Goal: Task Accomplishment & Management: Use online tool/utility

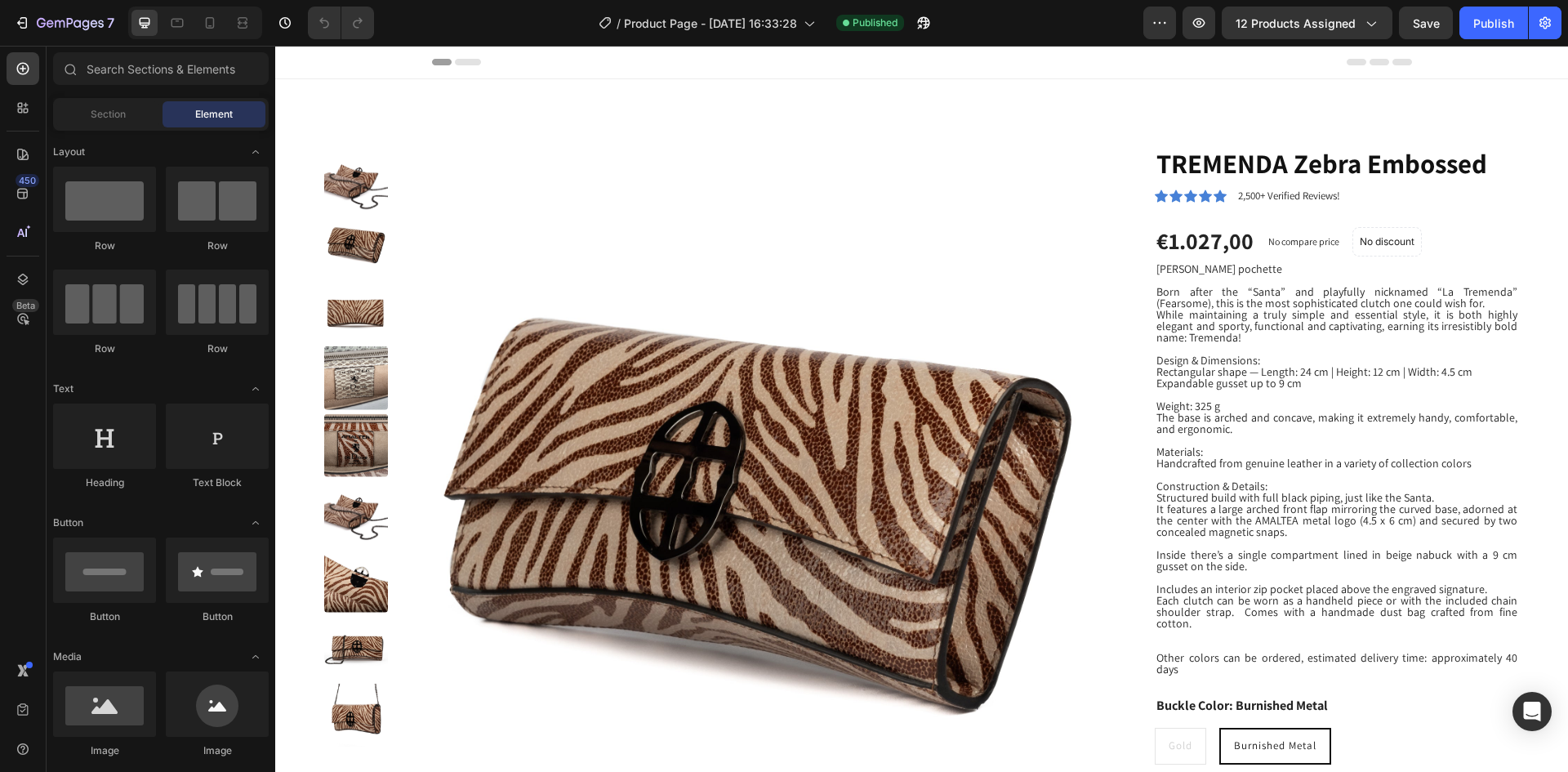
click at [200, 113] on span "Element" at bounding box center [213, 113] width 38 height 15
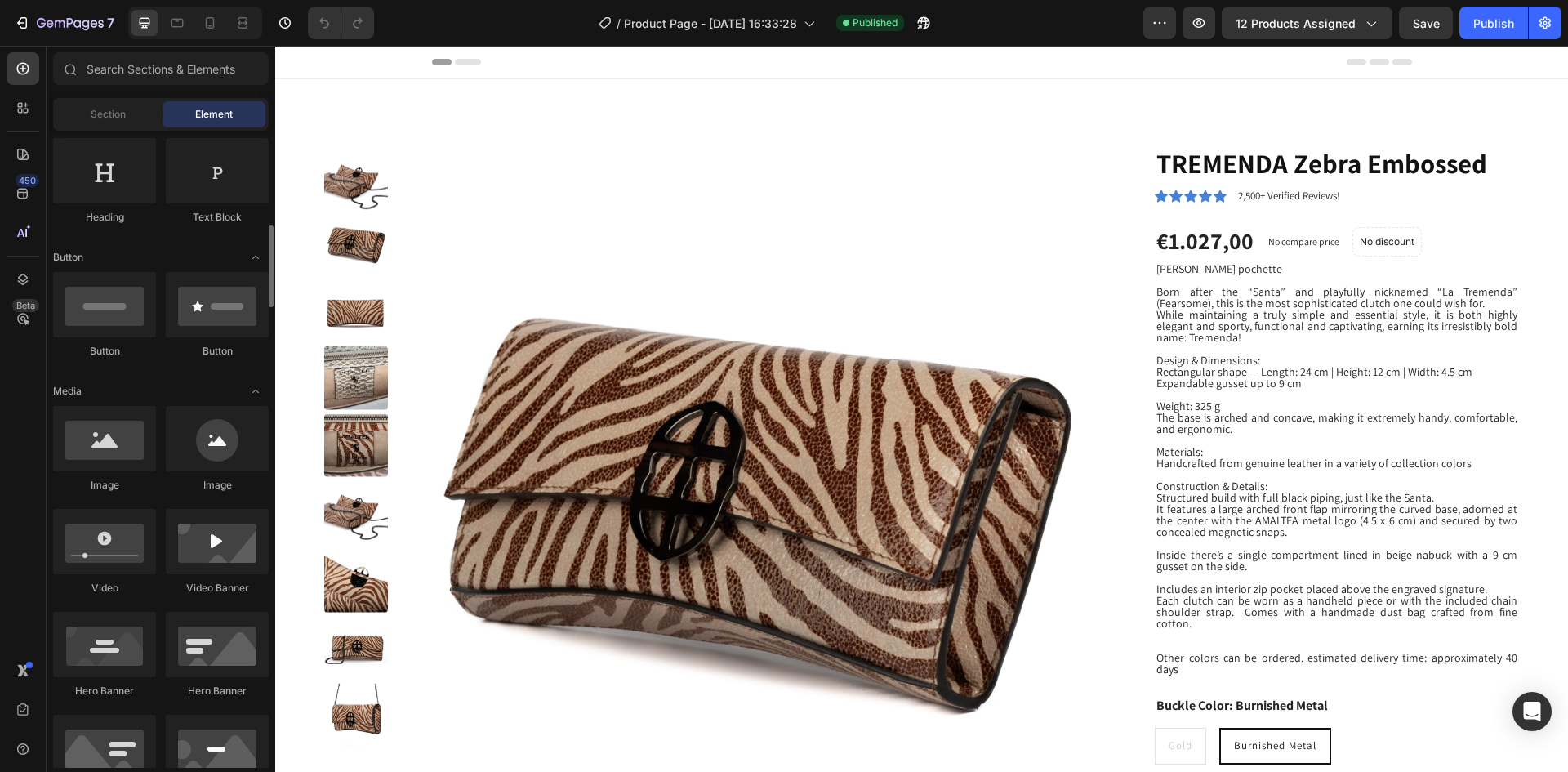
scroll to position [320, 0]
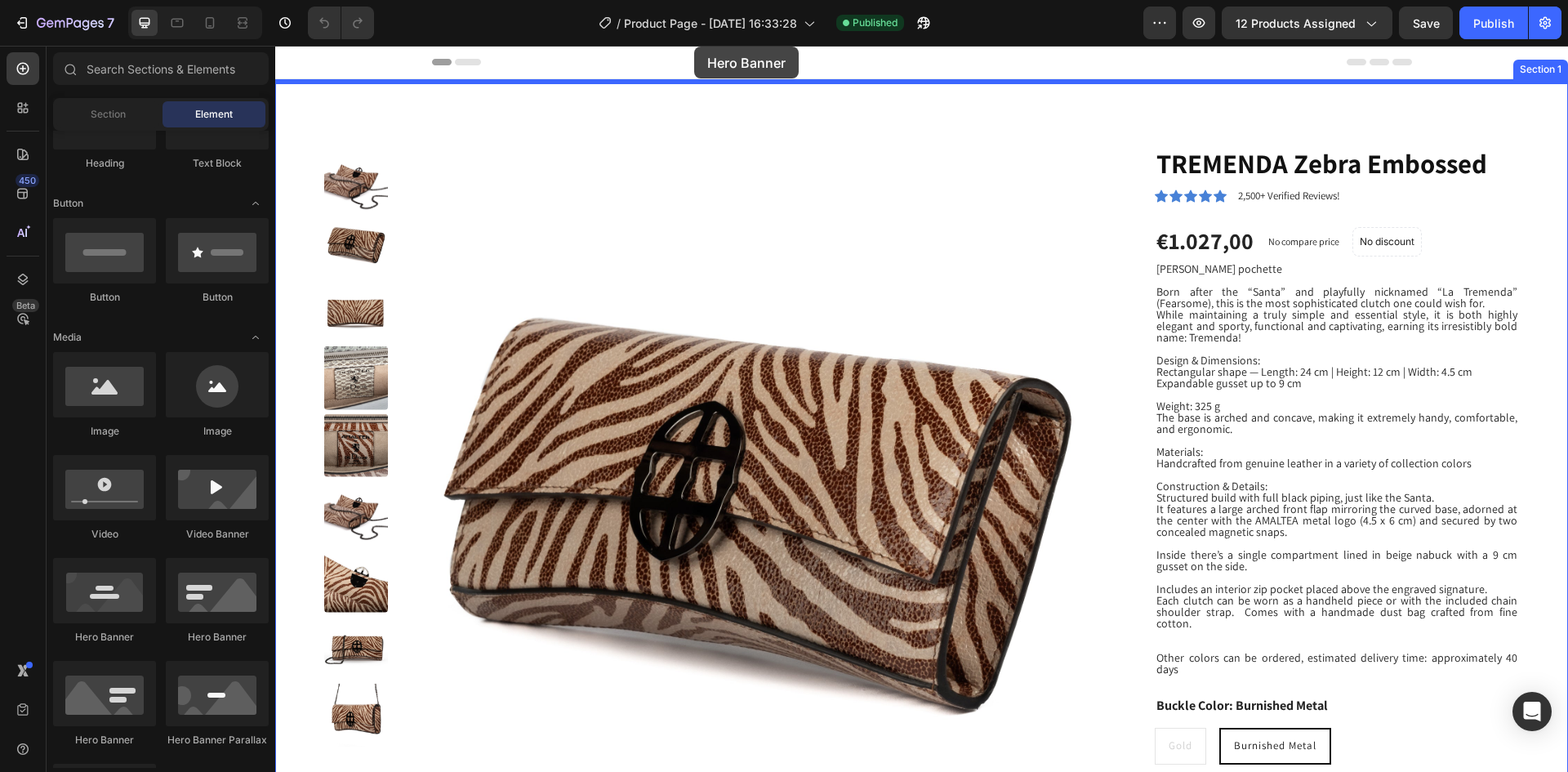
drag, startPoint x: 377, startPoint y: 648, endPoint x: 694, endPoint y: 46, distance: 680.4
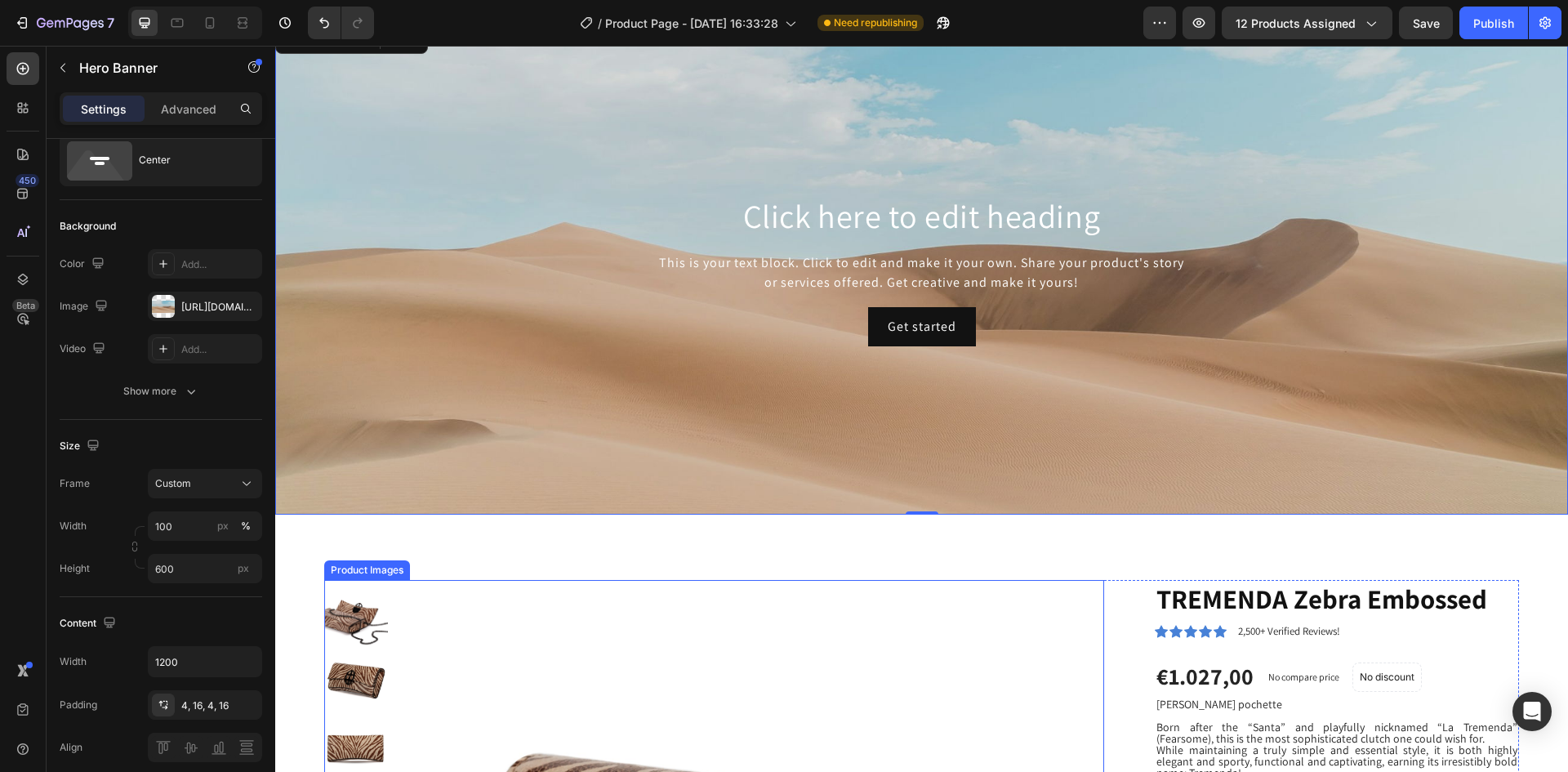
scroll to position [0, 0]
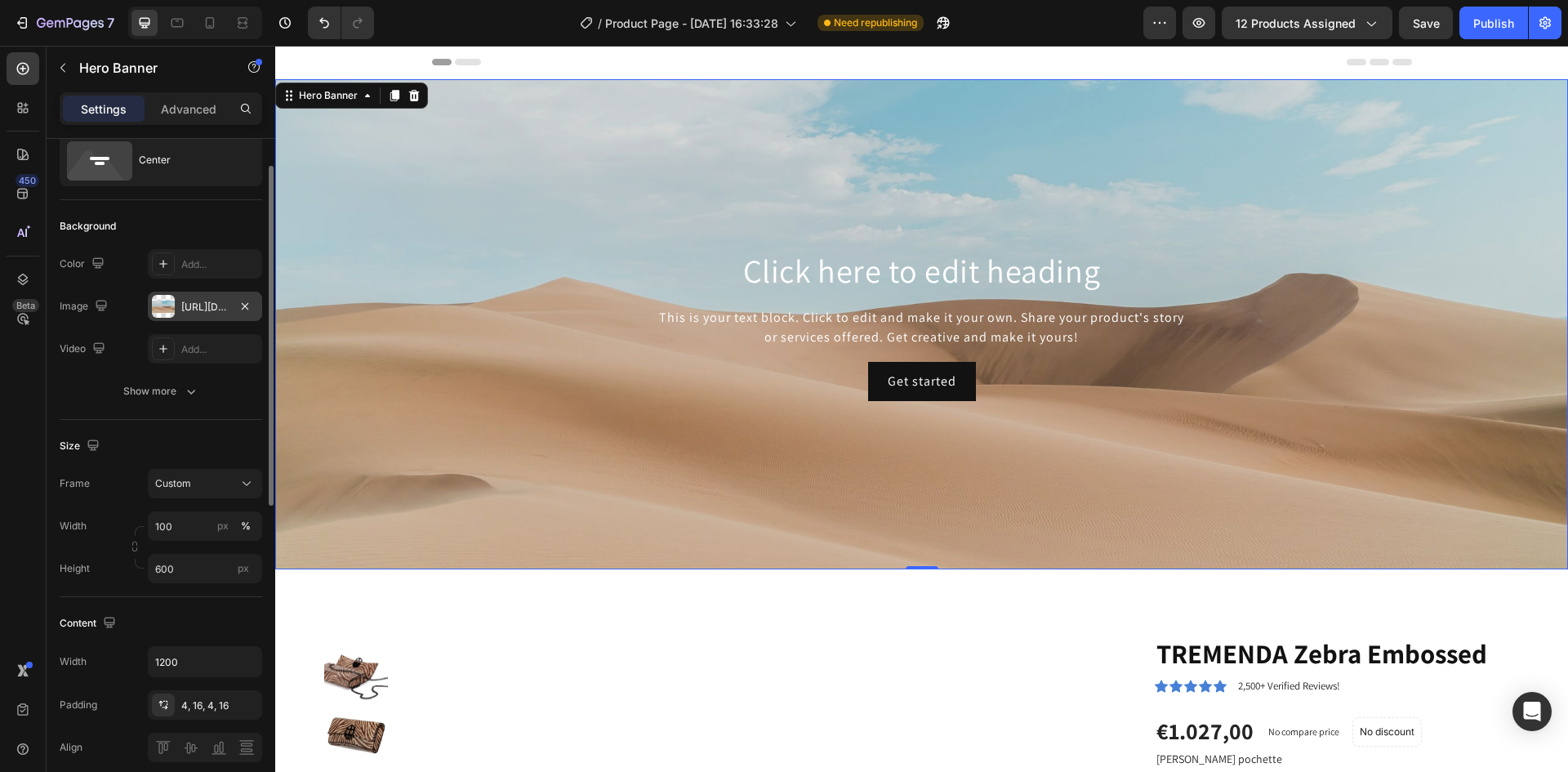
click at [202, 303] on div "[URL][DOMAIN_NAME]" at bounding box center [204, 306] width 47 height 15
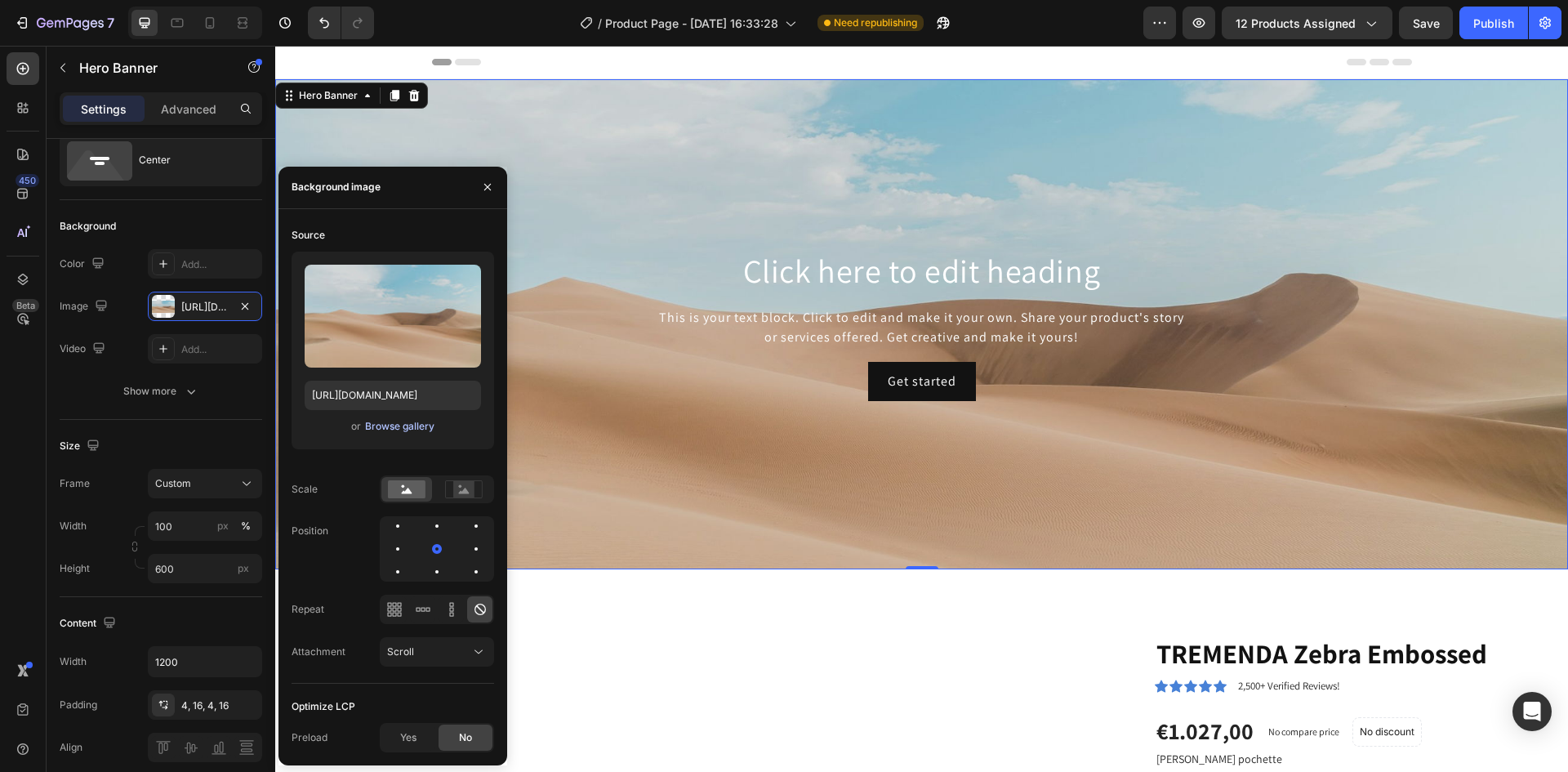
click at [405, 429] on div "Browse gallery" at bounding box center [400, 425] width 70 height 15
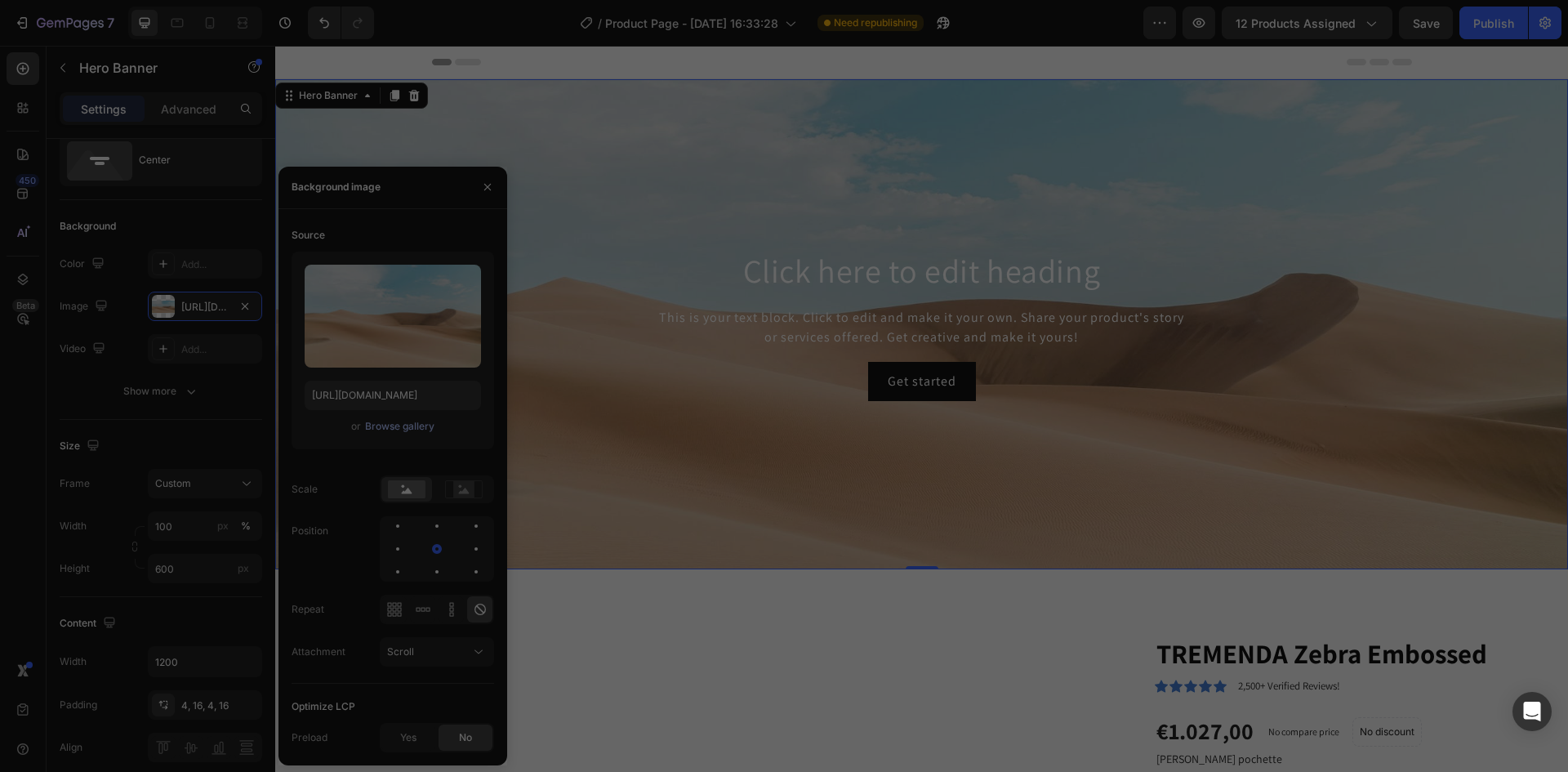
click at [405, 429] on div at bounding box center [784, 386] width 1568 height 772
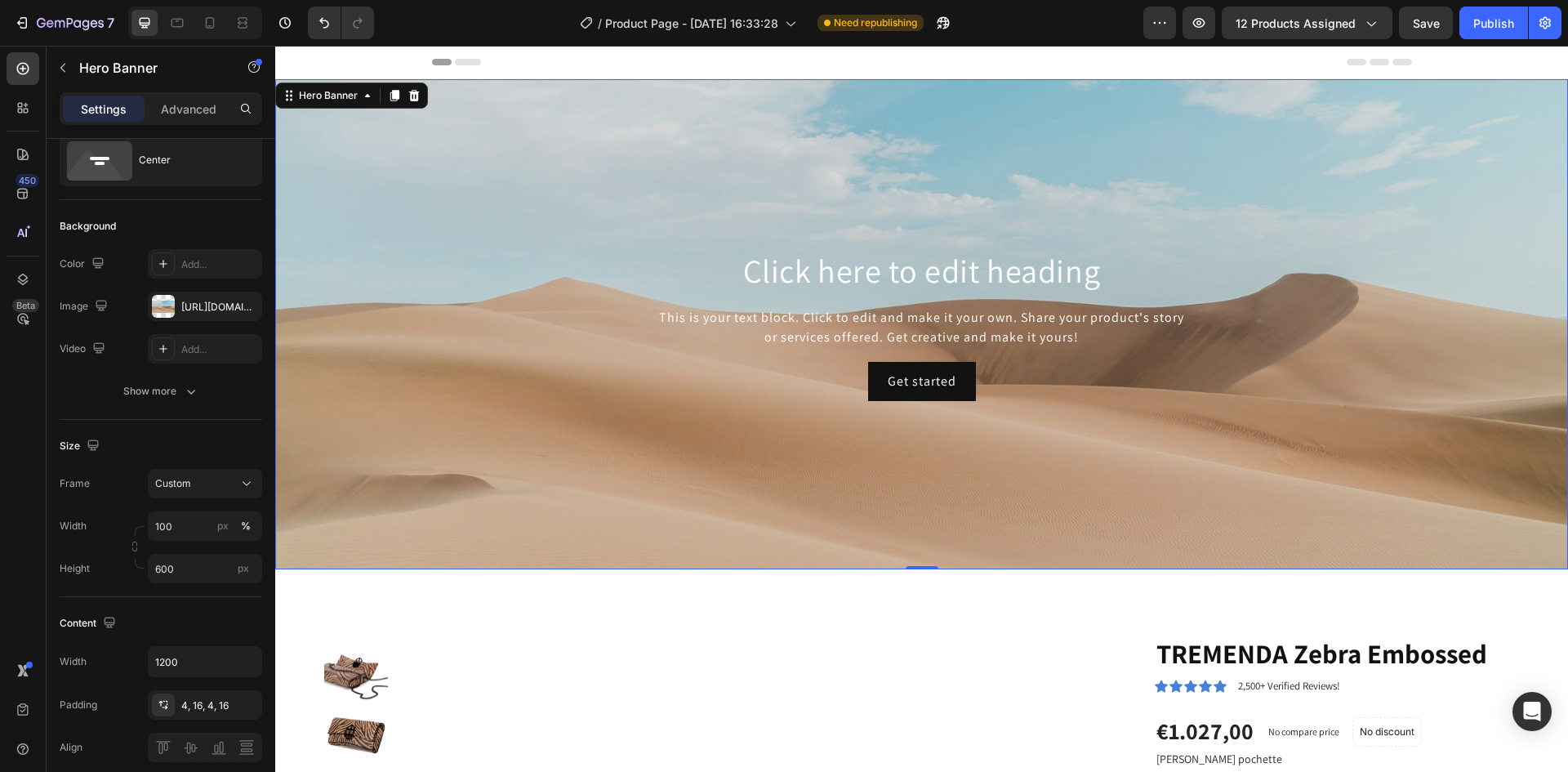
click at [403, 430] on div "Background Image" at bounding box center [921, 324] width 1293 height 490
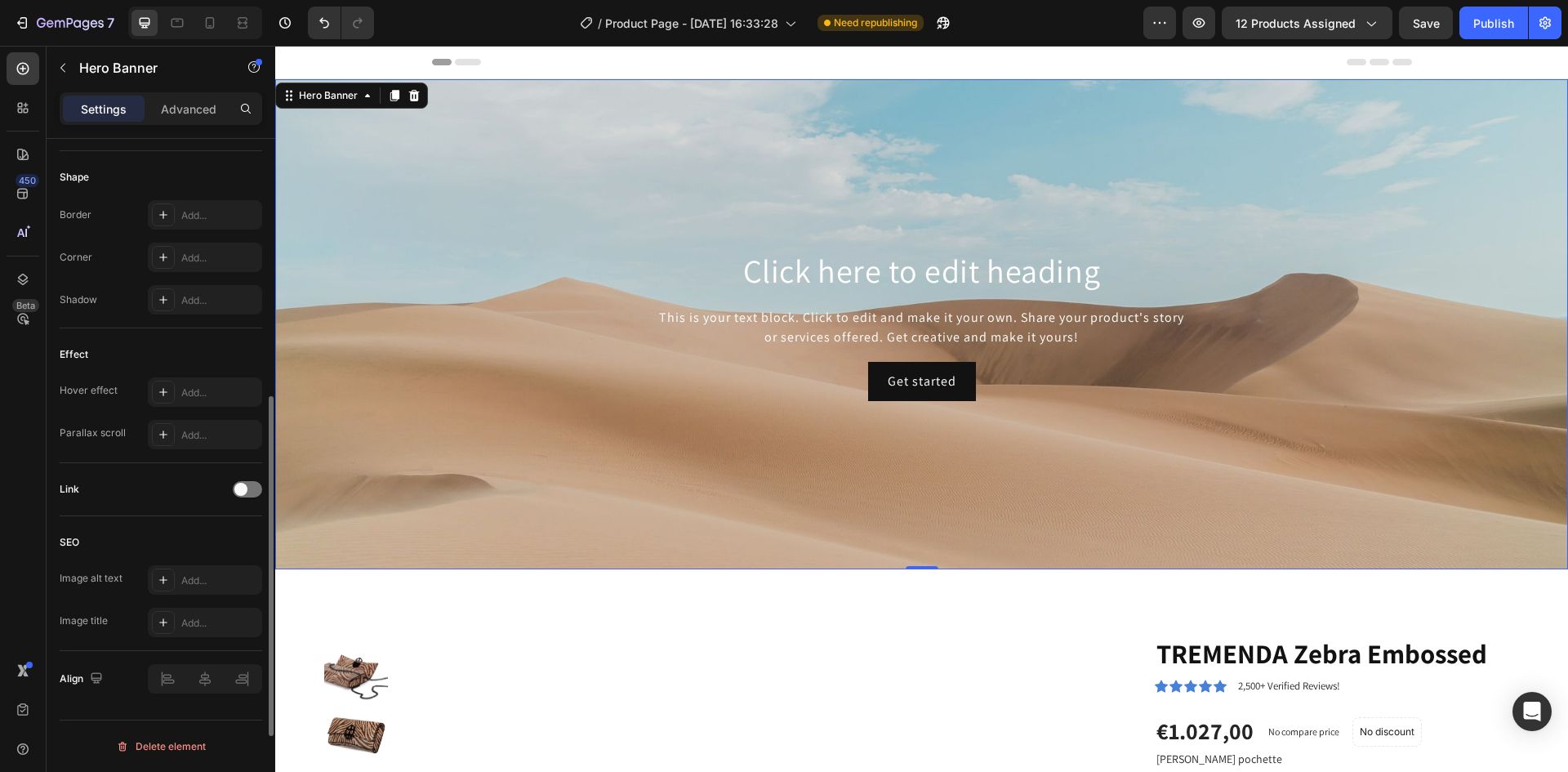
scroll to position [624, 0]
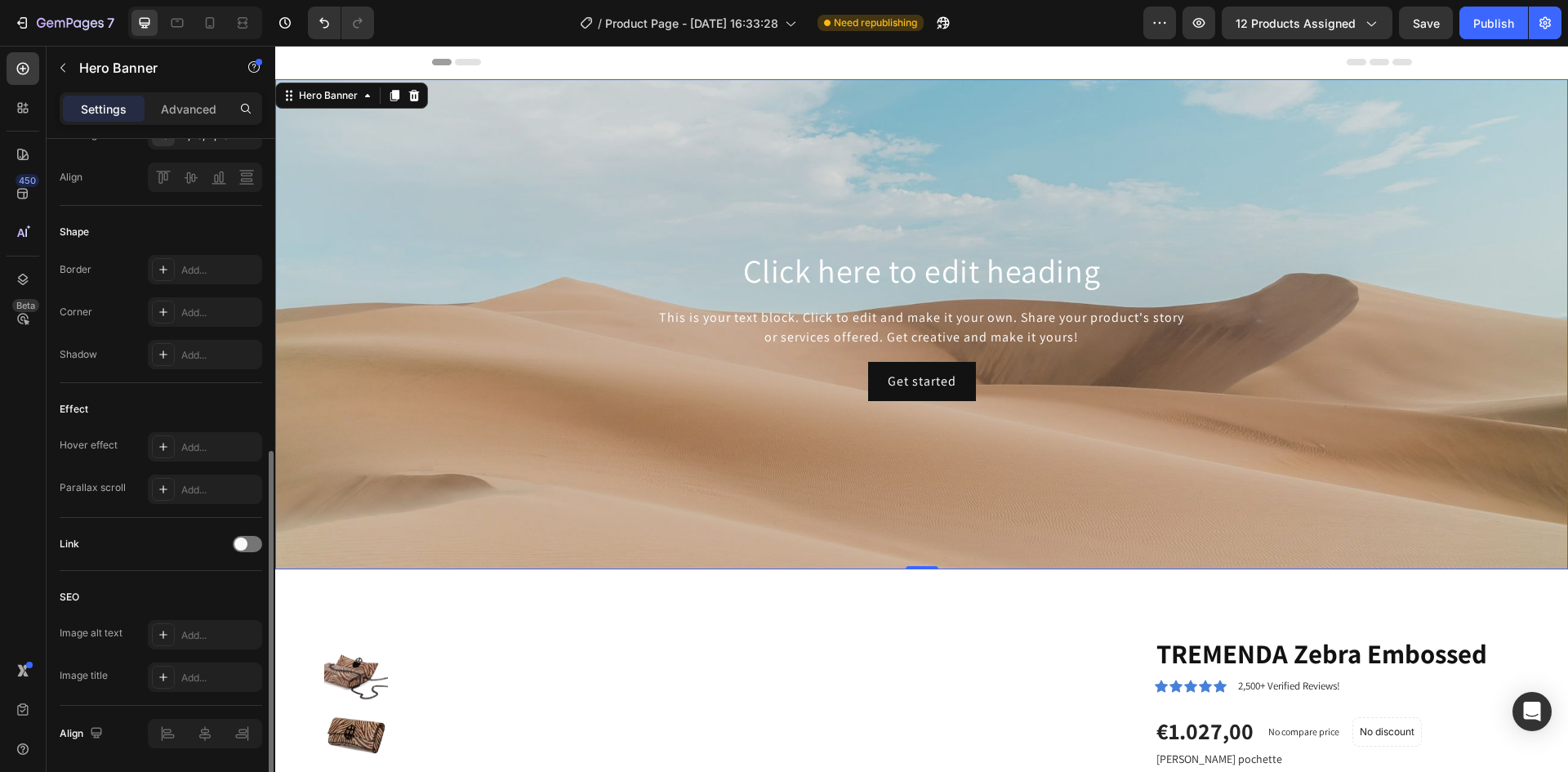
click at [512, 371] on div "Get started Button" at bounding box center [921, 381] width 954 height 39
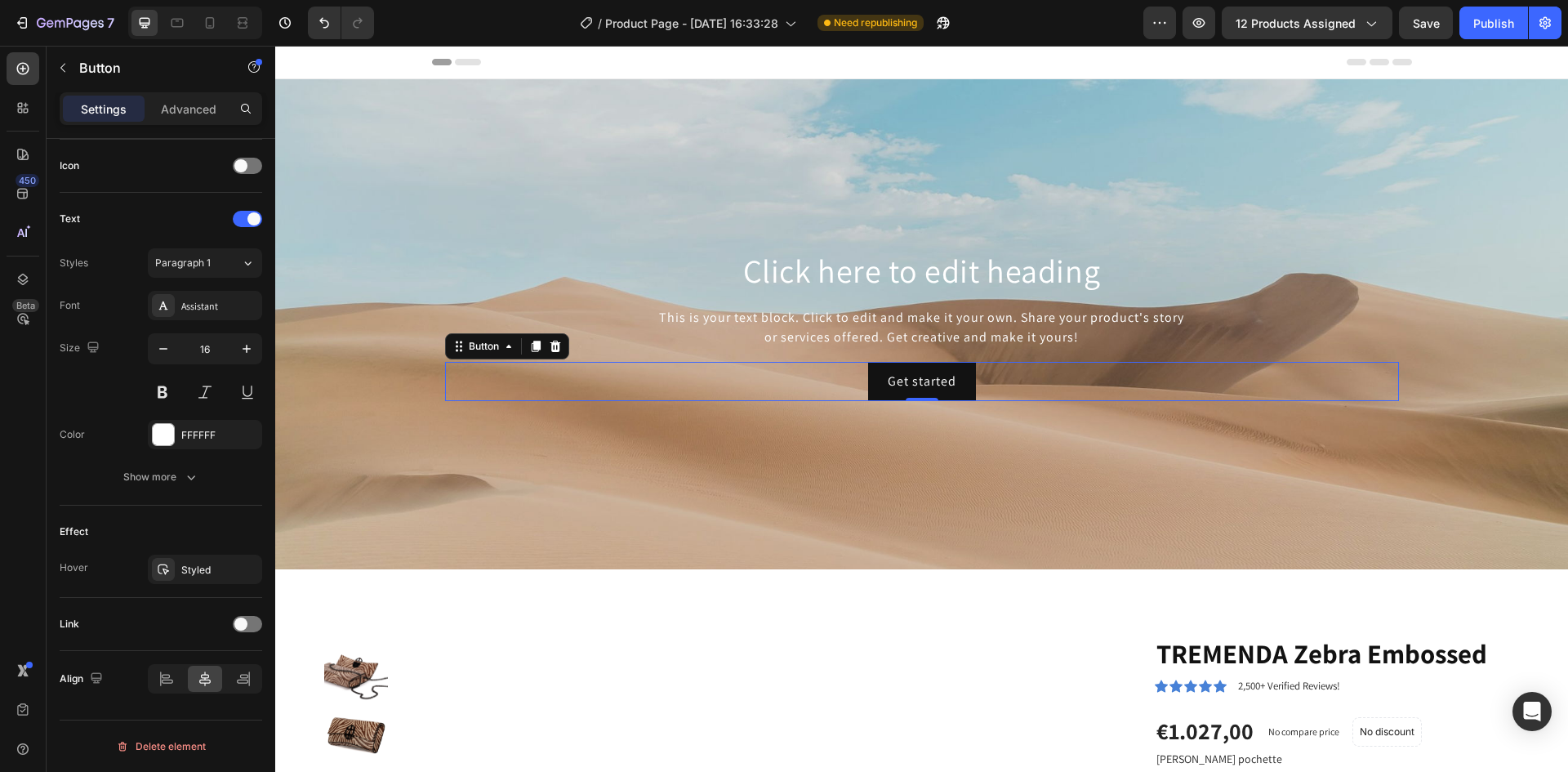
scroll to position [0, 0]
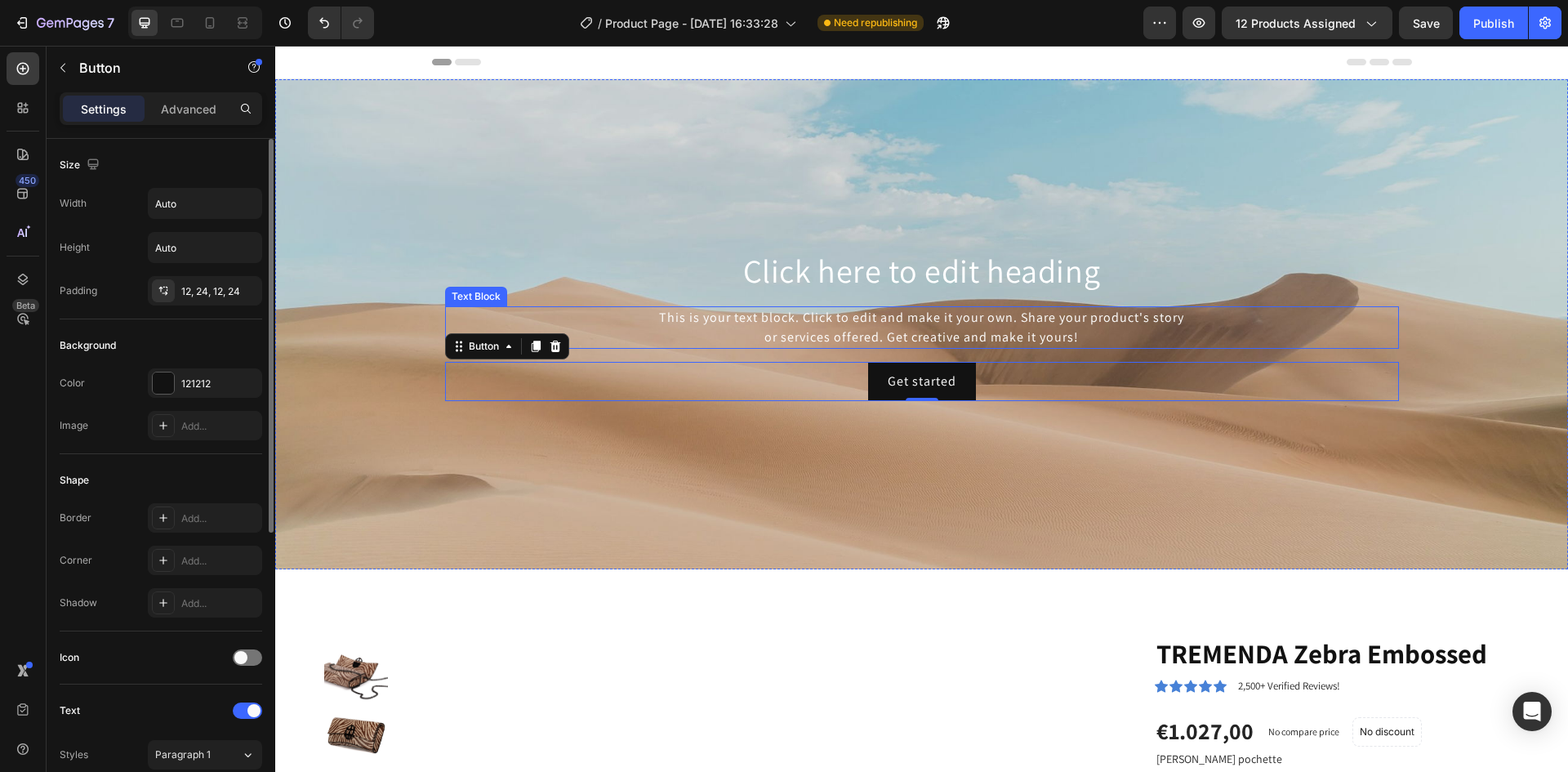
click at [458, 221] on div "Background Image" at bounding box center [921, 324] width 1293 height 490
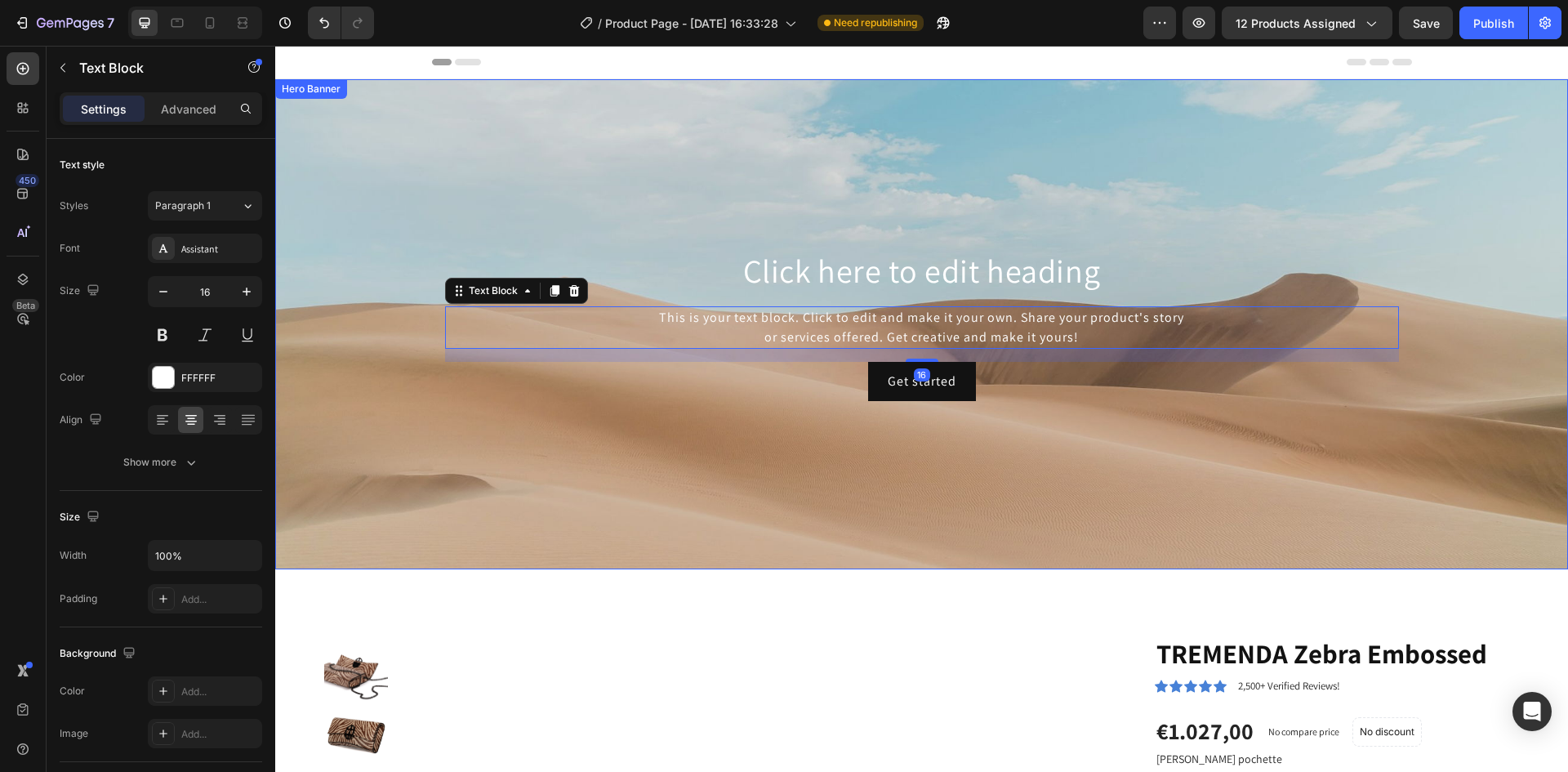
click at [445, 187] on div "Background Image" at bounding box center [921, 324] width 1293 height 490
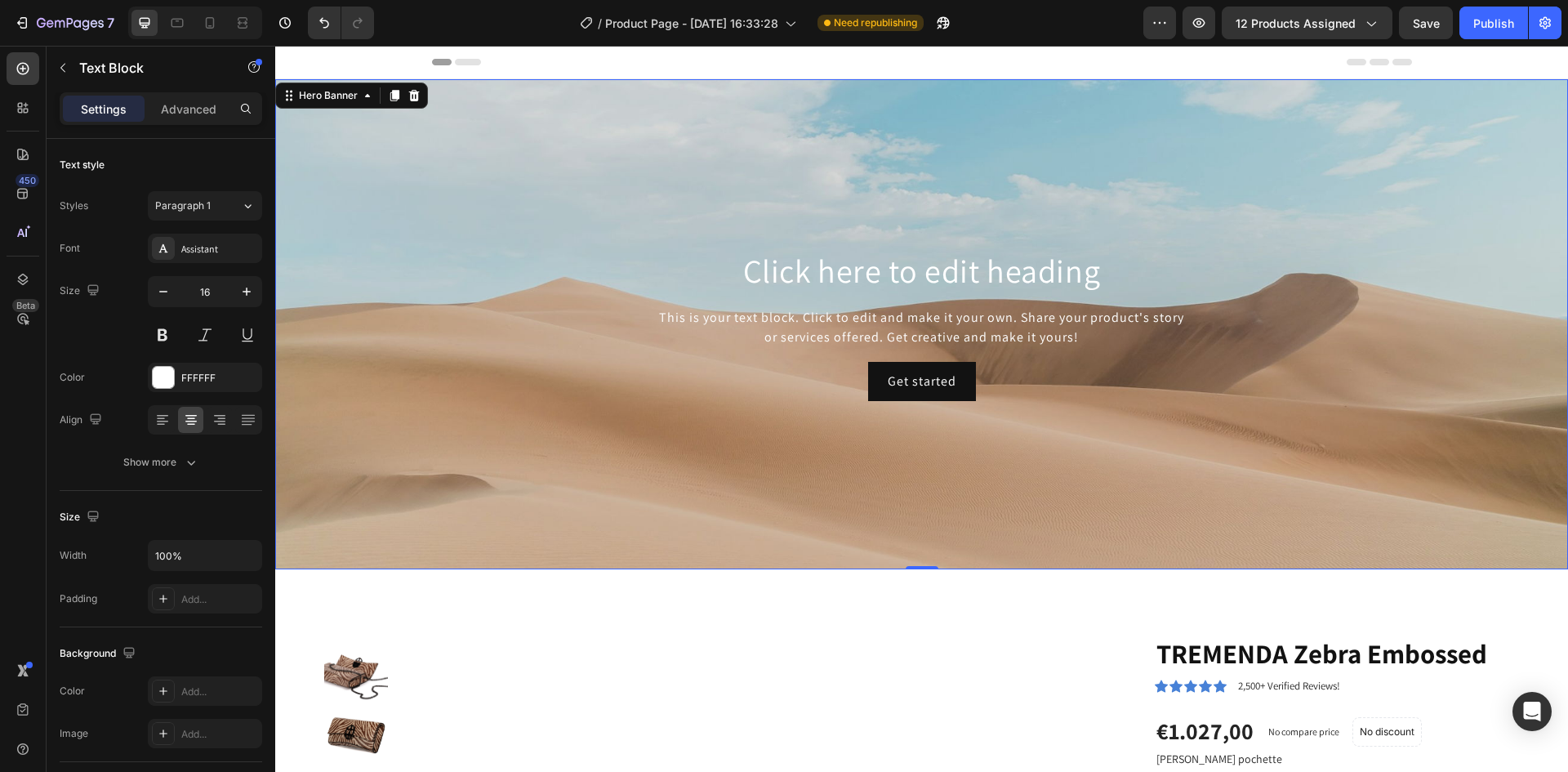
click at [445, 187] on div "Background Image" at bounding box center [921, 324] width 1293 height 490
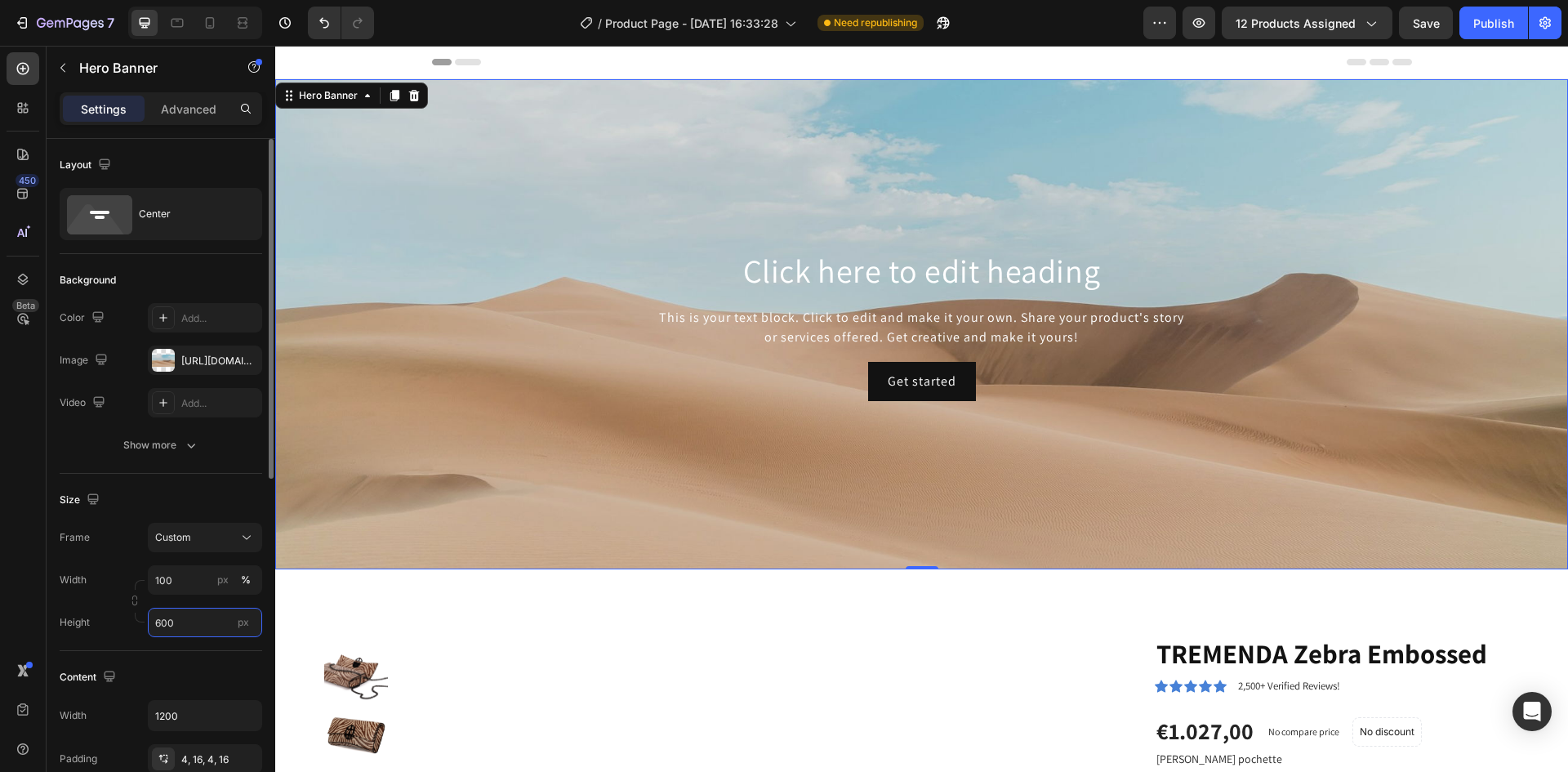
click at [200, 620] on input "600" at bounding box center [205, 622] width 114 height 29
click at [242, 622] on span "px" at bounding box center [243, 622] width 12 height 13
click at [242, 622] on input "600" at bounding box center [205, 622] width 114 height 29
click at [242, 622] on span "px" at bounding box center [243, 622] width 12 height 13
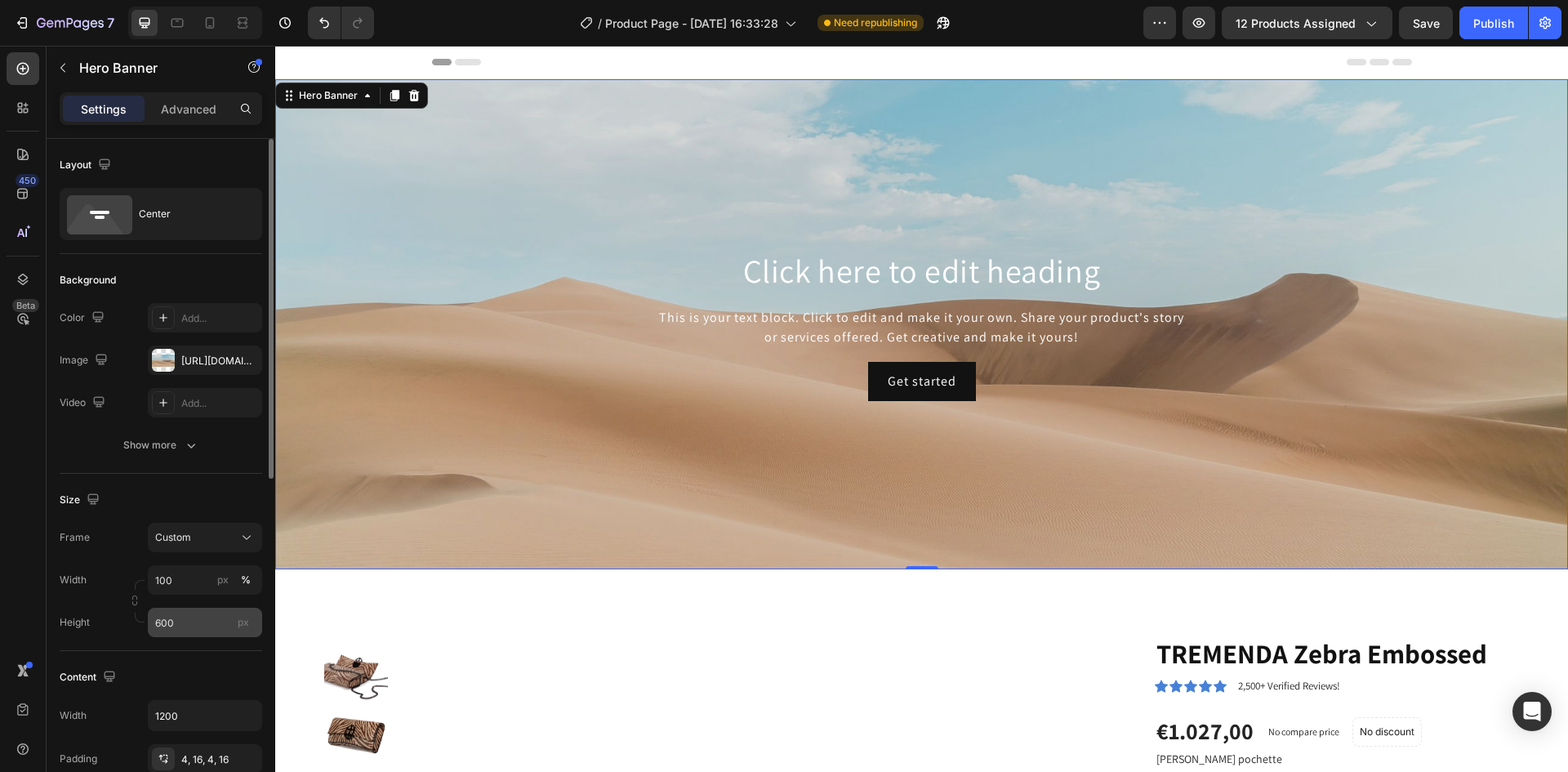
click at [242, 622] on input "600" at bounding box center [205, 622] width 114 height 29
click at [220, 622] on input "600" at bounding box center [205, 622] width 114 height 29
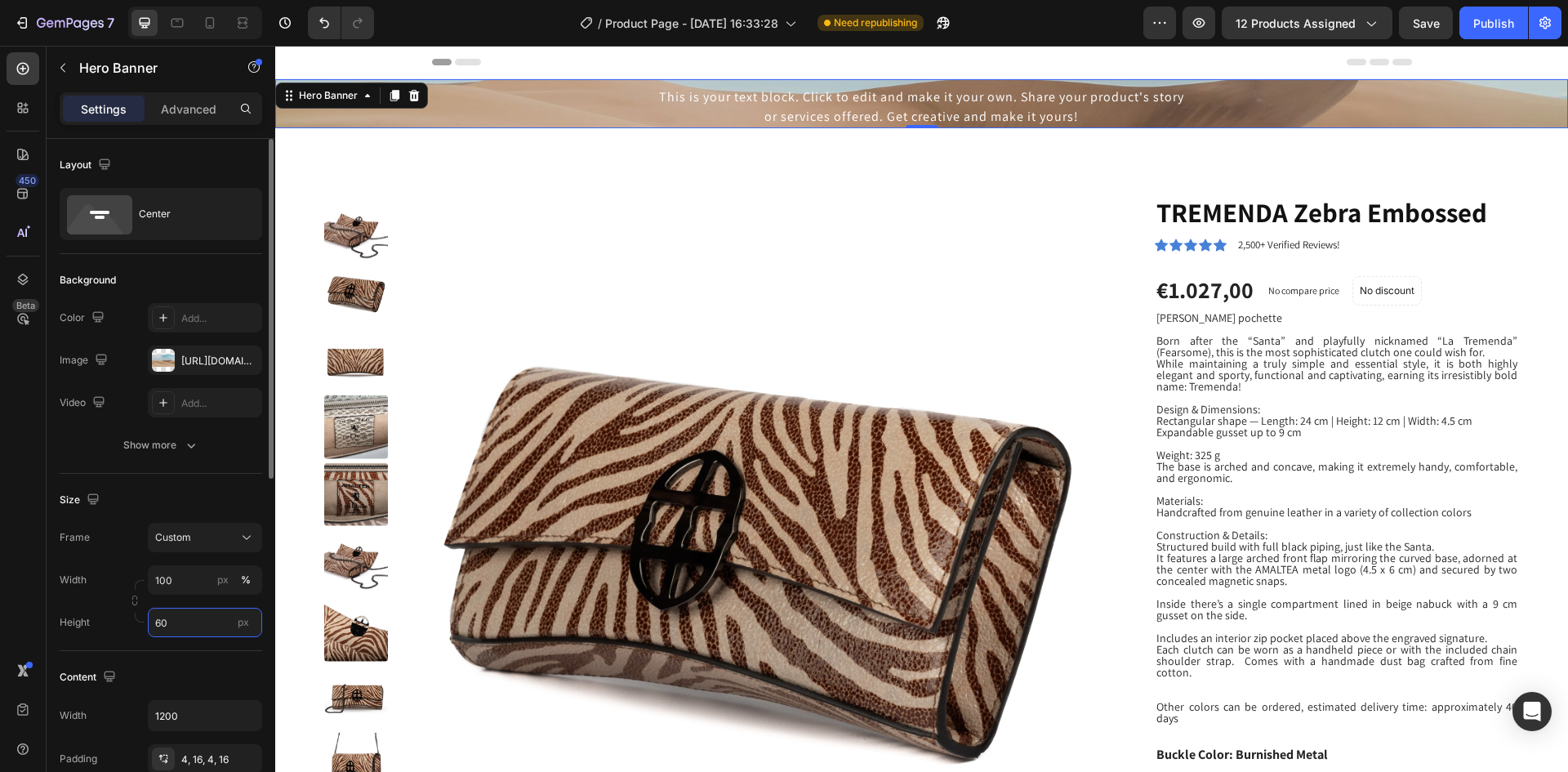
type input "6"
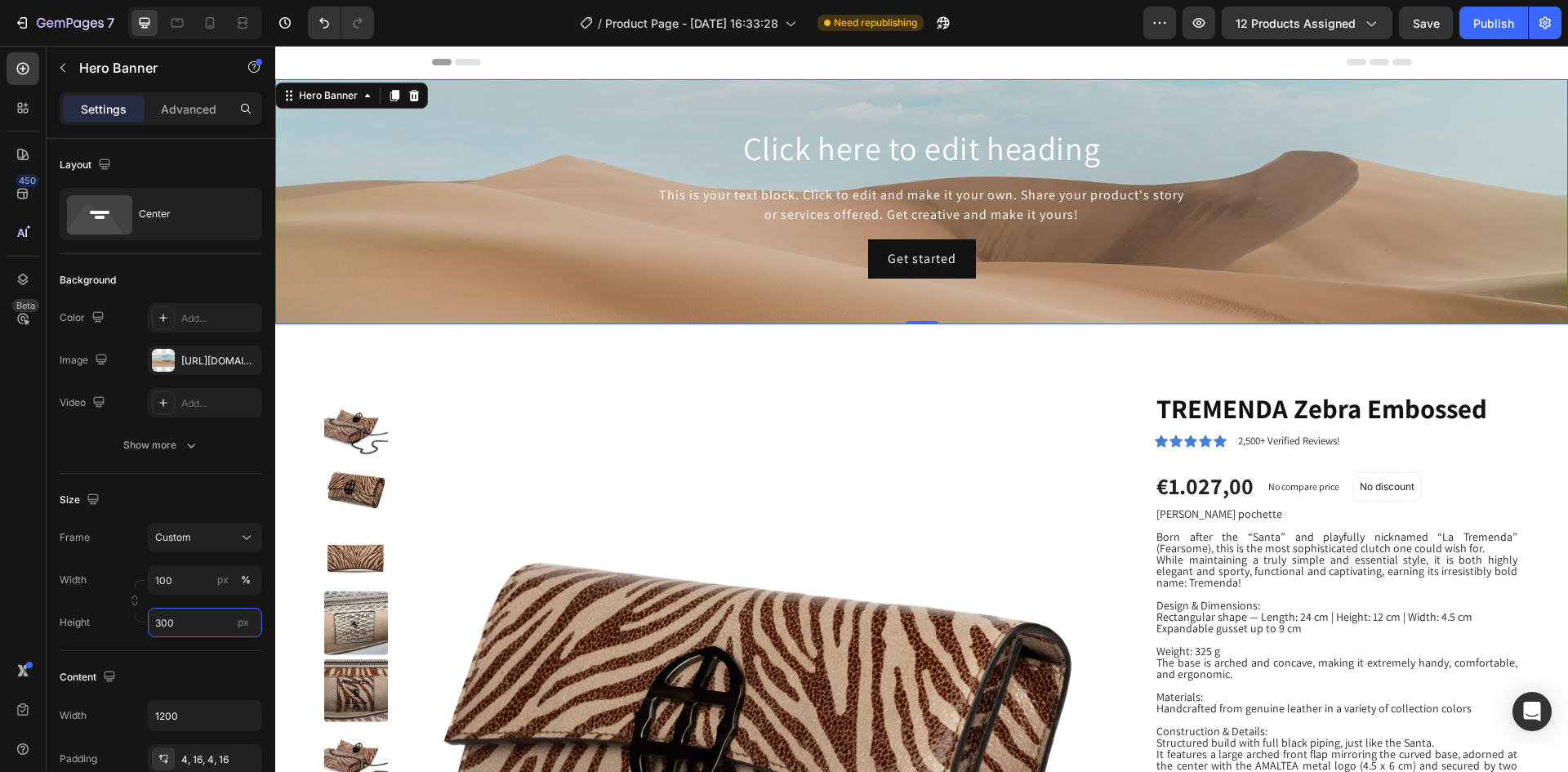
type input "300"
click at [486, 278] on div "Click here to edit heading Heading This is your text block. Click to edit and m…" at bounding box center [922, 201] width 980 height 160
click at [190, 317] on div "Add..." at bounding box center [219, 318] width 77 height 15
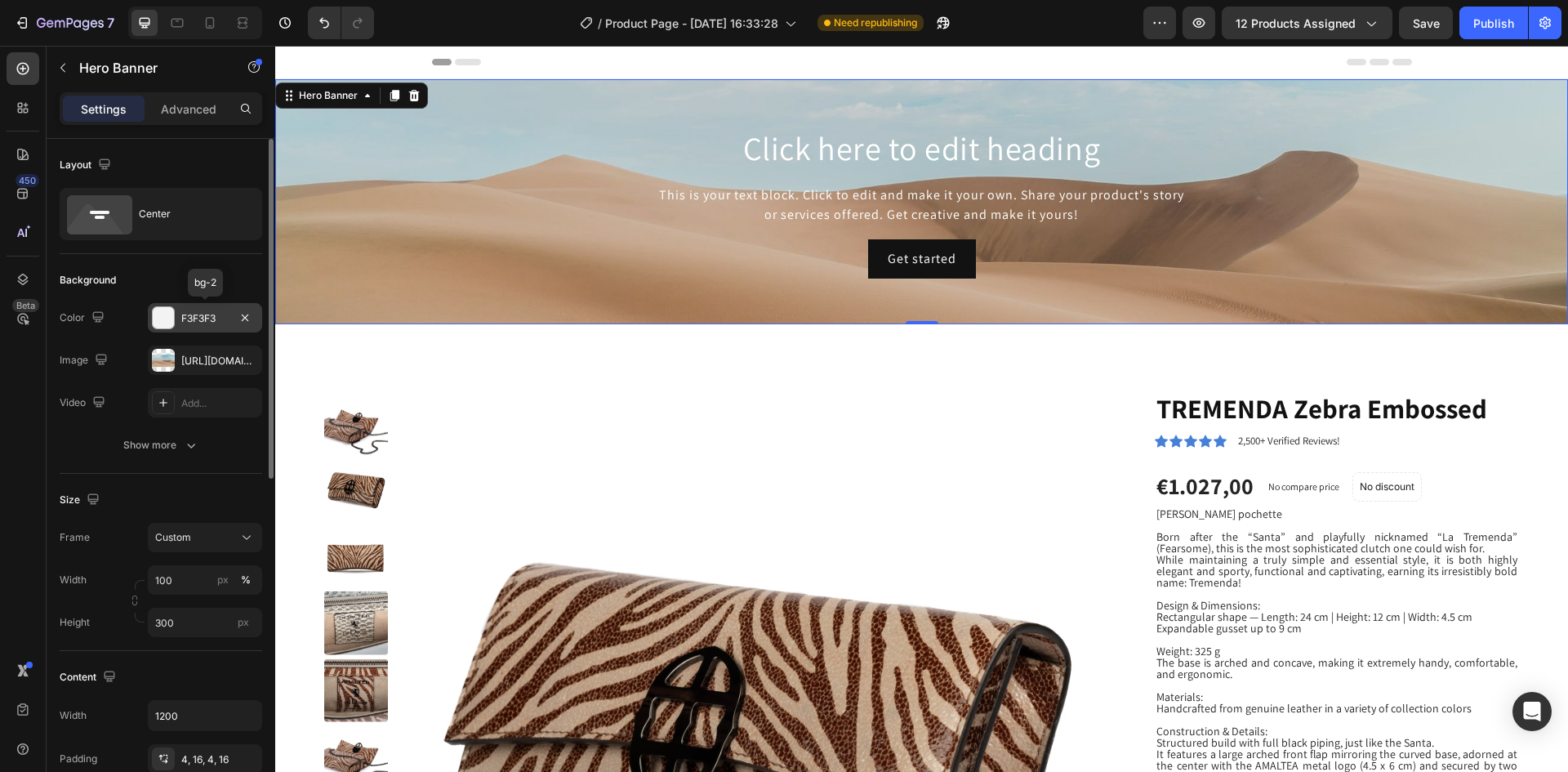
click at [223, 320] on div "F3F3F3" at bounding box center [204, 318] width 47 height 15
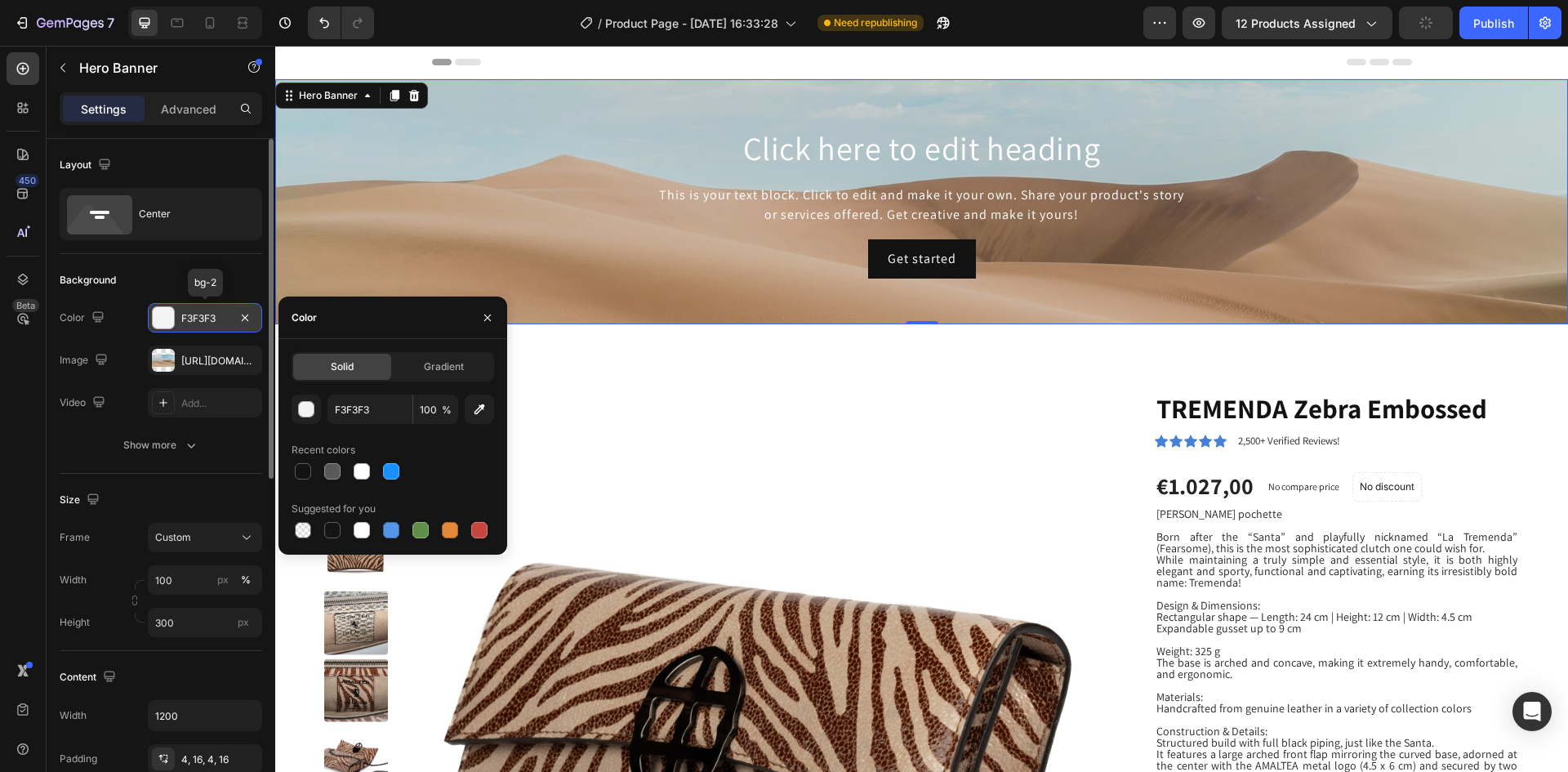
click at [223, 320] on div "F3F3F3" at bounding box center [204, 318] width 47 height 15
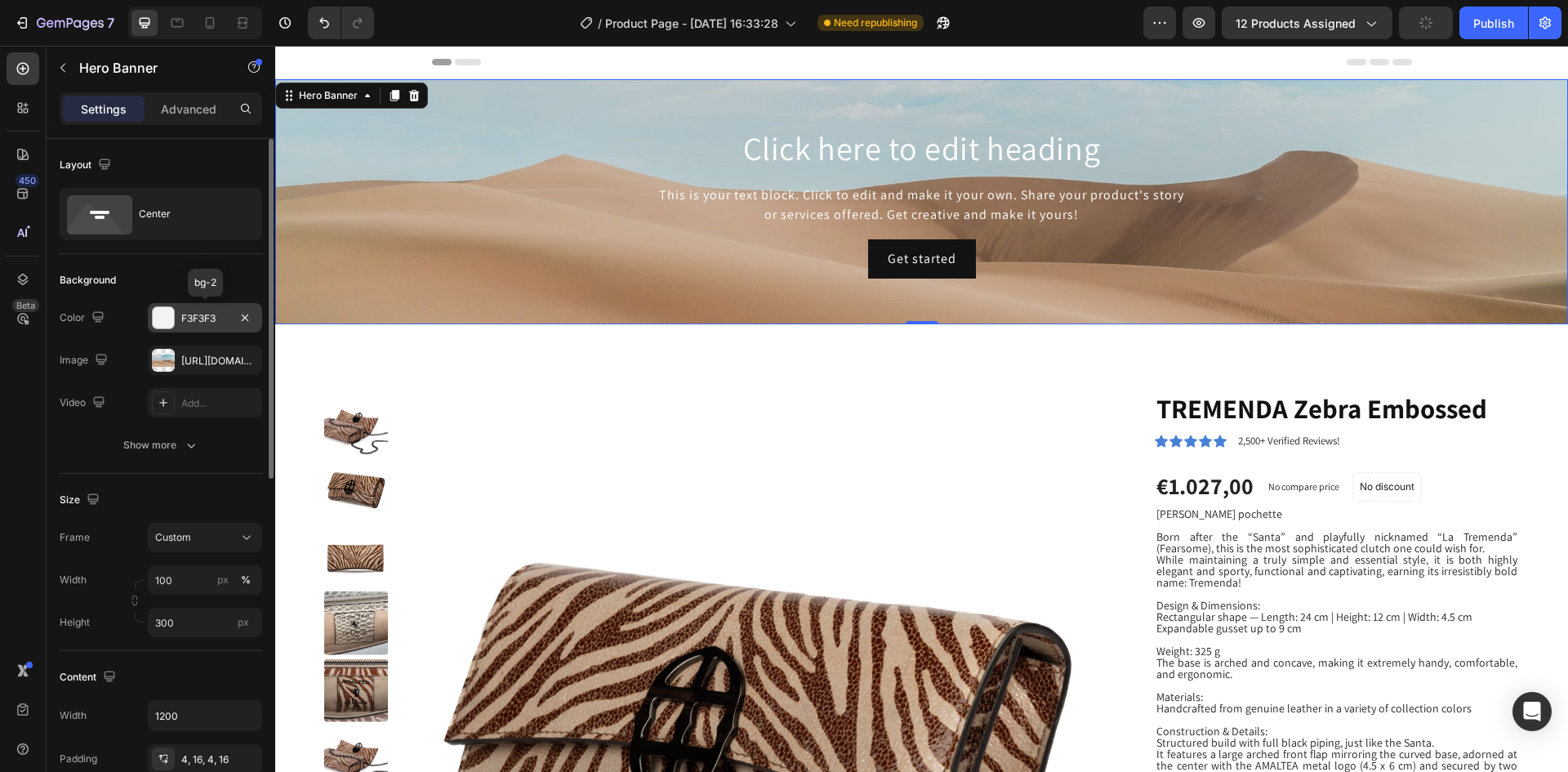
click at [219, 316] on div "F3F3F3" at bounding box center [204, 318] width 47 height 15
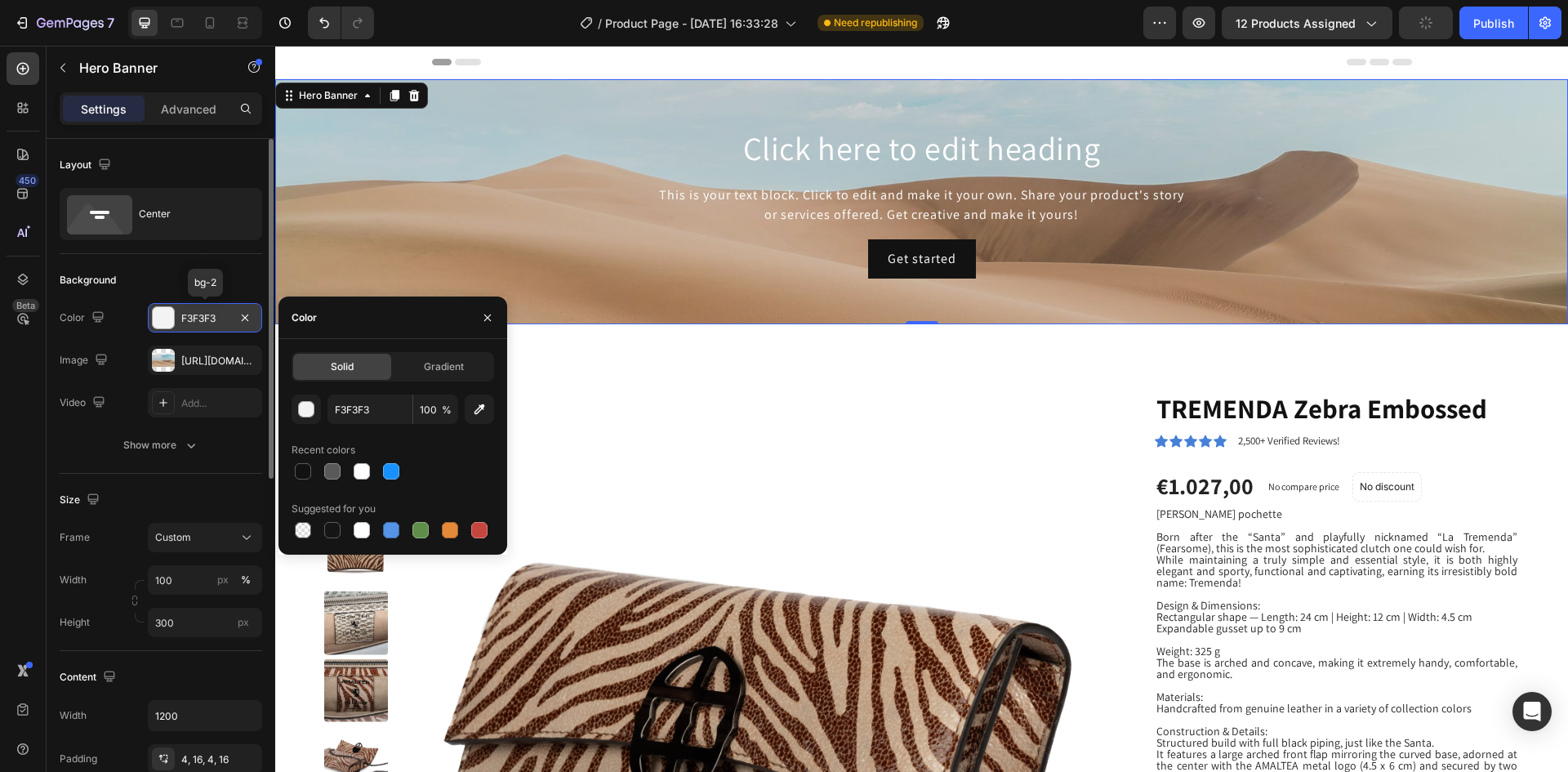
click at [219, 316] on div "F3F3F3" at bounding box center [204, 318] width 47 height 15
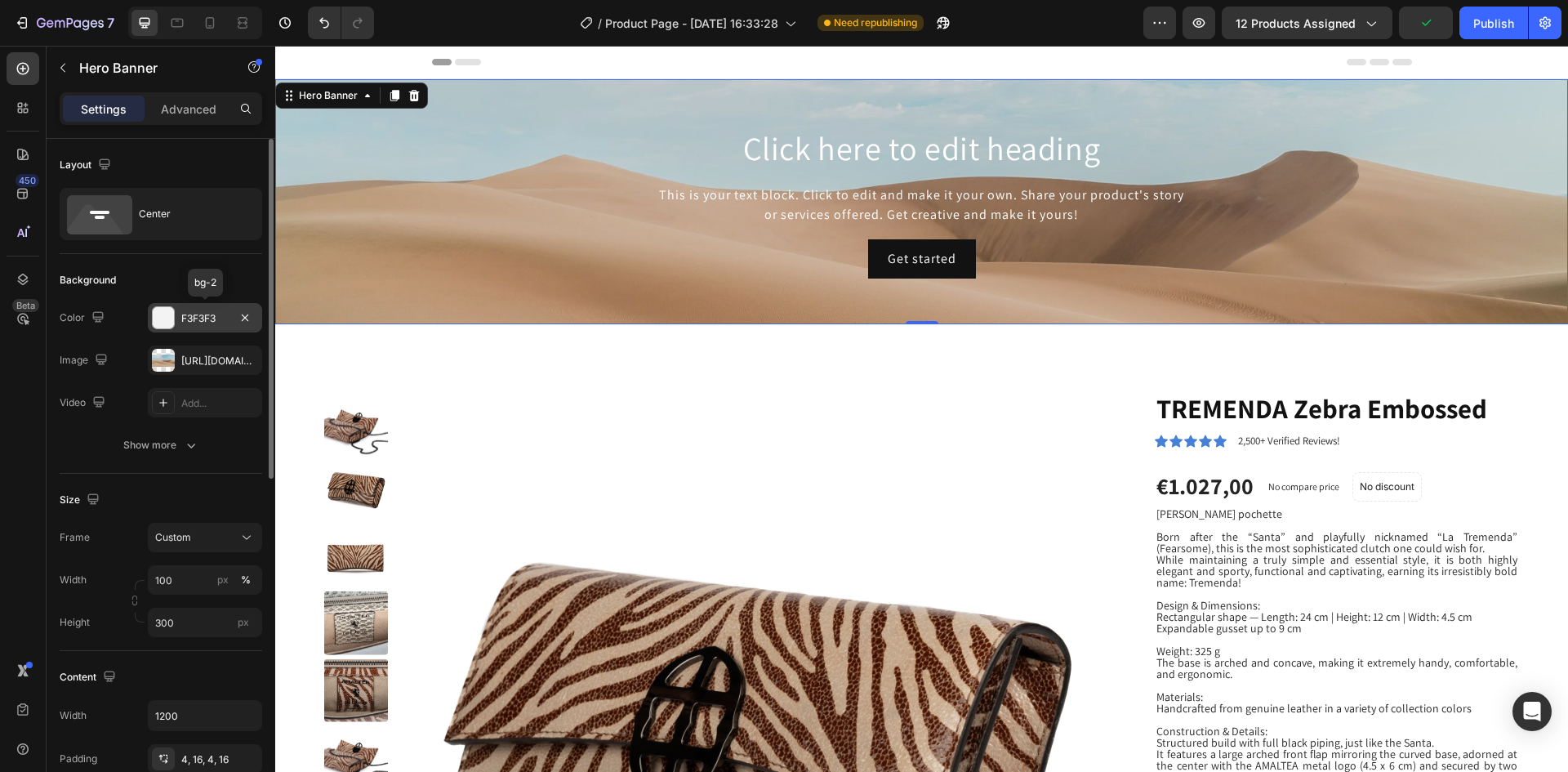
click at [219, 316] on div "F3F3F3" at bounding box center [204, 318] width 47 height 15
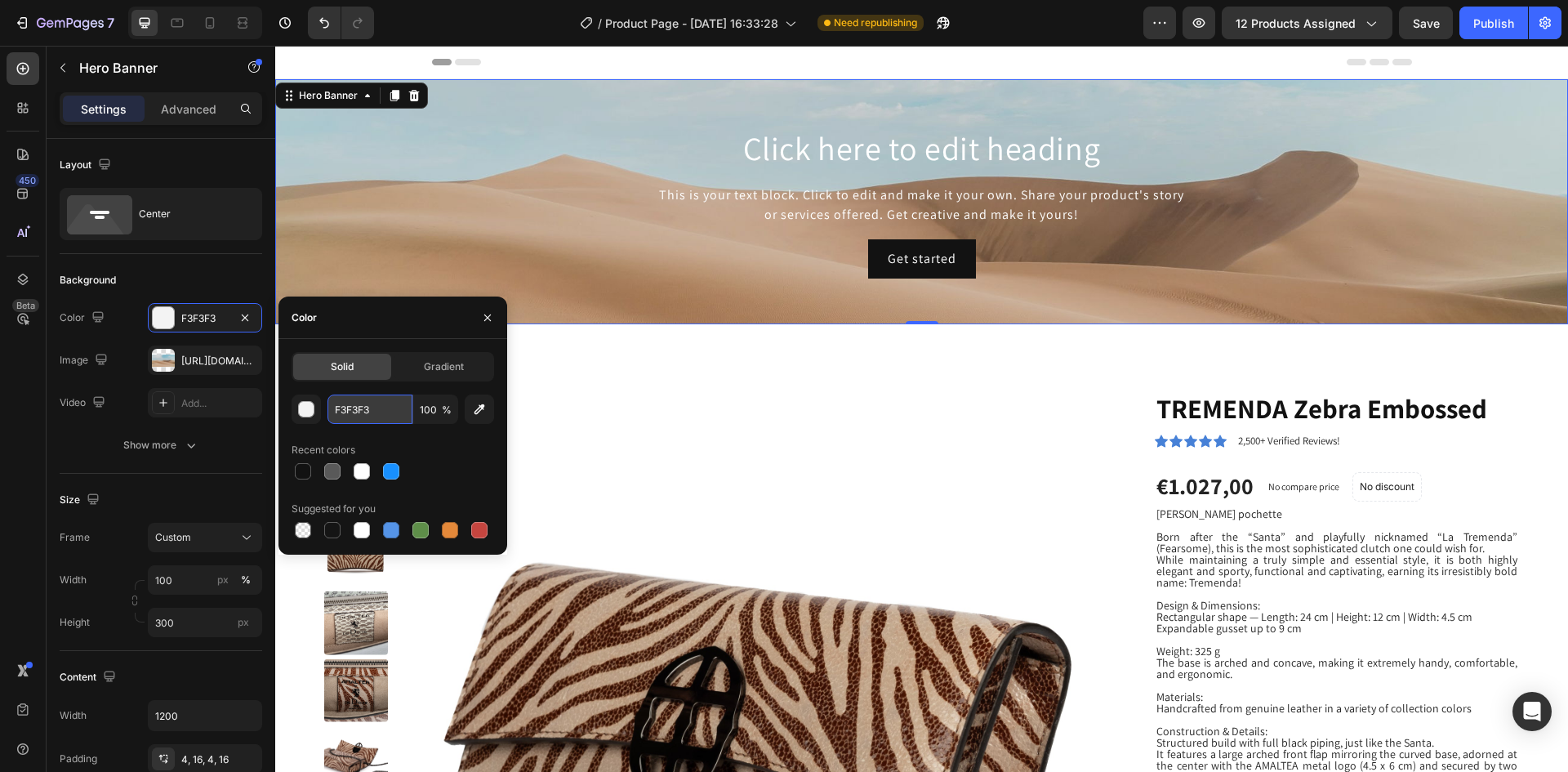
click at [387, 415] on input "F3F3F3" at bounding box center [370, 409] width 85 height 29
click at [447, 465] on div at bounding box center [392, 472] width 202 height 23
click at [486, 318] on icon "button" at bounding box center [487, 317] width 13 height 13
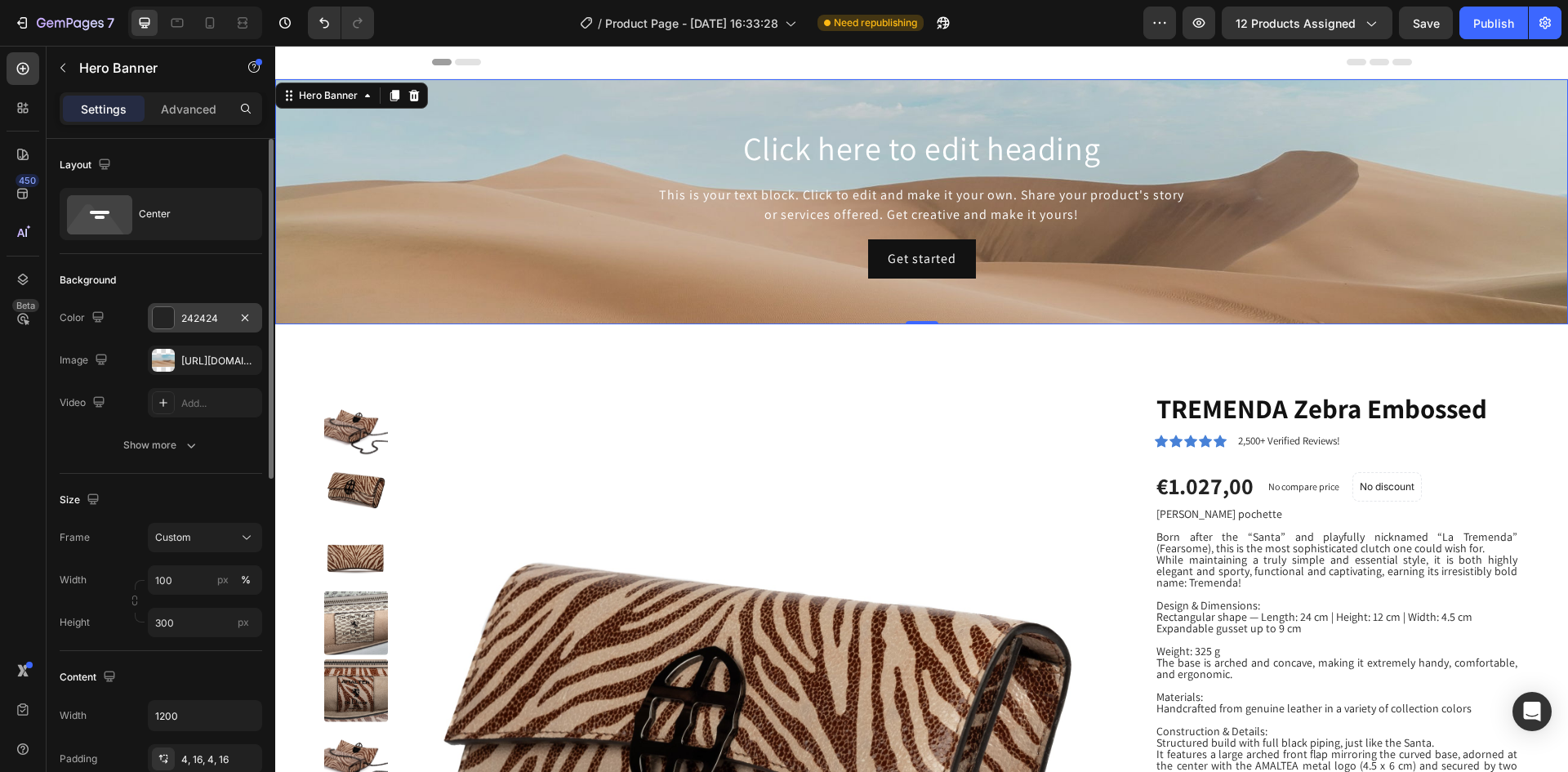
click at [215, 321] on div "242424" at bounding box center [204, 318] width 47 height 15
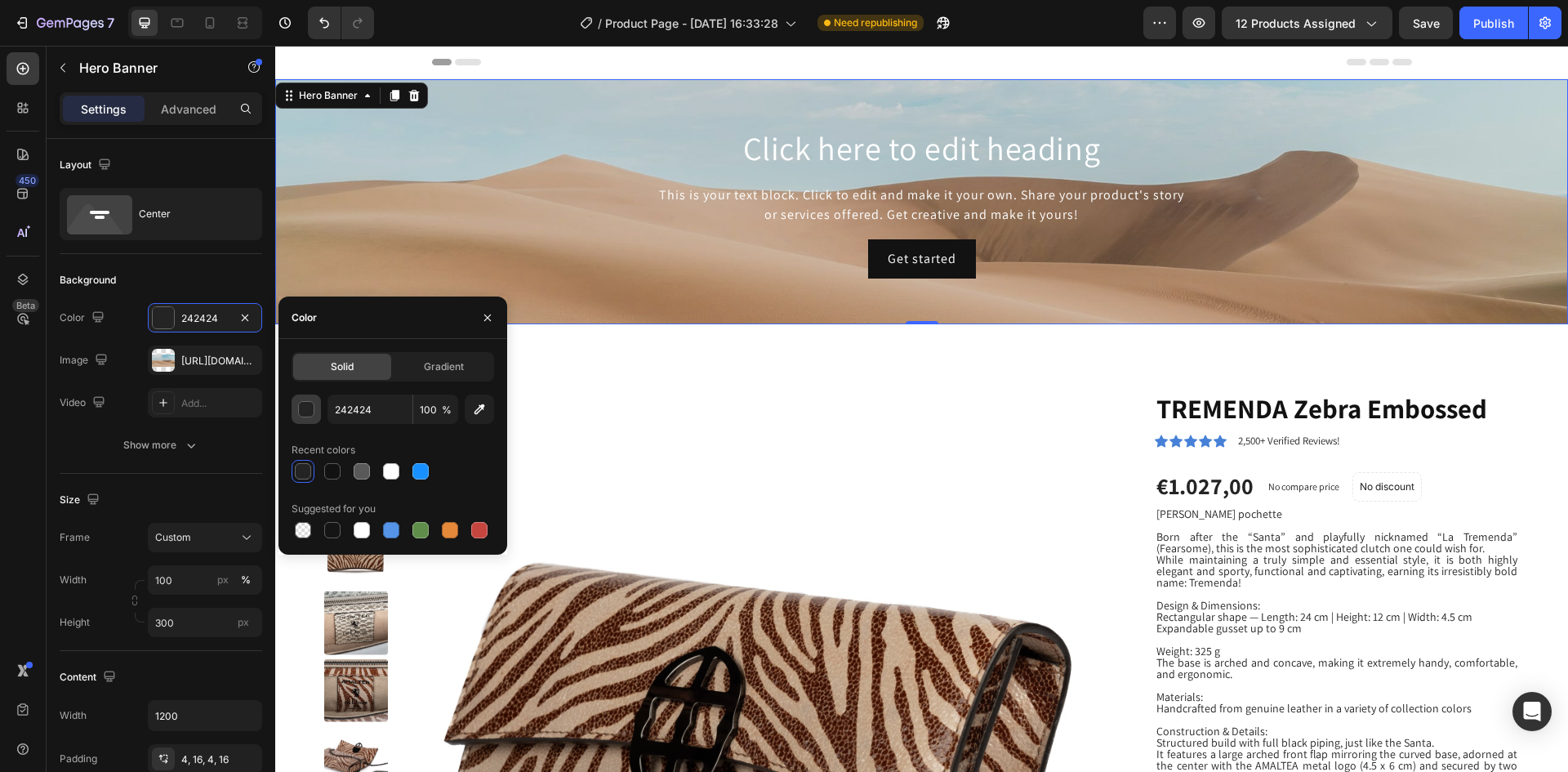
click at [305, 413] on div "button" at bounding box center [307, 410] width 16 height 16
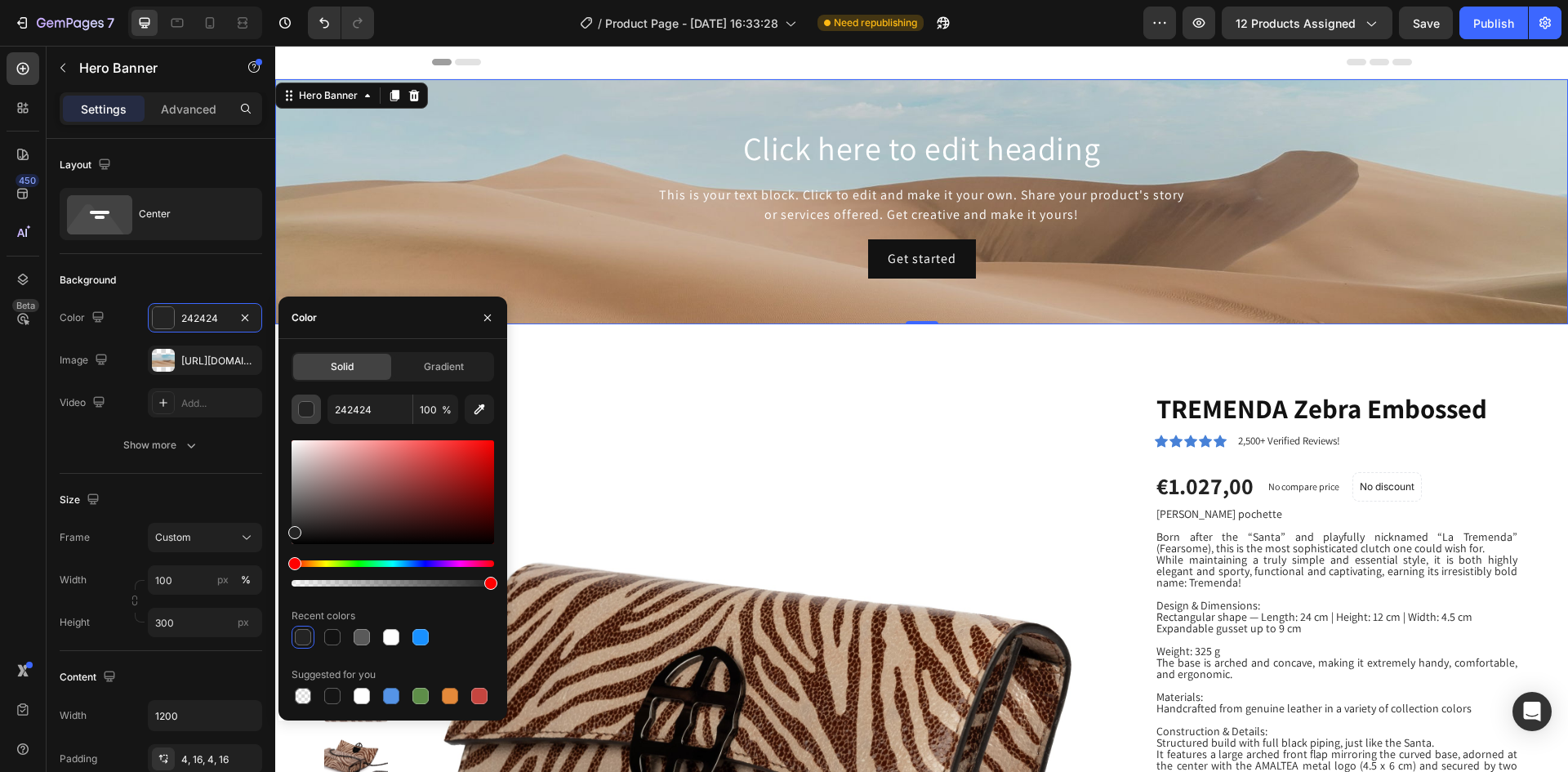
click at [305, 413] on div "button" at bounding box center [307, 410] width 16 height 16
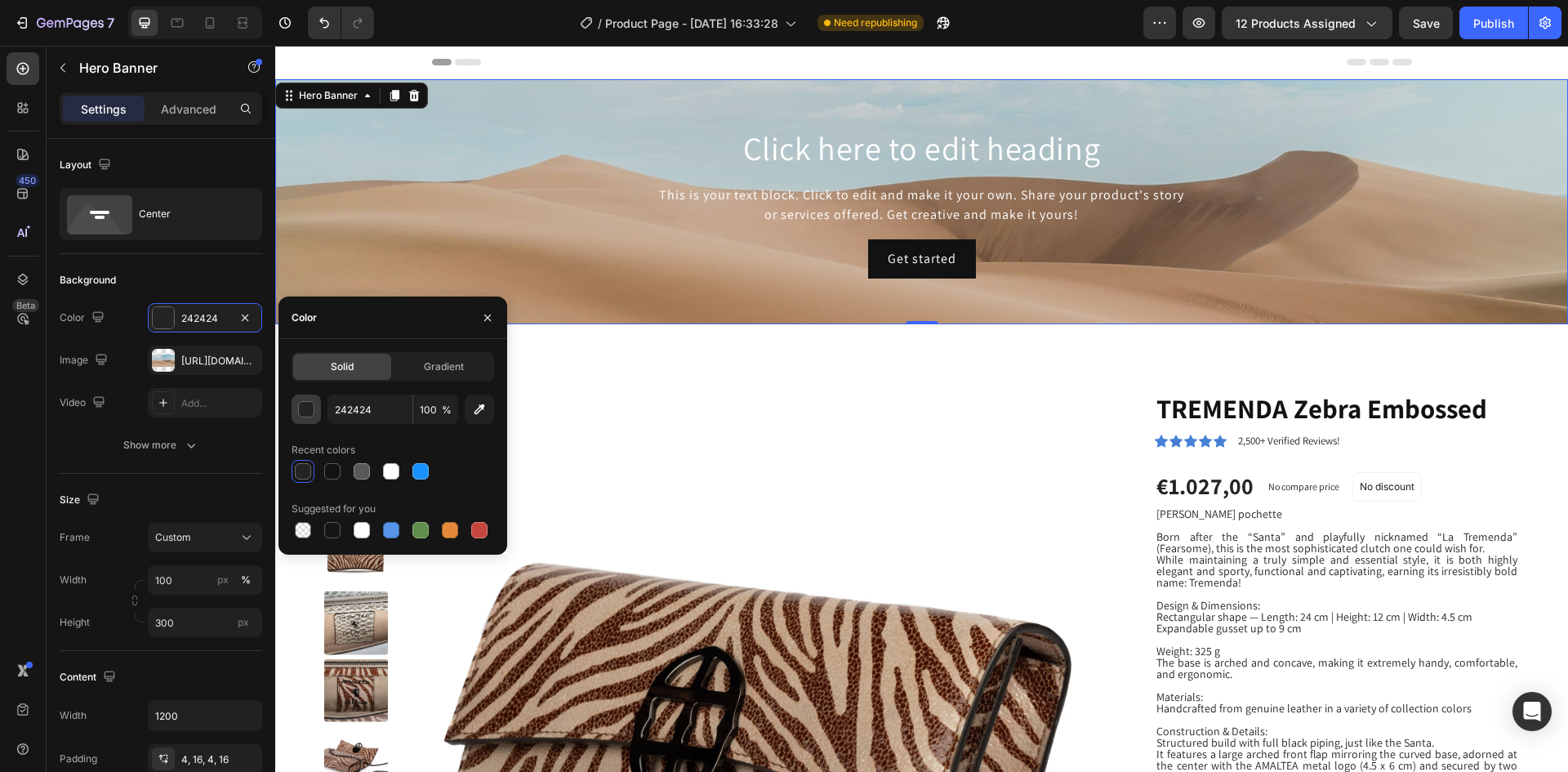
click at [305, 413] on div "button" at bounding box center [307, 410] width 16 height 16
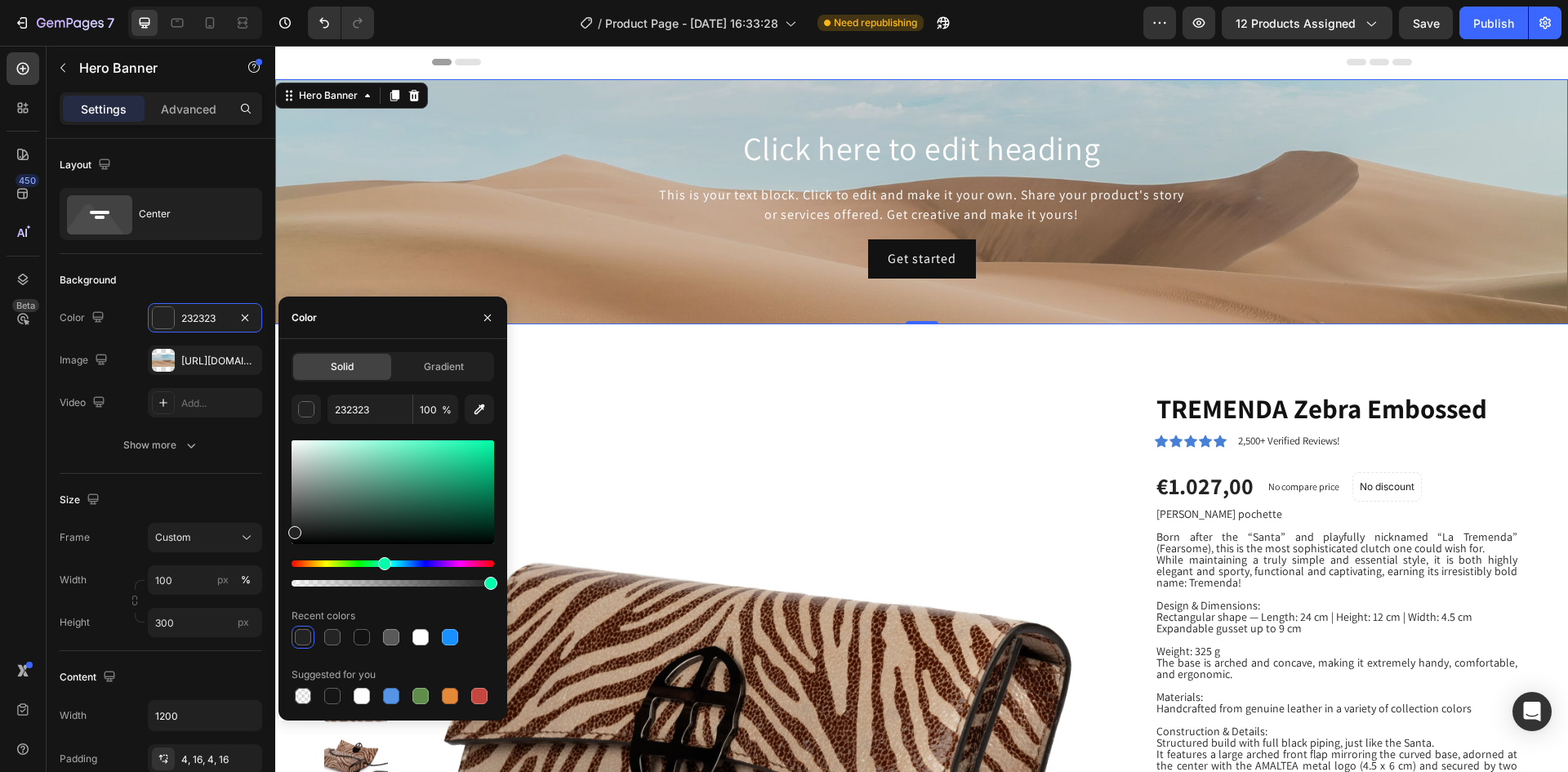
drag, startPoint x: 296, startPoint y: 565, endPoint x: 383, endPoint y: 570, distance: 87.1
click at [383, 570] on div "Hue" at bounding box center [384, 563] width 13 height 13
click at [467, 525] on div at bounding box center [392, 491] width 202 height 104
click at [486, 526] on div at bounding box center [392, 491] width 202 height 104
click at [307, 414] on div "button" at bounding box center [307, 410] width 16 height 16
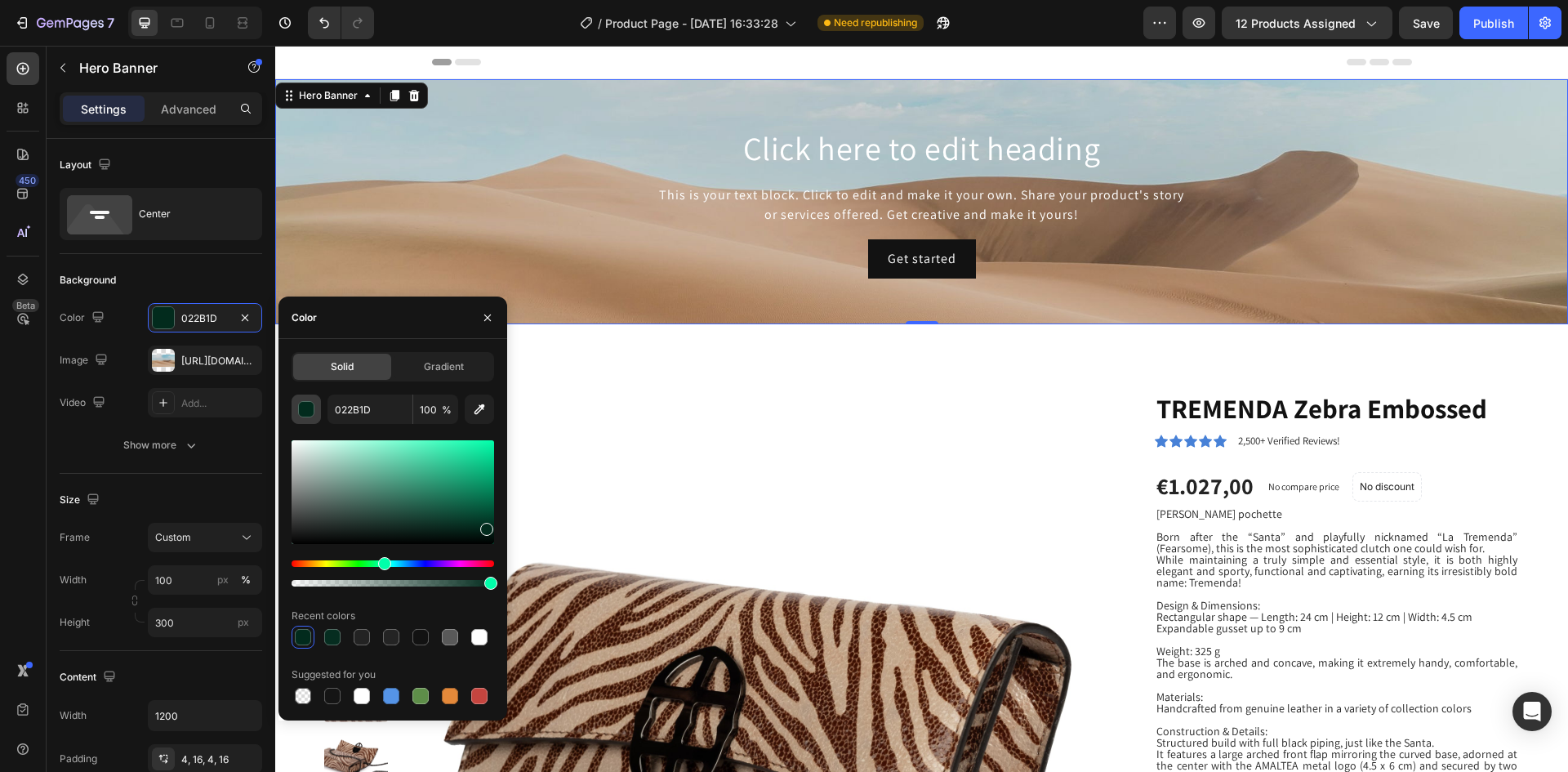
click at [307, 414] on div "button" at bounding box center [307, 410] width 16 height 16
click at [354, 417] on input "022B1D" at bounding box center [370, 409] width 85 height 29
click at [448, 498] on div at bounding box center [392, 491] width 202 height 104
click at [486, 531] on div at bounding box center [392, 491] width 202 height 104
click at [456, 508] on div at bounding box center [449, 501] width 13 height 13
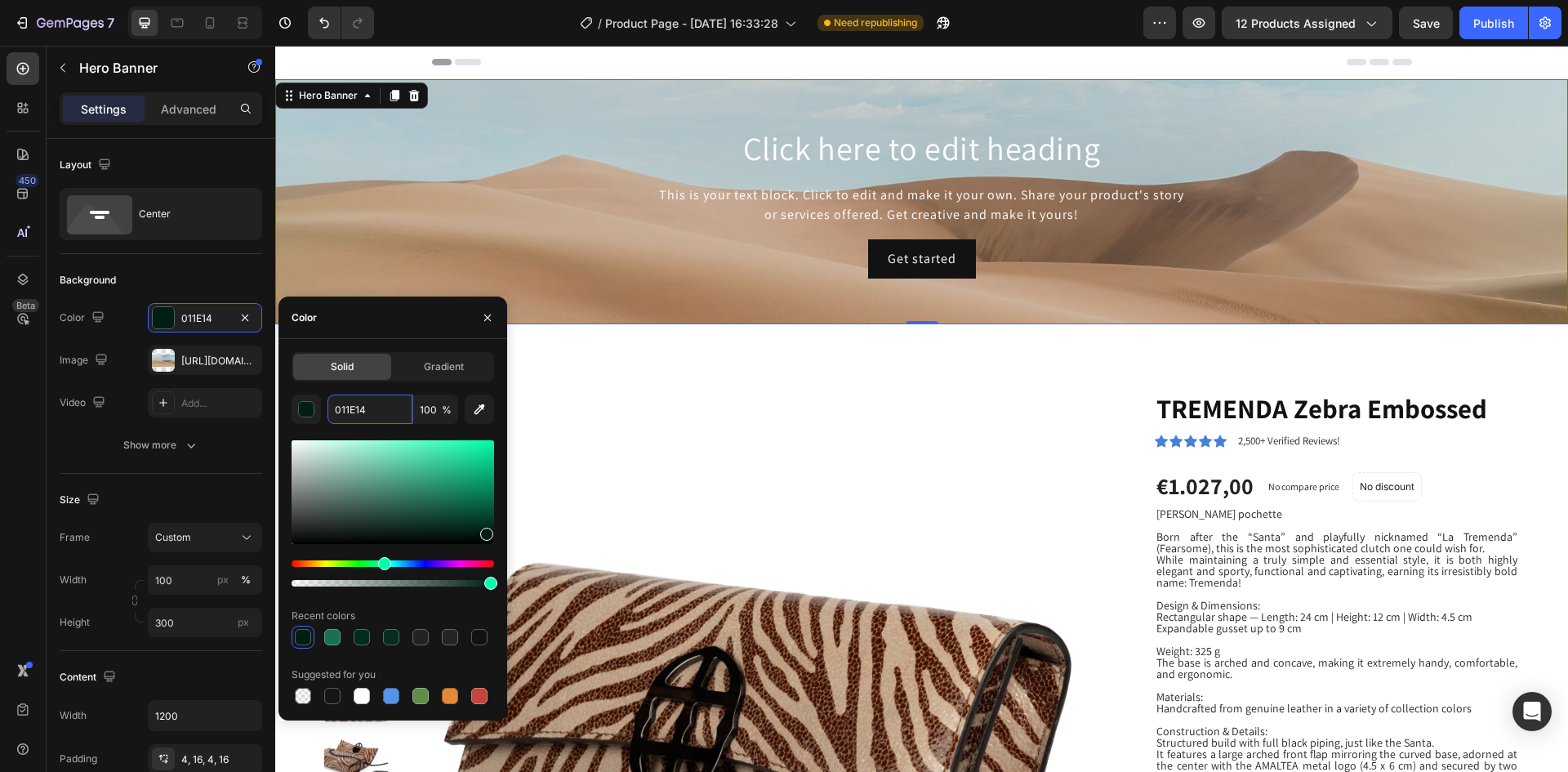
click at [471, 521] on div at bounding box center [392, 491] width 202 height 104
click at [480, 528] on div at bounding box center [486, 534] width 13 height 13
click at [488, 504] on div at bounding box center [392, 491] width 202 height 104
click at [383, 526] on div at bounding box center [392, 491] width 202 height 104
click at [383, 526] on div at bounding box center [383, 529] width 13 height 13
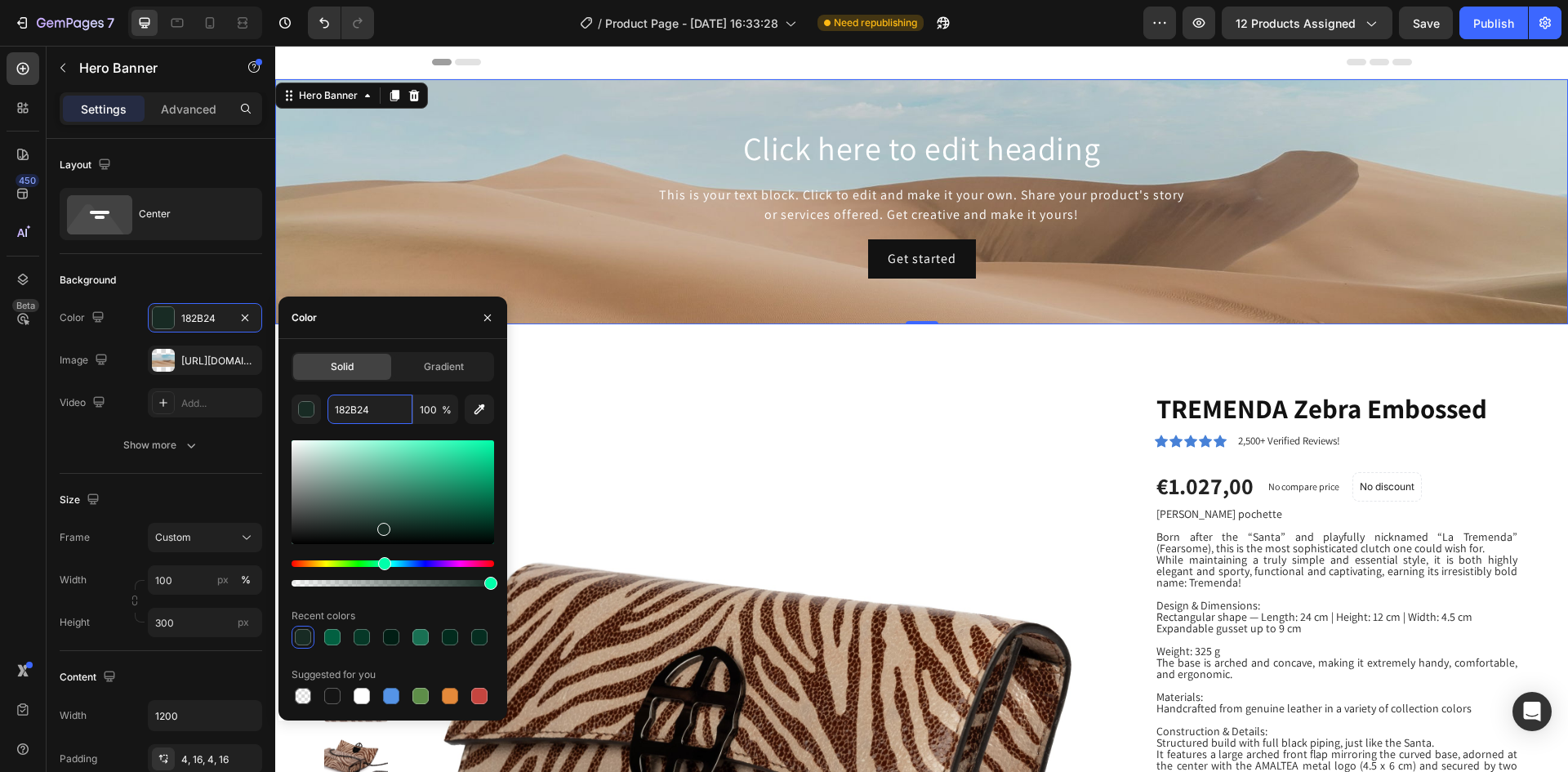
click at [402, 522] on div at bounding box center [392, 491] width 202 height 104
click at [305, 414] on div "button" at bounding box center [307, 410] width 16 height 16
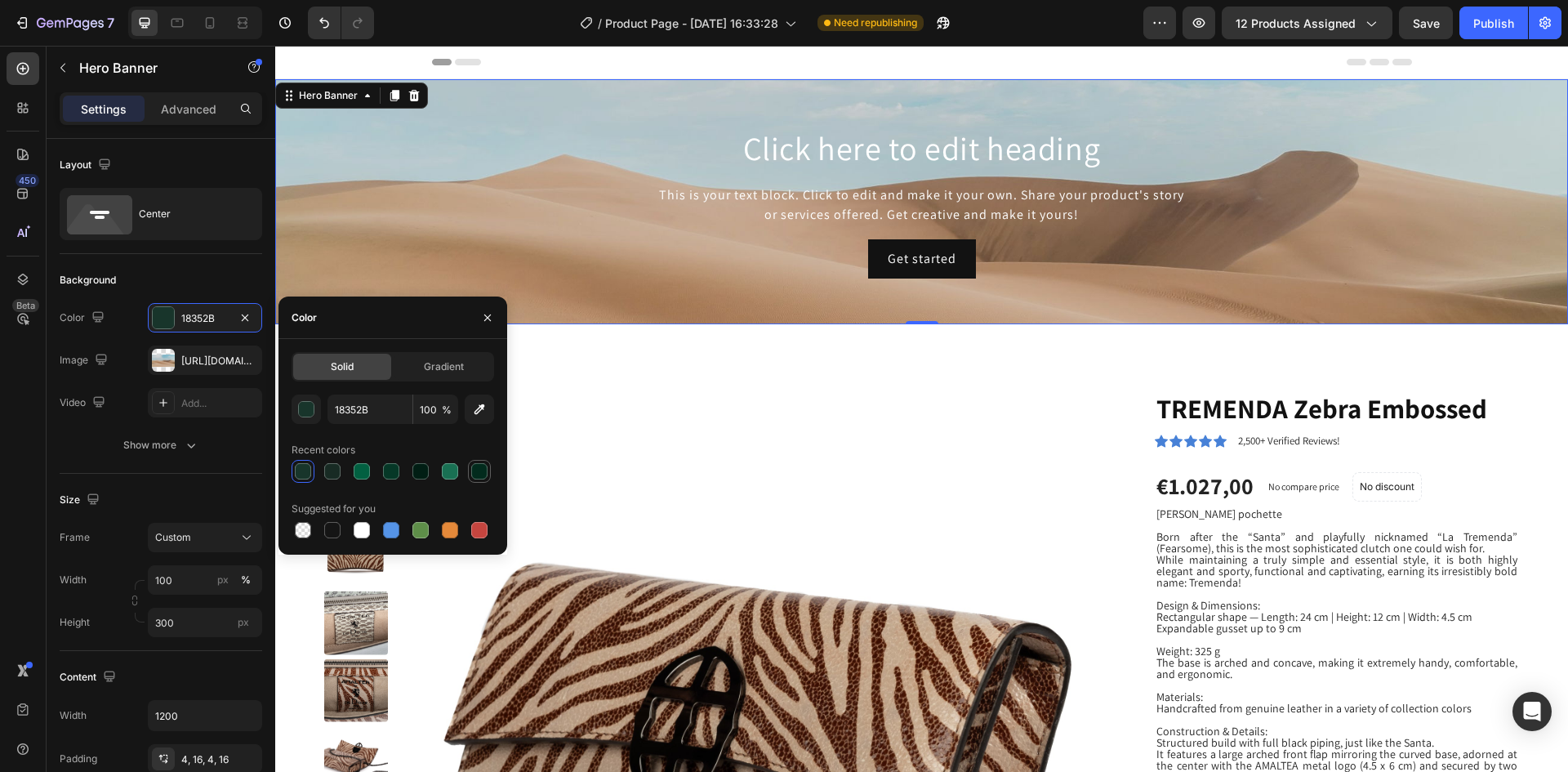
click at [477, 472] on div at bounding box center [478, 471] width 16 height 16
type input "022B1D"
click at [514, 269] on div "Get started Button" at bounding box center [921, 259] width 954 height 39
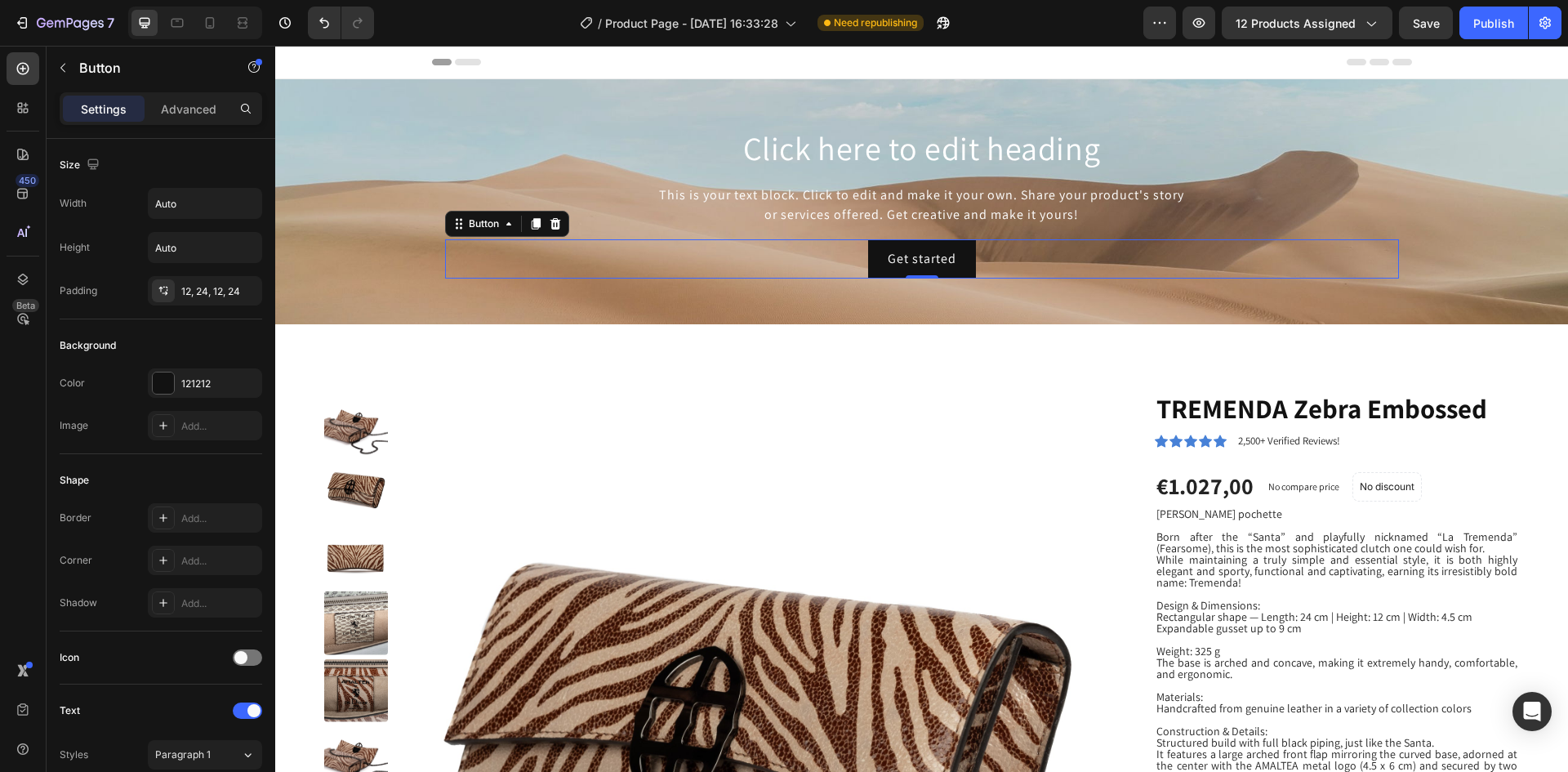
click at [514, 269] on div "Get started Button 0" at bounding box center [921, 259] width 954 height 39
click at [513, 299] on div "Background Image" at bounding box center [921, 201] width 1293 height 245
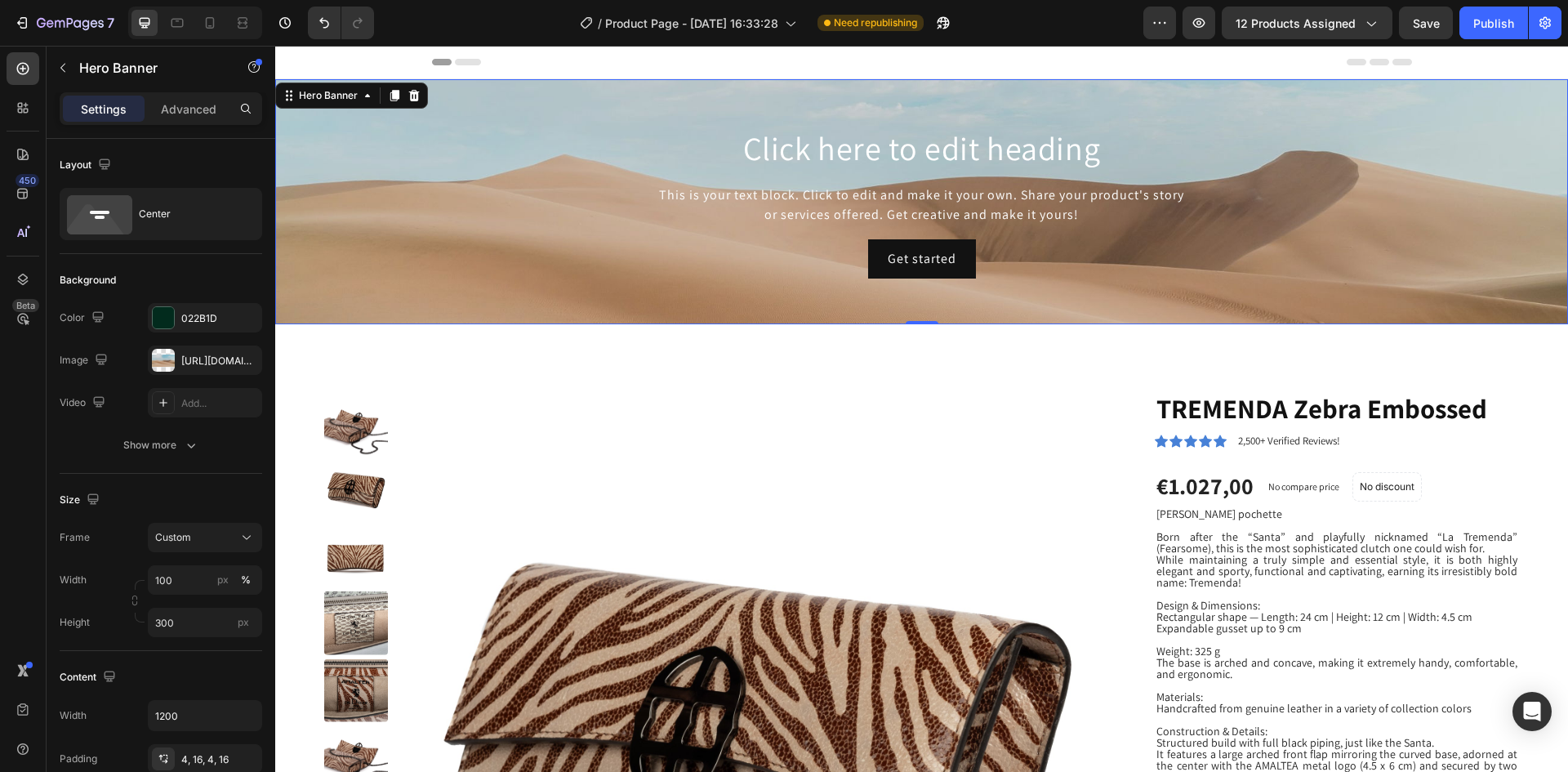
click at [341, 175] on div "Background Image" at bounding box center [921, 201] width 1293 height 245
click at [321, 190] on div "Background Image" at bounding box center [921, 201] width 1293 height 245
click at [369, 96] on icon at bounding box center [367, 95] width 5 height 3
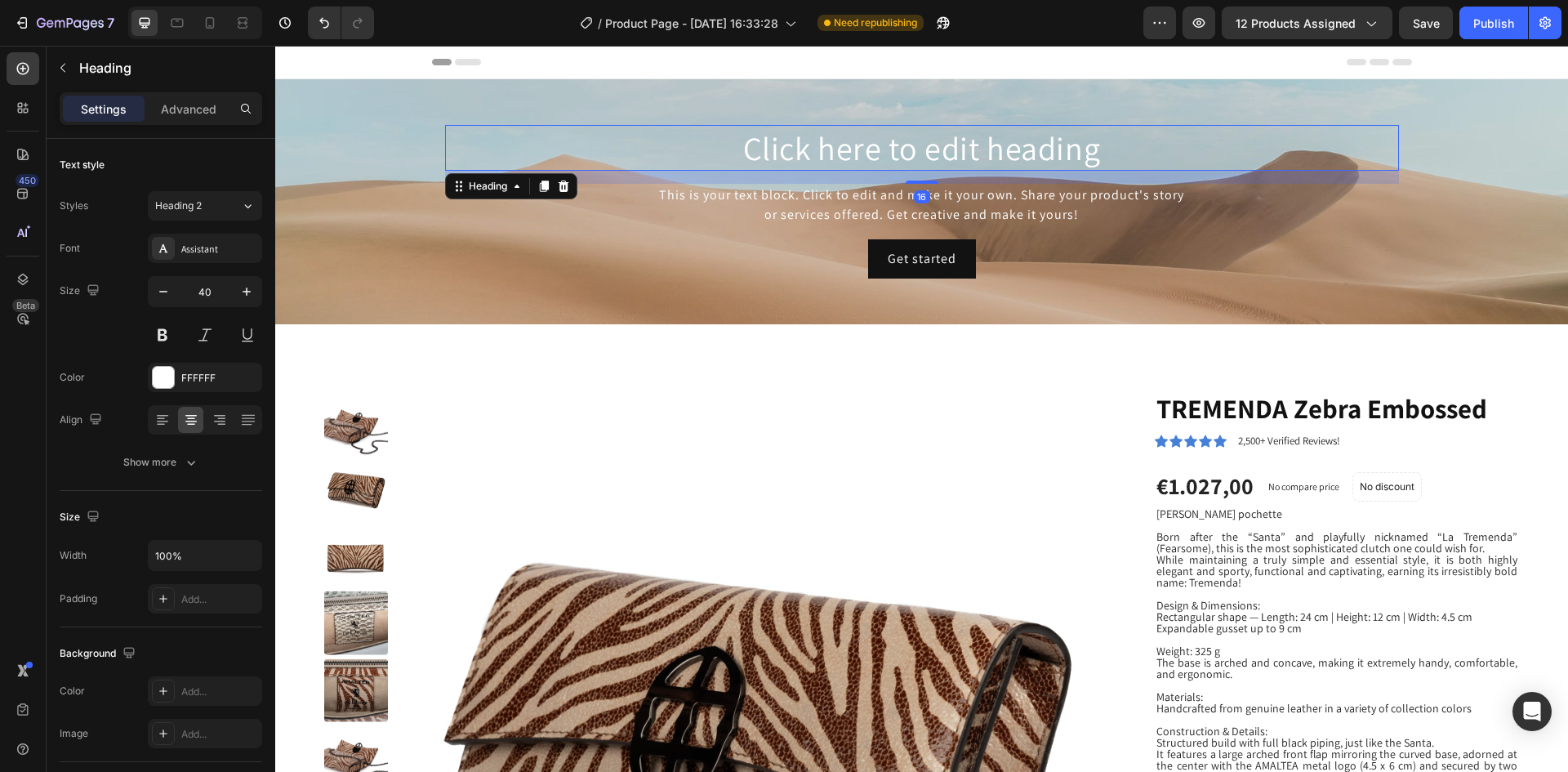
click at [455, 152] on h2 "Click here to edit heading" at bounding box center [921, 147] width 954 height 46
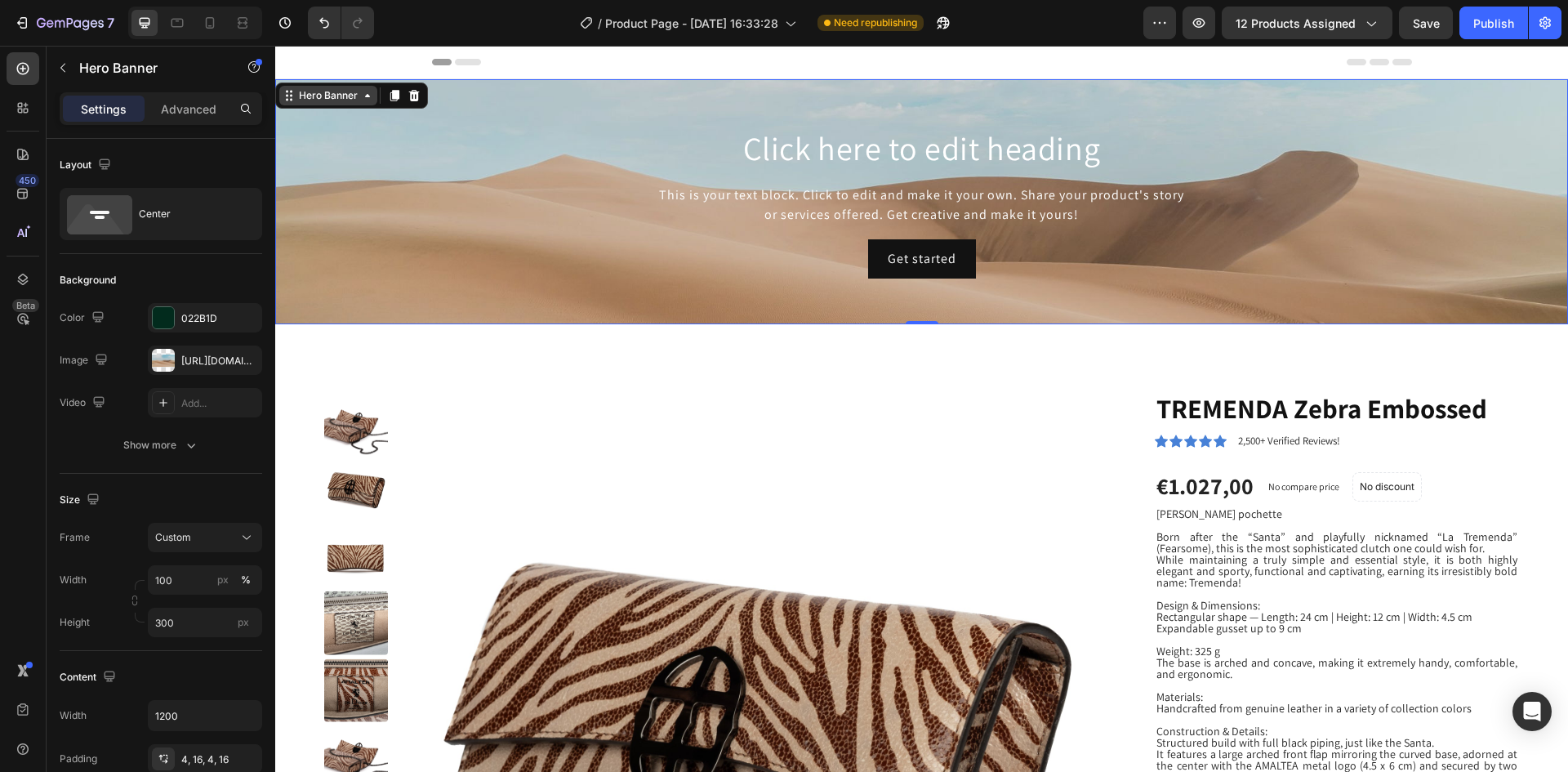
click at [409, 232] on div "Background Image" at bounding box center [921, 201] width 1293 height 245
click at [246, 360] on icon "button" at bounding box center [245, 359] width 7 height 7
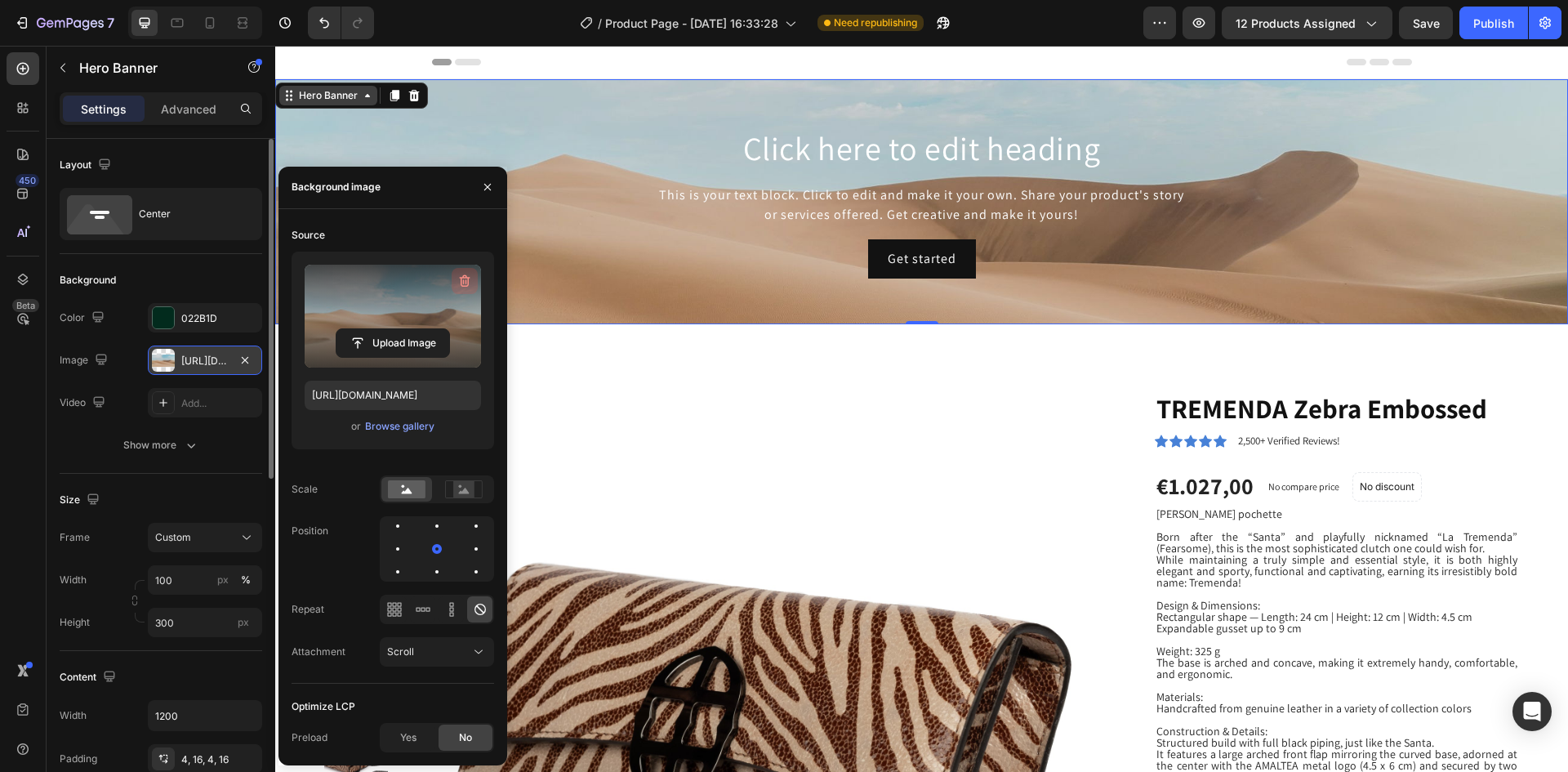
click at [467, 282] on icon "button" at bounding box center [464, 281] width 16 height 16
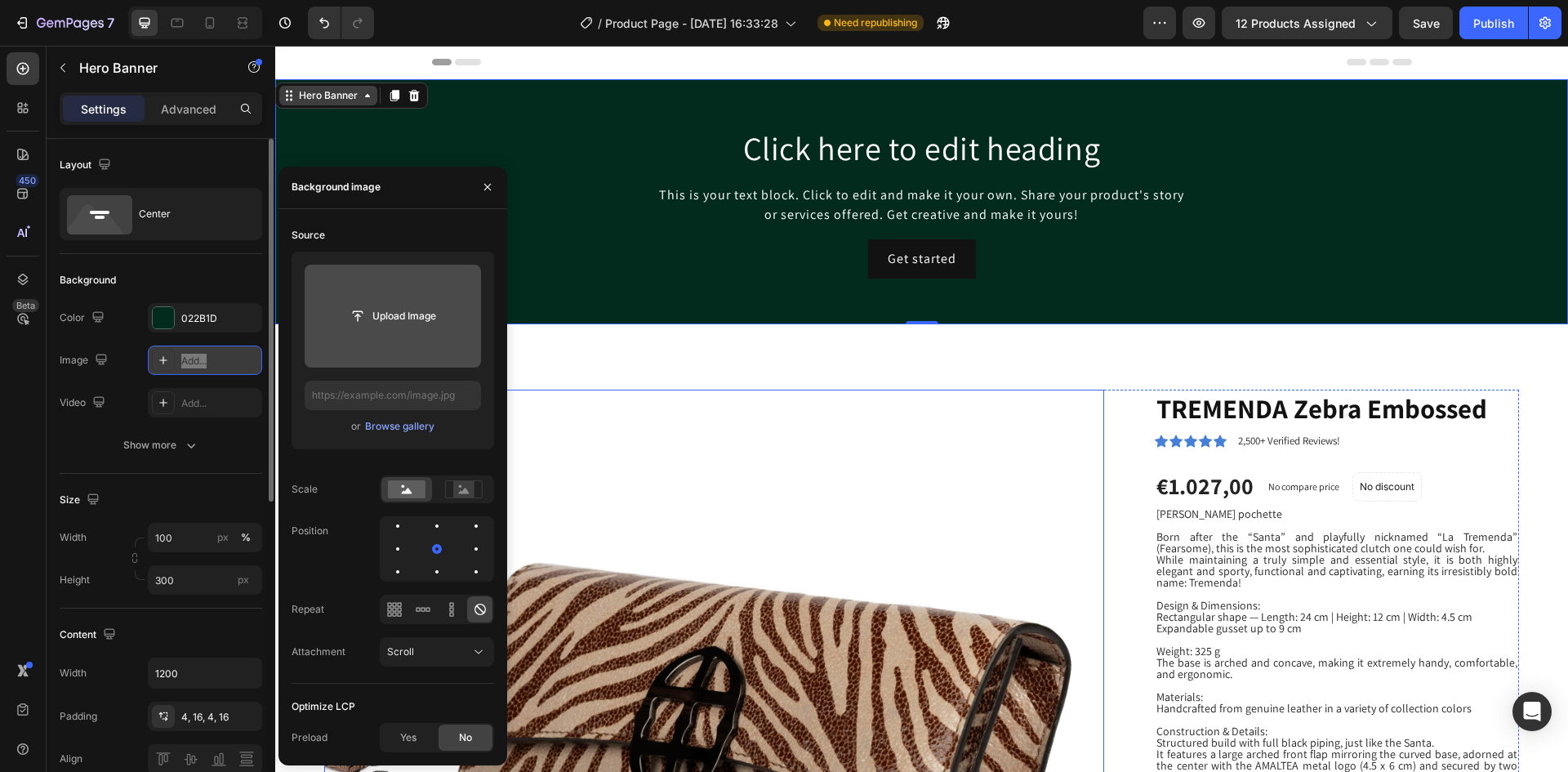
click at [612, 433] on img at bounding box center [756, 738] width 697 height 697
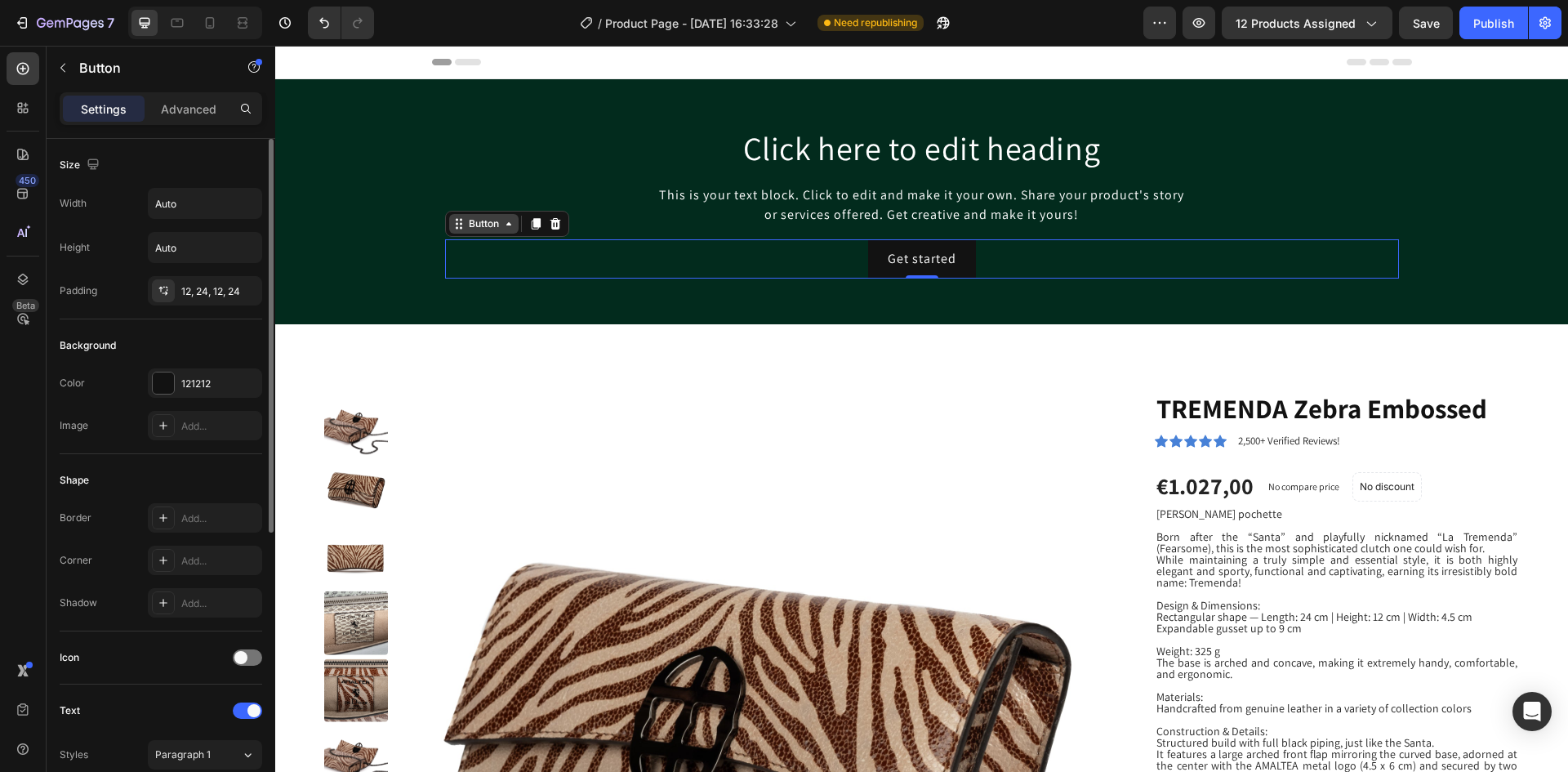
click at [455, 230] on div "Button" at bounding box center [484, 224] width 70 height 19
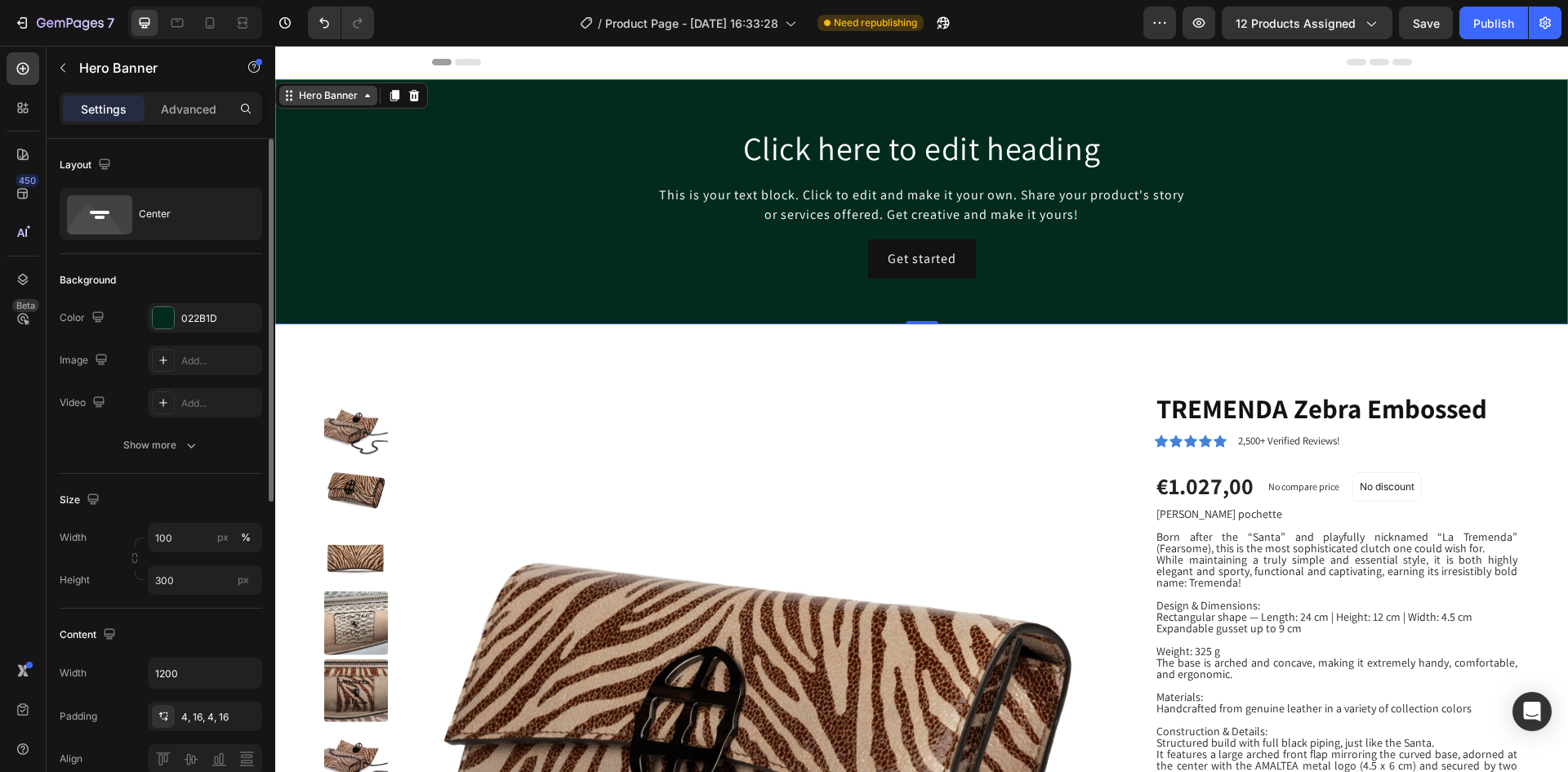
click at [365, 235] on div "Background Image" at bounding box center [921, 201] width 1293 height 245
click at [221, 320] on div "022B1D" at bounding box center [204, 318] width 47 height 15
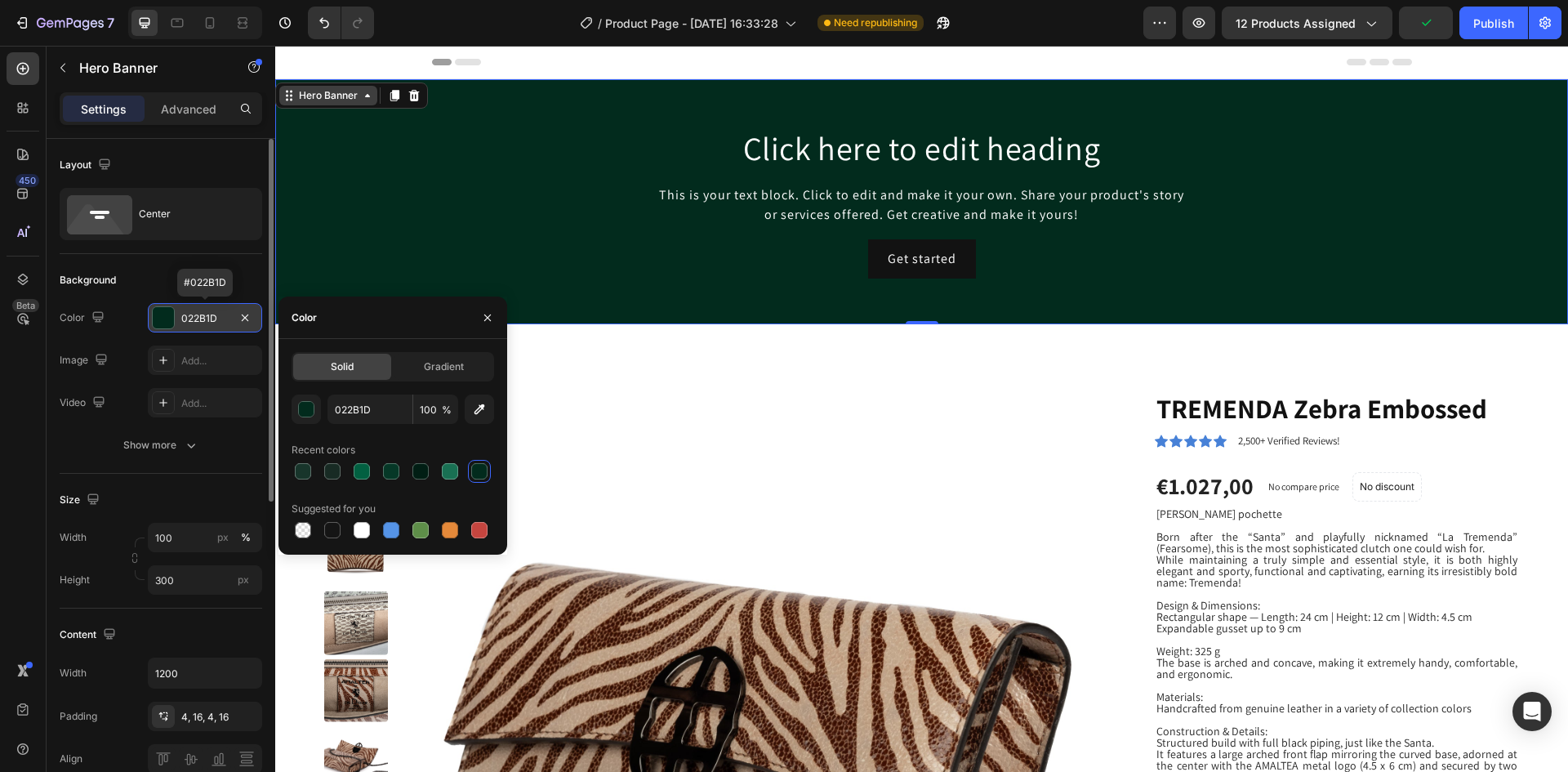
click at [218, 321] on div "022B1D" at bounding box center [204, 318] width 47 height 15
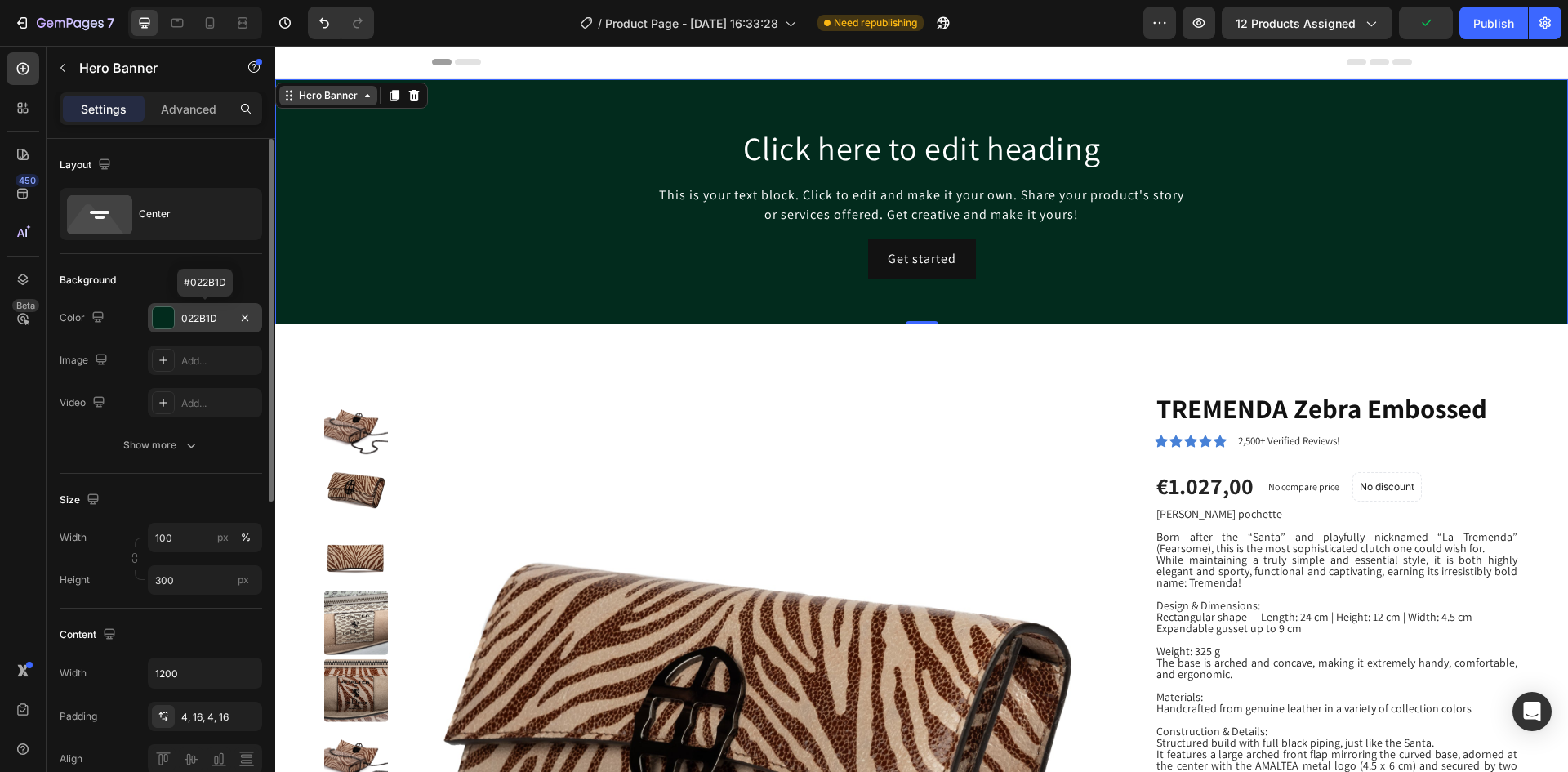
click at [218, 321] on div "022B1D" at bounding box center [204, 318] width 47 height 15
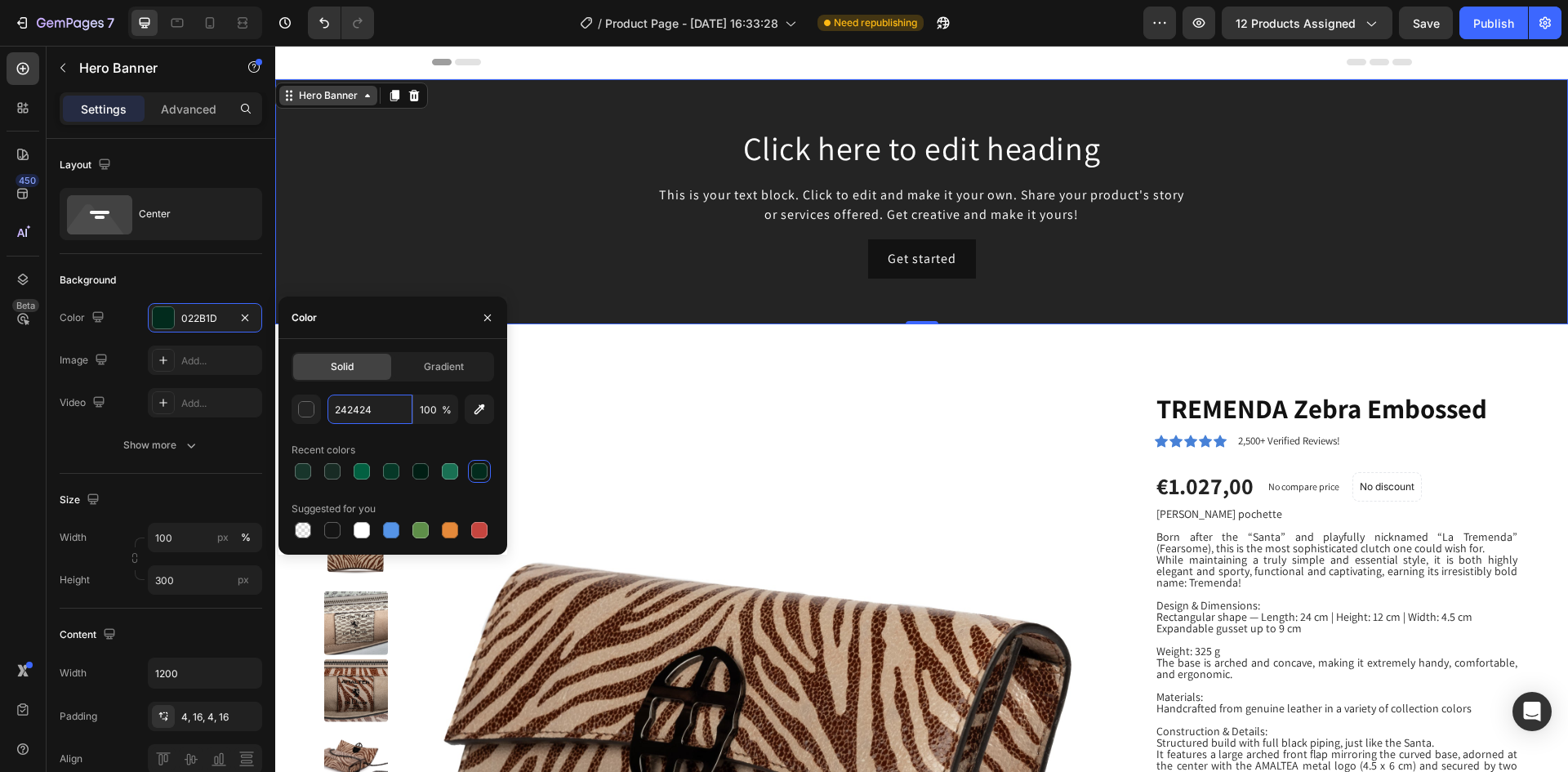
type input "242424"
click at [397, 439] on div "Recent colors" at bounding box center [392, 449] width 202 height 26
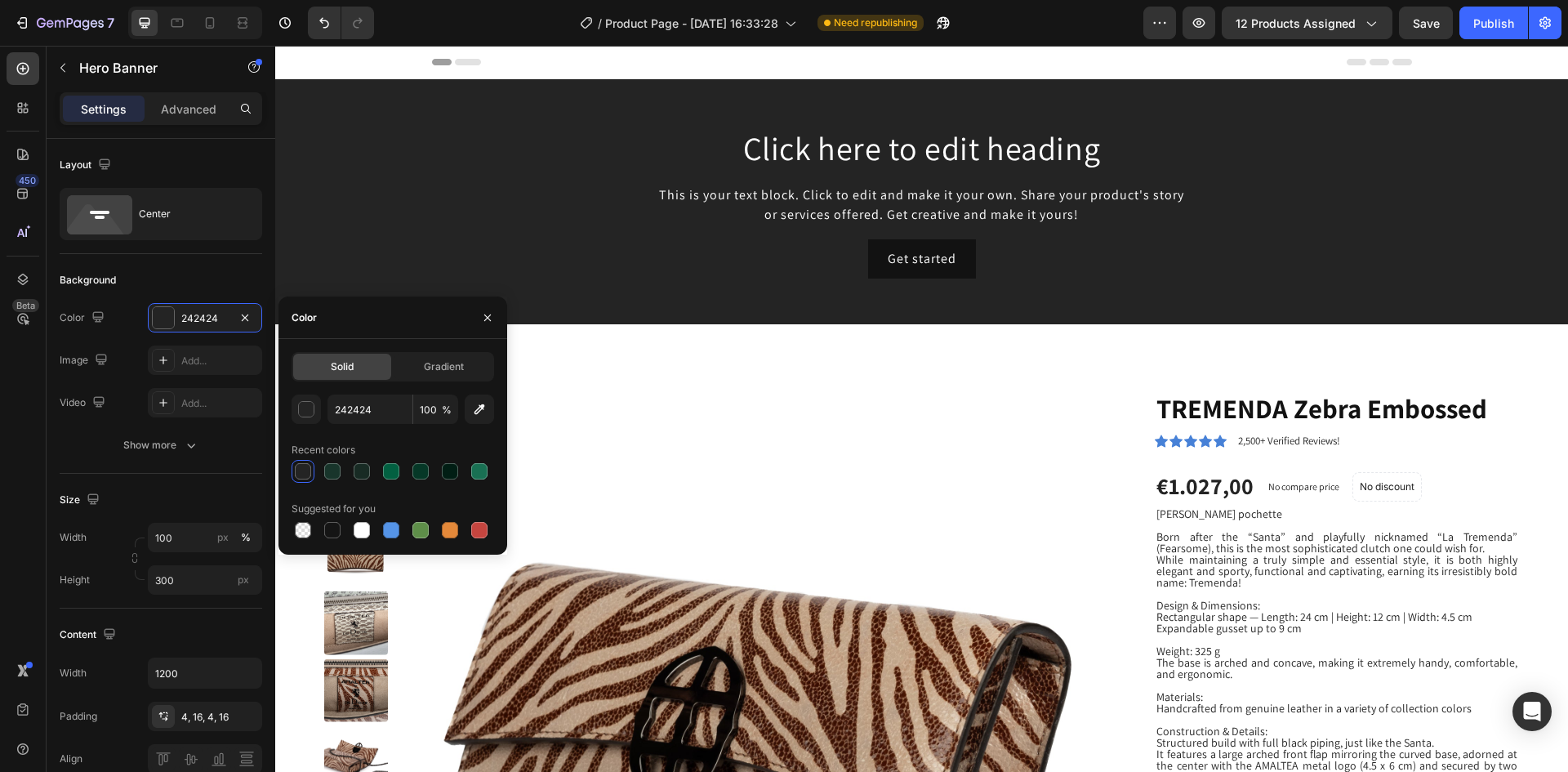
click at [600, 285] on div "Background Image" at bounding box center [921, 201] width 1293 height 245
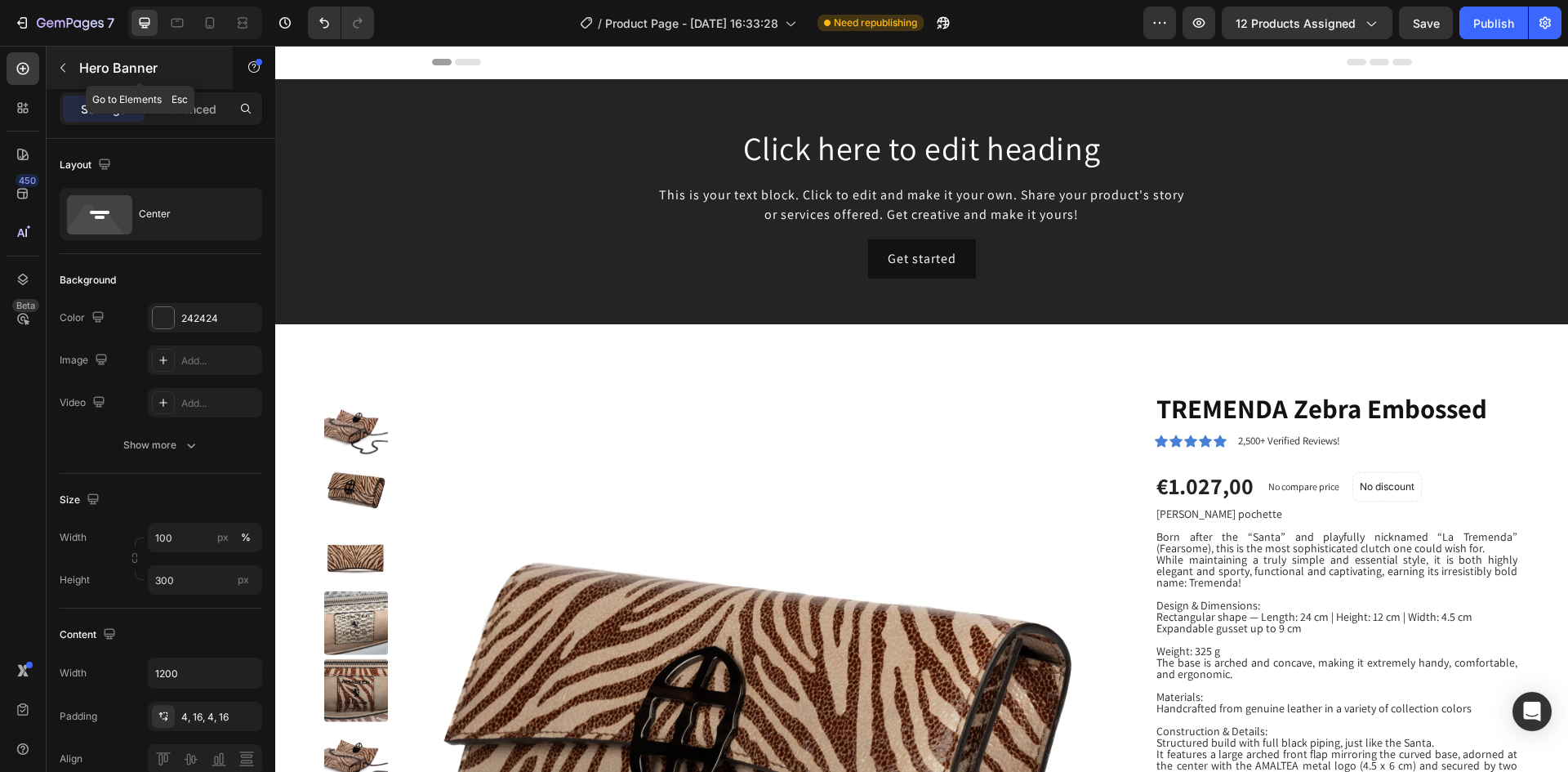
click at [63, 66] on icon "button" at bounding box center [62, 68] width 5 height 9
click at [0, 0] on icon at bounding box center [0, 0] width 0 height 0
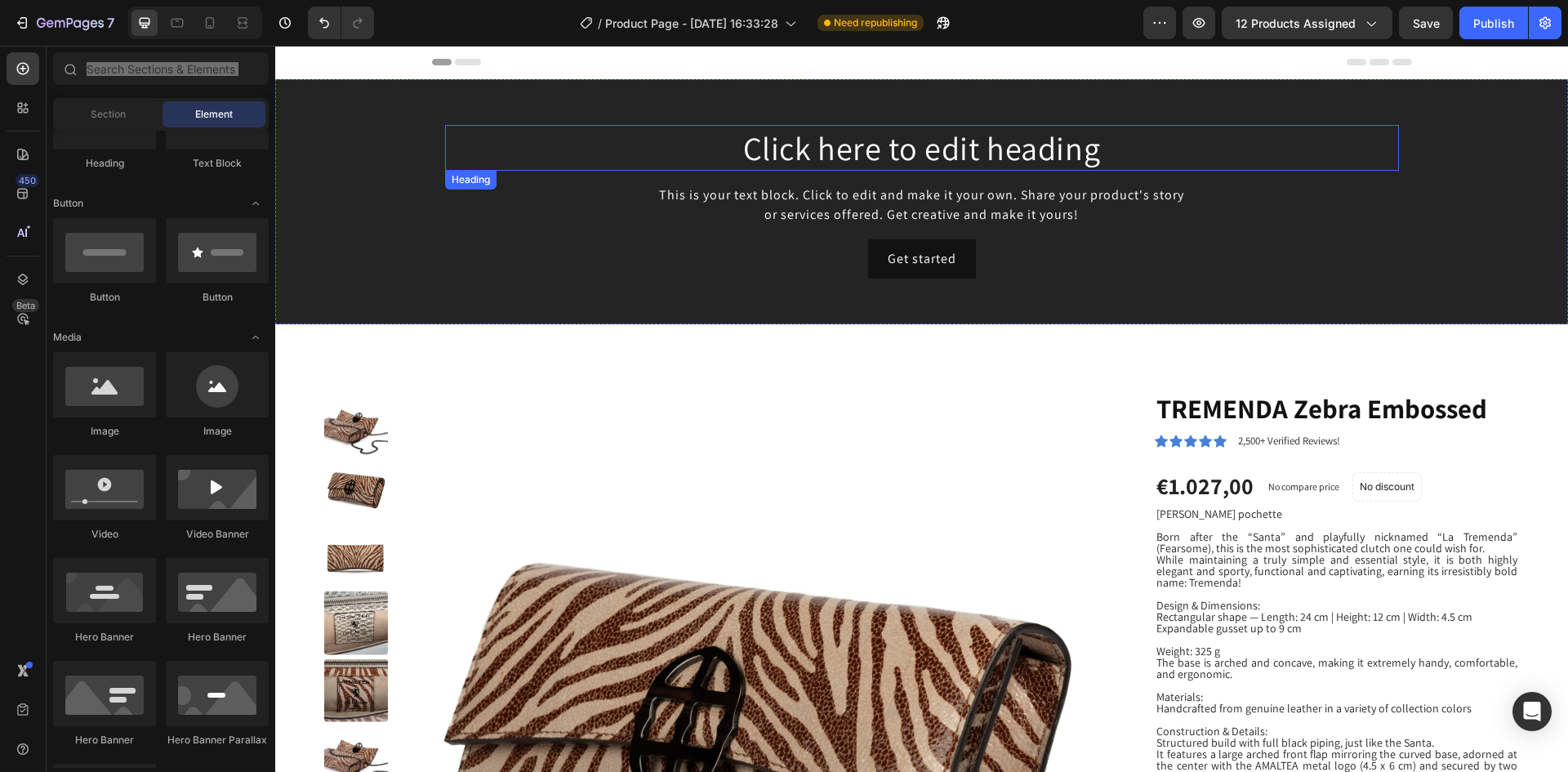
click at [897, 136] on h2 "Click here to edit heading" at bounding box center [921, 147] width 954 height 46
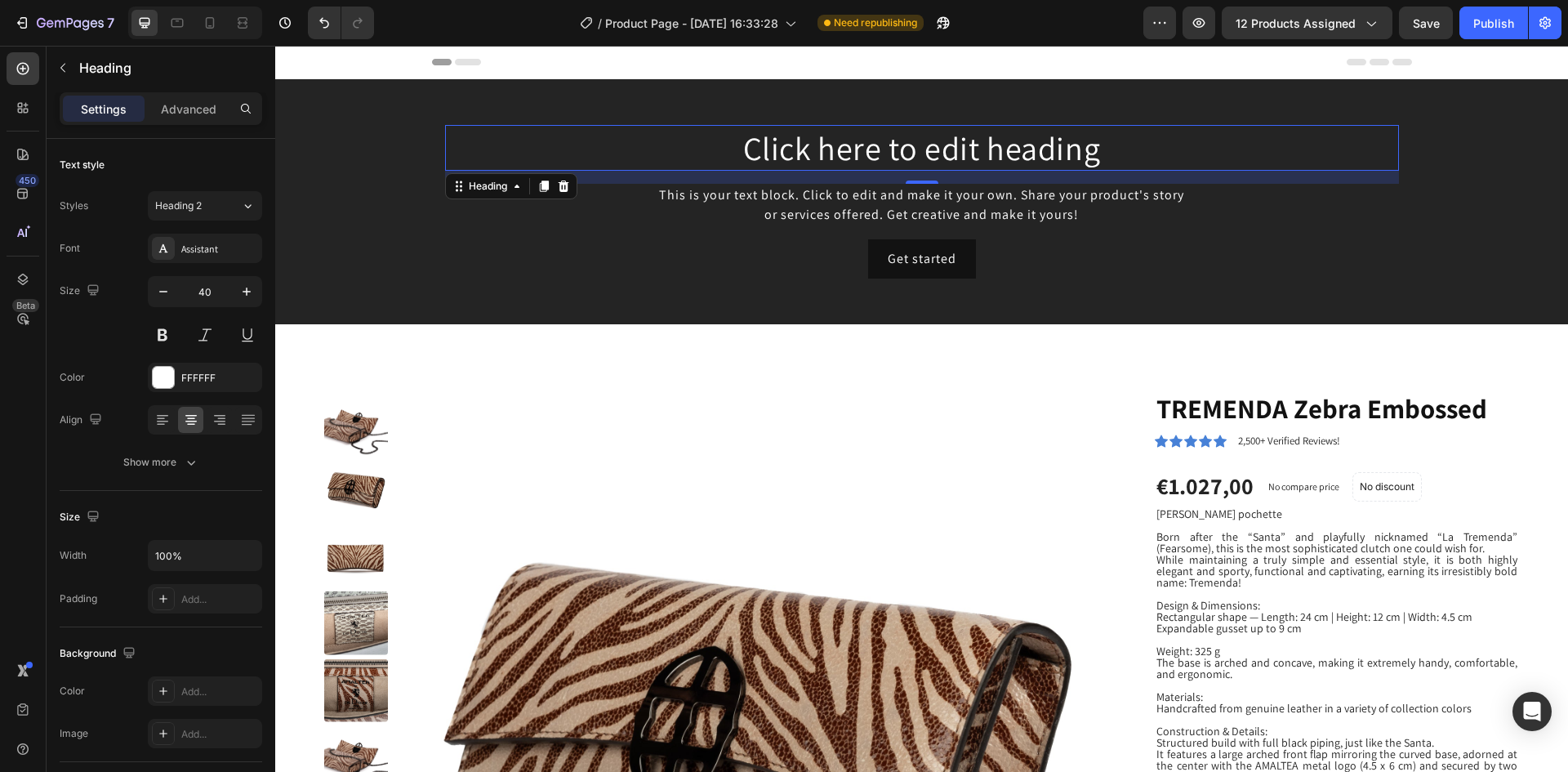
click at [897, 136] on h2 "Click here to edit heading" at bounding box center [921, 147] width 954 height 46
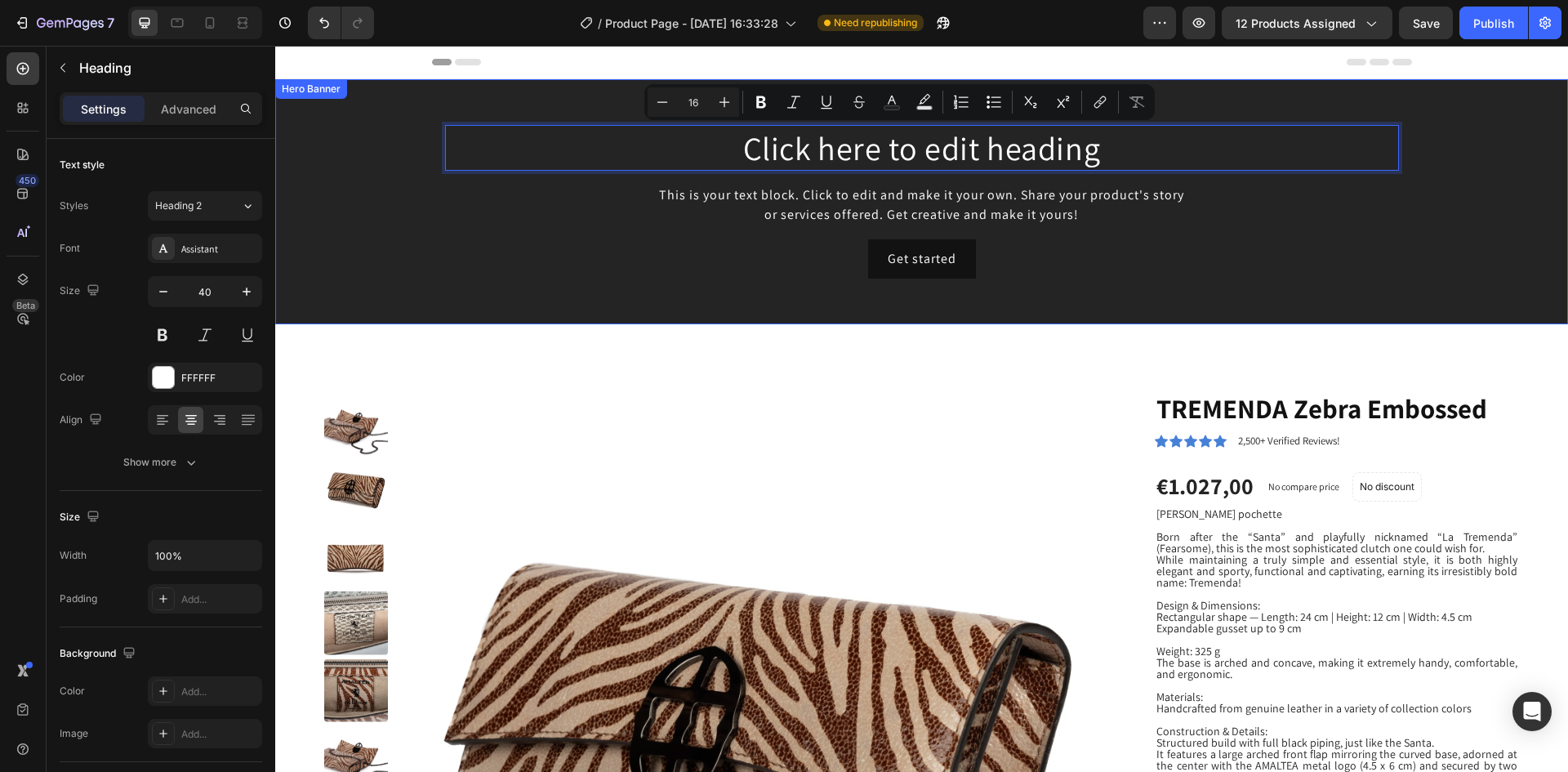
click at [725, 238] on div "Click here to edit heading Heading 16 This is your text block. Click to edit an…" at bounding box center [921, 201] width 954 height 153
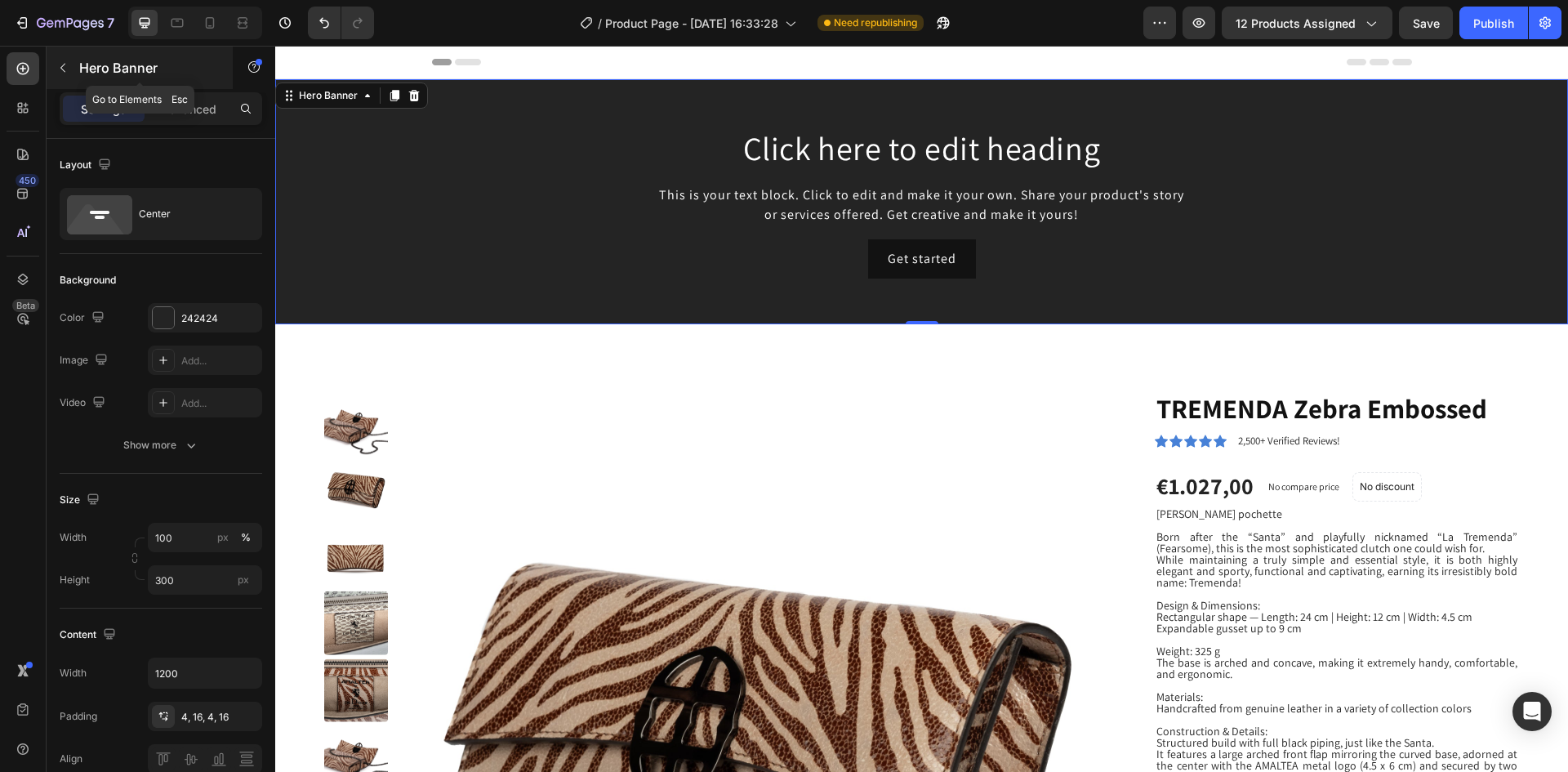
click at [60, 68] on icon "button" at bounding box center [62, 67] width 13 height 13
click at [0, 0] on div at bounding box center [0, 0] width 0 height 0
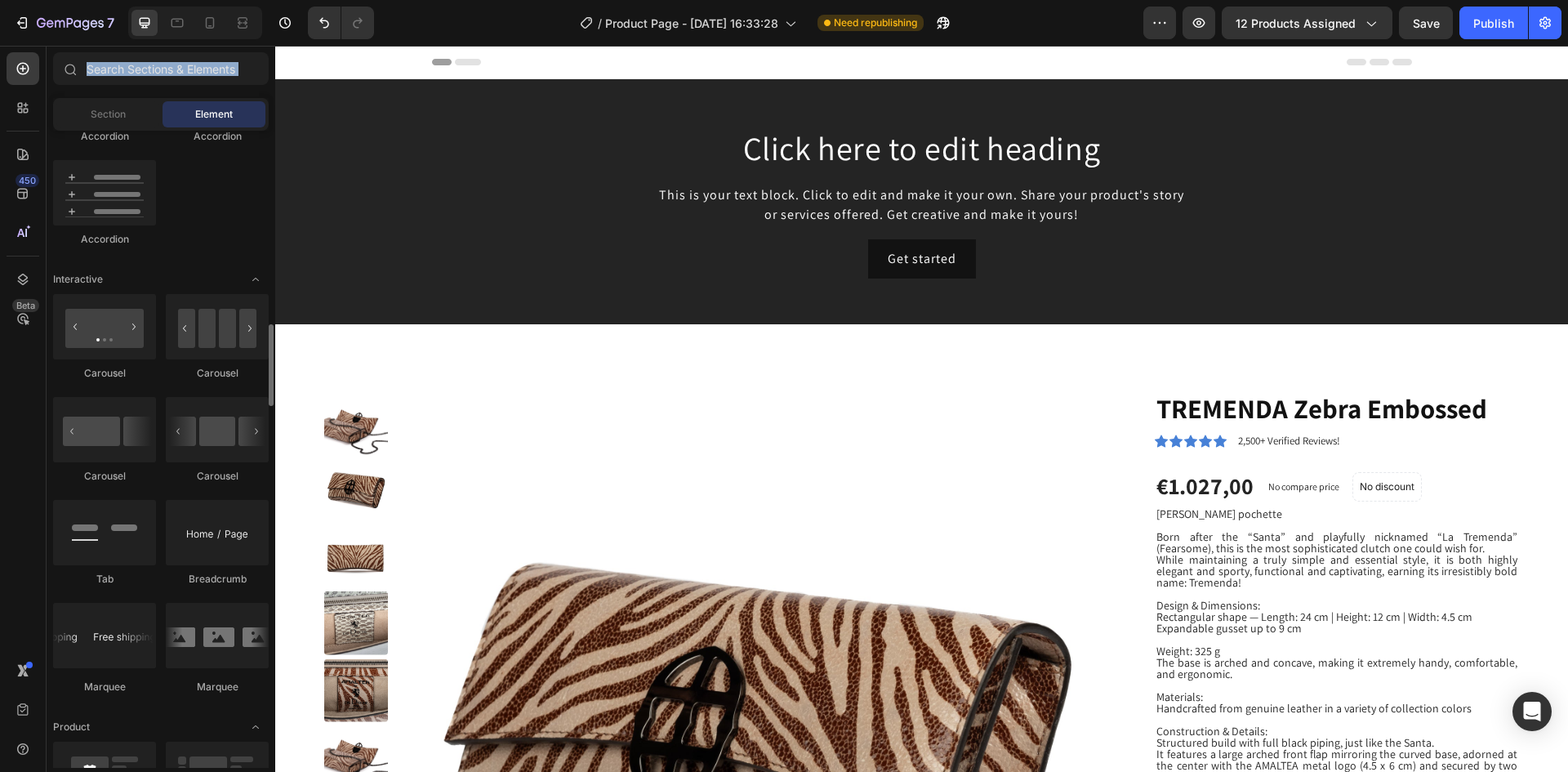
scroll to position [1668, 0]
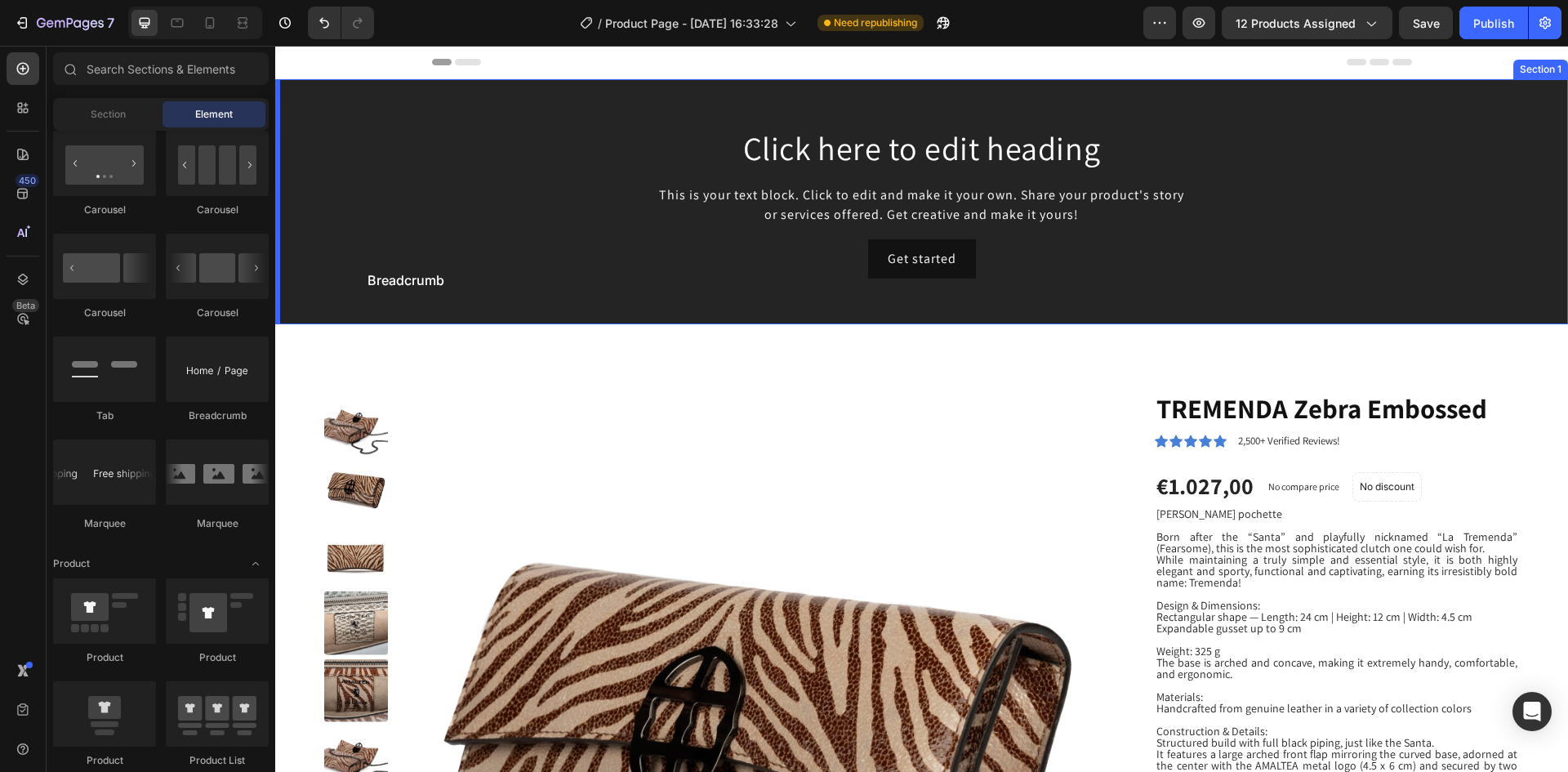
drag, startPoint x: 485, startPoint y: 426, endPoint x: 354, endPoint y: 263, distance: 209.1
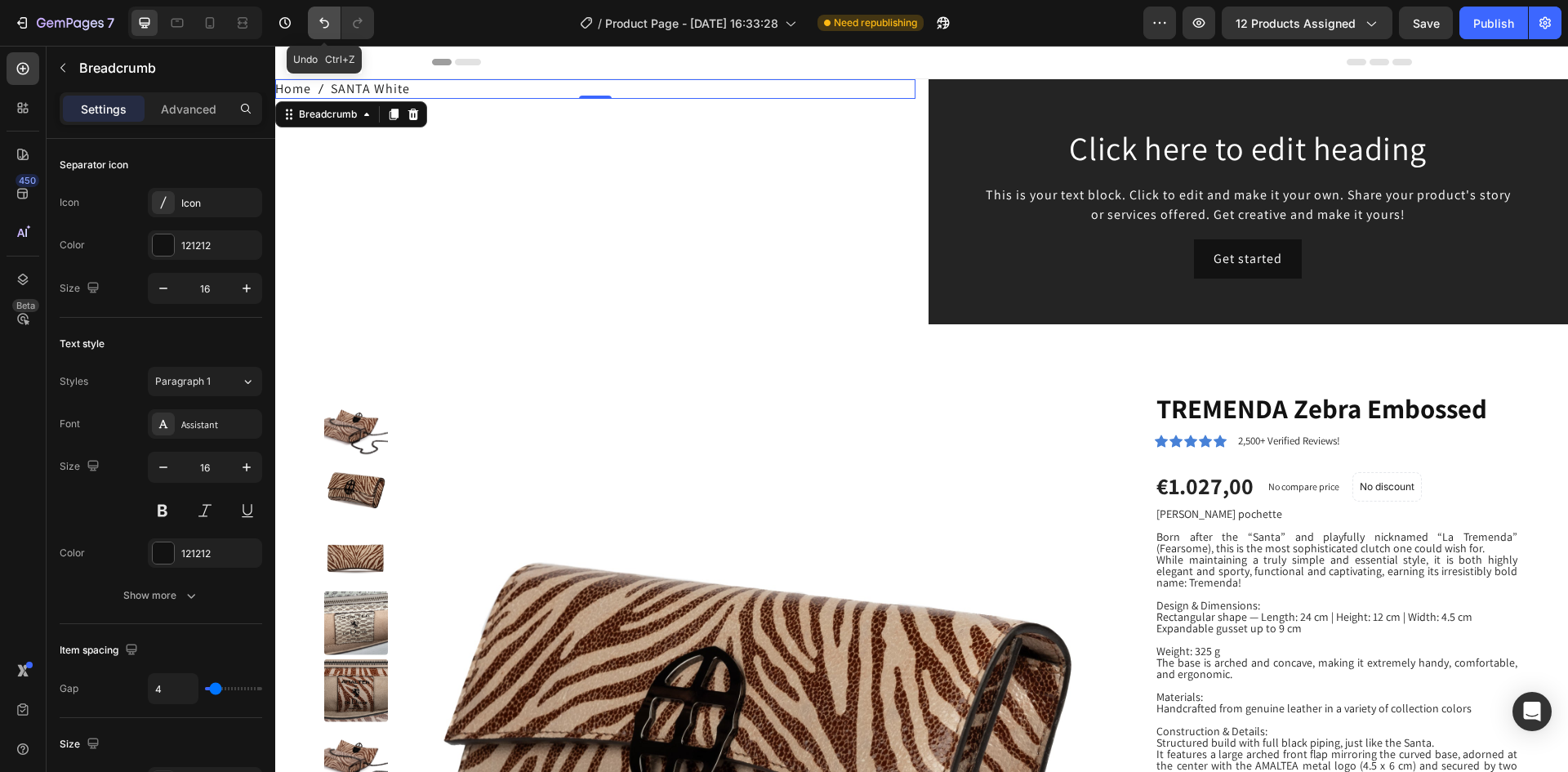
click at [325, 26] on icon "Undo/Redo" at bounding box center [323, 22] width 16 height 16
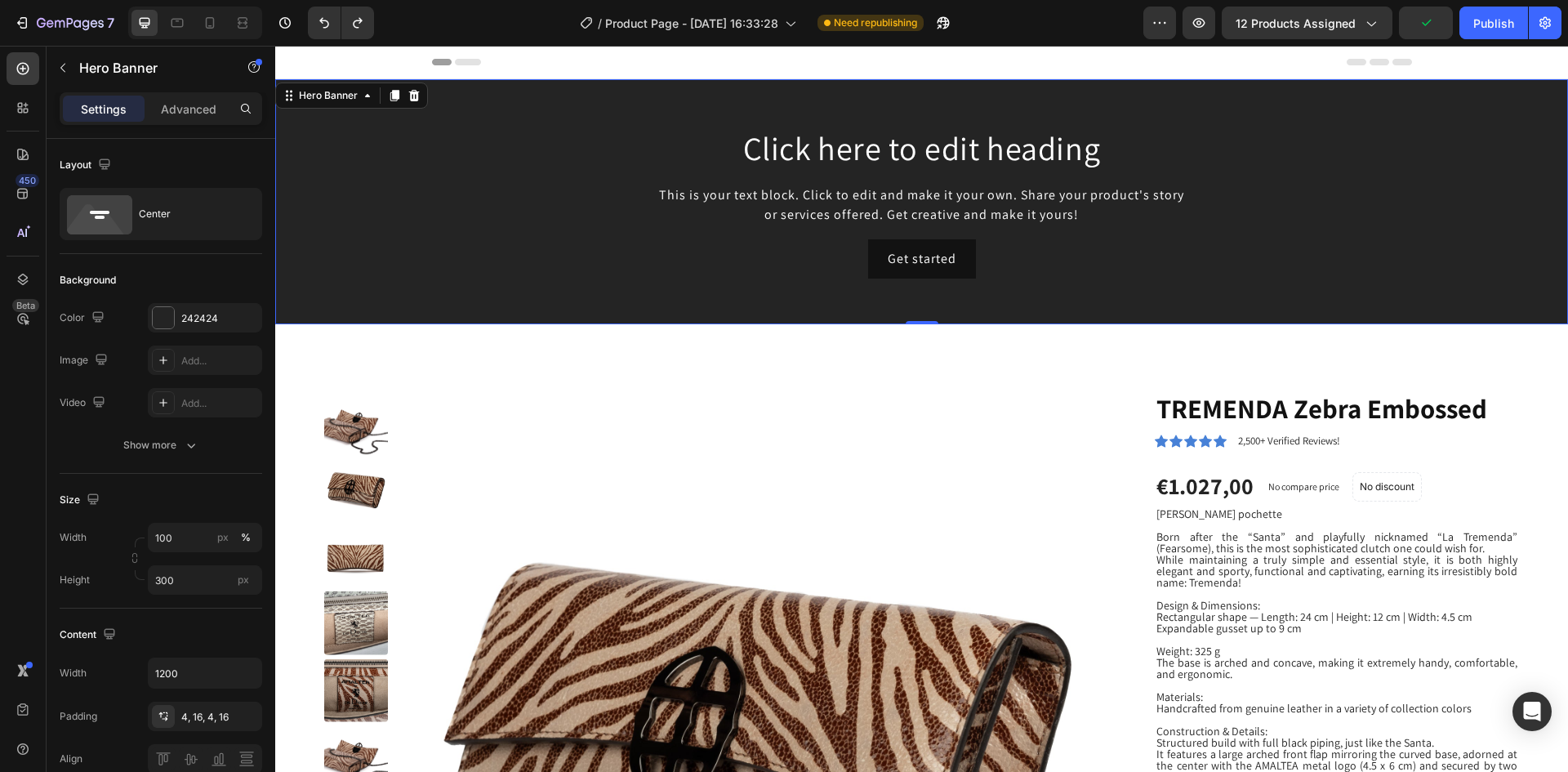
click at [544, 296] on div "Background Image" at bounding box center [921, 201] width 1293 height 245
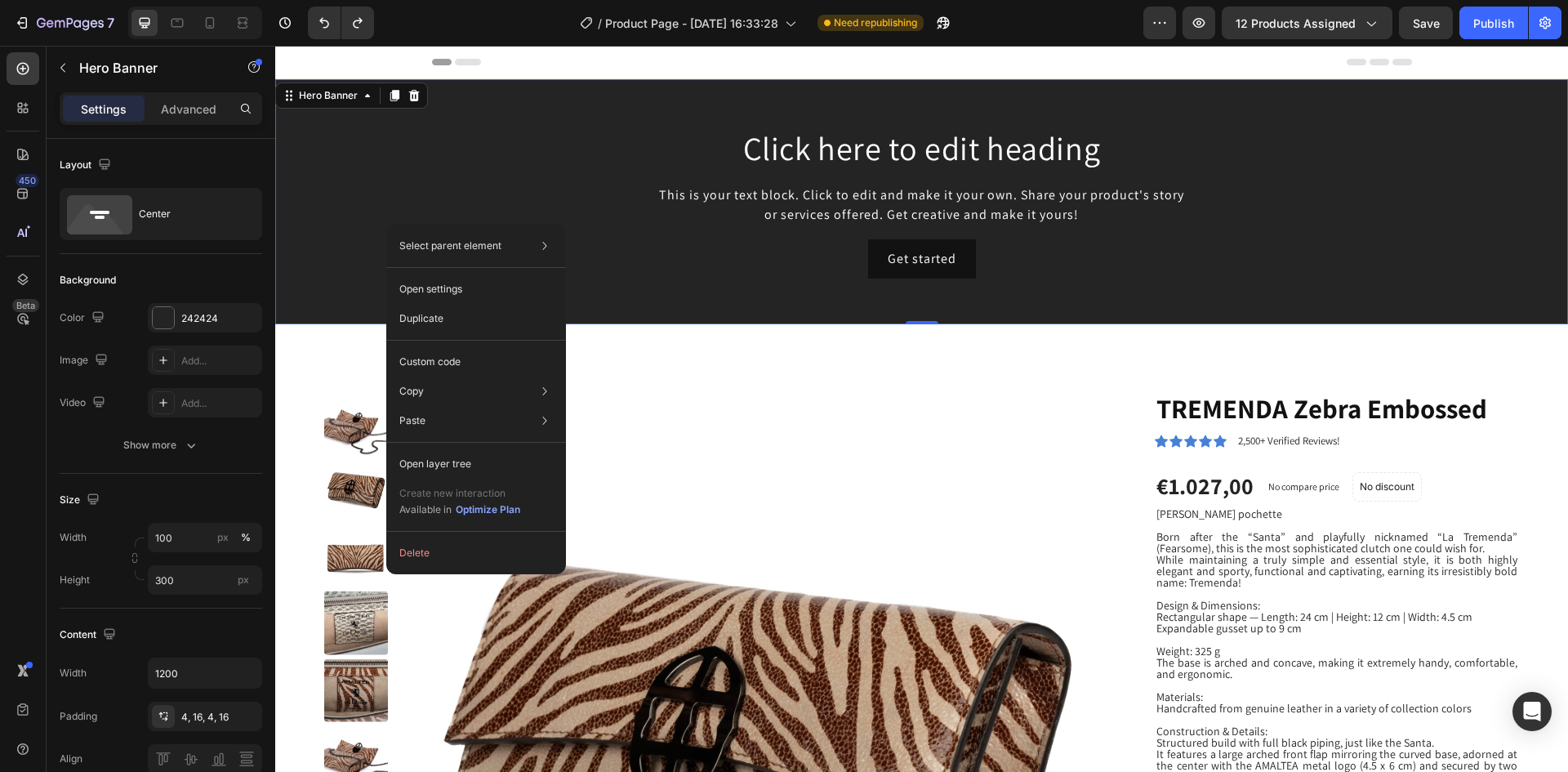
click at [364, 227] on div "Background Image" at bounding box center [921, 201] width 1293 height 245
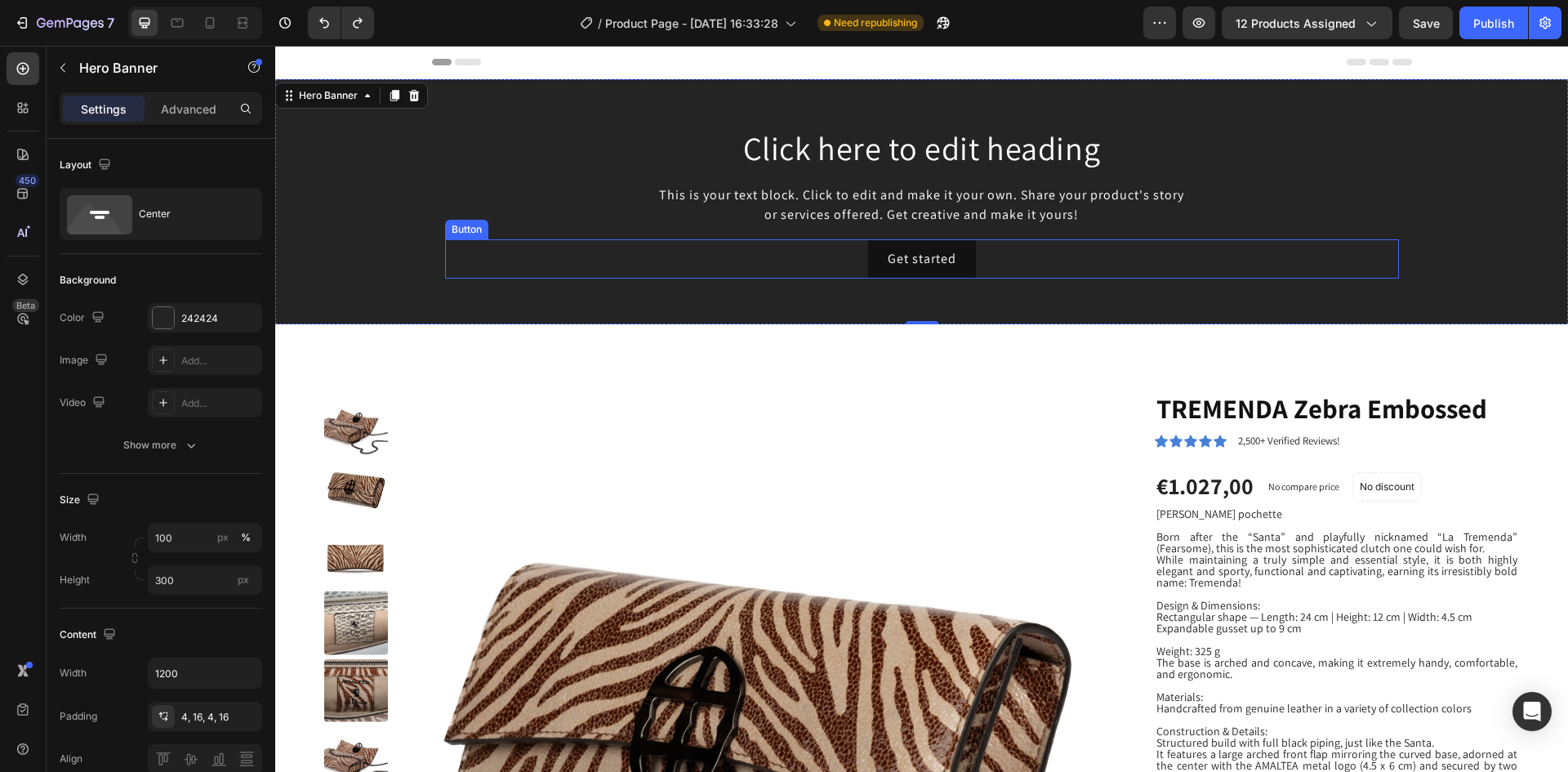
click at [726, 273] on div "Get started Button" at bounding box center [921, 259] width 954 height 39
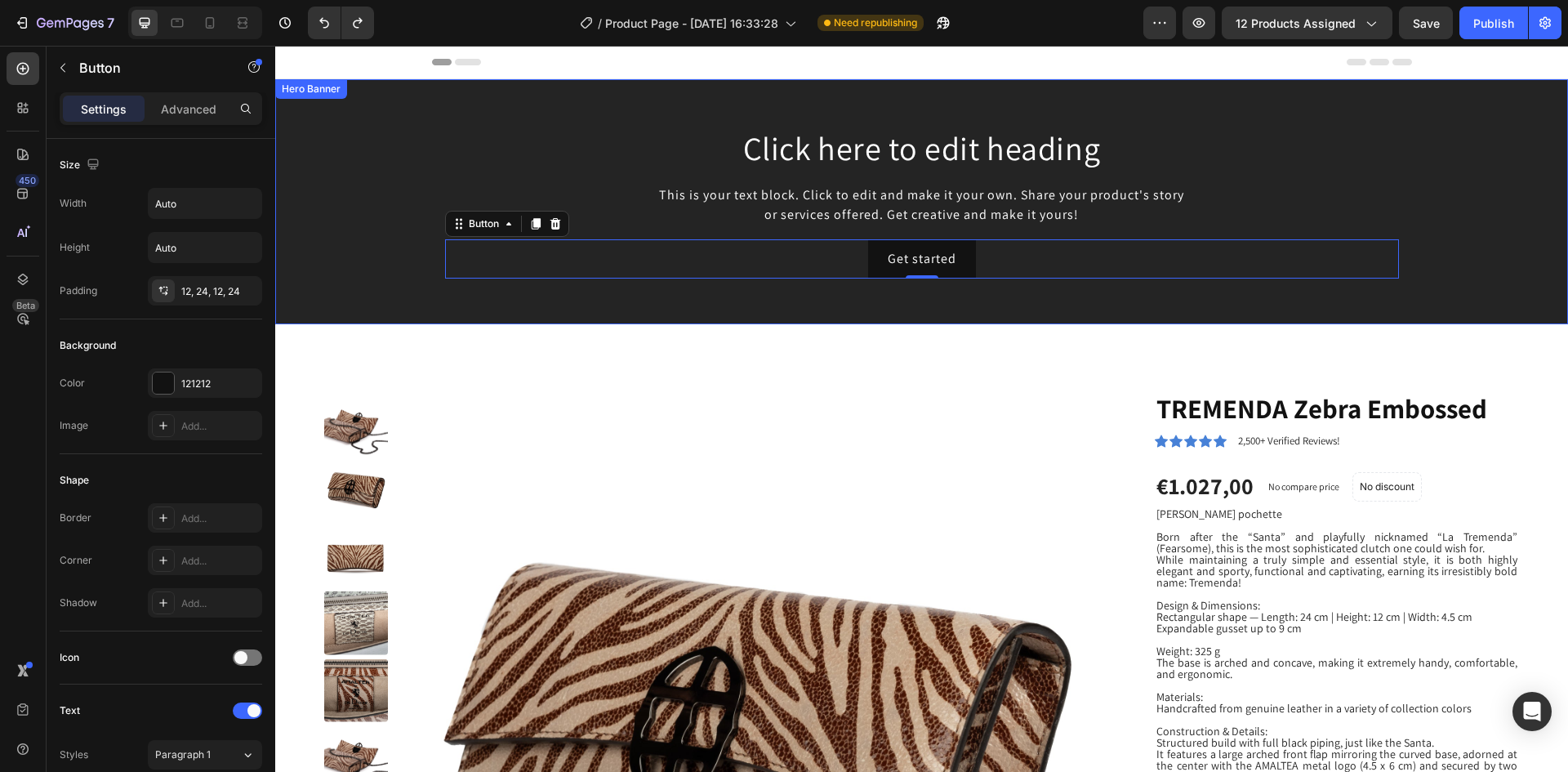
click at [344, 231] on div "Background Image" at bounding box center [921, 201] width 1293 height 245
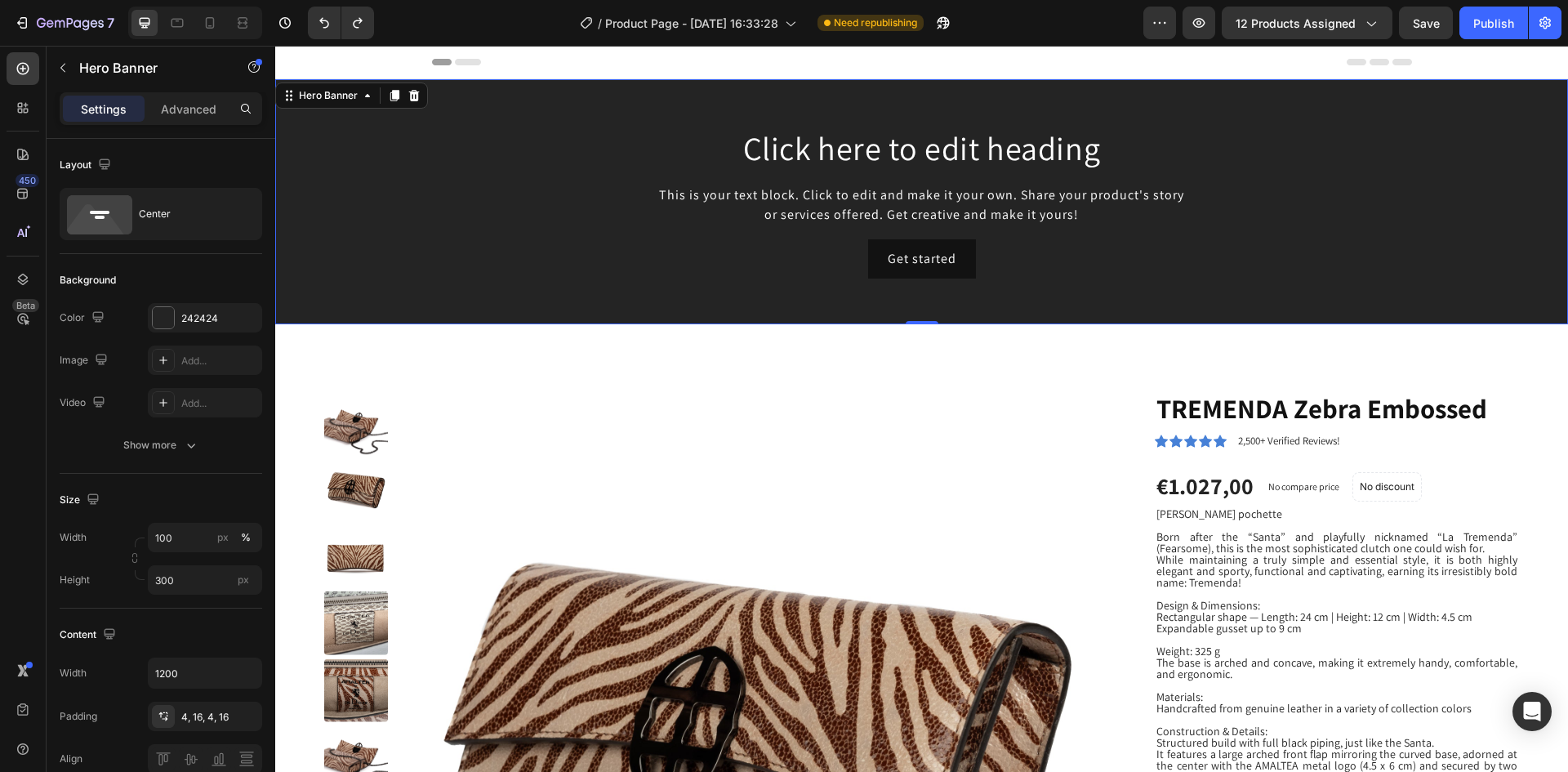
click at [344, 231] on div "Background Image" at bounding box center [921, 201] width 1293 height 245
click at [326, 271] on div "Background Image" at bounding box center [921, 201] width 1293 height 245
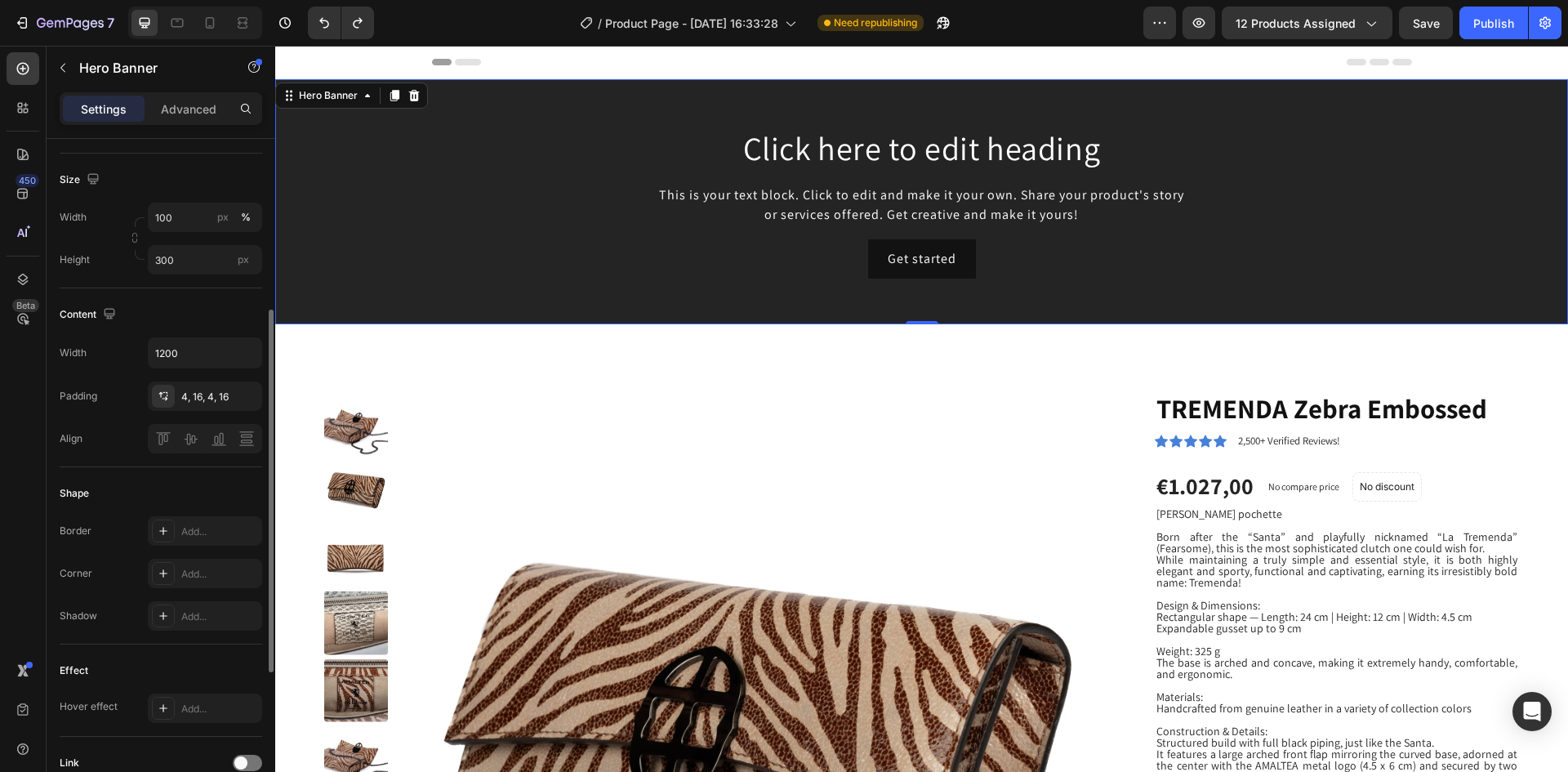
scroll to position [0, 0]
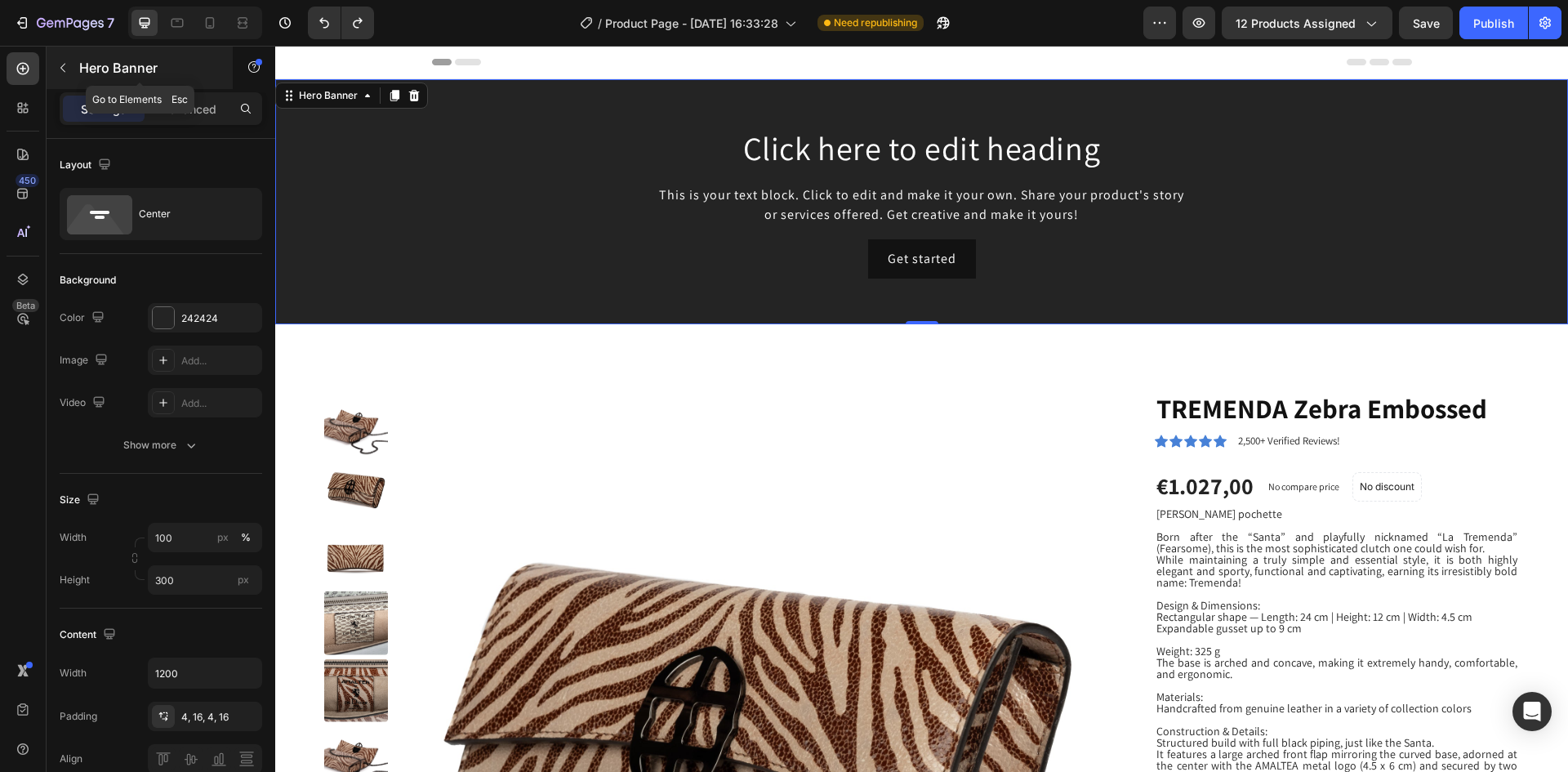
click at [66, 69] on icon "button" at bounding box center [62, 67] width 13 height 13
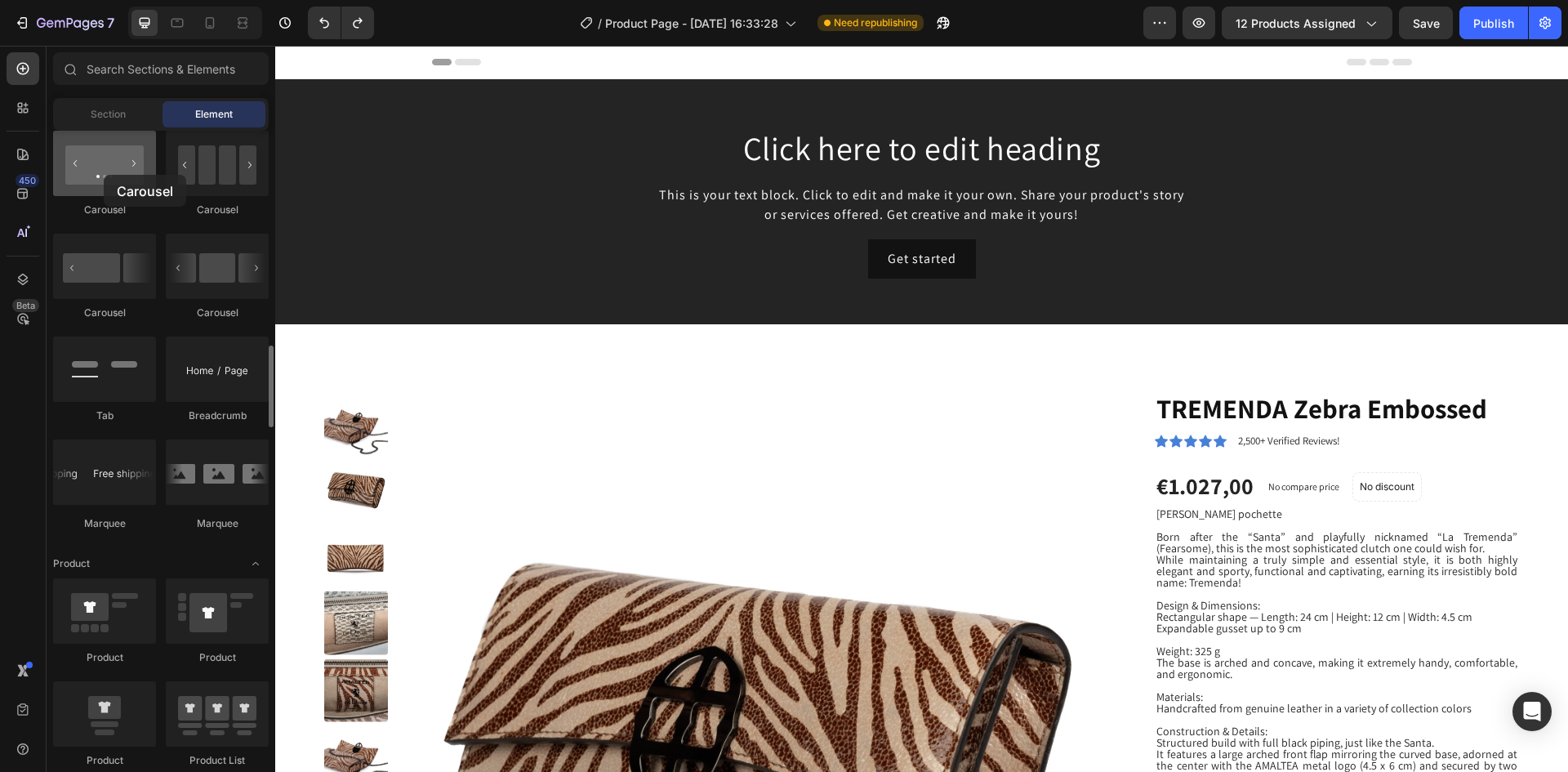
click at [104, 174] on div at bounding box center [105, 163] width 103 height 65
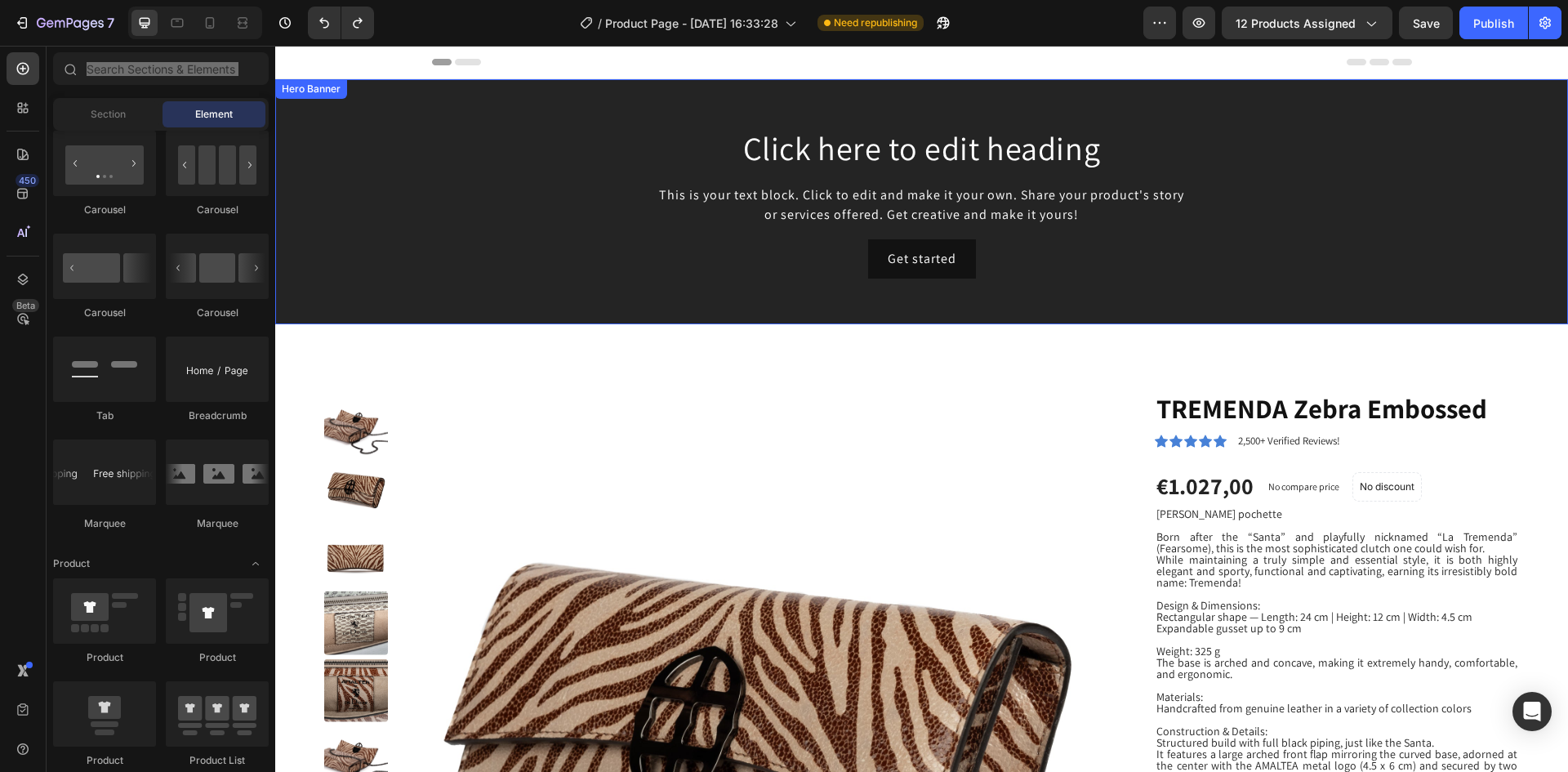
click at [385, 267] on div "Background Image" at bounding box center [921, 201] width 1293 height 245
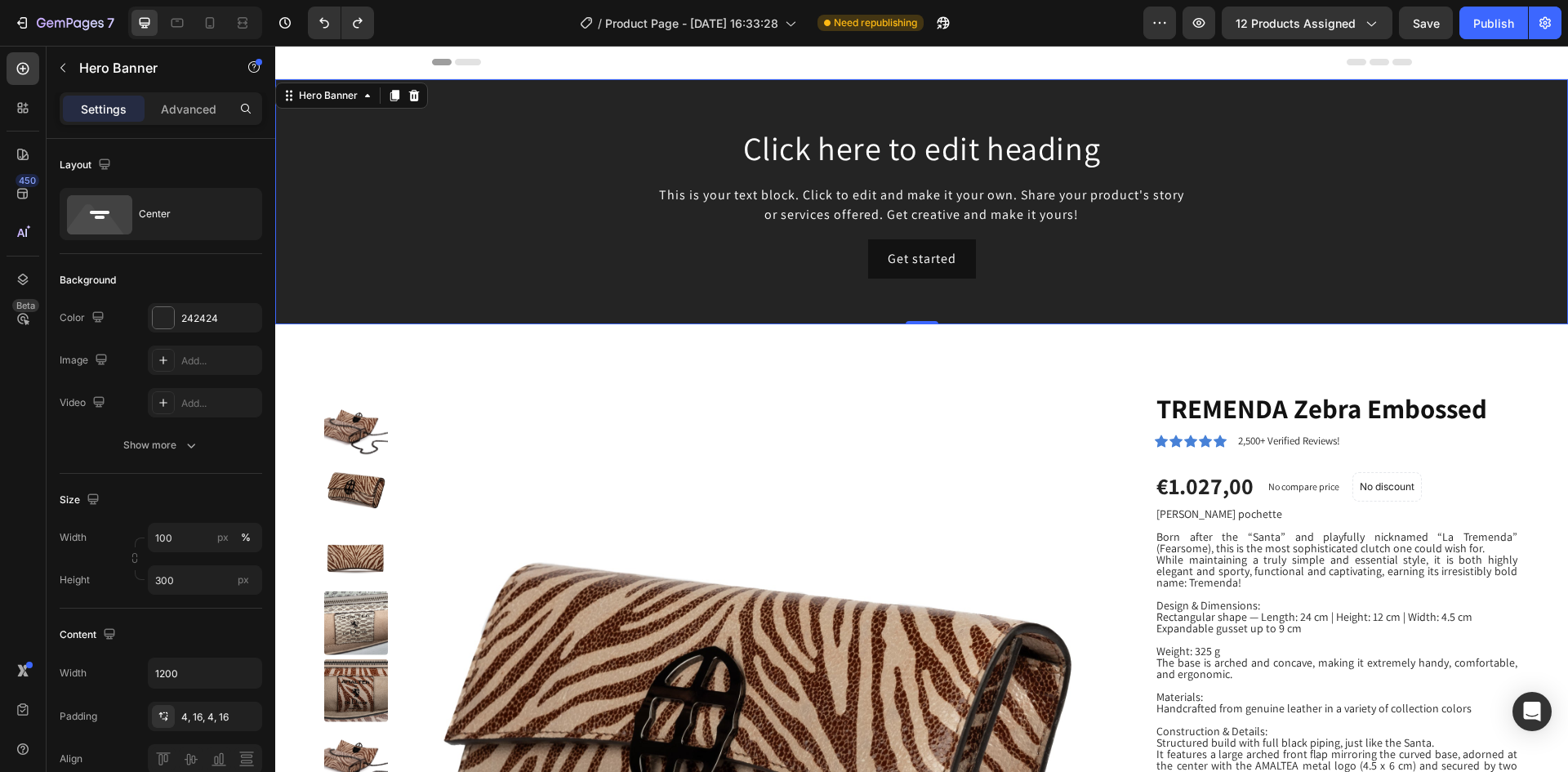
click at [385, 267] on div "Background Image" at bounding box center [921, 201] width 1293 height 245
click at [58, 69] on icon "button" at bounding box center [62, 67] width 13 height 13
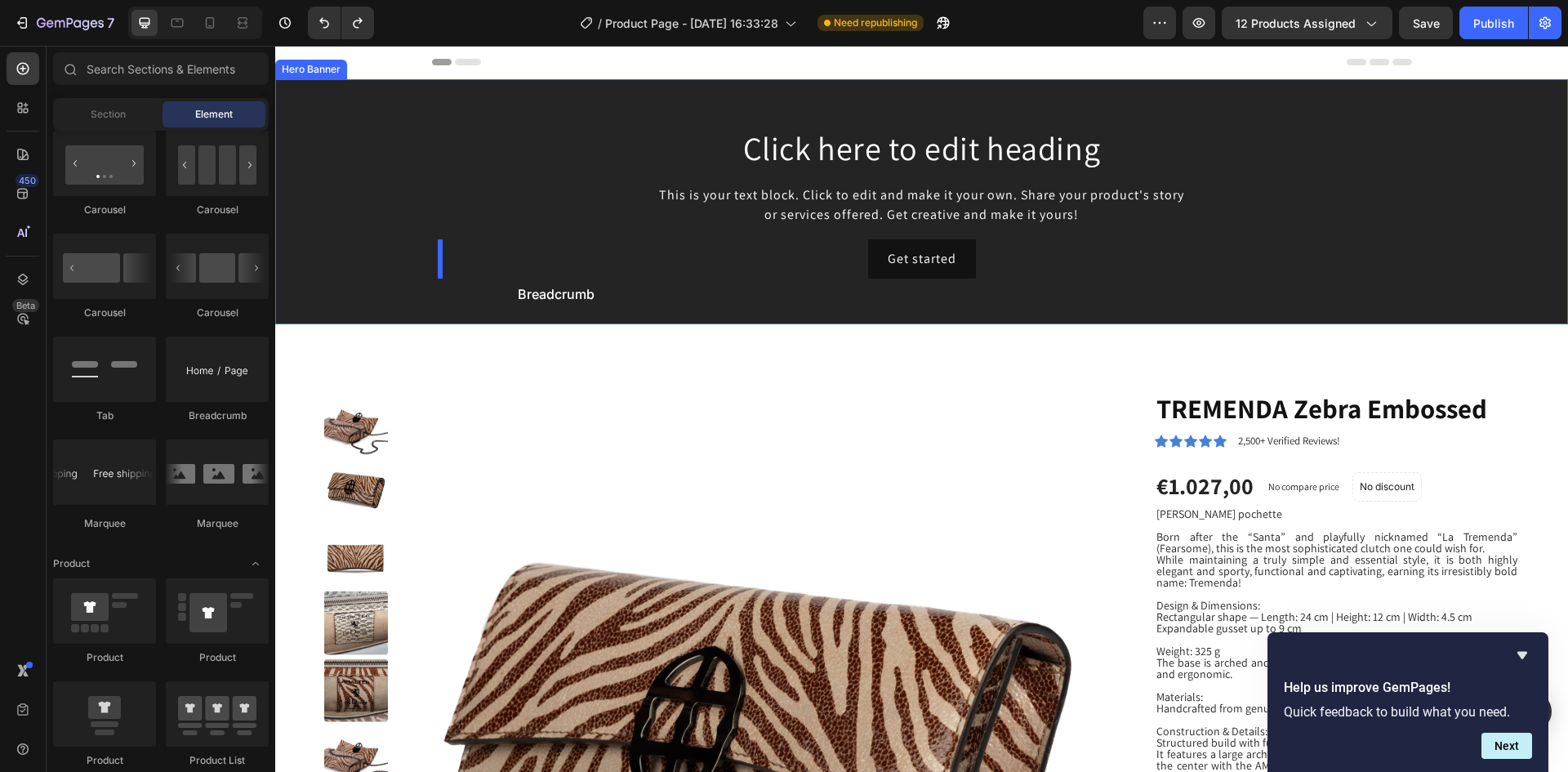
drag, startPoint x: 494, startPoint y: 440, endPoint x: 505, endPoint y: 278, distance: 162.4
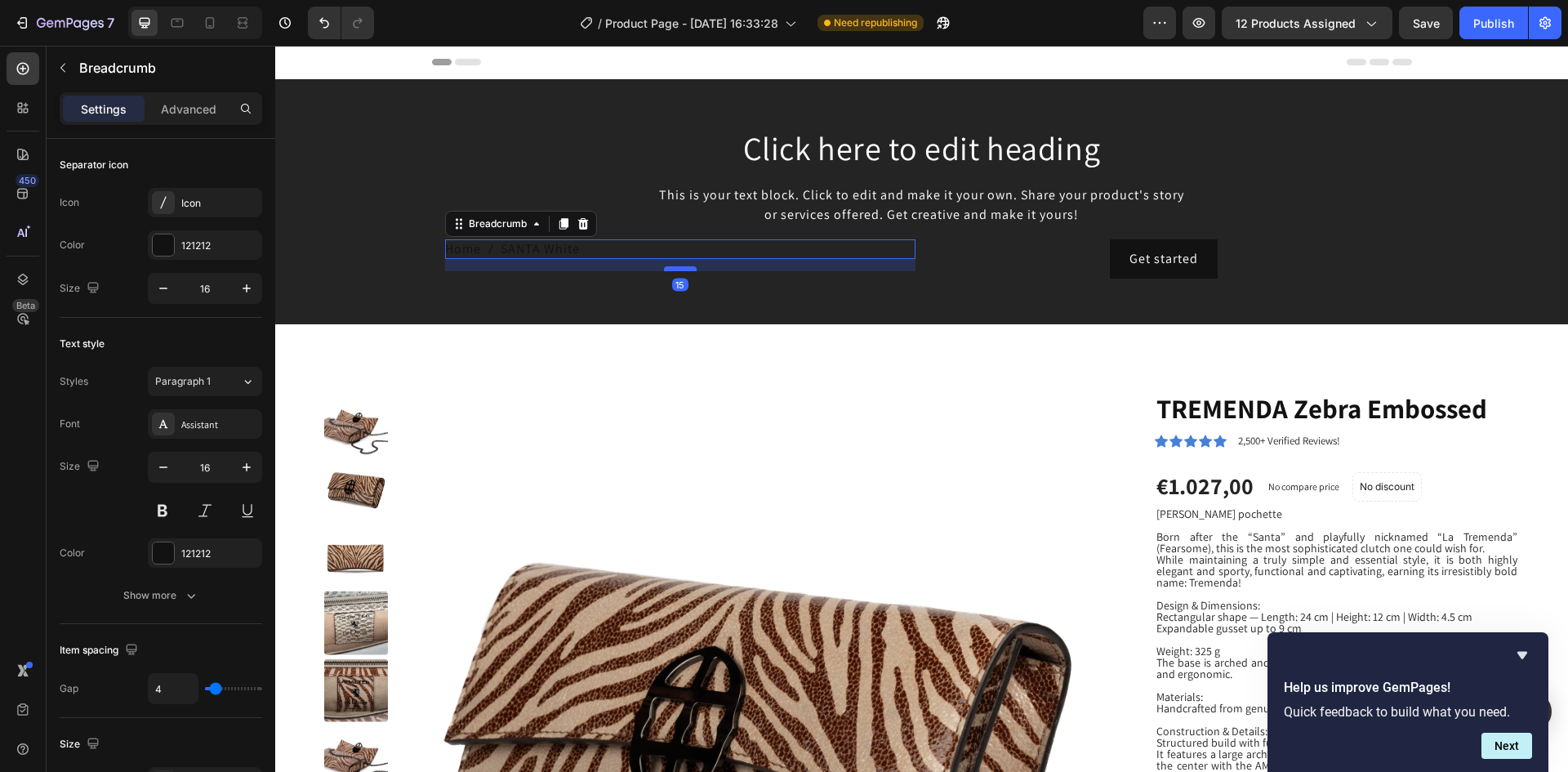
drag, startPoint x: 676, startPoint y: 256, endPoint x: 675, endPoint y: 268, distance: 12.0
click at [675, 268] on div at bounding box center [680, 268] width 33 height 5
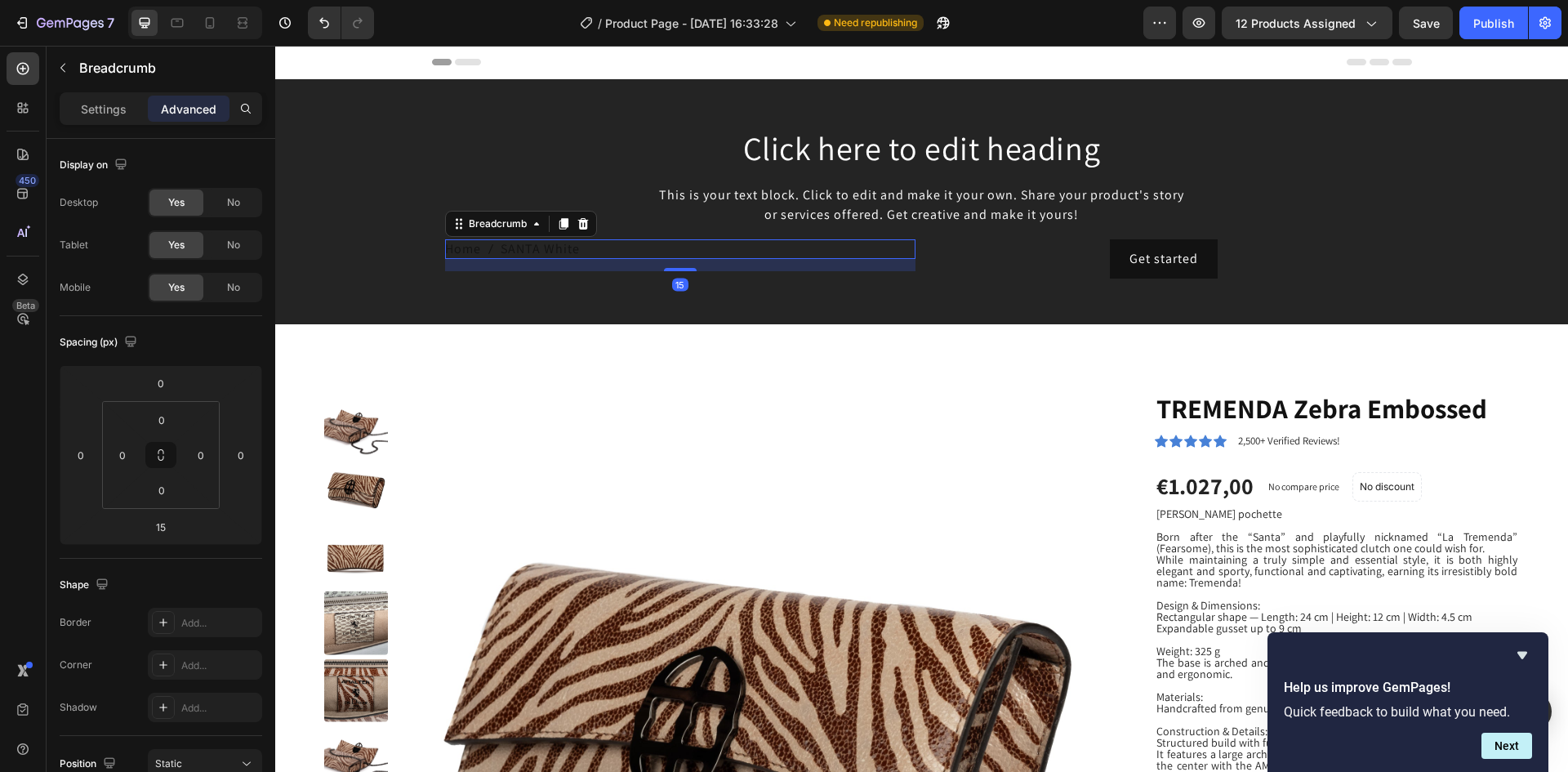
click at [675, 250] on nav "Home [GEOGRAPHIC_DATA]" at bounding box center [680, 249] width 471 height 19
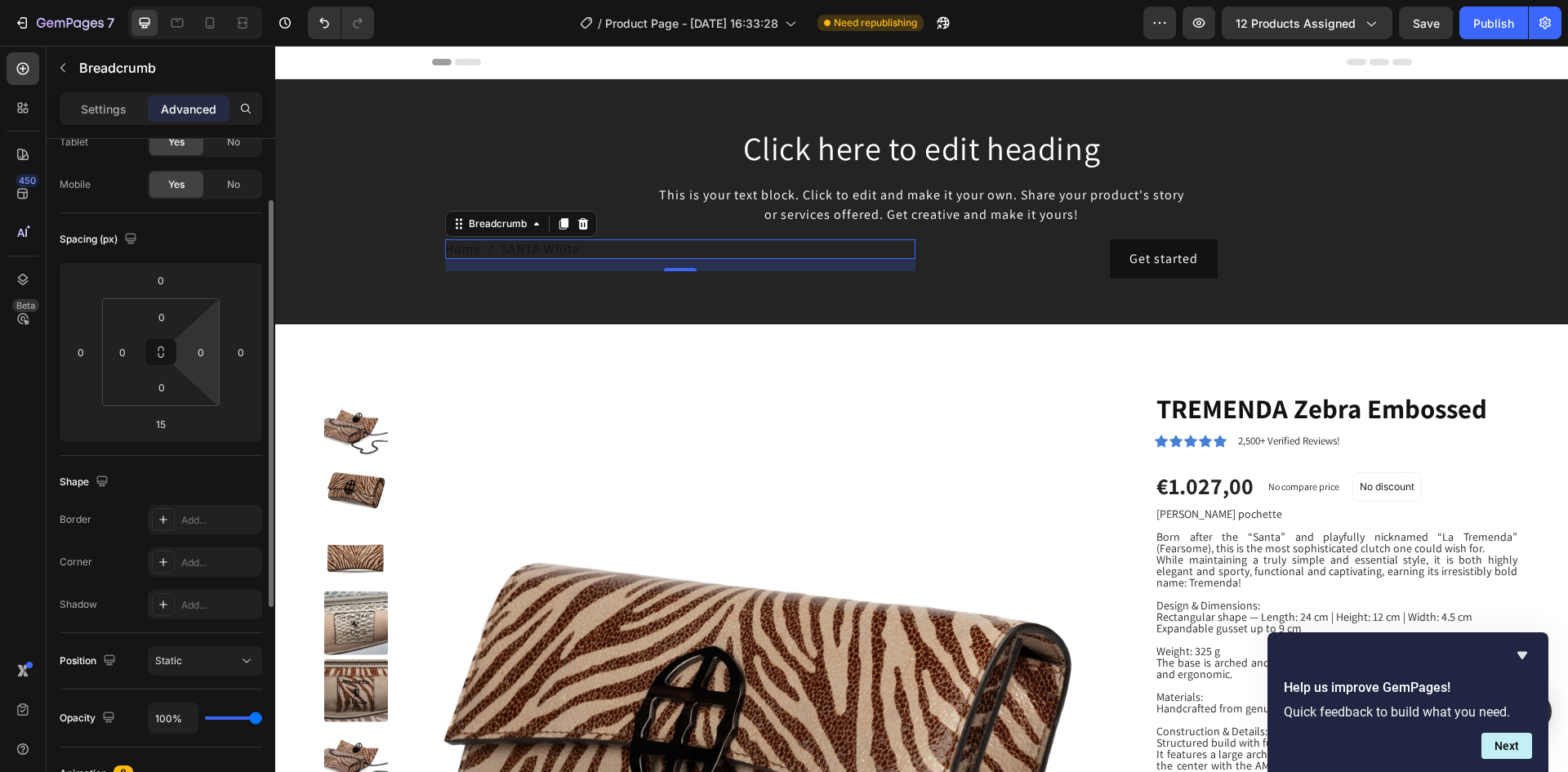
scroll to position [48, 0]
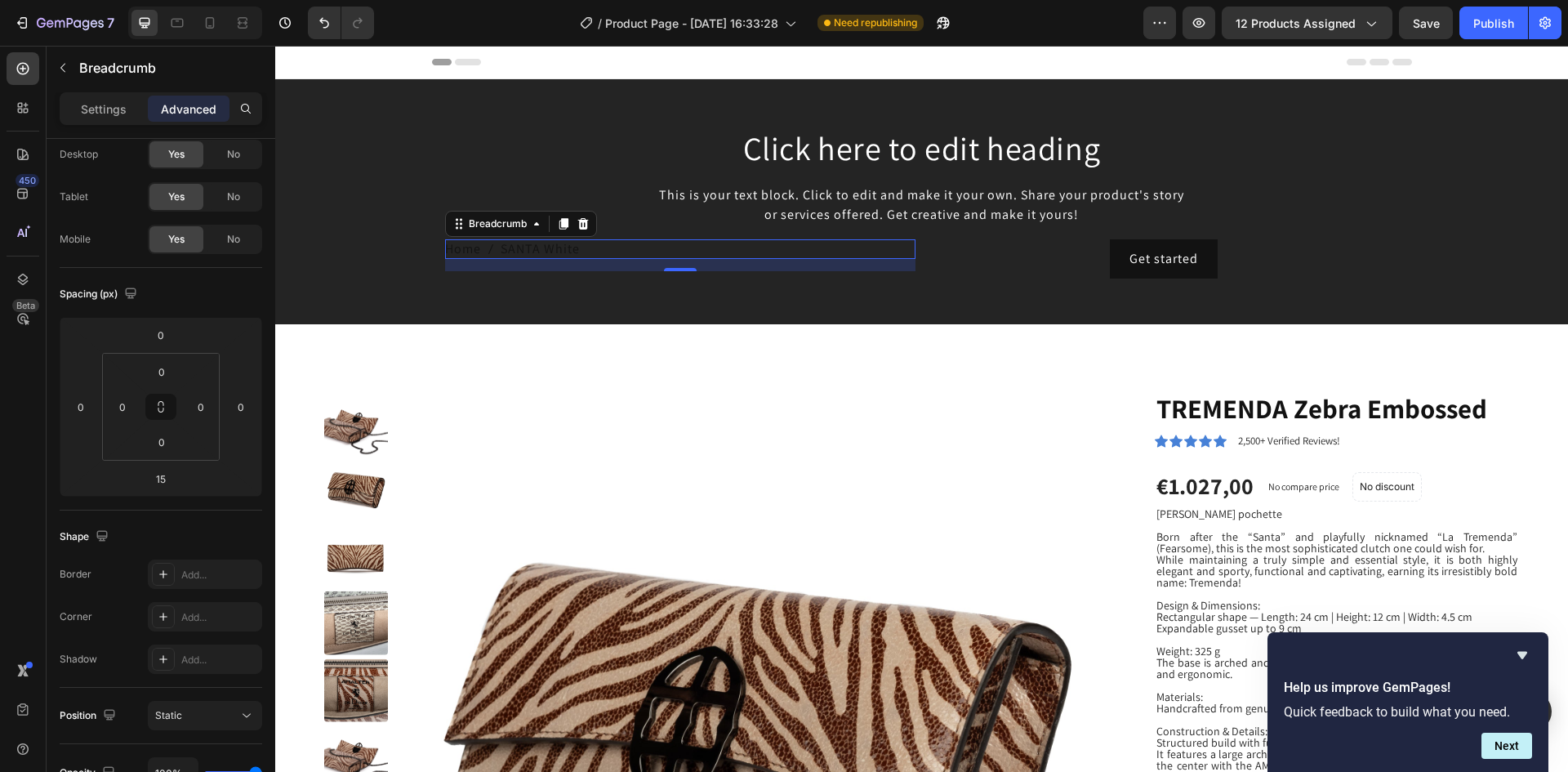
click at [581, 247] on nav "Home [GEOGRAPHIC_DATA]" at bounding box center [680, 249] width 471 height 19
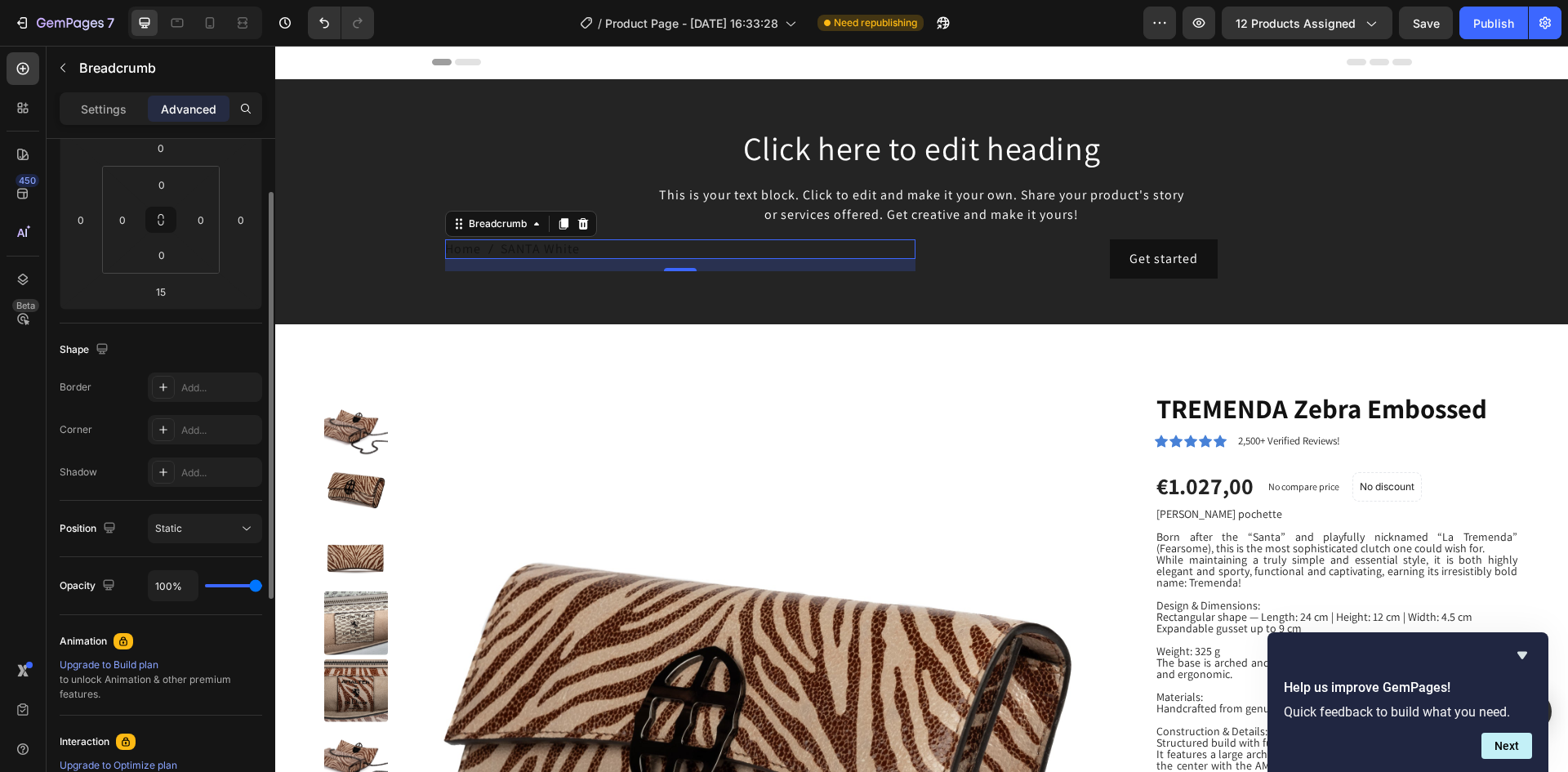
scroll to position [0, 0]
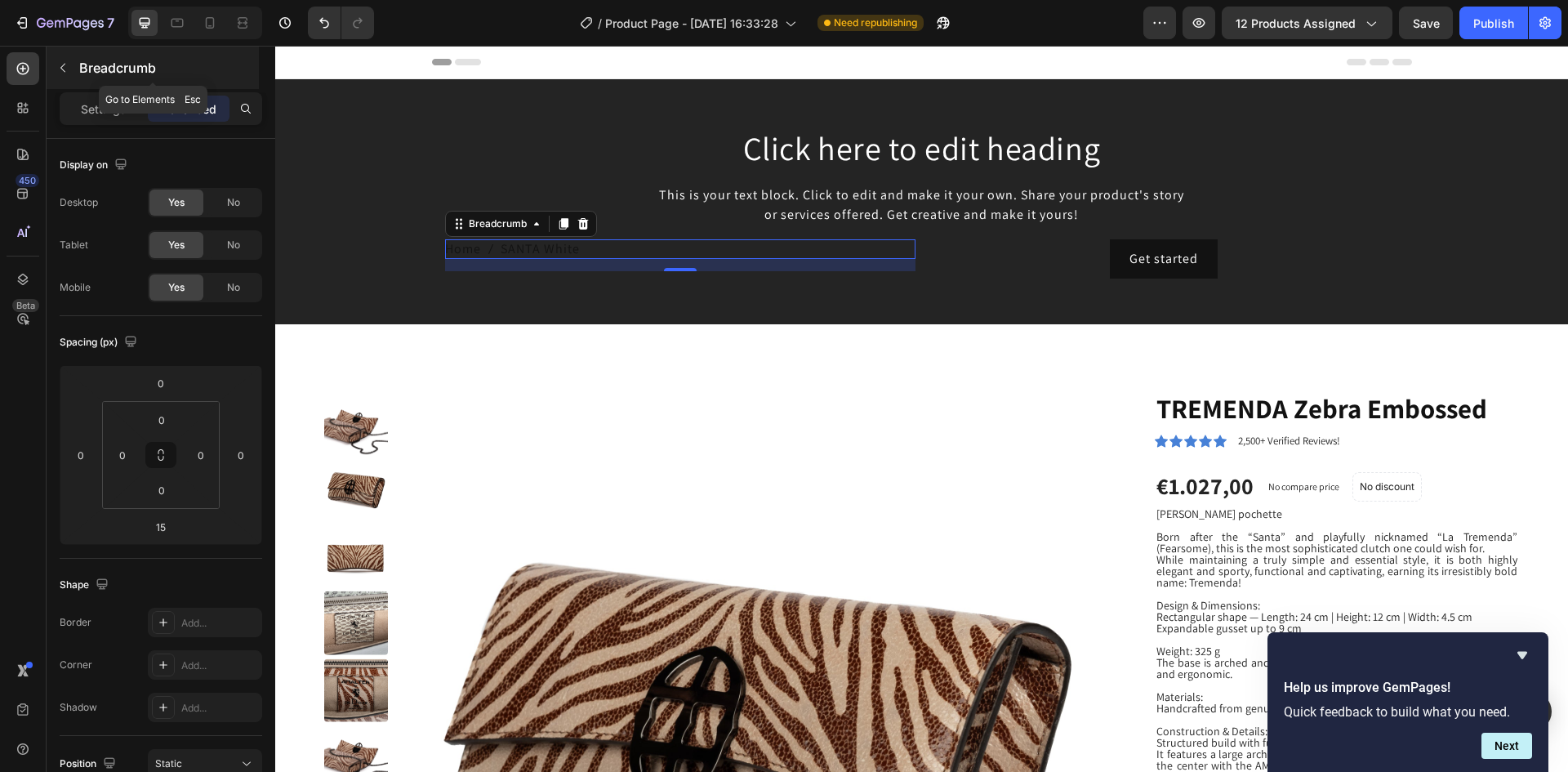
click at [67, 66] on icon "button" at bounding box center [62, 67] width 13 height 13
click at [453, 255] on span "Home" at bounding box center [462, 249] width 36 height 19
click at [534, 226] on icon at bounding box center [536, 223] width 5 height 3
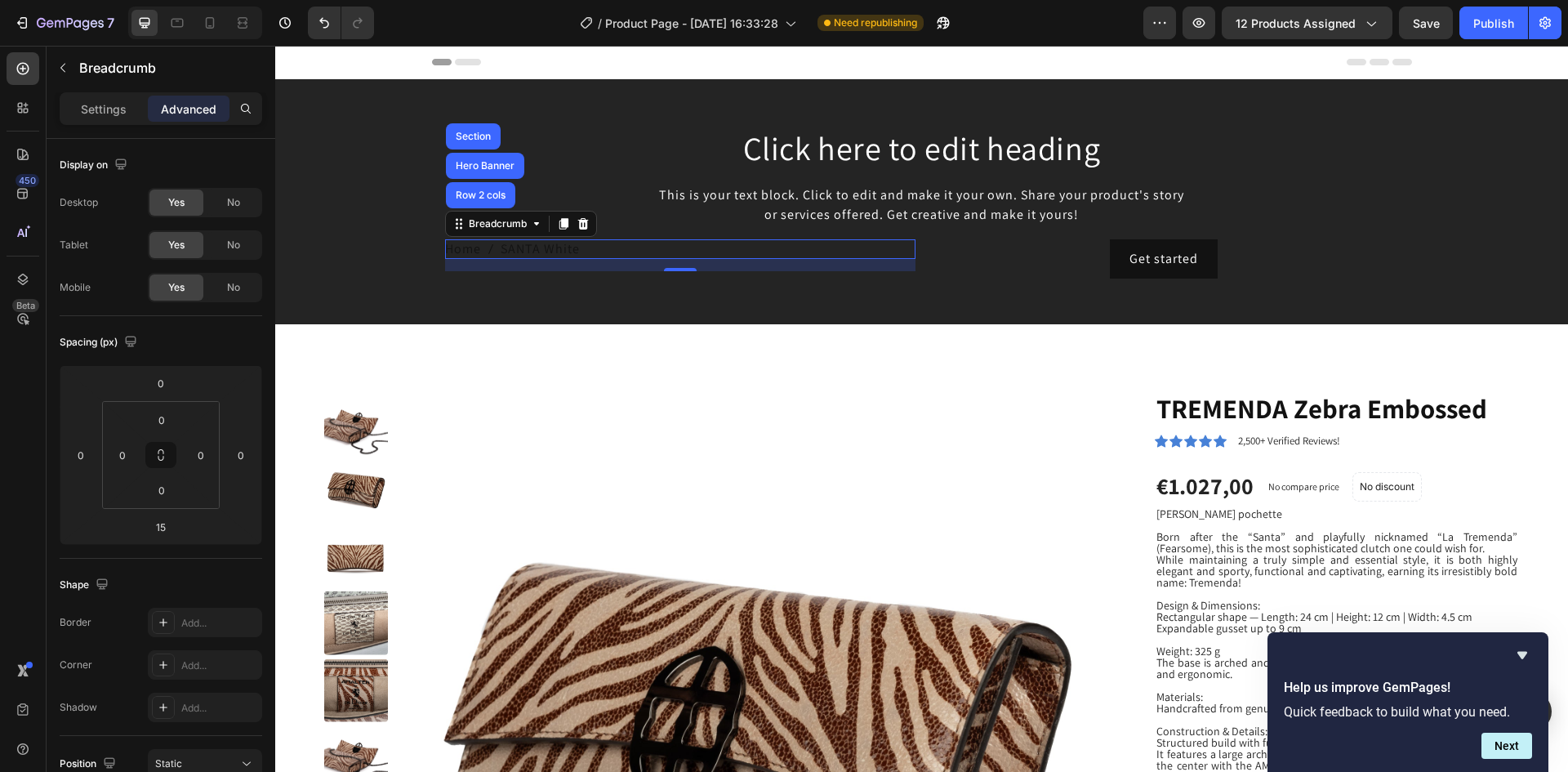
click at [542, 246] on span "SANTA White" at bounding box center [540, 249] width 79 height 19
click at [123, 112] on p "Settings" at bounding box center [103, 109] width 46 height 17
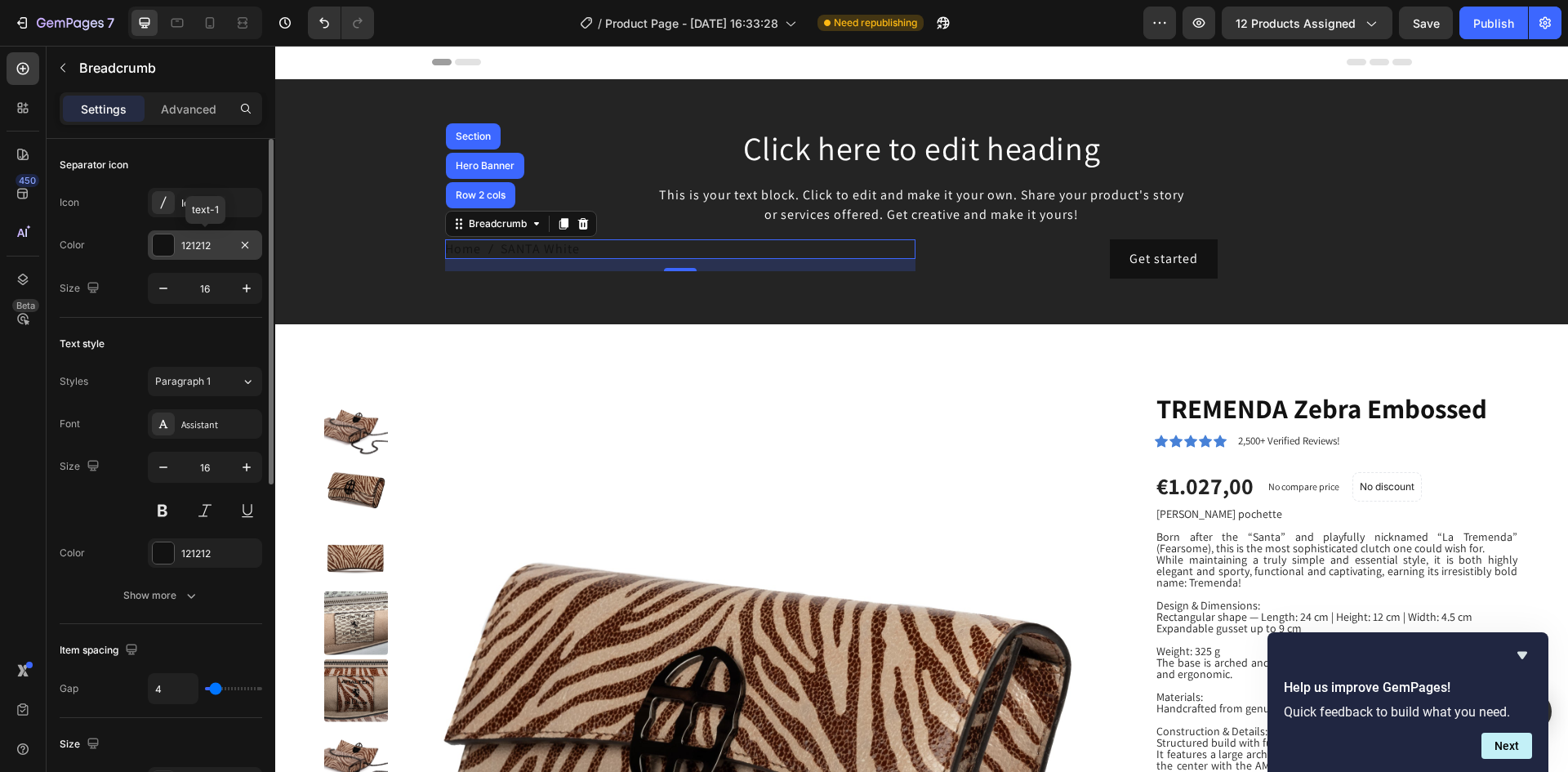
click at [170, 248] on div at bounding box center [164, 245] width 21 height 21
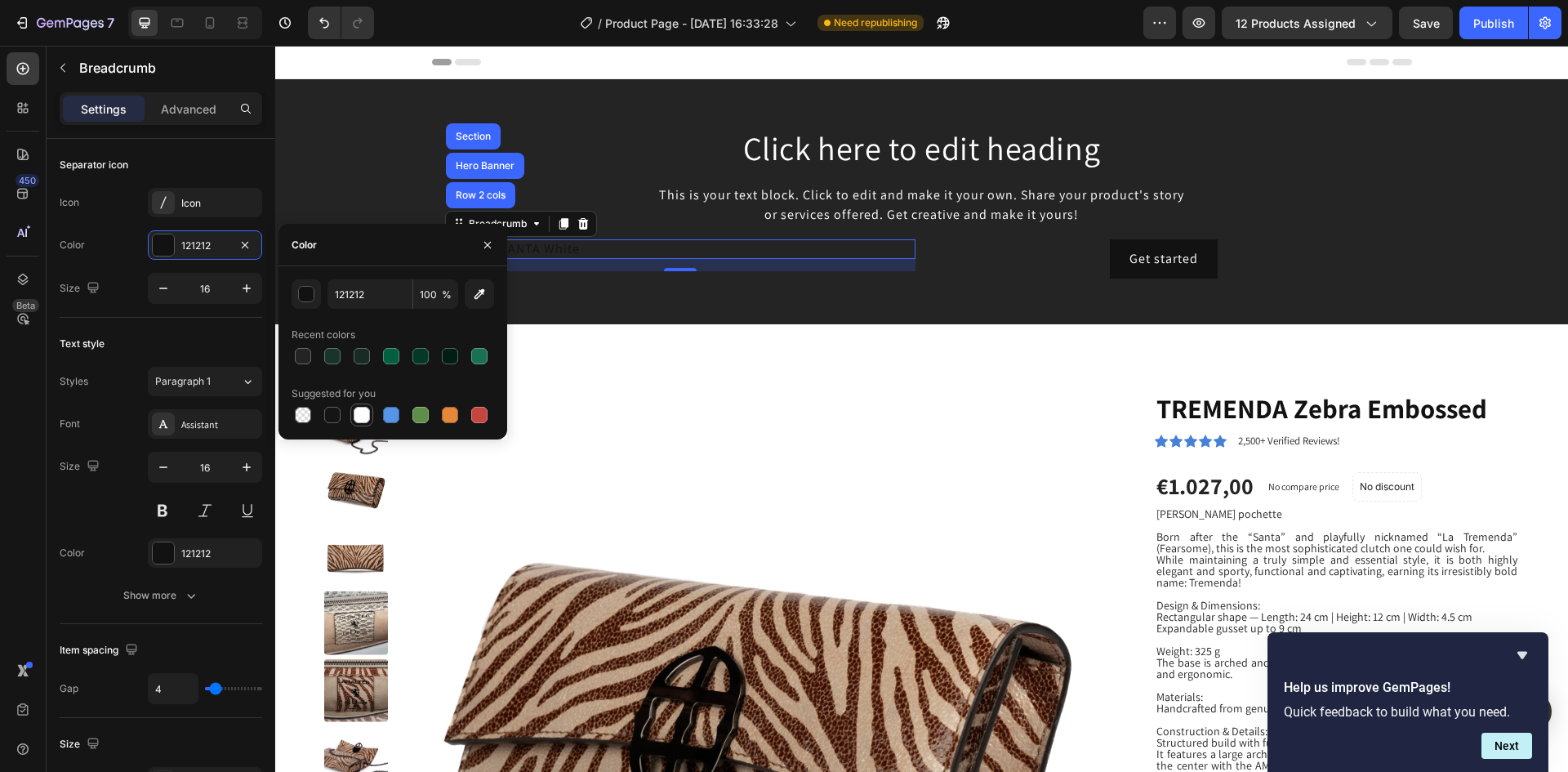
click at [357, 418] on div at bounding box center [361, 415] width 16 height 16
type input "FFFFFF"
click at [357, 418] on div at bounding box center [361, 415] width 16 height 16
click at [489, 246] on icon "button" at bounding box center [487, 244] width 7 height 7
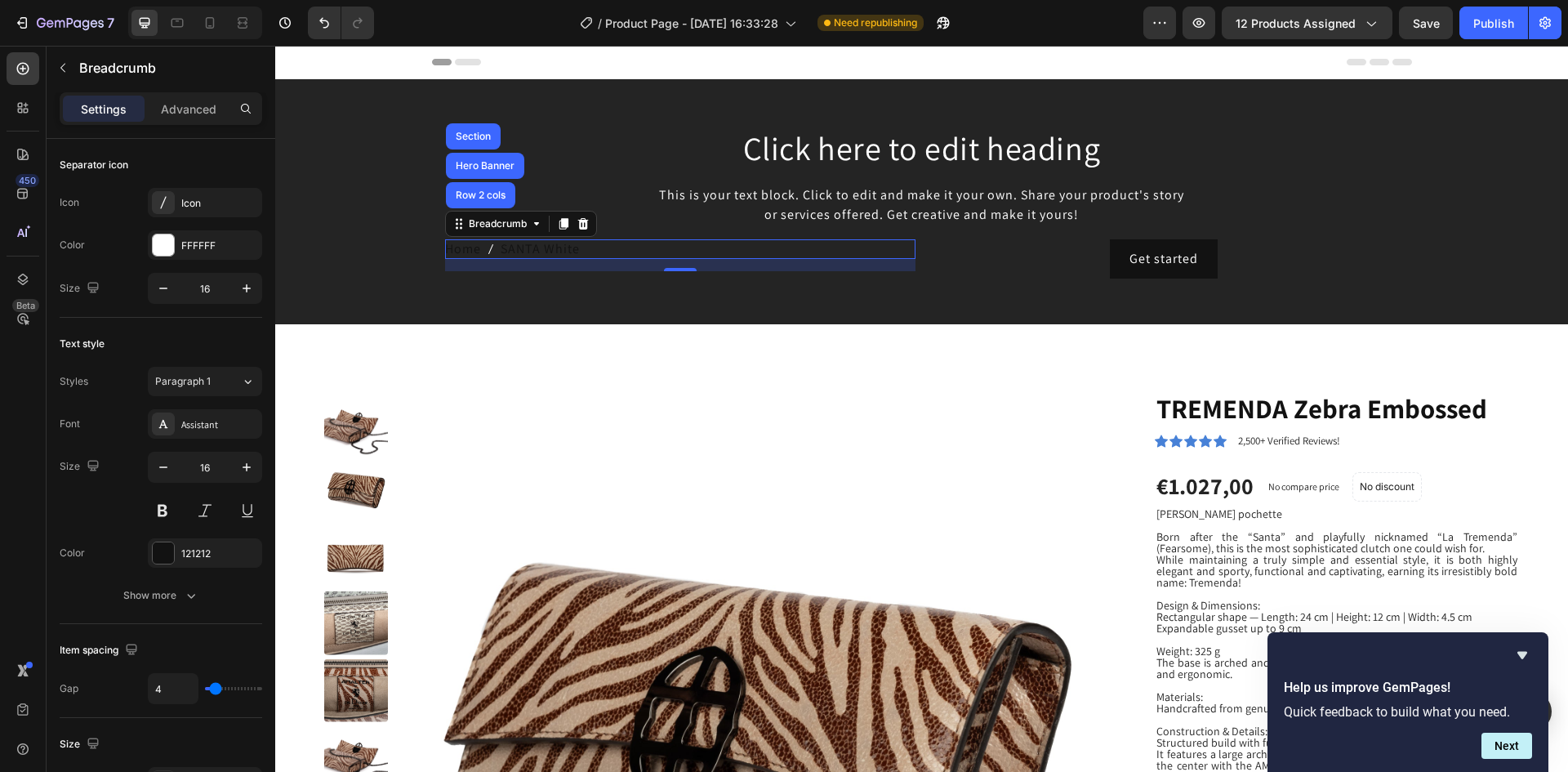
click at [512, 248] on span "SANTA White" at bounding box center [540, 249] width 79 height 19
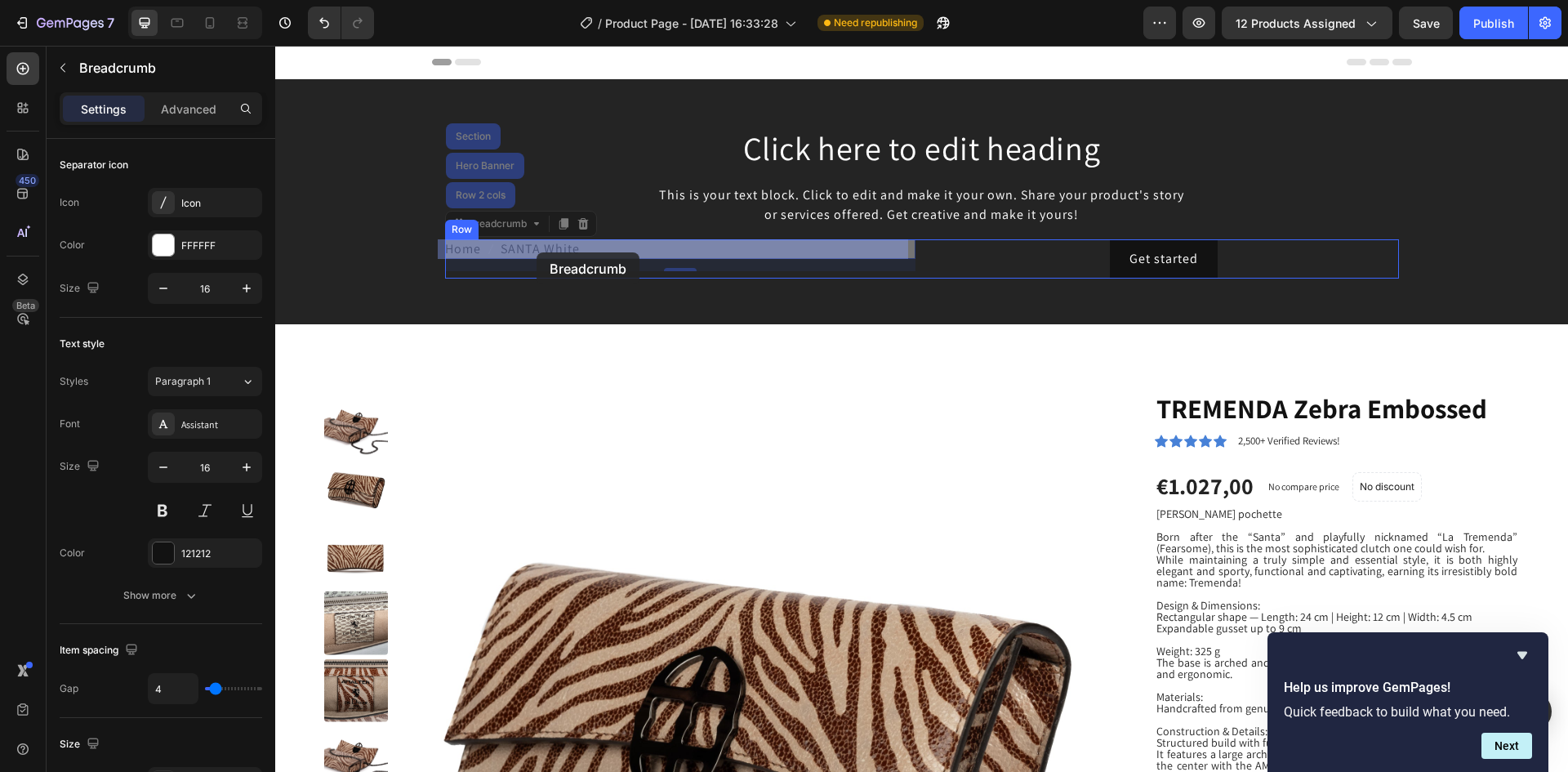
drag, startPoint x: 617, startPoint y: 247, endPoint x: 540, endPoint y: 253, distance: 77.2
click at [275, 46] on span "SANTA White" at bounding box center [275, 46] width 0 height 0
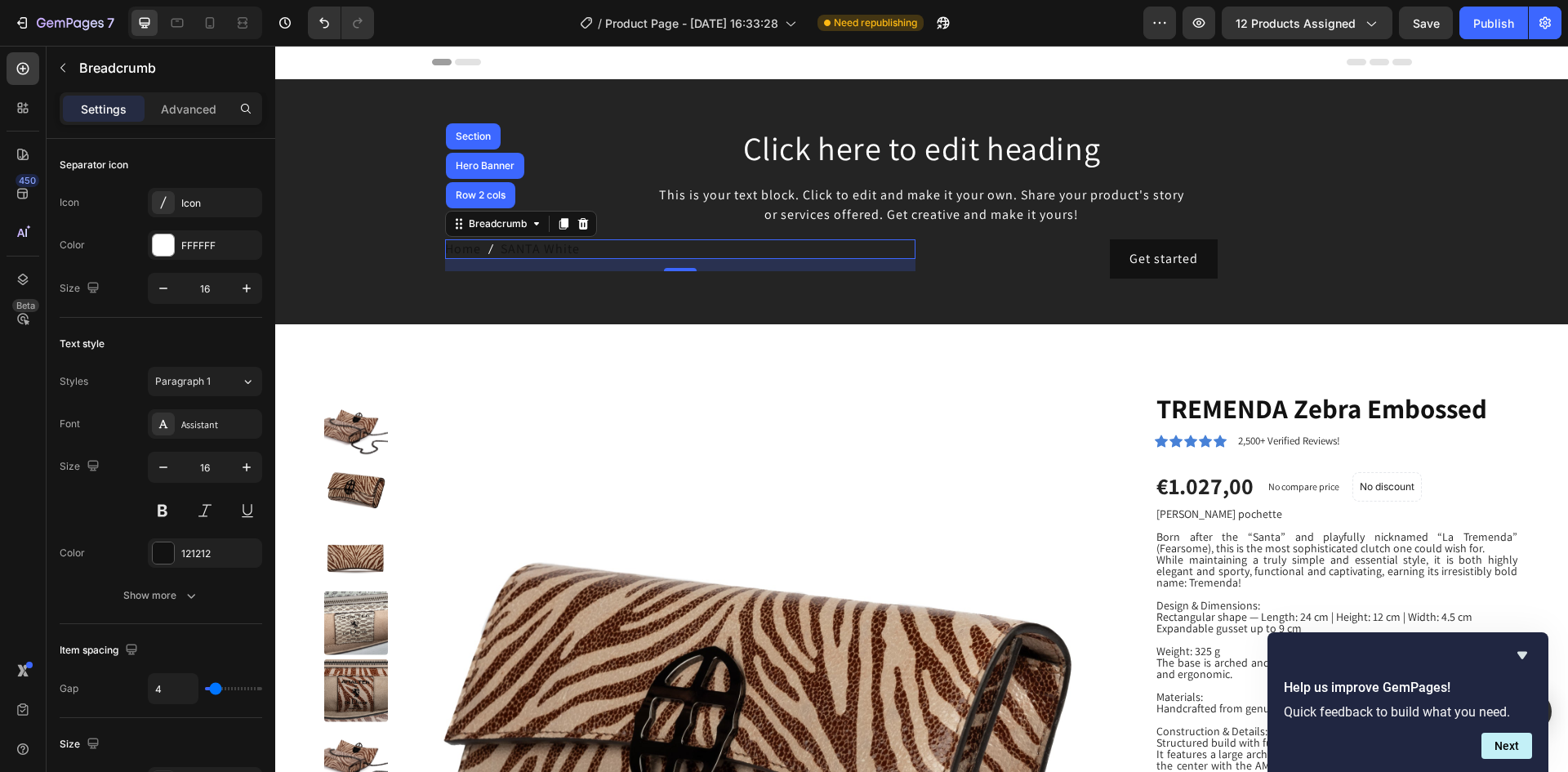
click at [503, 250] on span "SANTA White" at bounding box center [540, 249] width 79 height 19
click at [167, 559] on div at bounding box center [164, 553] width 21 height 21
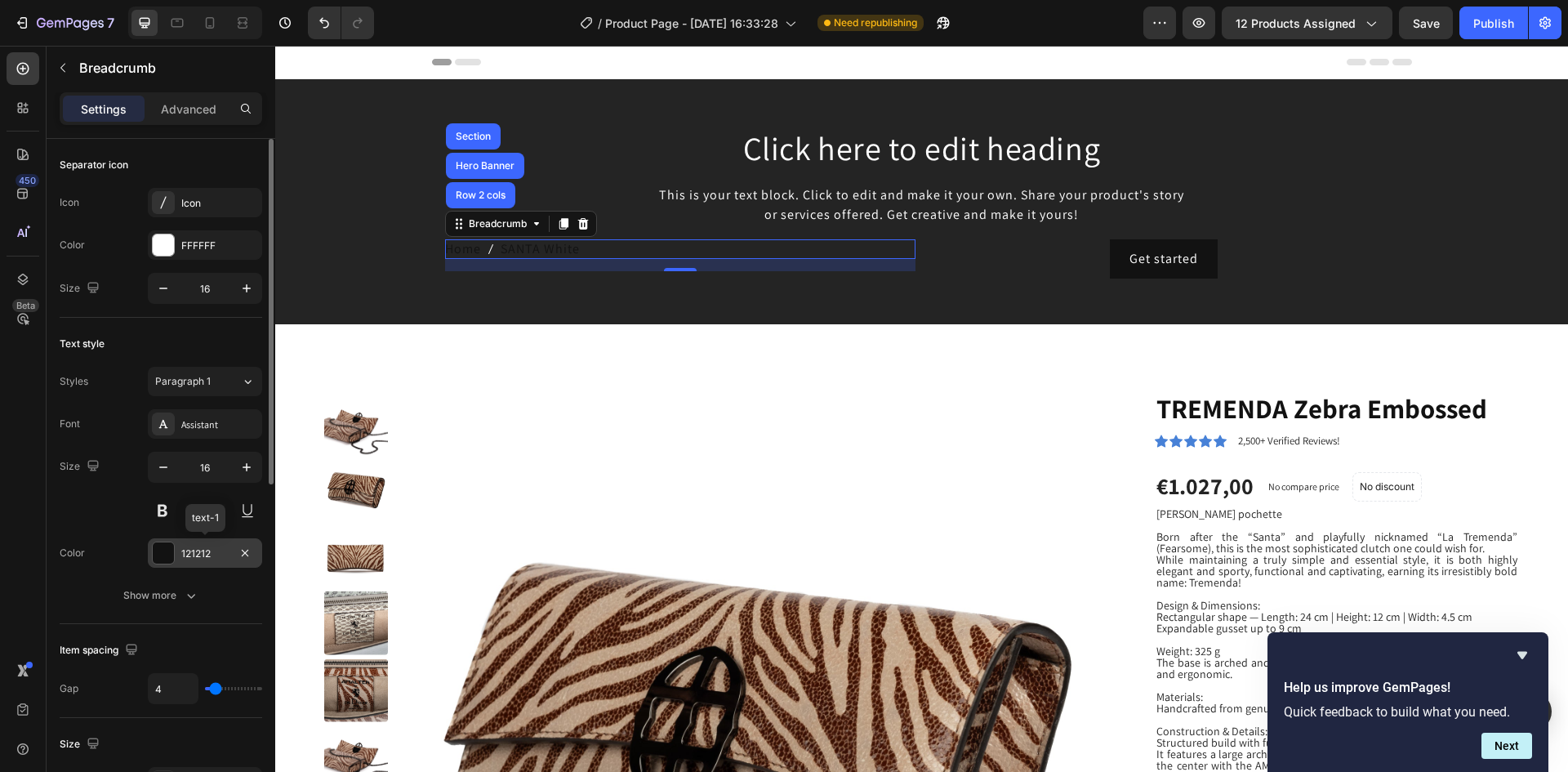
click at [167, 559] on div at bounding box center [164, 553] width 21 height 21
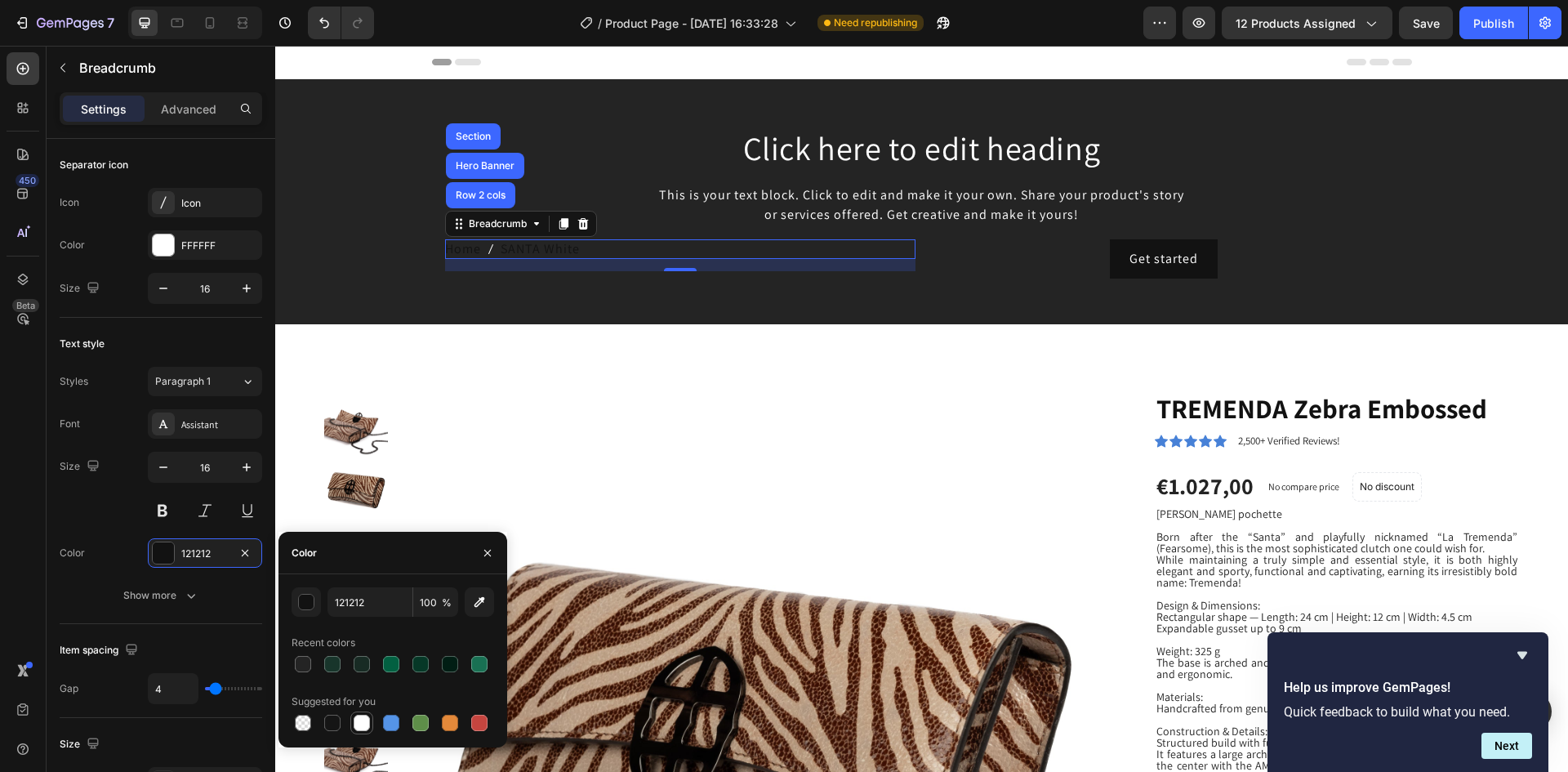
click at [364, 727] on div at bounding box center [361, 723] width 16 height 16
type input "FFFFFF"
click at [364, 725] on div at bounding box center [361, 723] width 16 height 16
click at [543, 250] on span "SANTA White" at bounding box center [540, 249] width 79 height 19
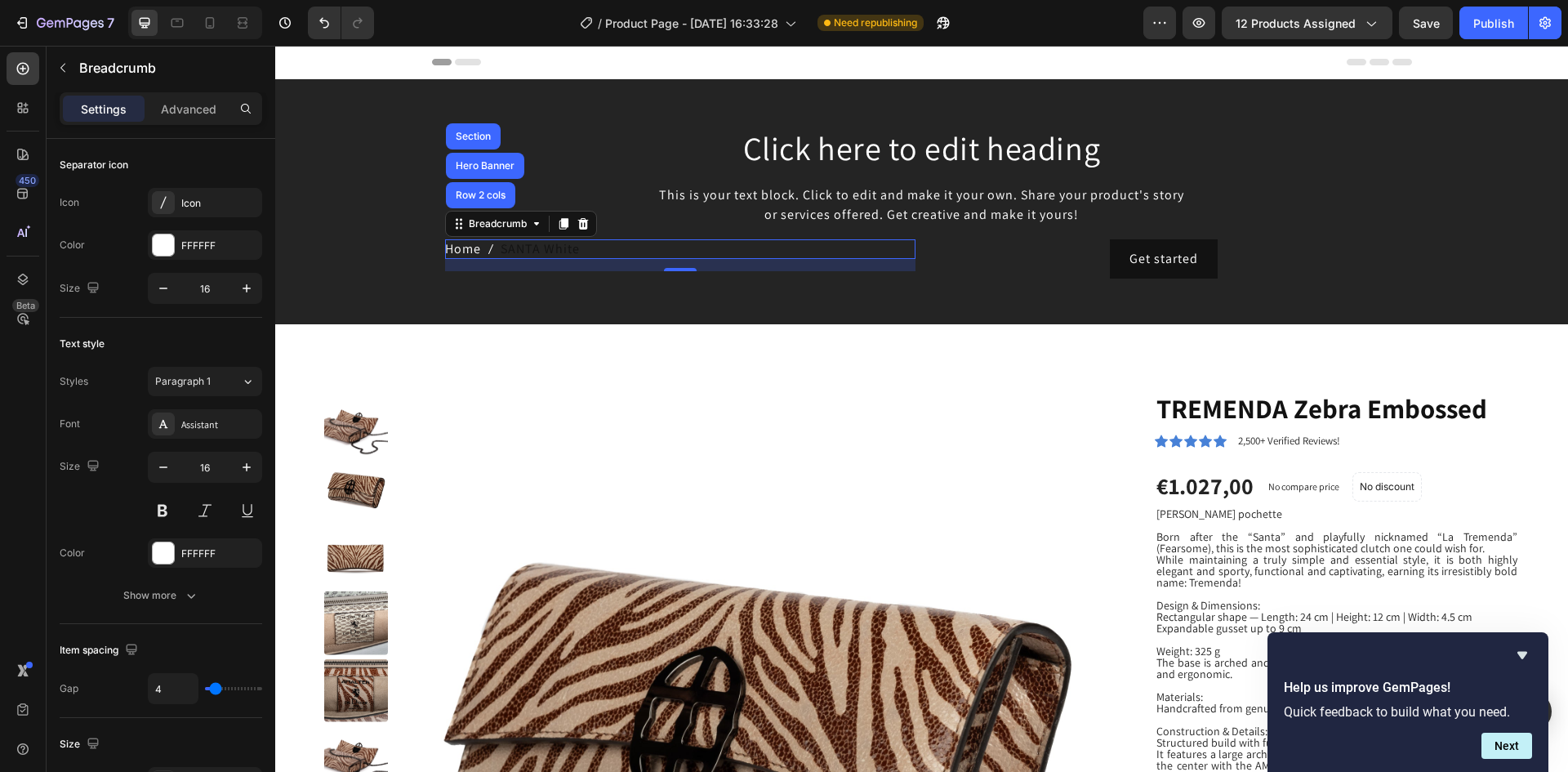
click at [559, 248] on span "SANTA White" at bounding box center [540, 249] width 79 height 19
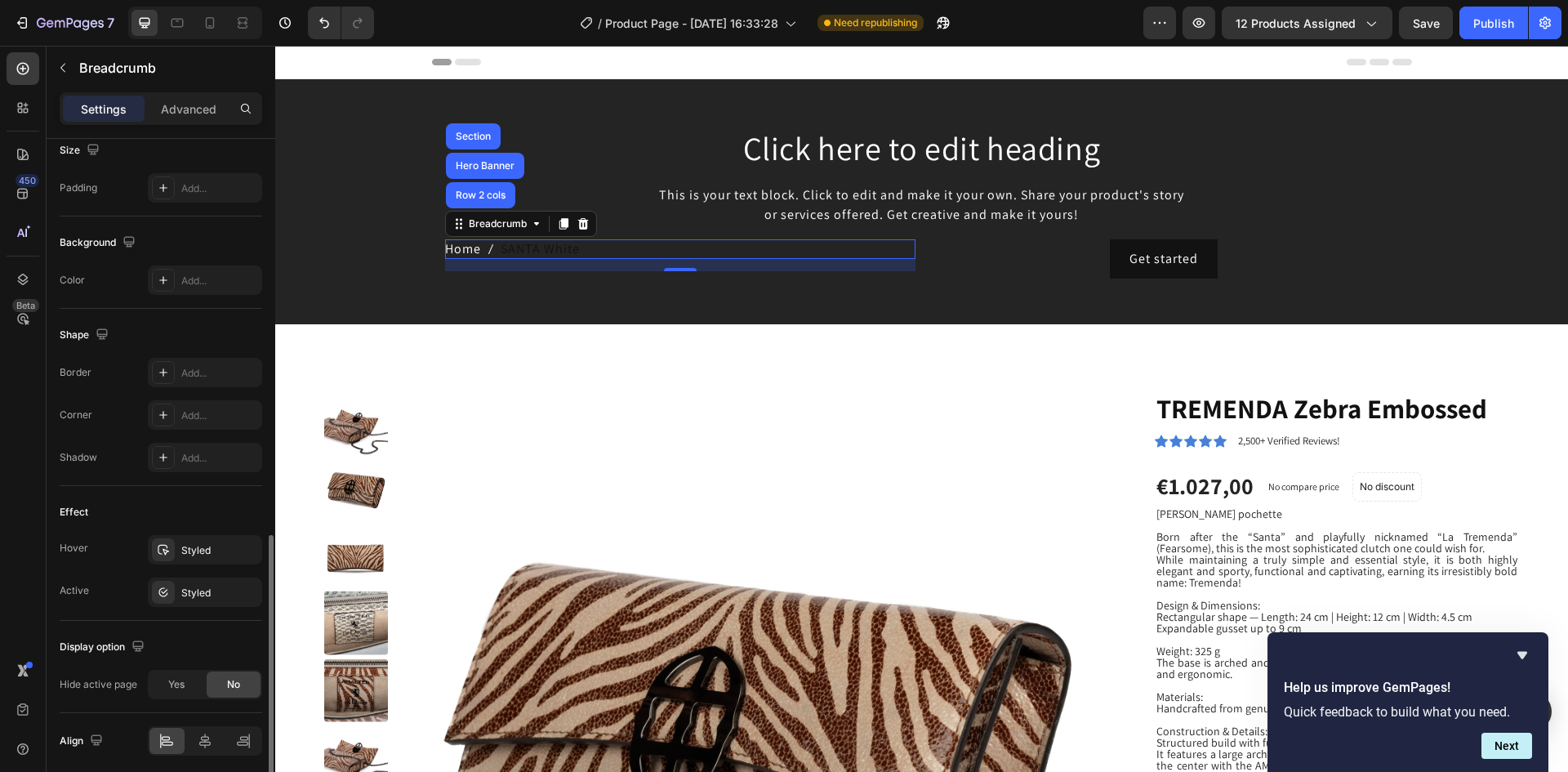
scroll to position [656, 0]
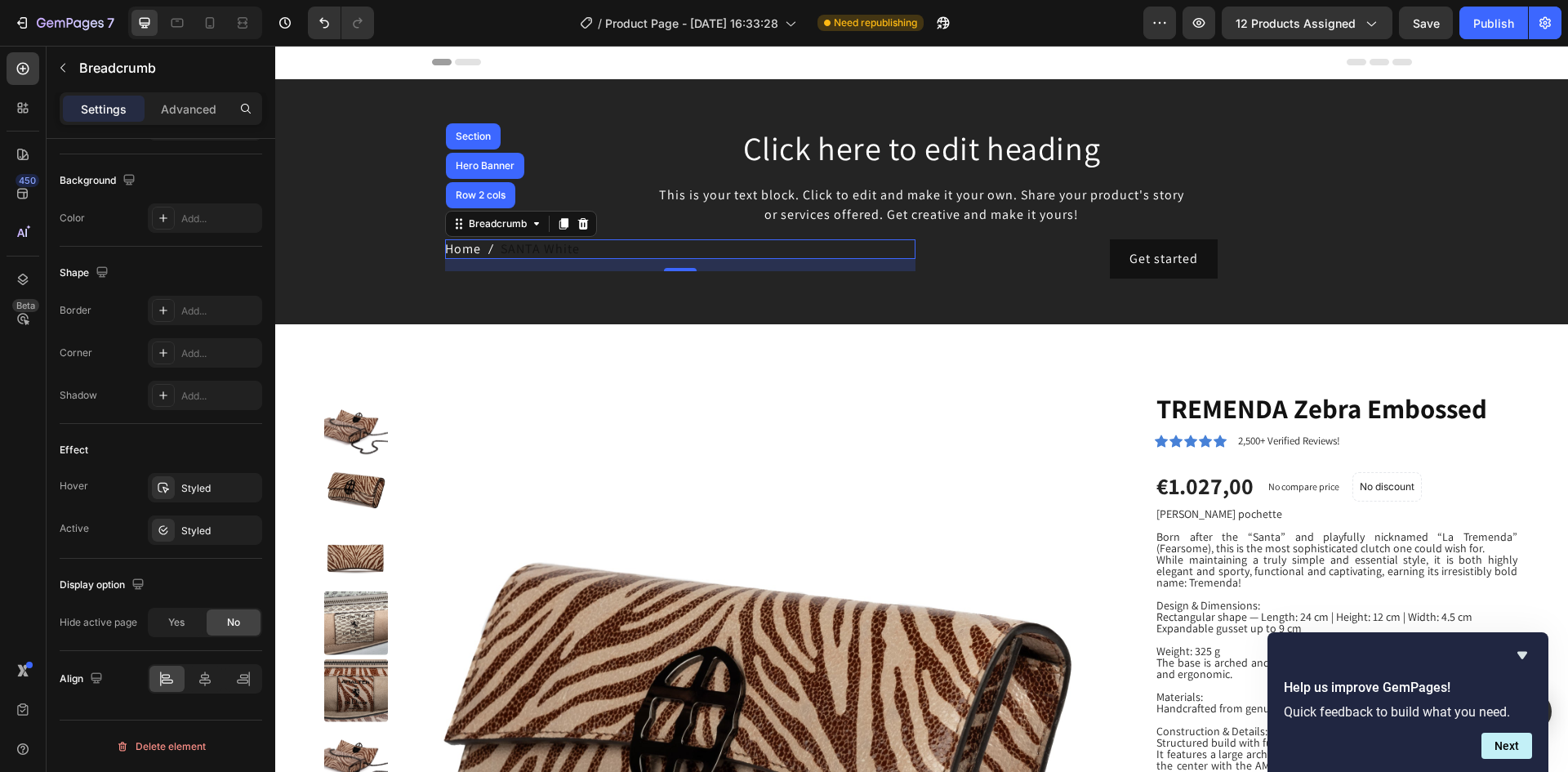
click at [576, 247] on nav "Home [GEOGRAPHIC_DATA]" at bounding box center [680, 249] width 471 height 19
click at [529, 243] on span "SANTA White" at bounding box center [540, 249] width 79 height 19
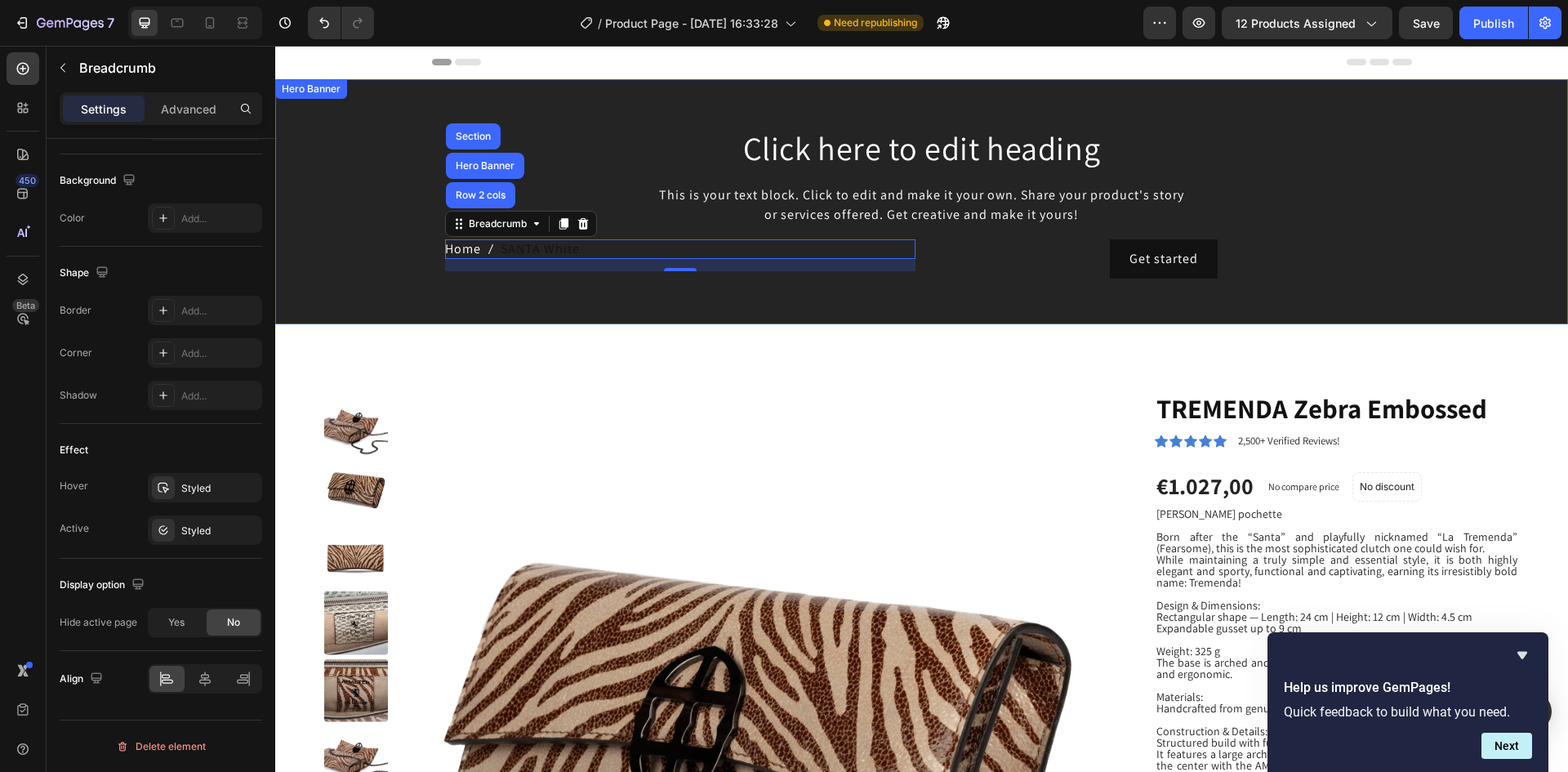
click at [393, 242] on div "Background Image" at bounding box center [921, 201] width 1293 height 245
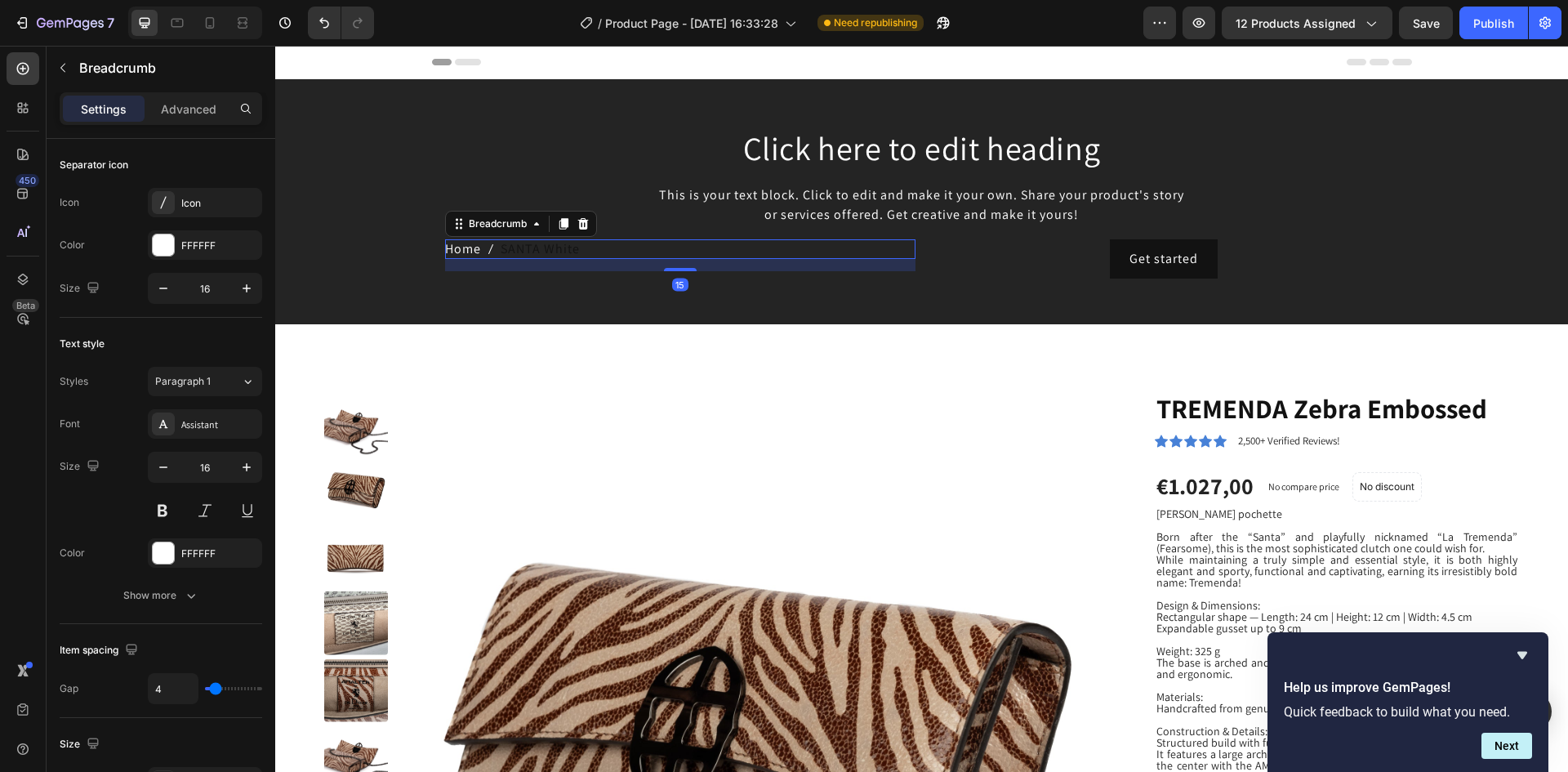
click at [535, 250] on span "SANTA White" at bounding box center [540, 249] width 79 height 19
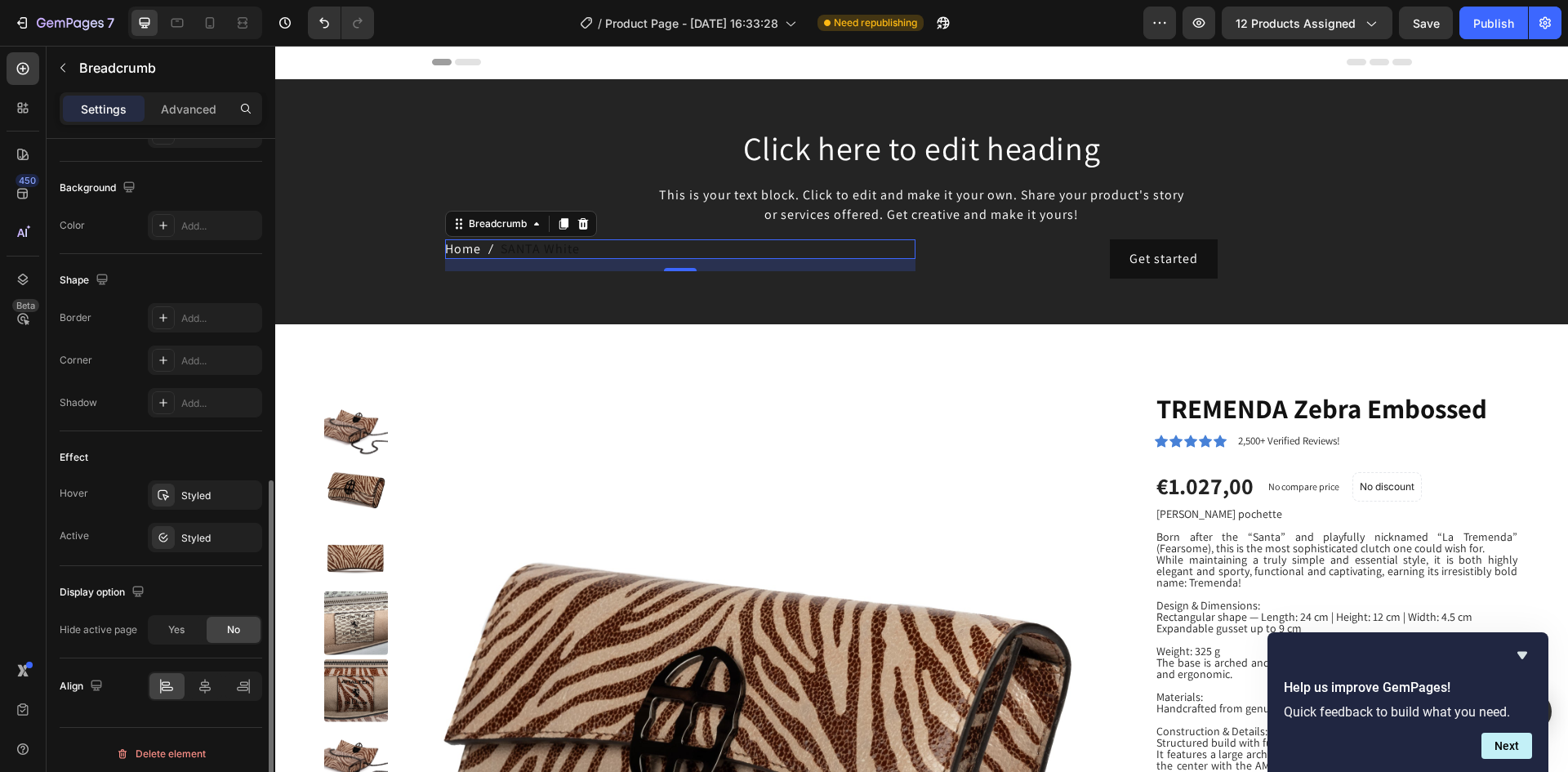
scroll to position [656, 0]
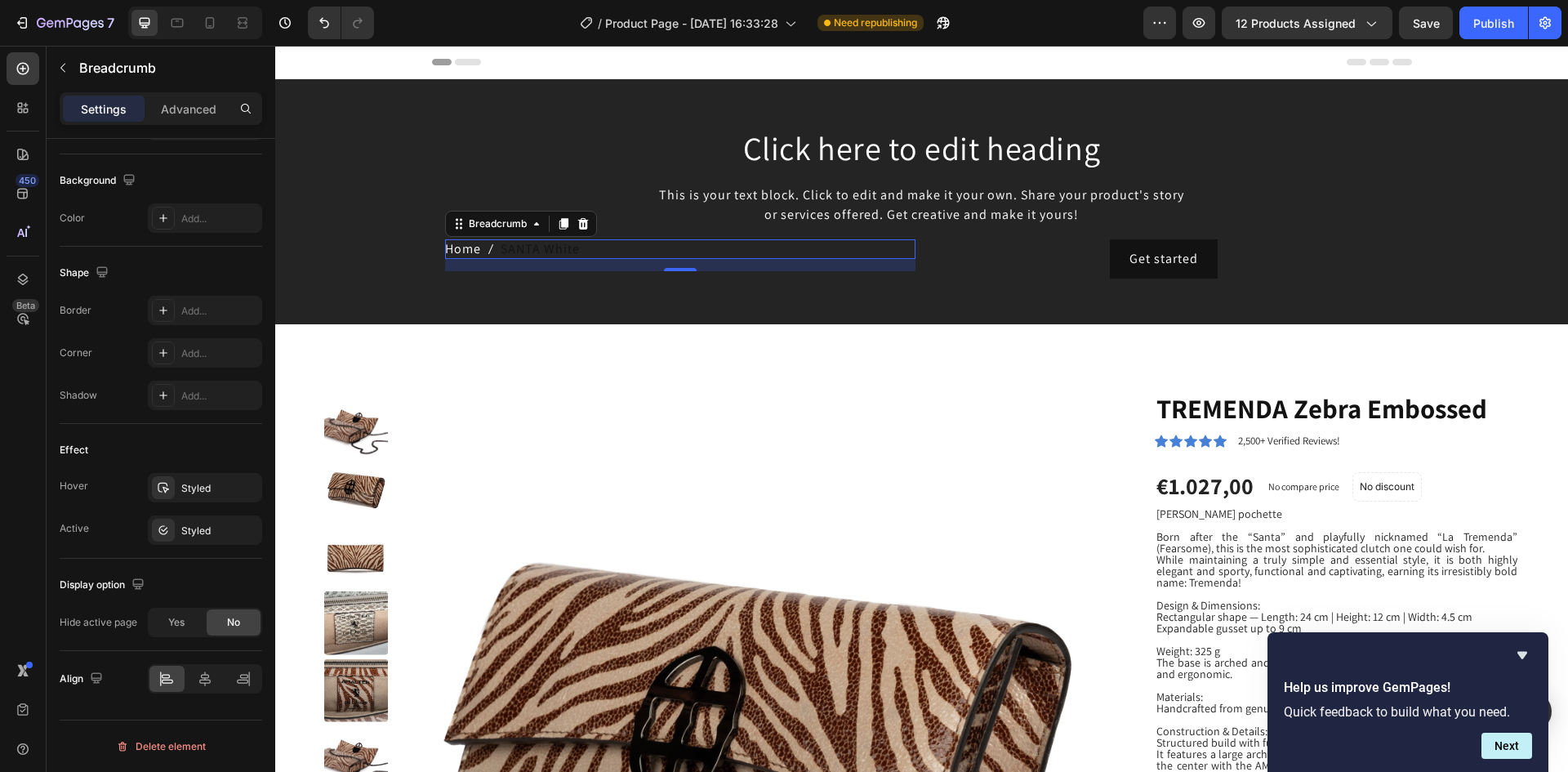
click at [540, 250] on span "SANTA White" at bounding box center [540, 249] width 79 height 19
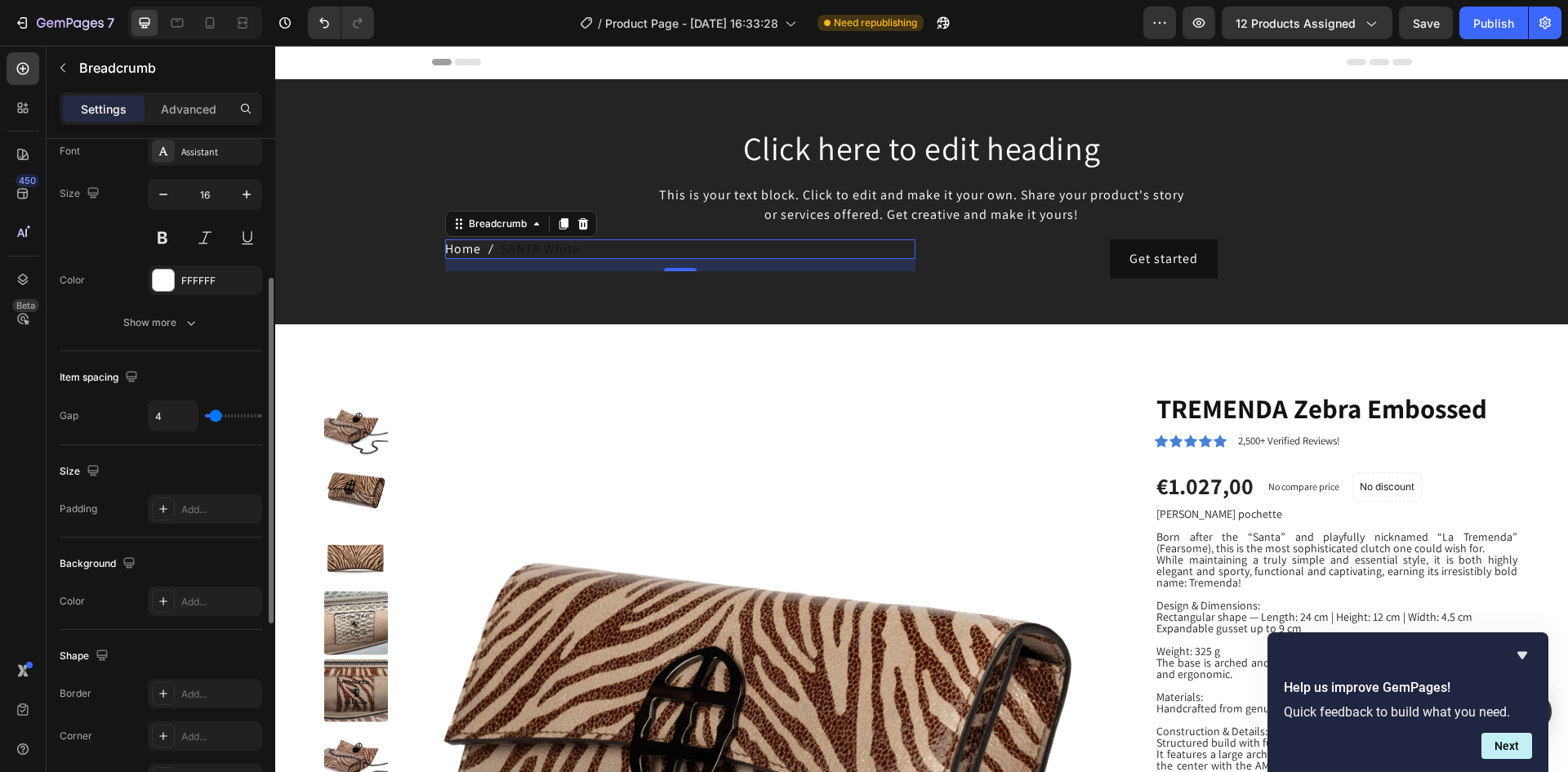
scroll to position [0, 0]
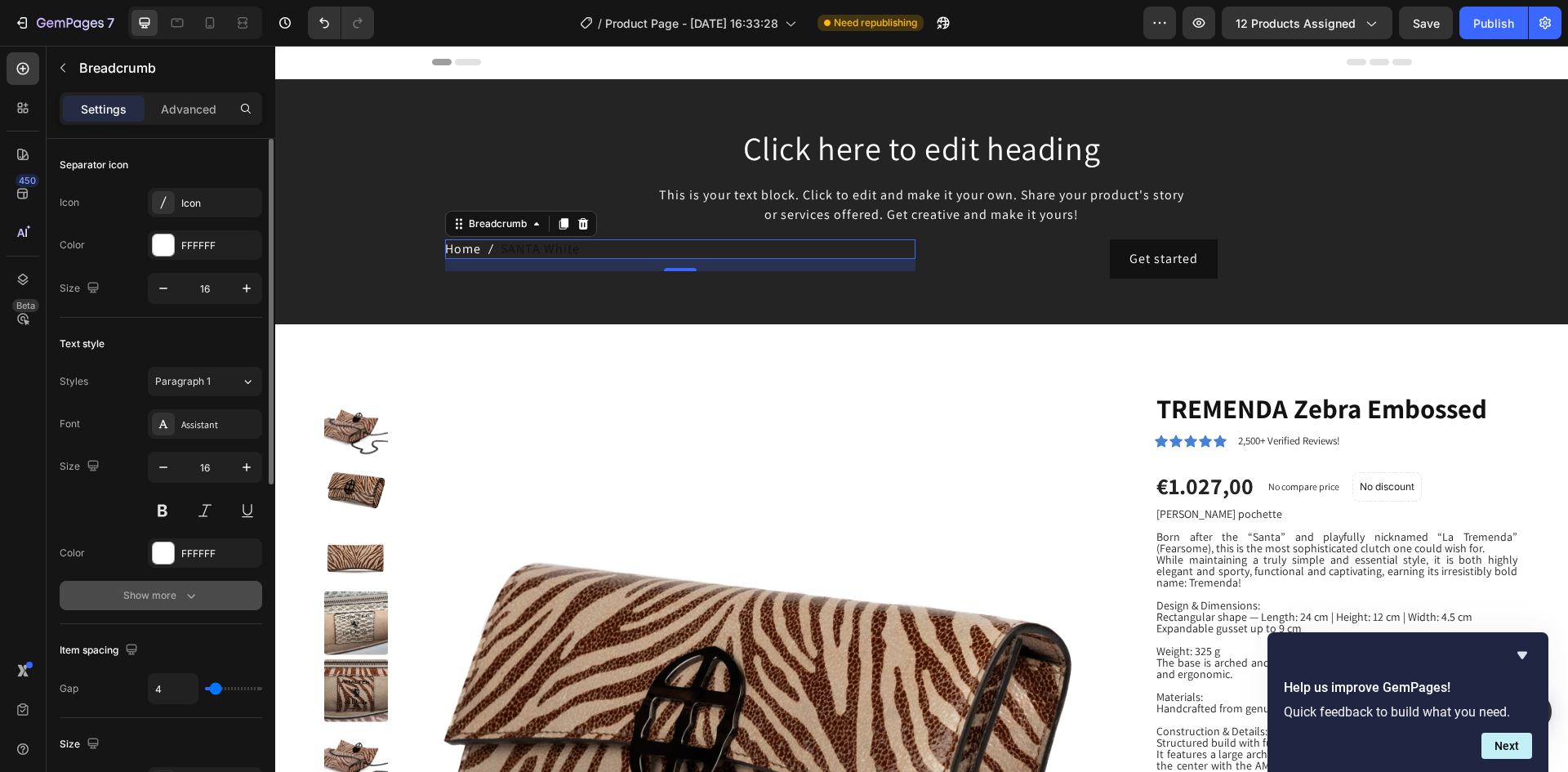
click at [191, 599] on icon "button" at bounding box center [191, 595] width 16 height 16
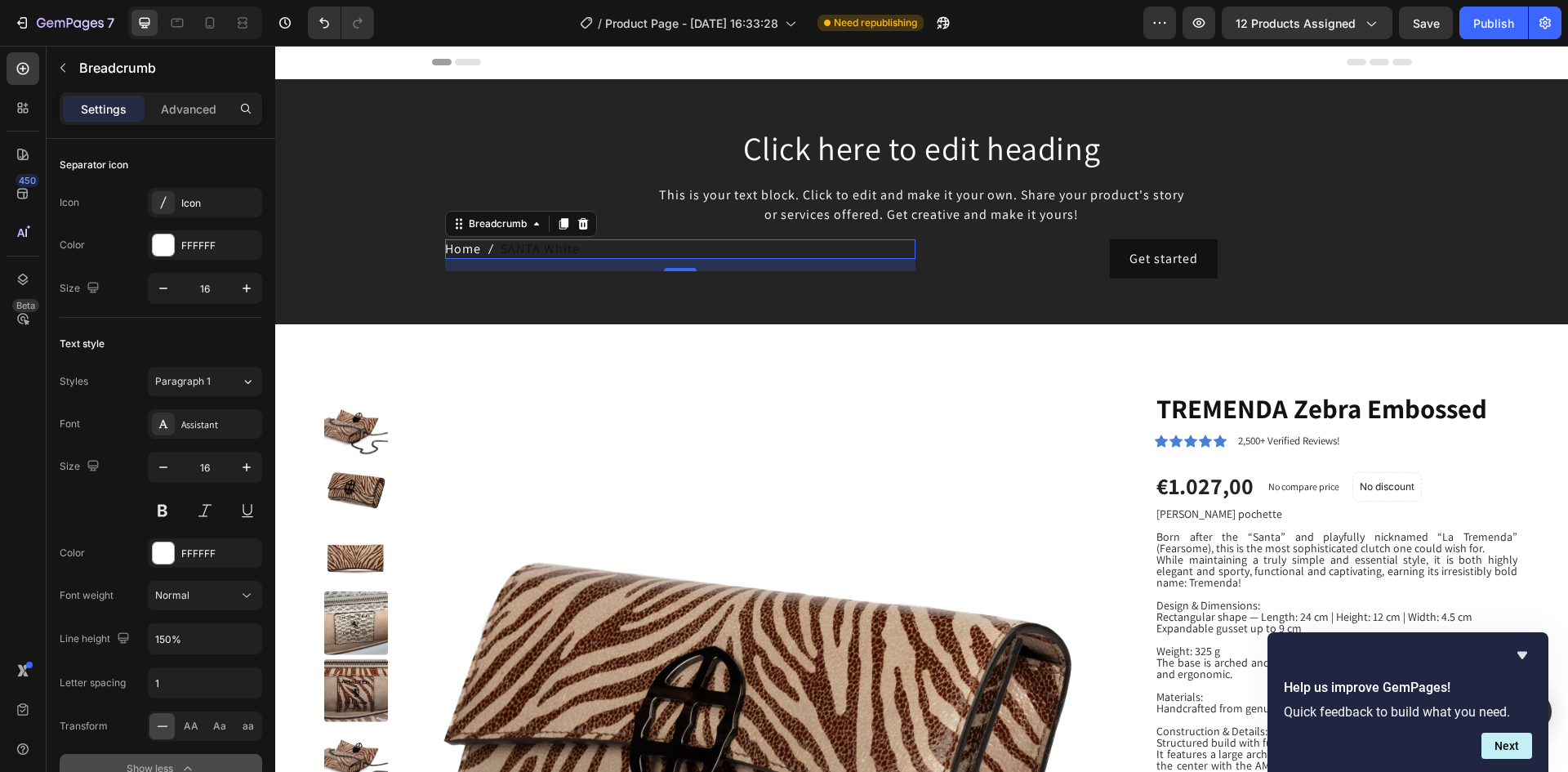
click at [605, 252] on nav "Home [GEOGRAPHIC_DATA]" at bounding box center [680, 249] width 471 height 19
click at [530, 227] on icon at bounding box center [536, 223] width 13 height 13
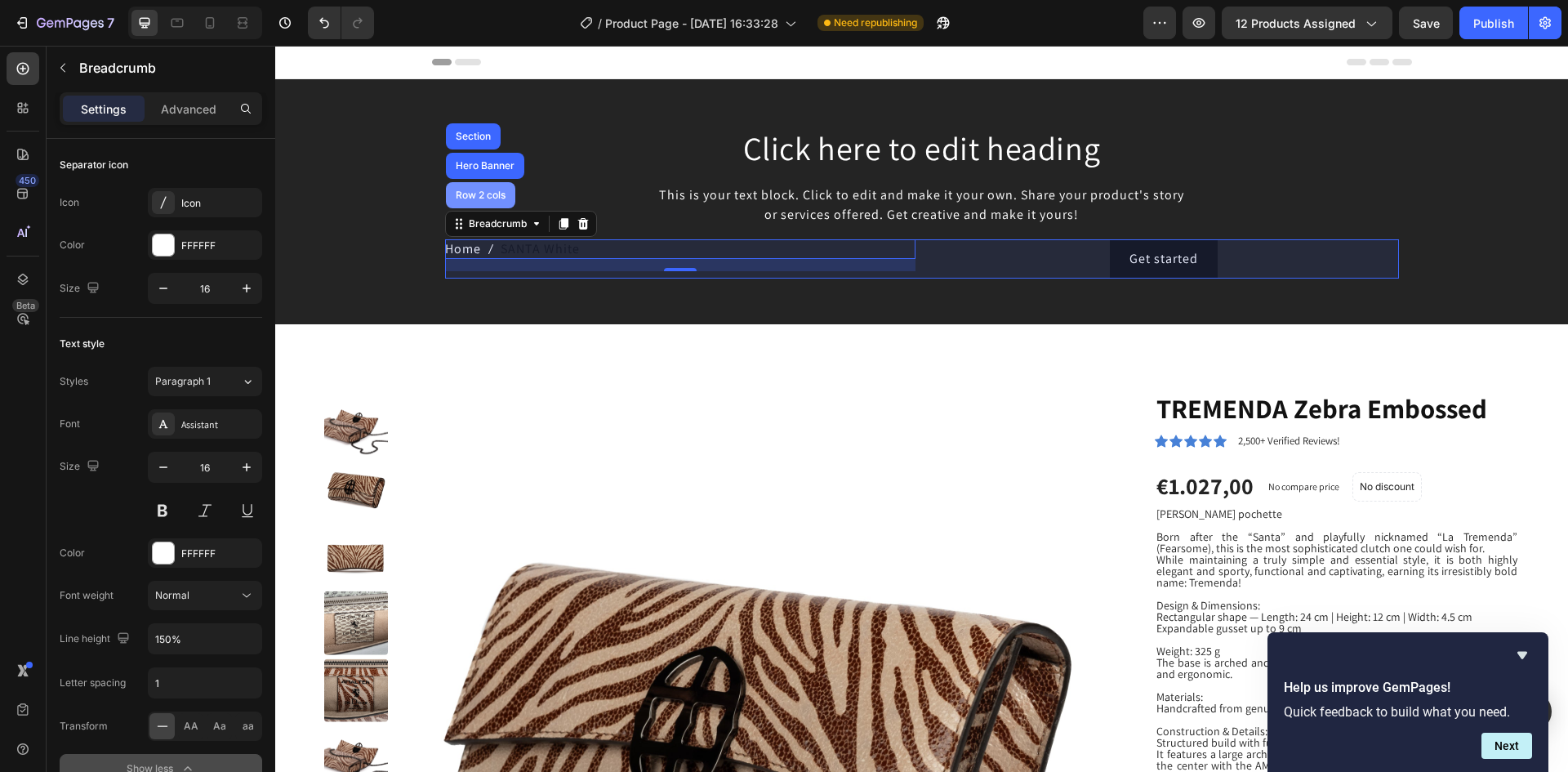
click at [476, 192] on div "Row 2 cols" at bounding box center [480, 195] width 56 height 10
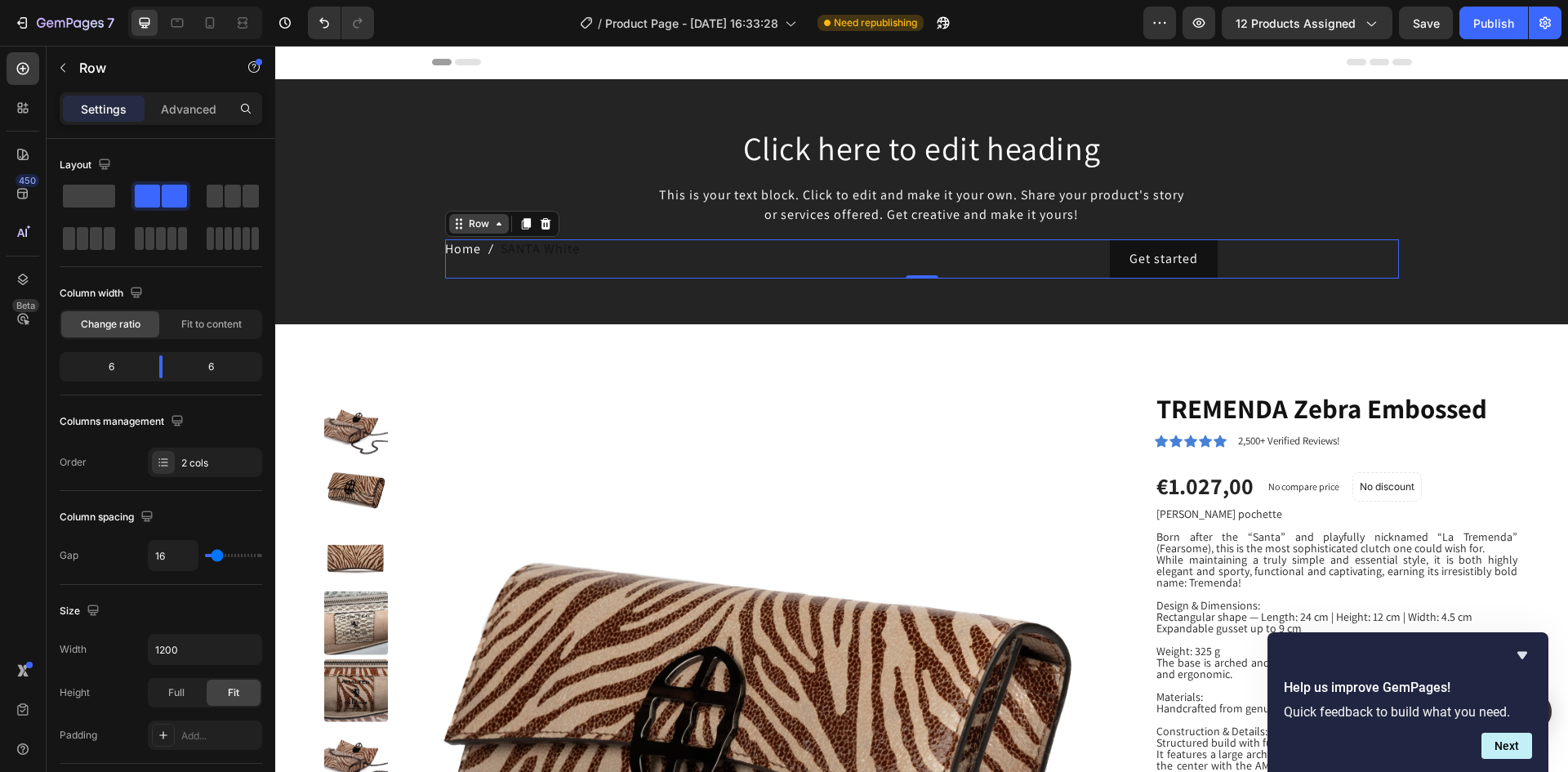
click at [493, 232] on div "Row" at bounding box center [479, 224] width 60 height 19
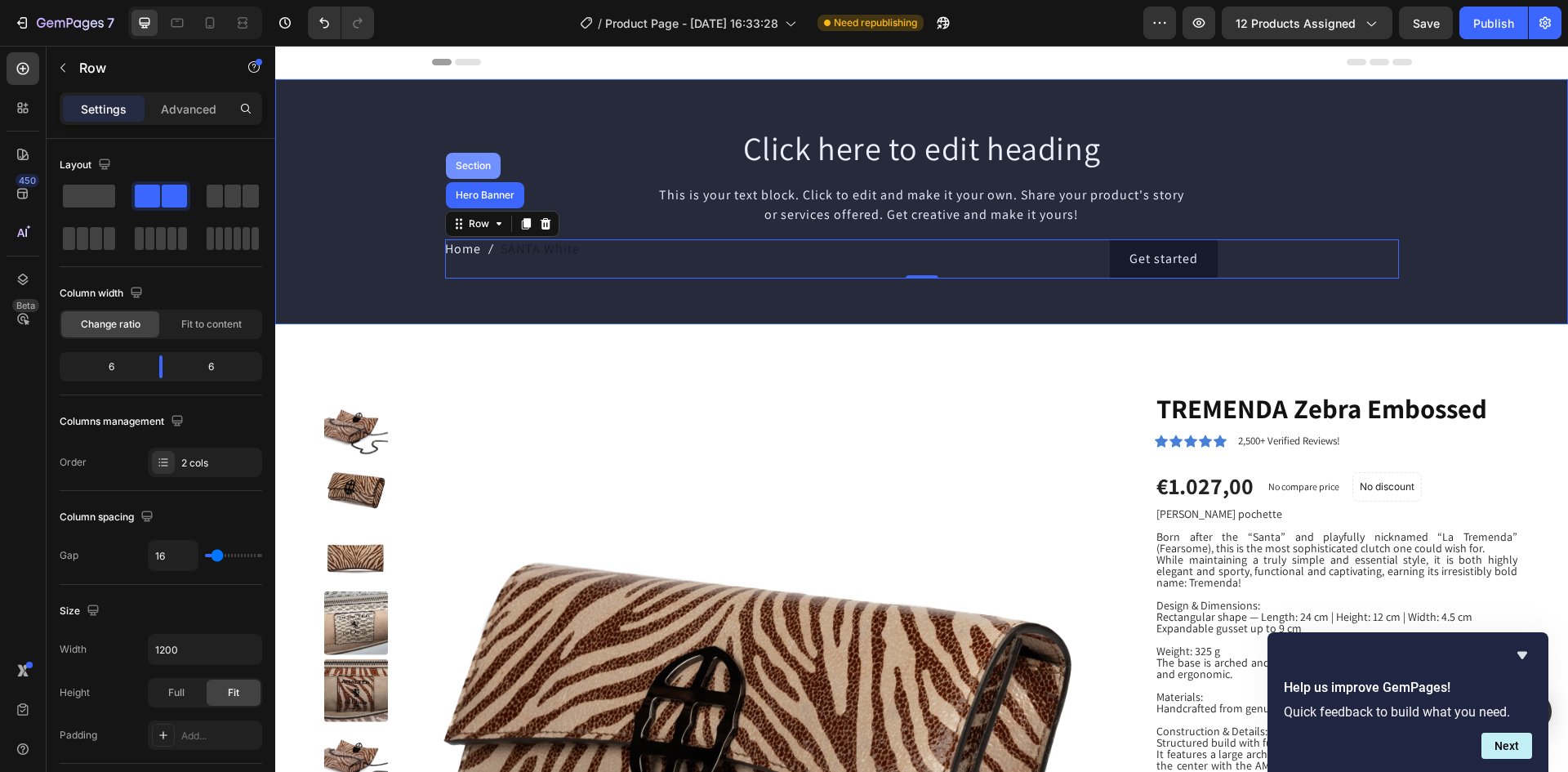
click at [476, 167] on div "Section" at bounding box center [473, 166] width 42 height 10
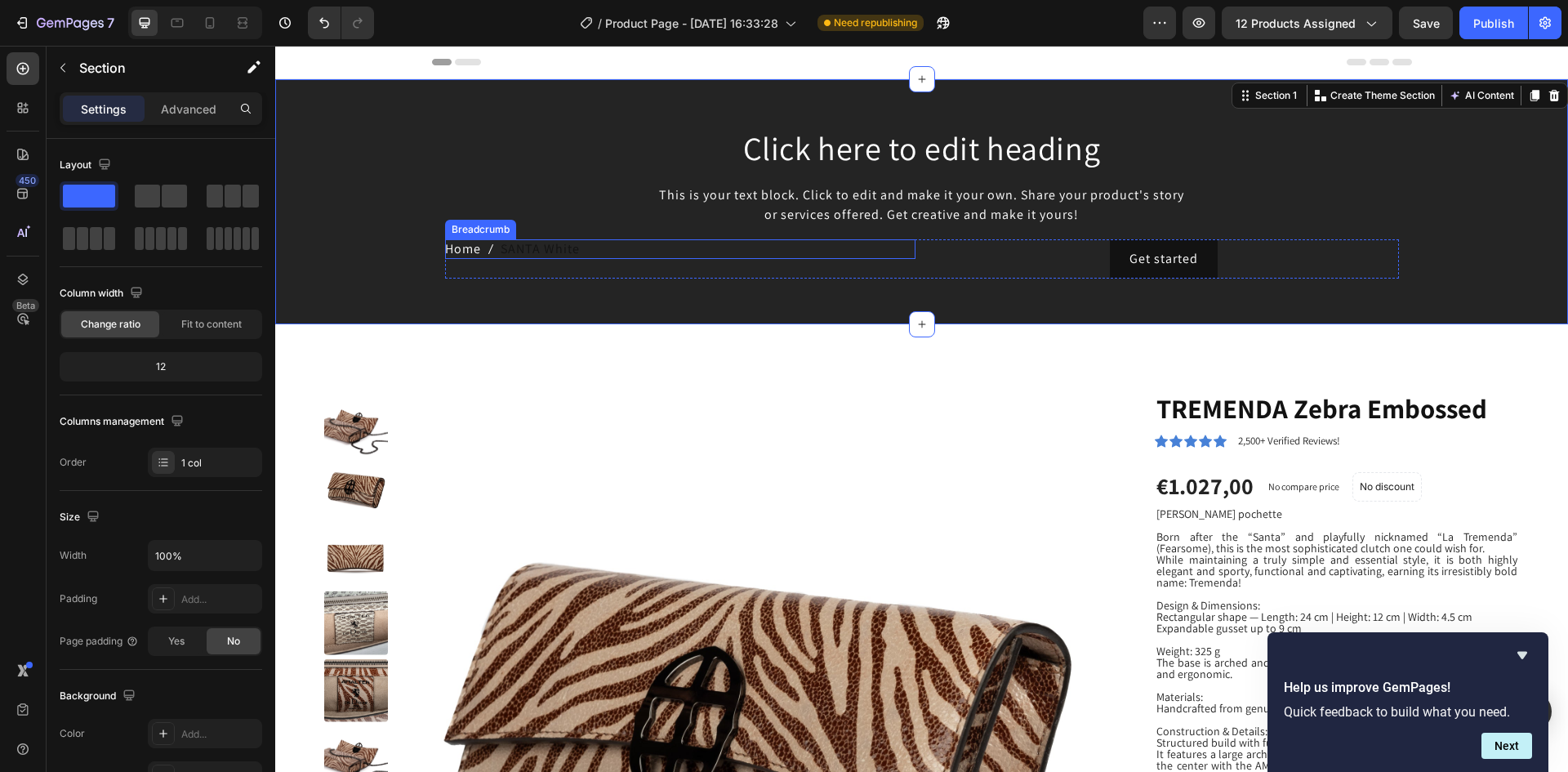
click at [517, 249] on span "SANTA White" at bounding box center [540, 249] width 79 height 19
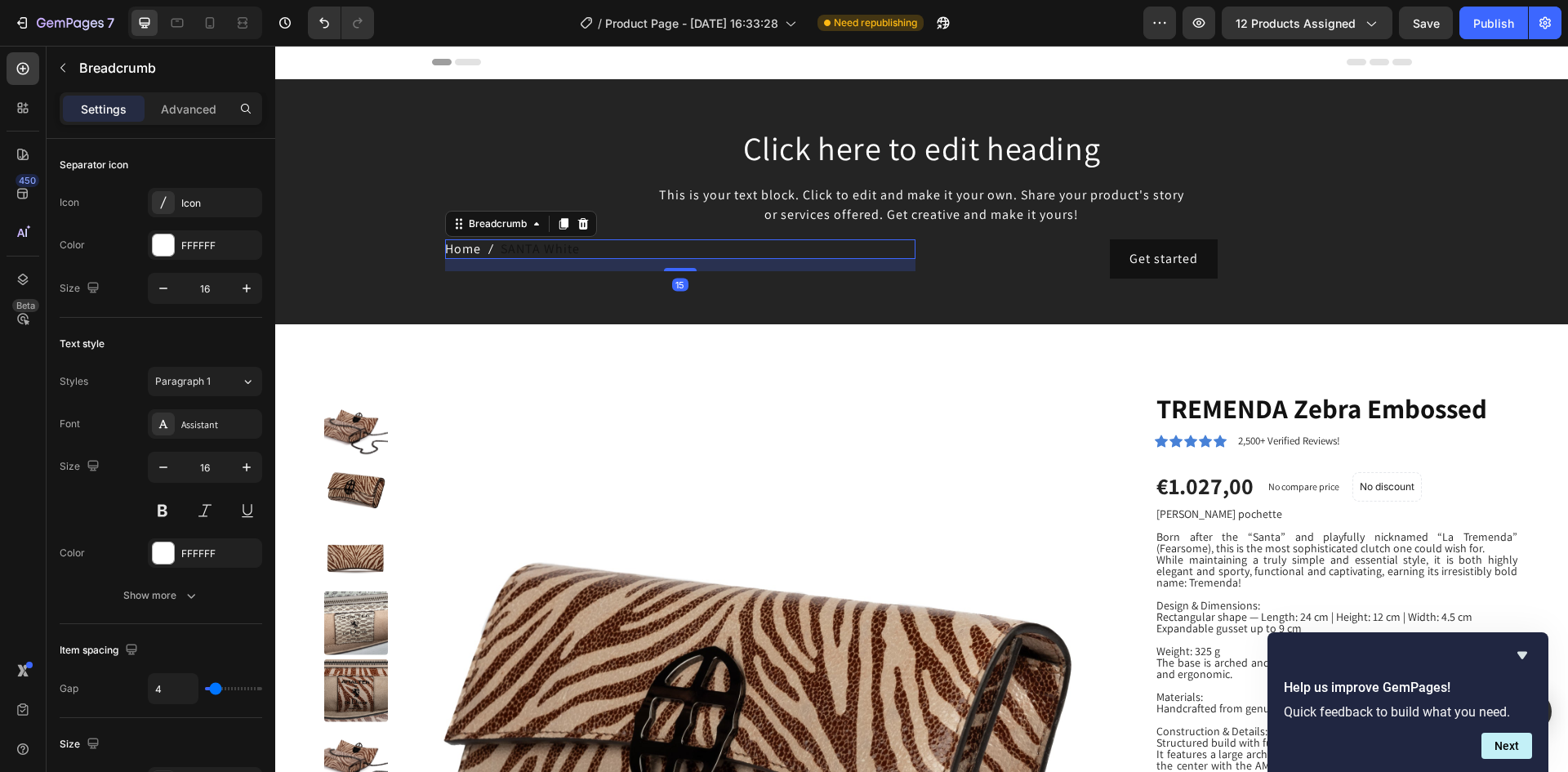
click at [517, 249] on span "SANTA White" at bounding box center [540, 249] width 79 height 19
click at [452, 227] on icon at bounding box center [458, 223] width 13 height 13
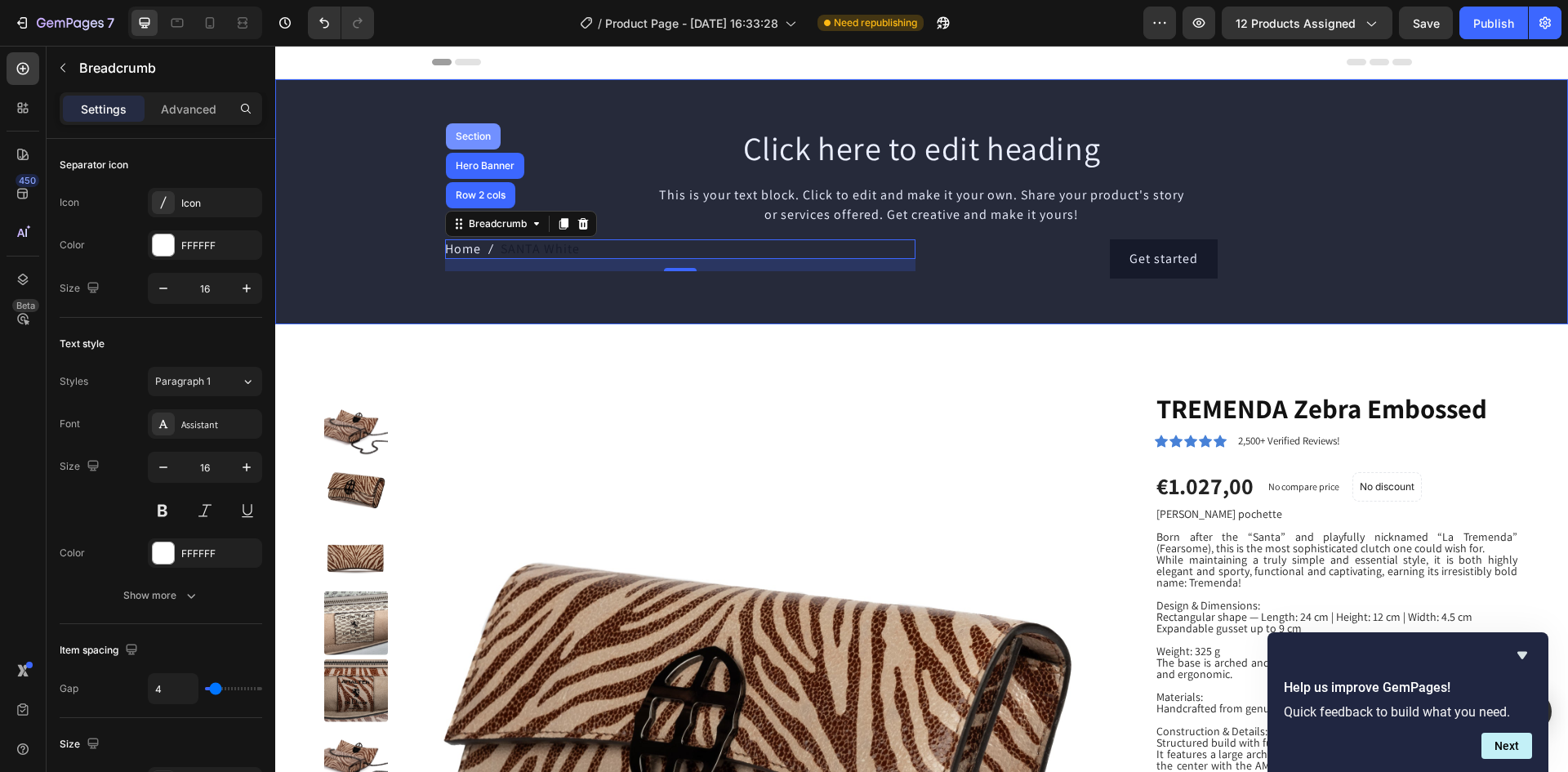
click at [462, 134] on div "Section" at bounding box center [473, 137] width 42 height 10
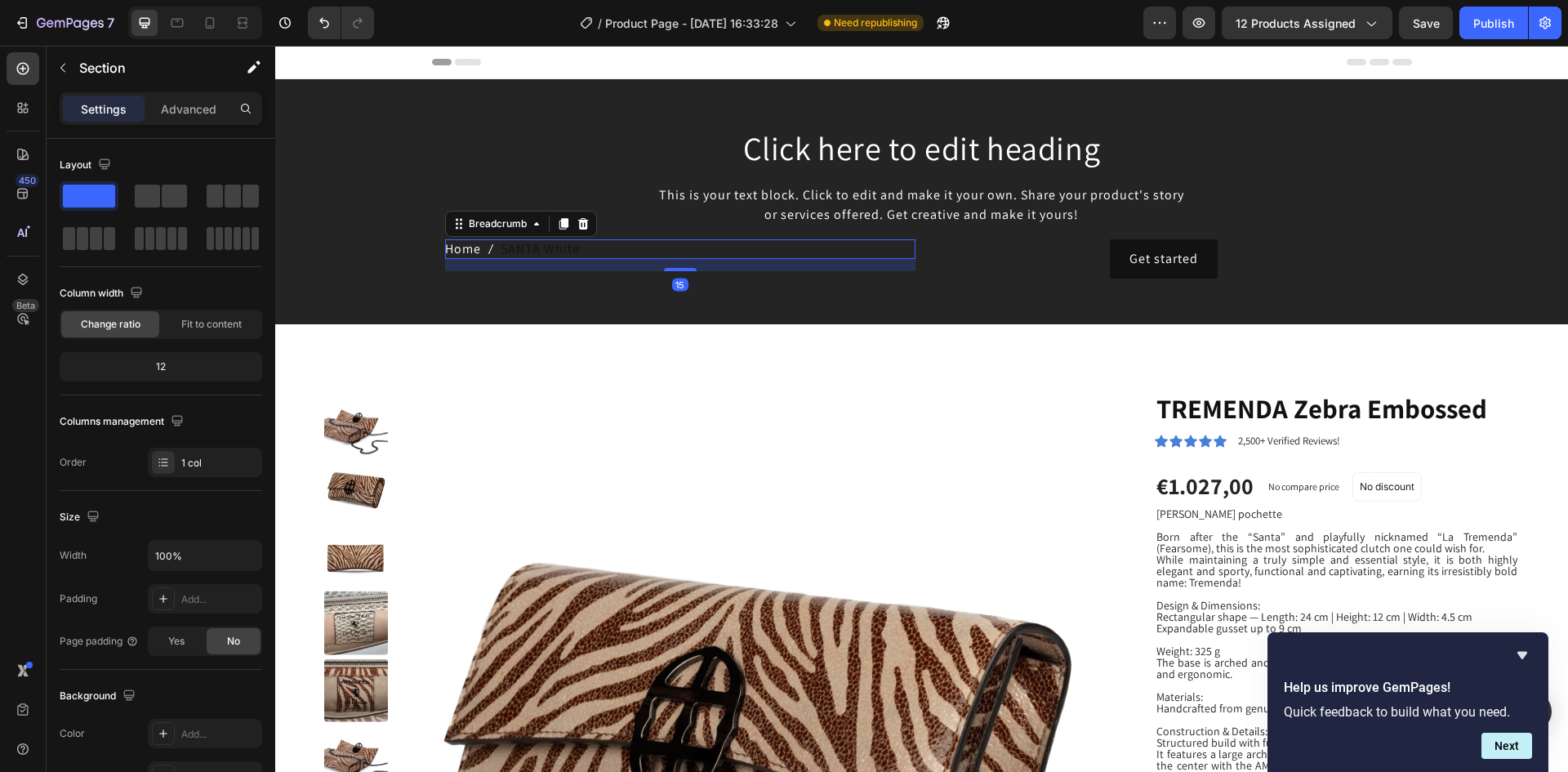
click at [565, 250] on span "SANTA White" at bounding box center [540, 249] width 79 height 19
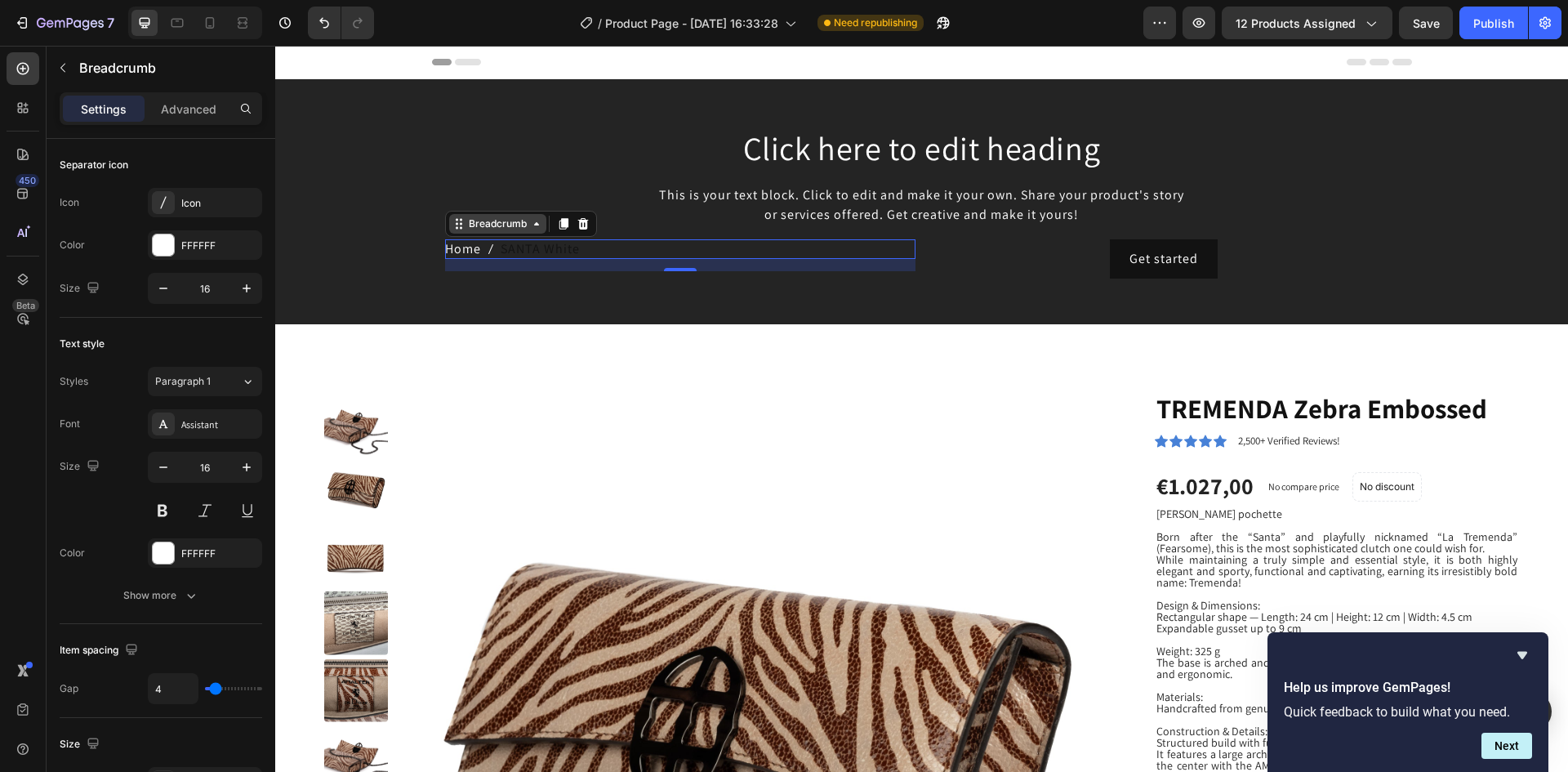
click at [453, 226] on icon at bounding box center [458, 223] width 13 height 13
click at [460, 220] on icon at bounding box center [461, 220] width 3 height 3
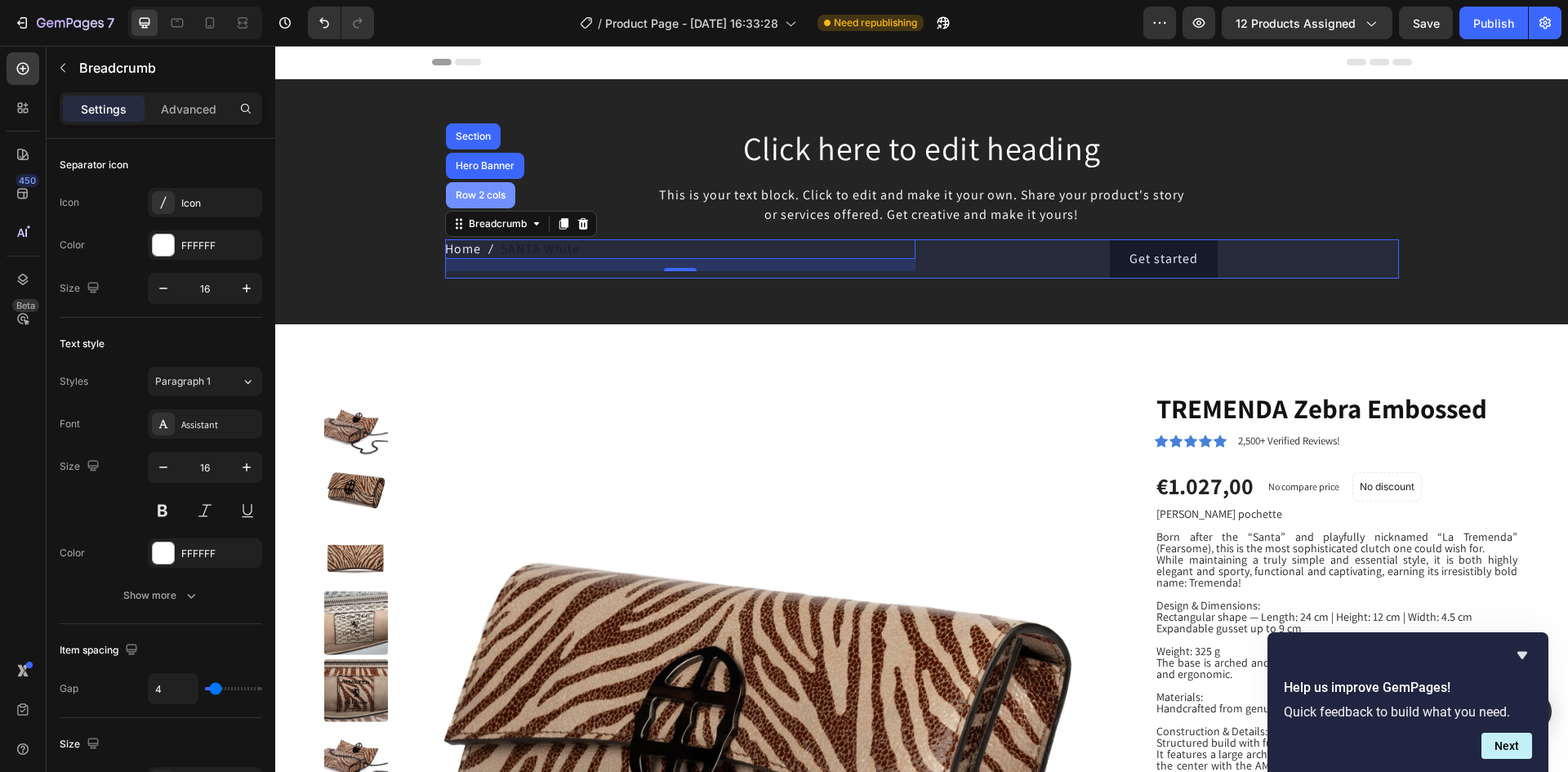
click at [474, 193] on div "Row 2 cols" at bounding box center [480, 195] width 56 height 10
click at [474, 193] on div "Row 2 cols" at bounding box center [480, 195] width 70 height 26
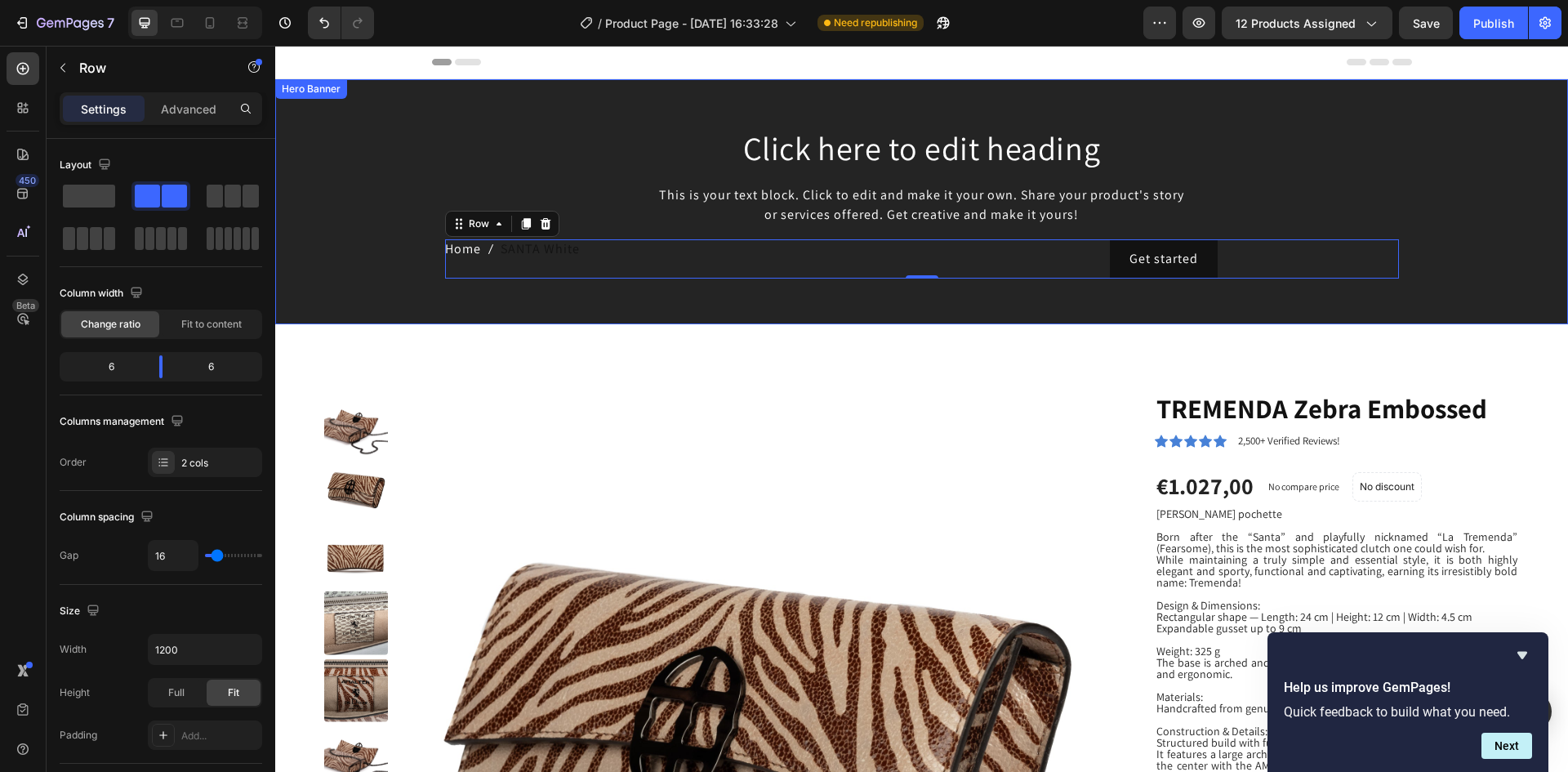
click at [507, 302] on div "Background Image" at bounding box center [921, 201] width 1293 height 245
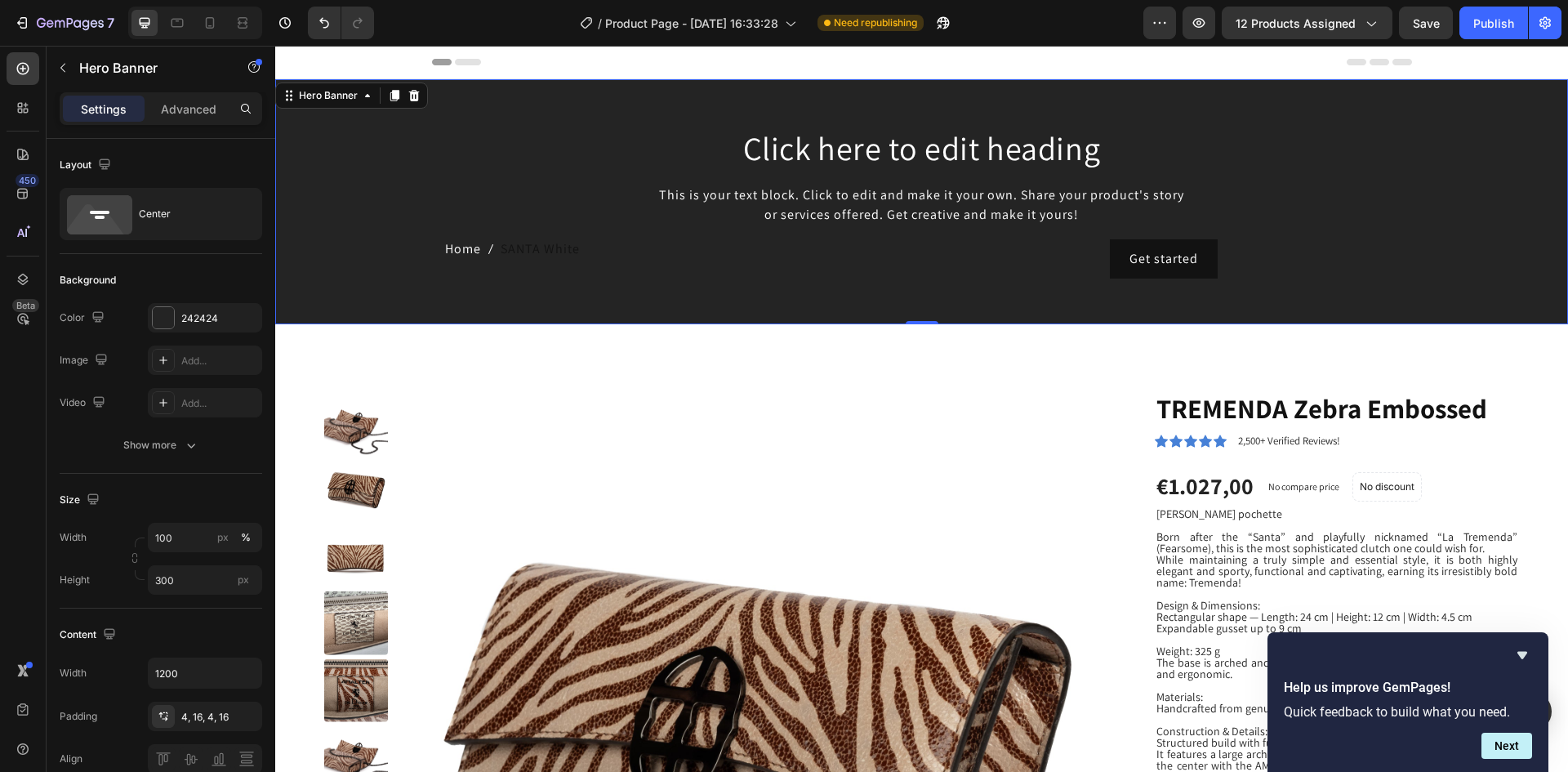
click at [507, 302] on div "Background Image" at bounding box center [921, 201] width 1293 height 245
click at [517, 255] on span "SANTA White" at bounding box center [540, 249] width 79 height 19
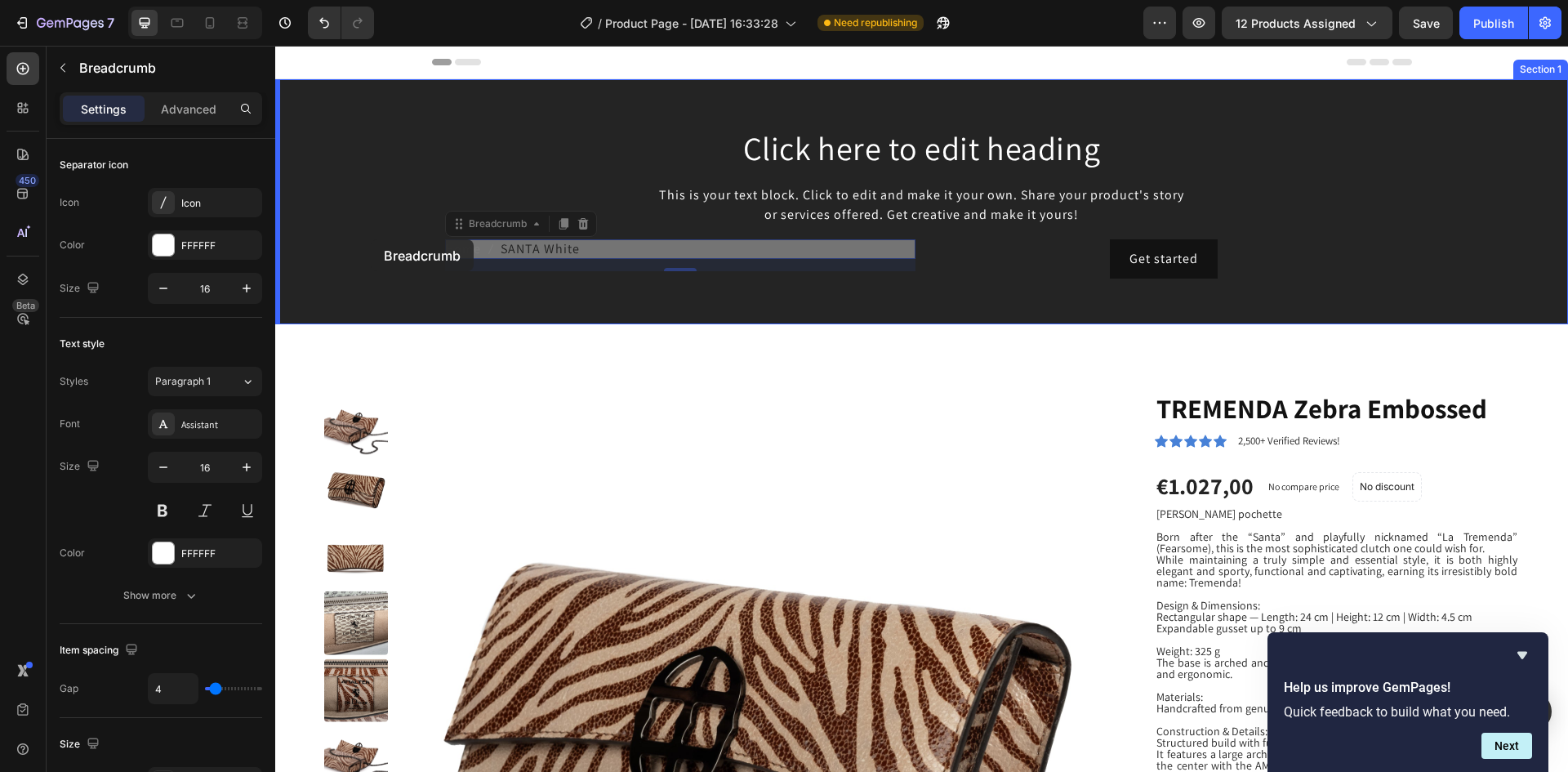
drag, startPoint x: 532, startPoint y: 224, endPoint x: 369, endPoint y: 239, distance: 163.7
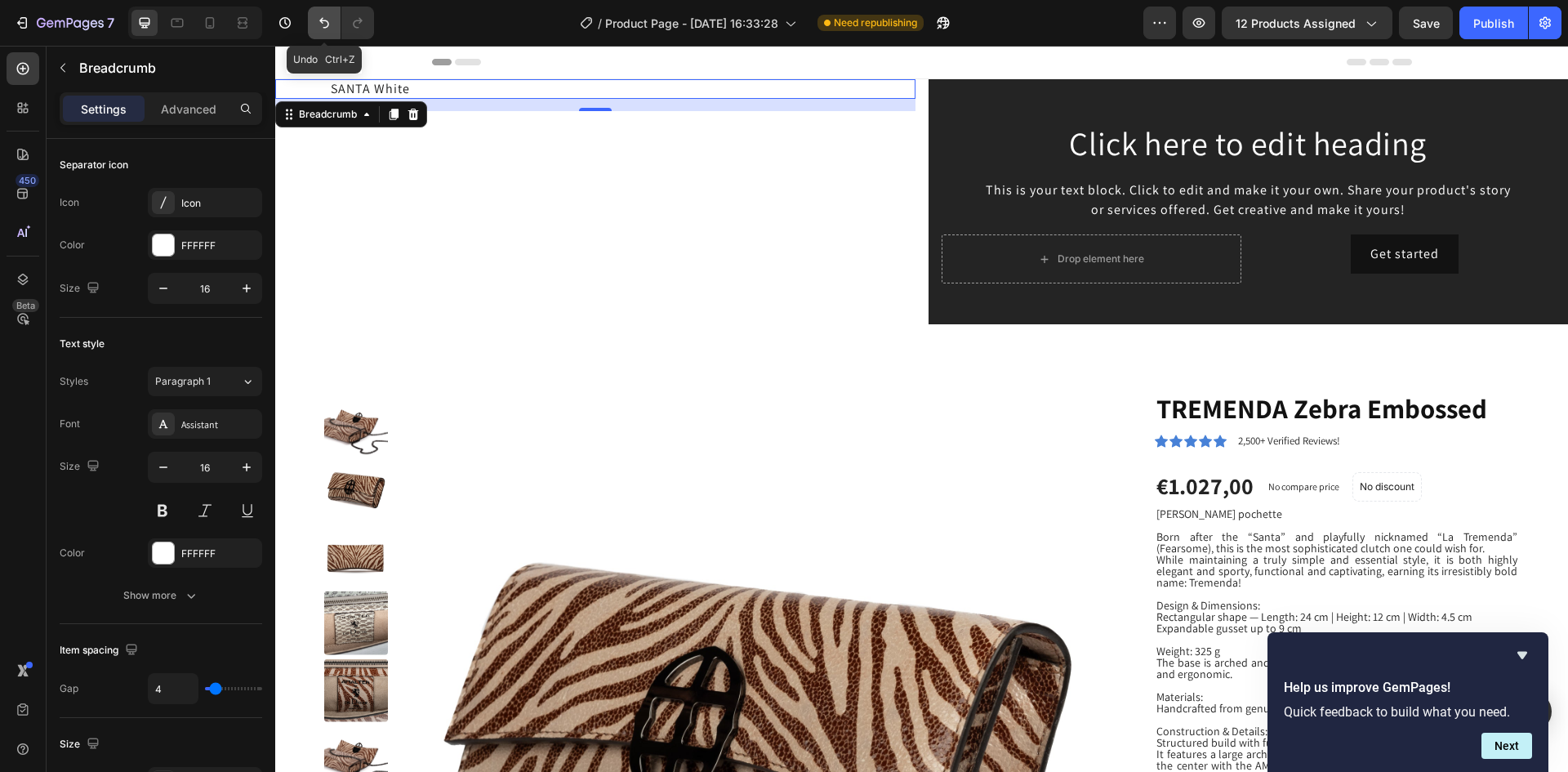
click at [323, 25] on icon "Undo/Redo" at bounding box center [323, 22] width 16 height 16
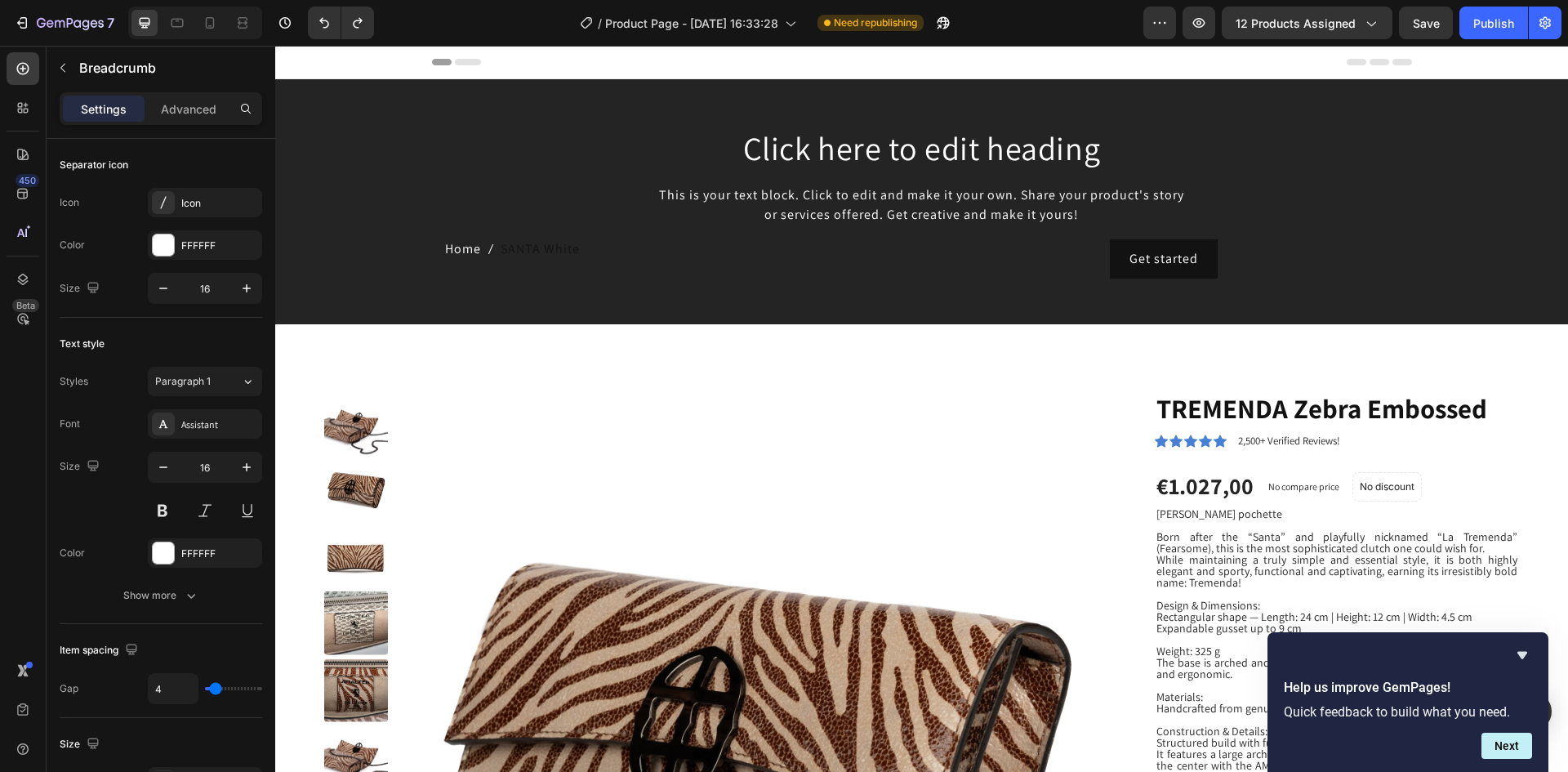
click at [516, 247] on span "SANTA White" at bounding box center [540, 249] width 79 height 19
click at [205, 202] on div "Icon" at bounding box center [219, 202] width 77 height 15
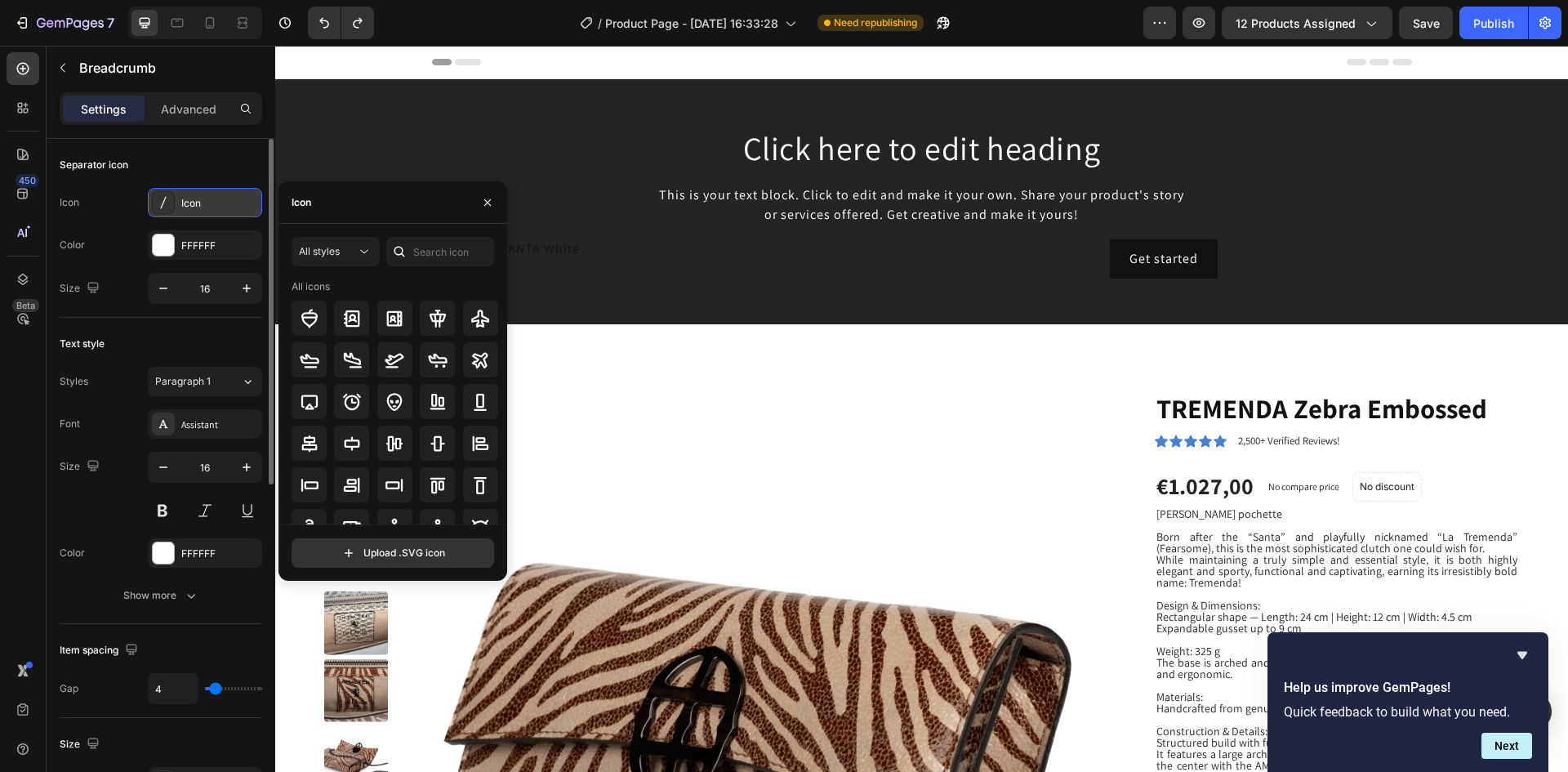
click at [205, 202] on div "Icon" at bounding box center [219, 202] width 77 height 15
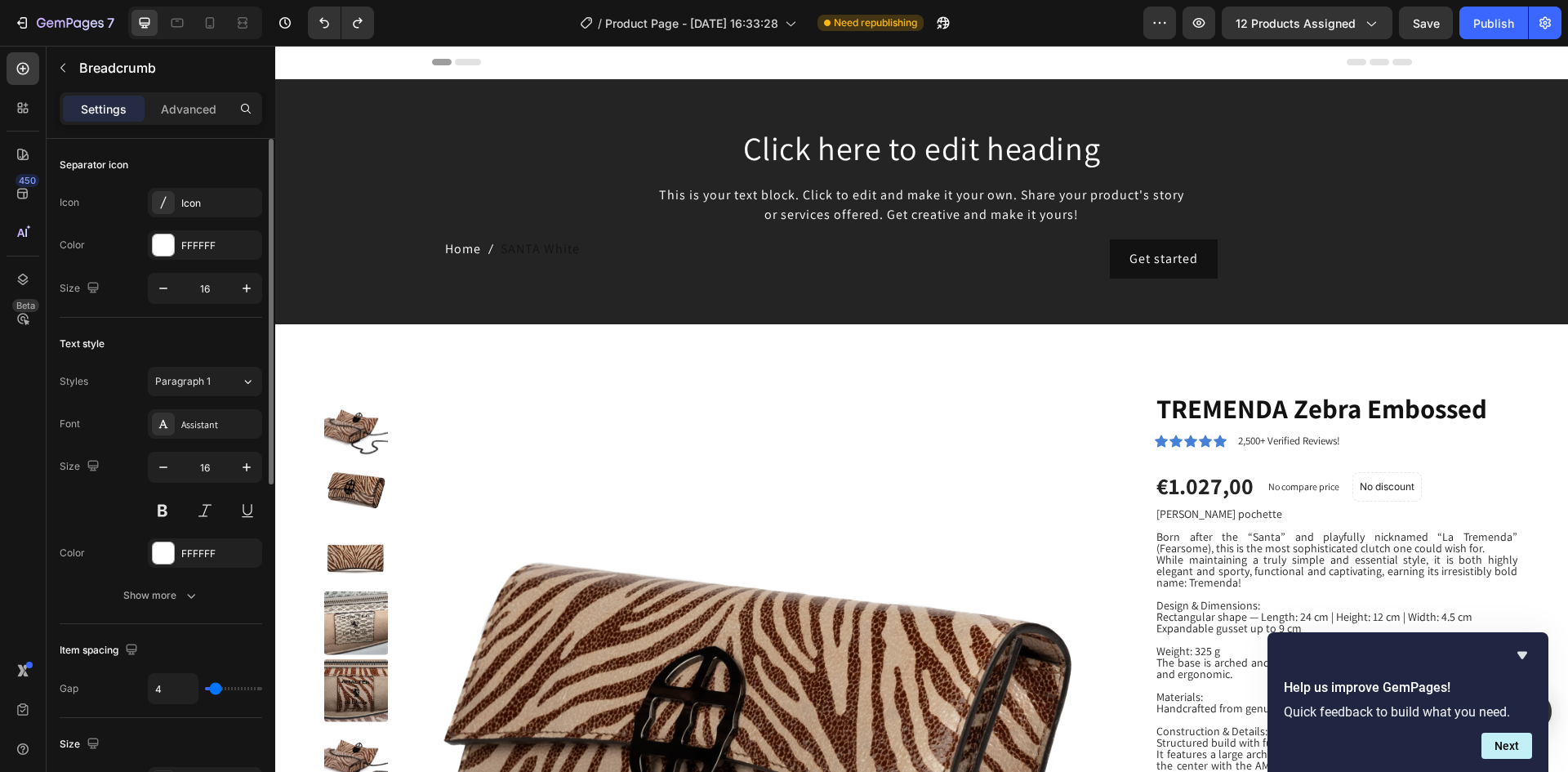
scroll to position [656, 0]
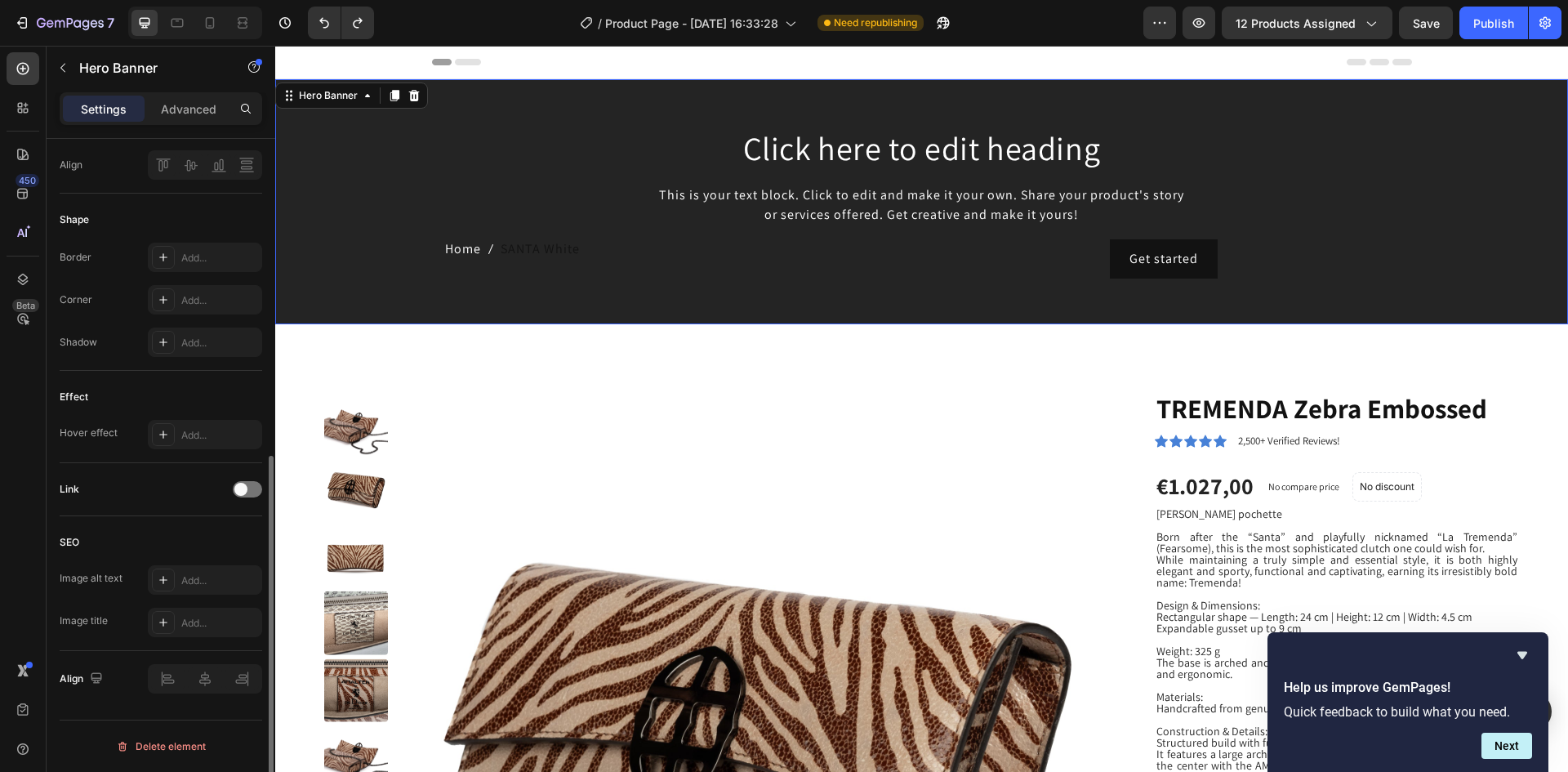
click at [372, 85] on div "Click here to edit heading Heading This is your text block. Click to edit and m…" at bounding box center [921, 201] width 1293 height 245
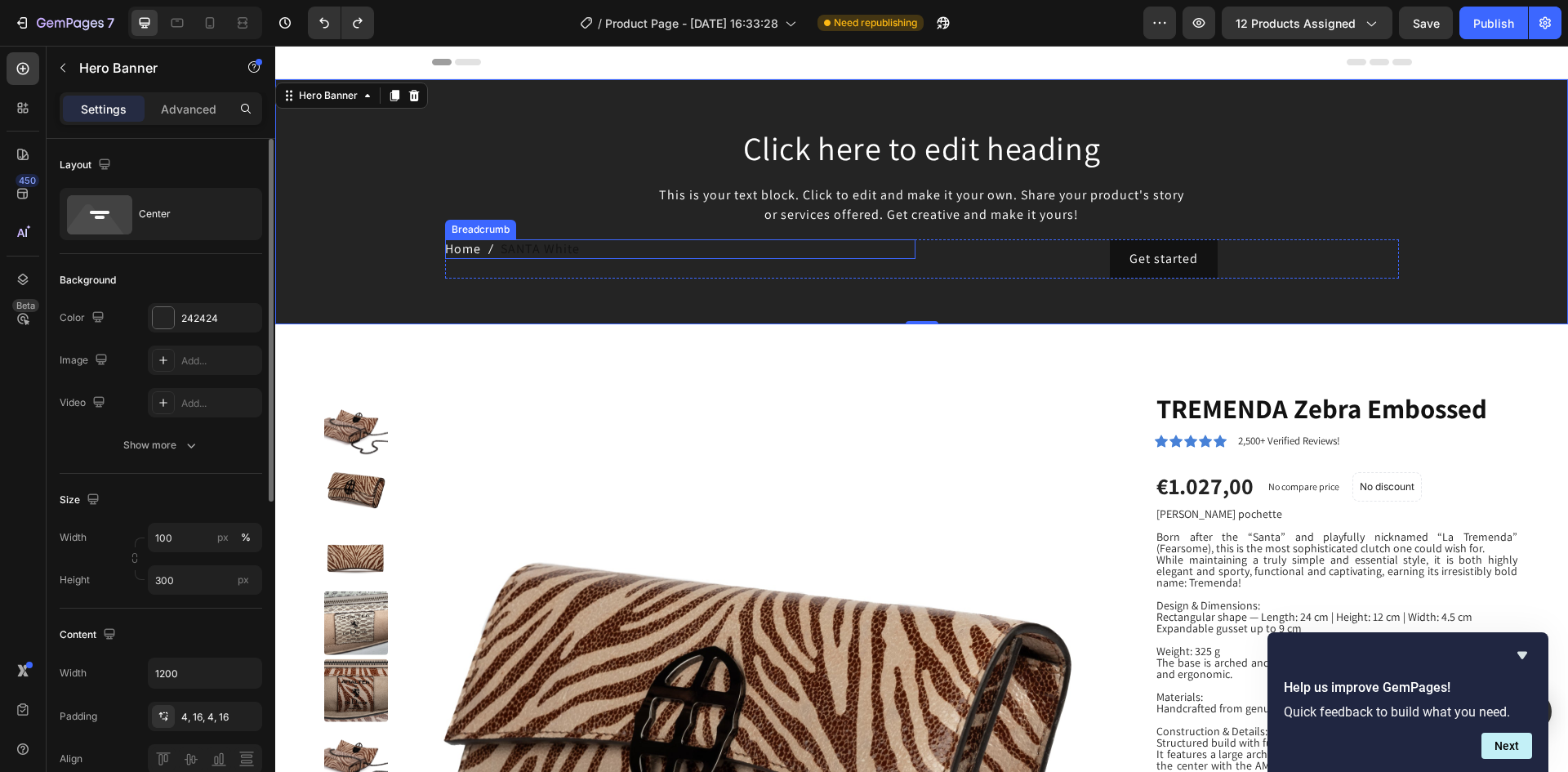
click at [484, 250] on icon "breadcrumb" at bounding box center [490, 248] width 13 height 13
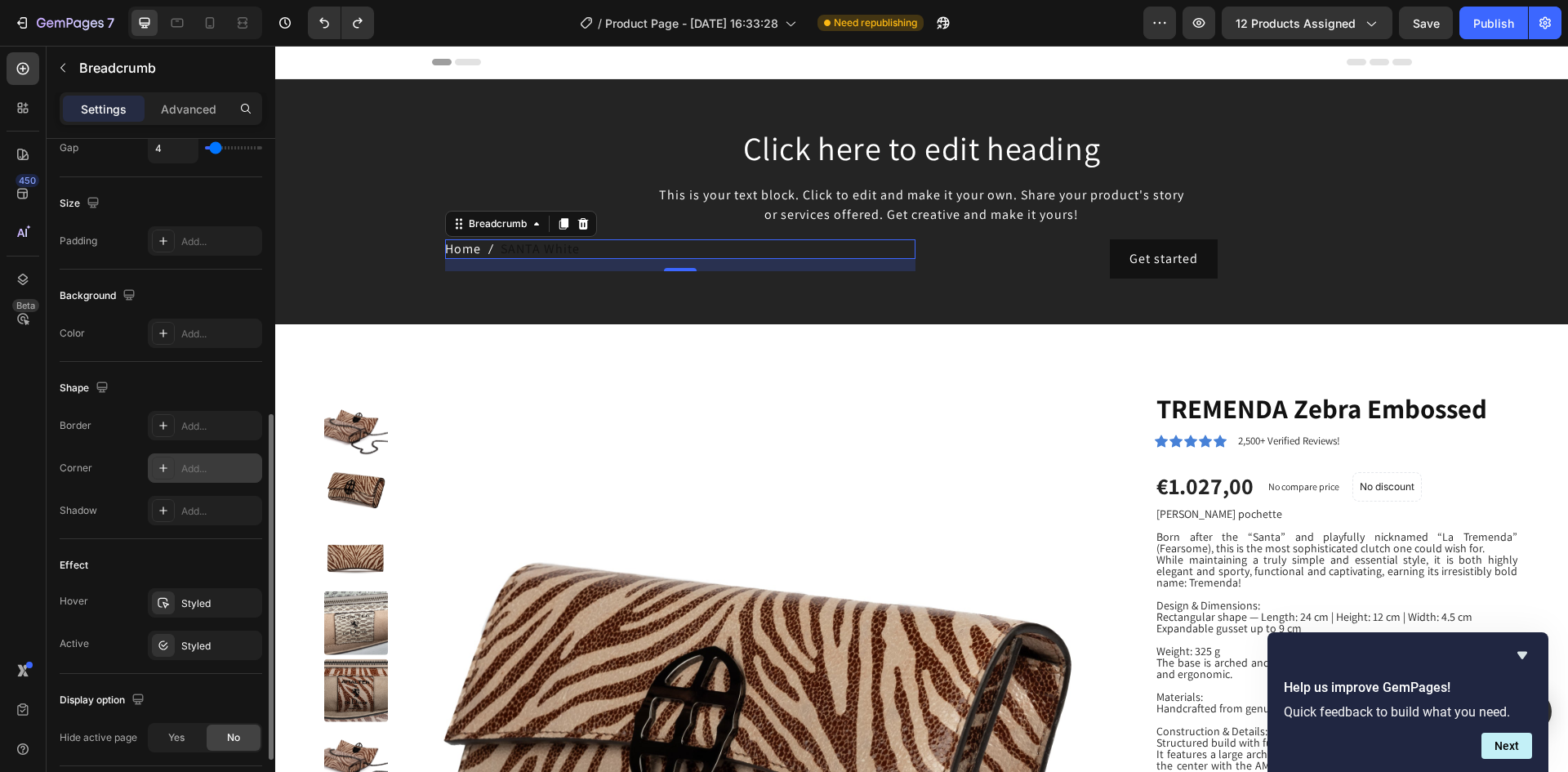
scroll to position [486, 0]
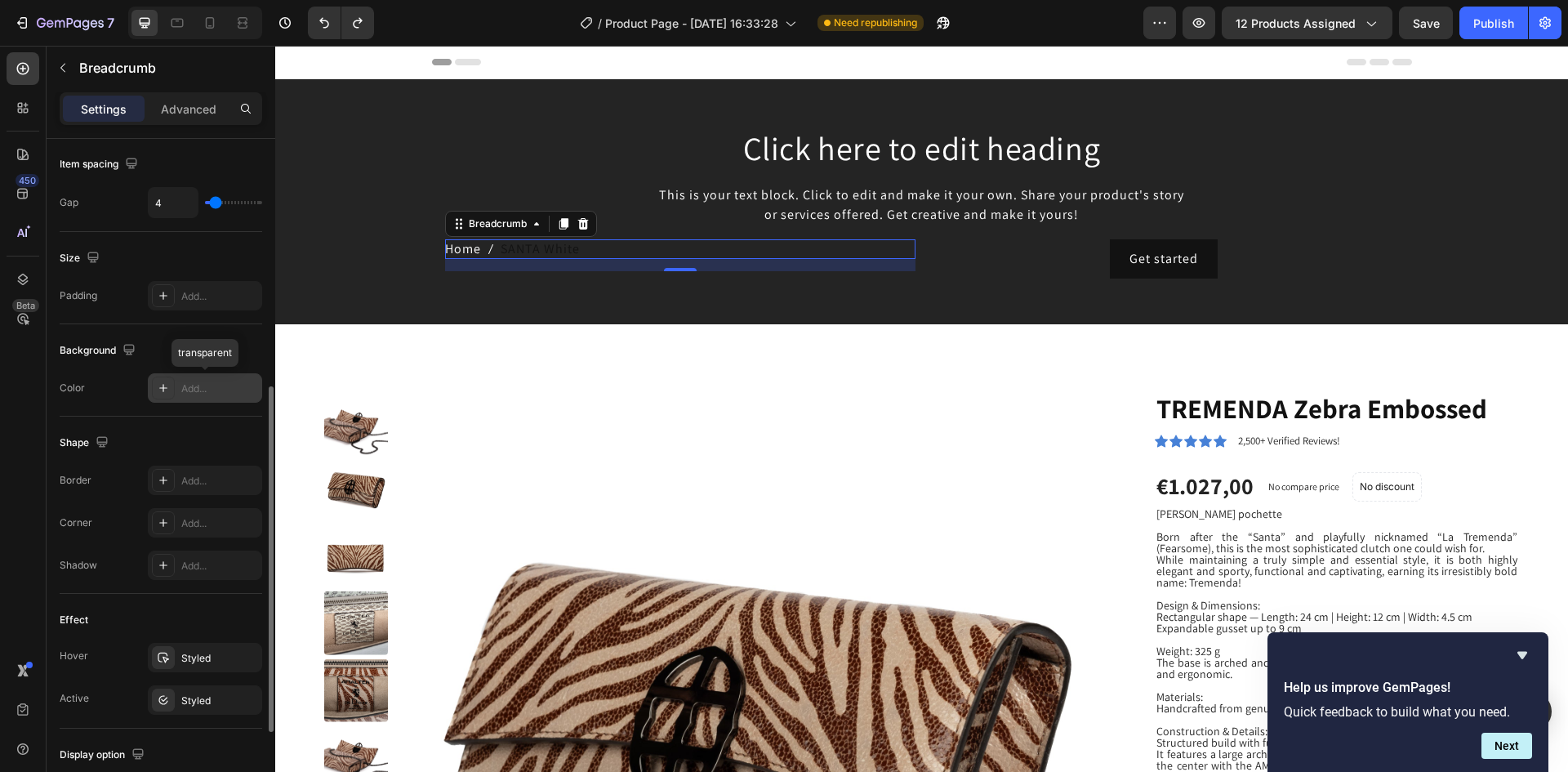
click at [225, 386] on div "Add..." at bounding box center [219, 388] width 77 height 15
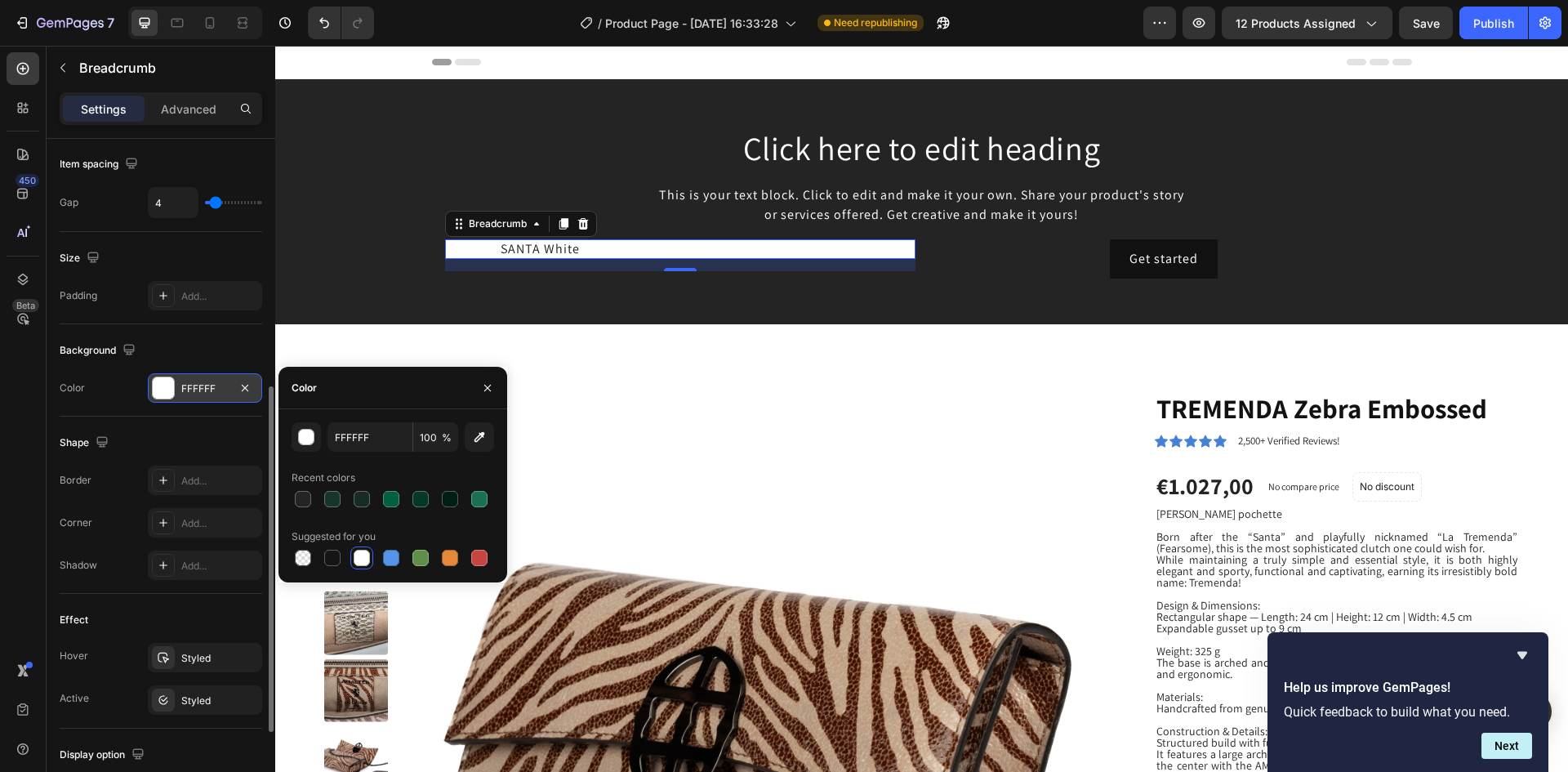
click at [231, 340] on div "Background" at bounding box center [161, 350] width 202 height 26
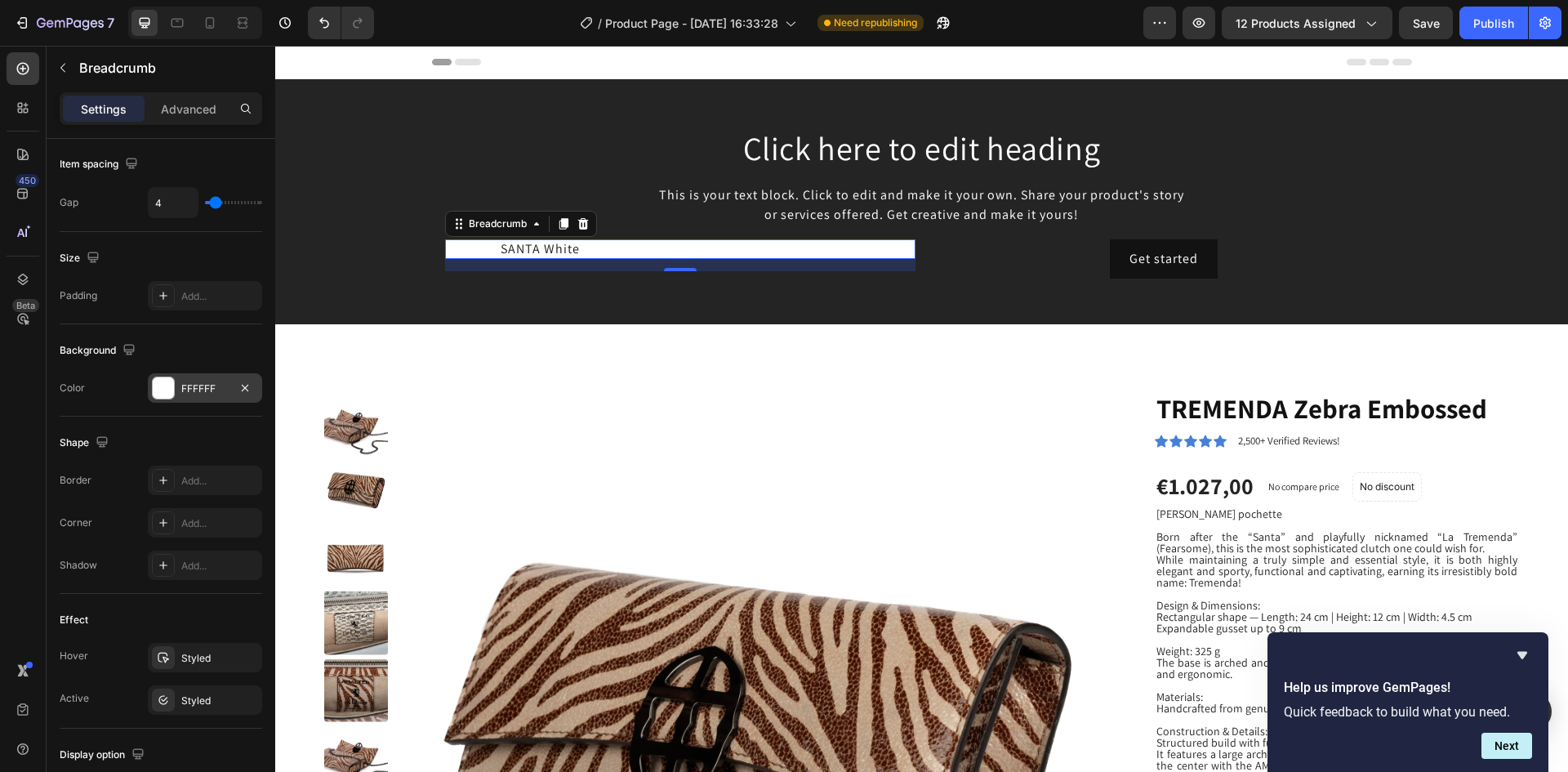
click at [486, 262] on div "15" at bounding box center [680, 264] width 471 height 13
click at [512, 249] on span "SANTA White" at bounding box center [540, 249] width 79 height 19
click at [245, 387] on icon "button" at bounding box center [245, 386] width 7 height 7
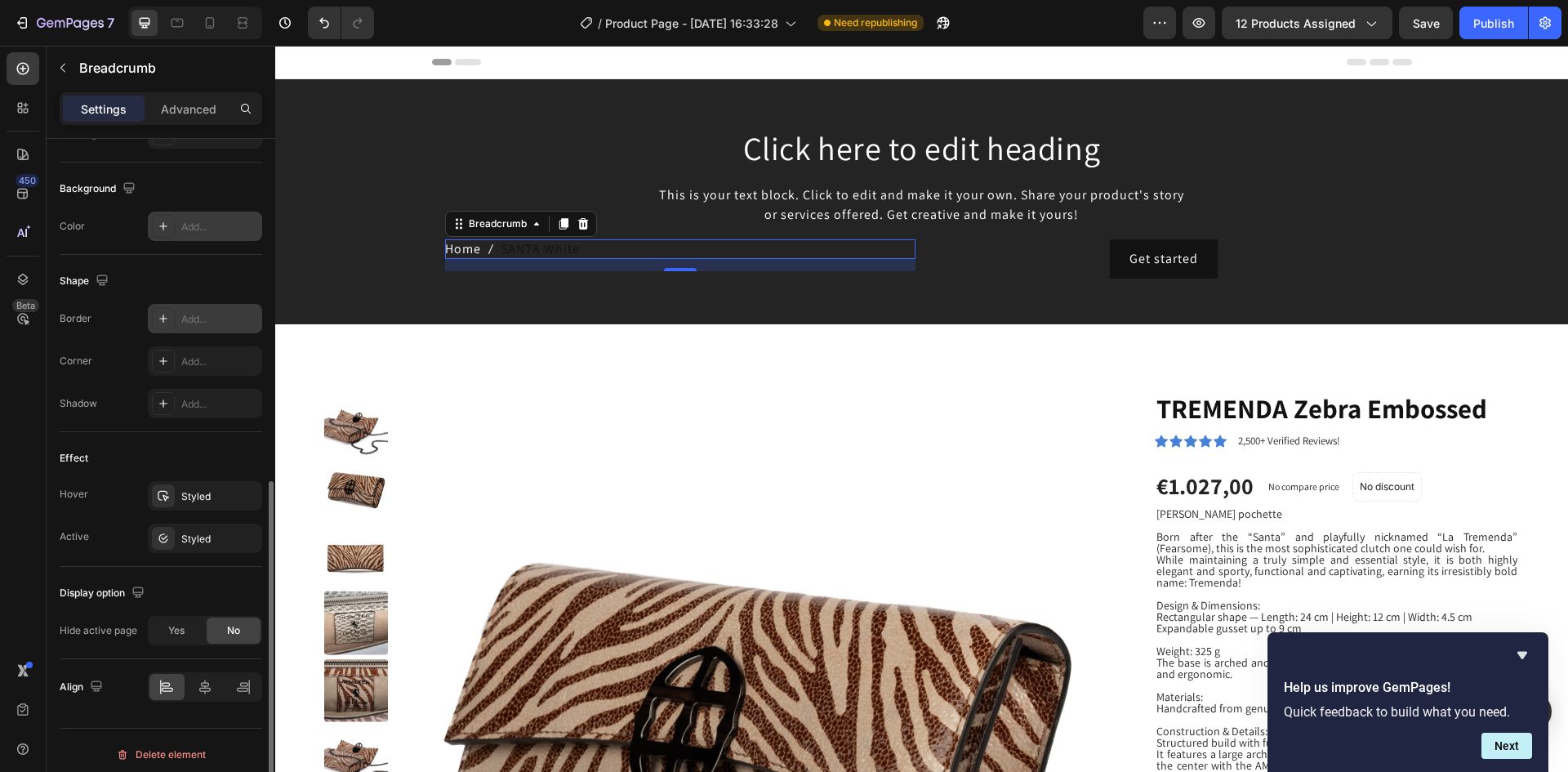
scroll to position [656, 0]
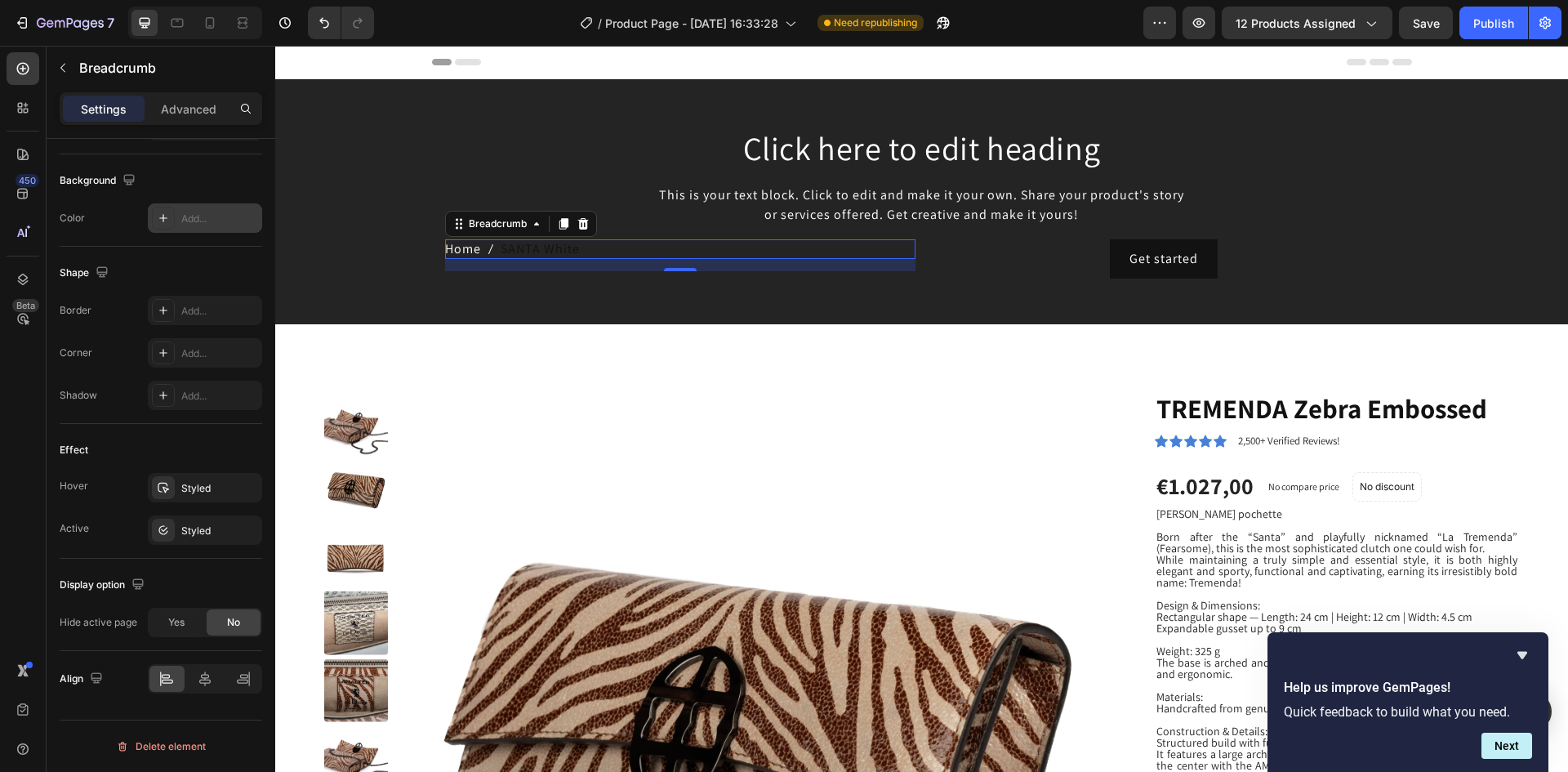
click at [571, 248] on span "SANTA White" at bounding box center [540, 249] width 79 height 19
click at [577, 225] on icon at bounding box center [582, 224] width 11 height 12
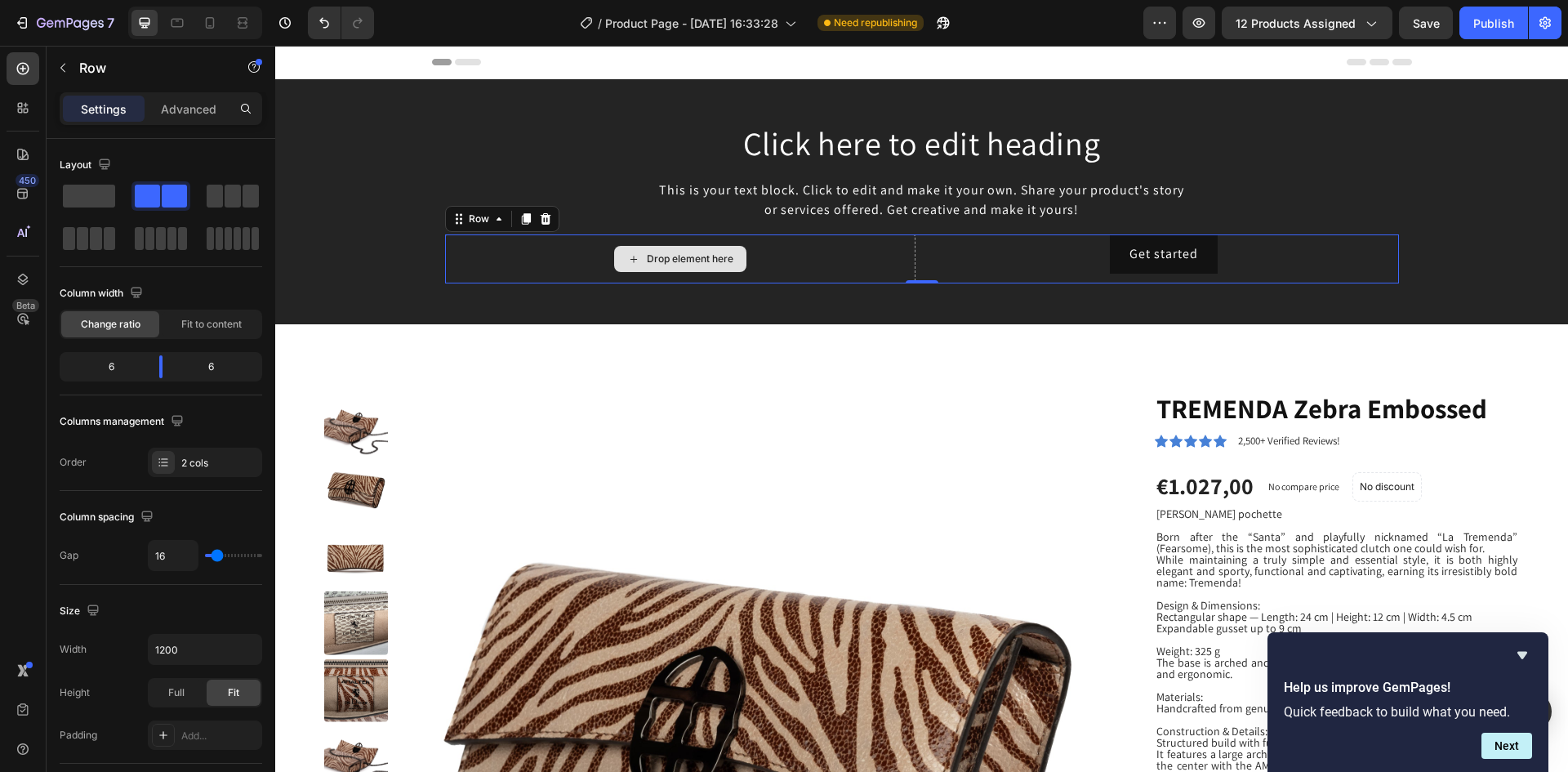
click at [580, 258] on div "Drop element here" at bounding box center [680, 259] width 471 height 49
click at [493, 224] on icon at bounding box center [498, 218] width 13 height 13
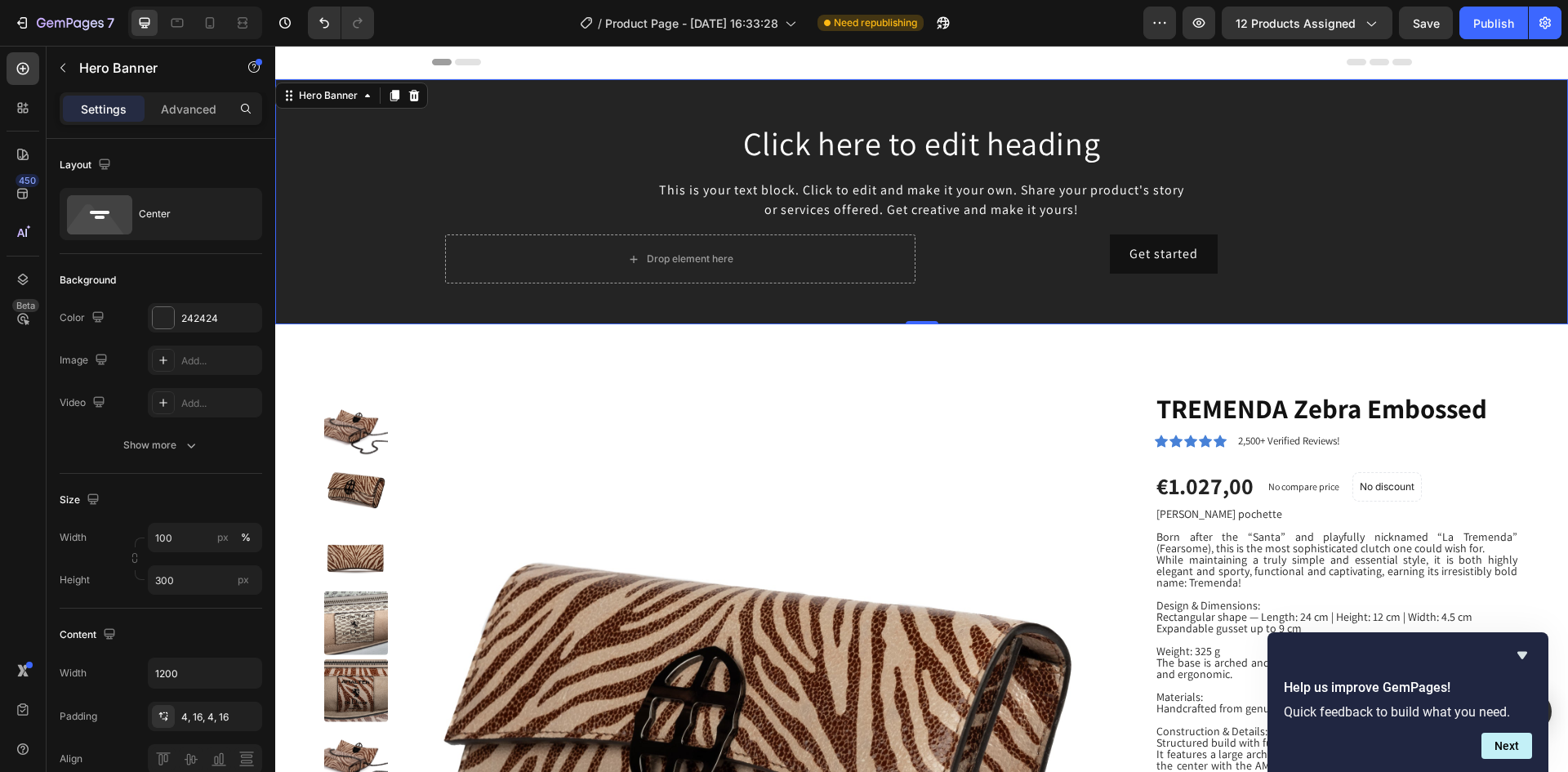
click at [495, 294] on div "Background Image" at bounding box center [921, 201] width 1293 height 245
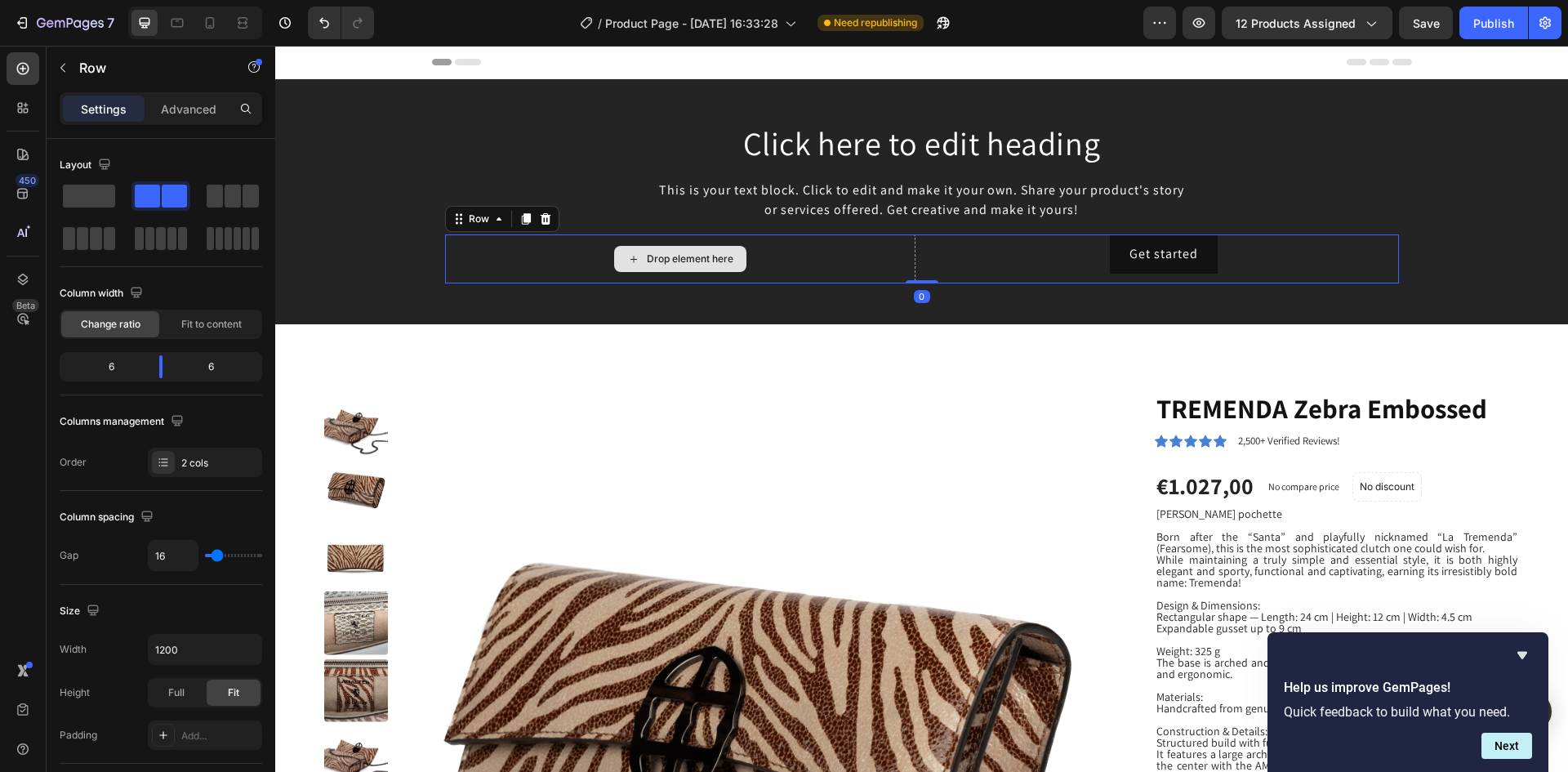
click at [514, 267] on div "Drop element here" at bounding box center [680, 259] width 471 height 49
click at [88, 200] on span at bounding box center [89, 197] width 52 height 23
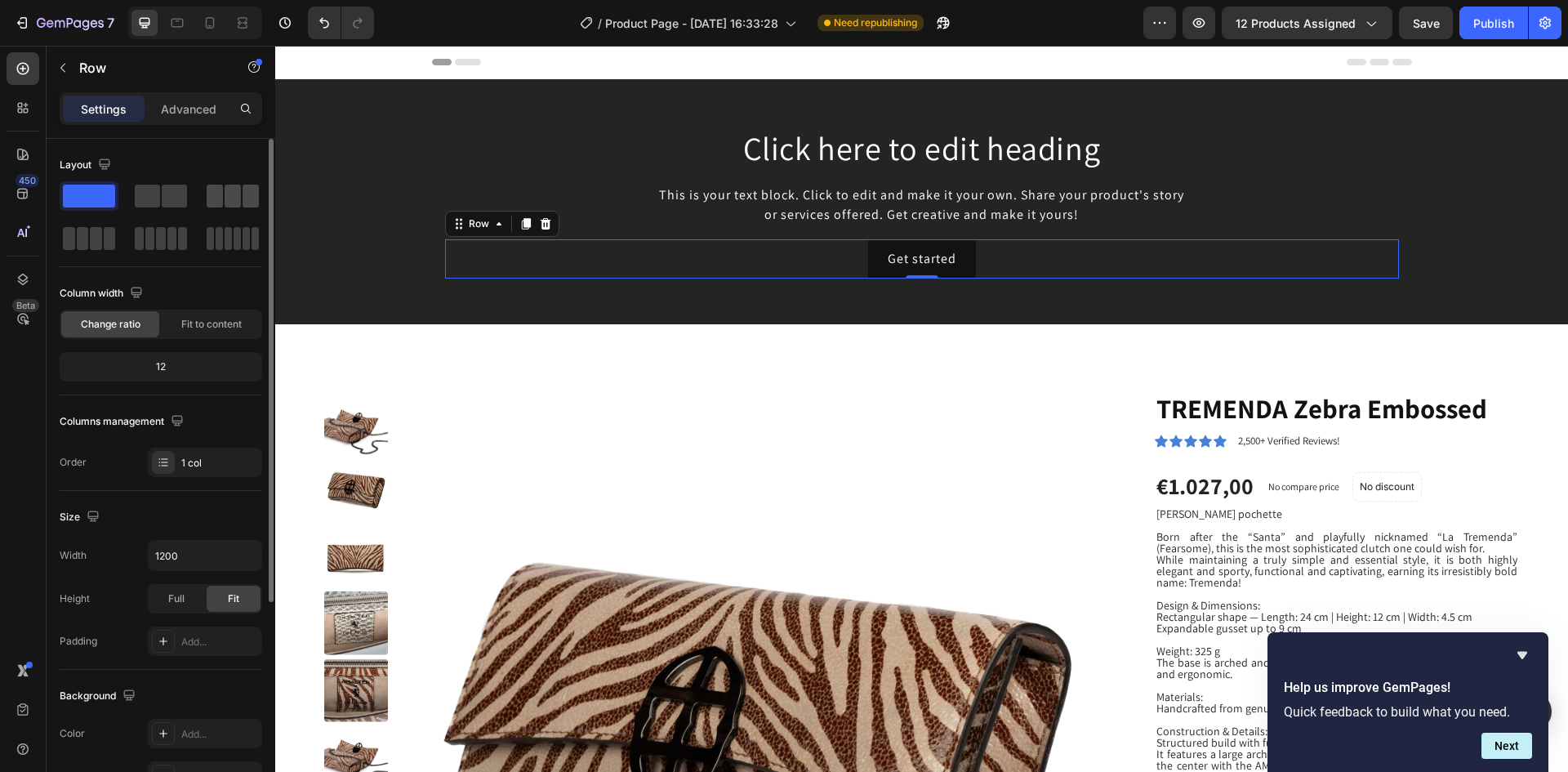
click at [227, 194] on span at bounding box center [232, 197] width 16 height 23
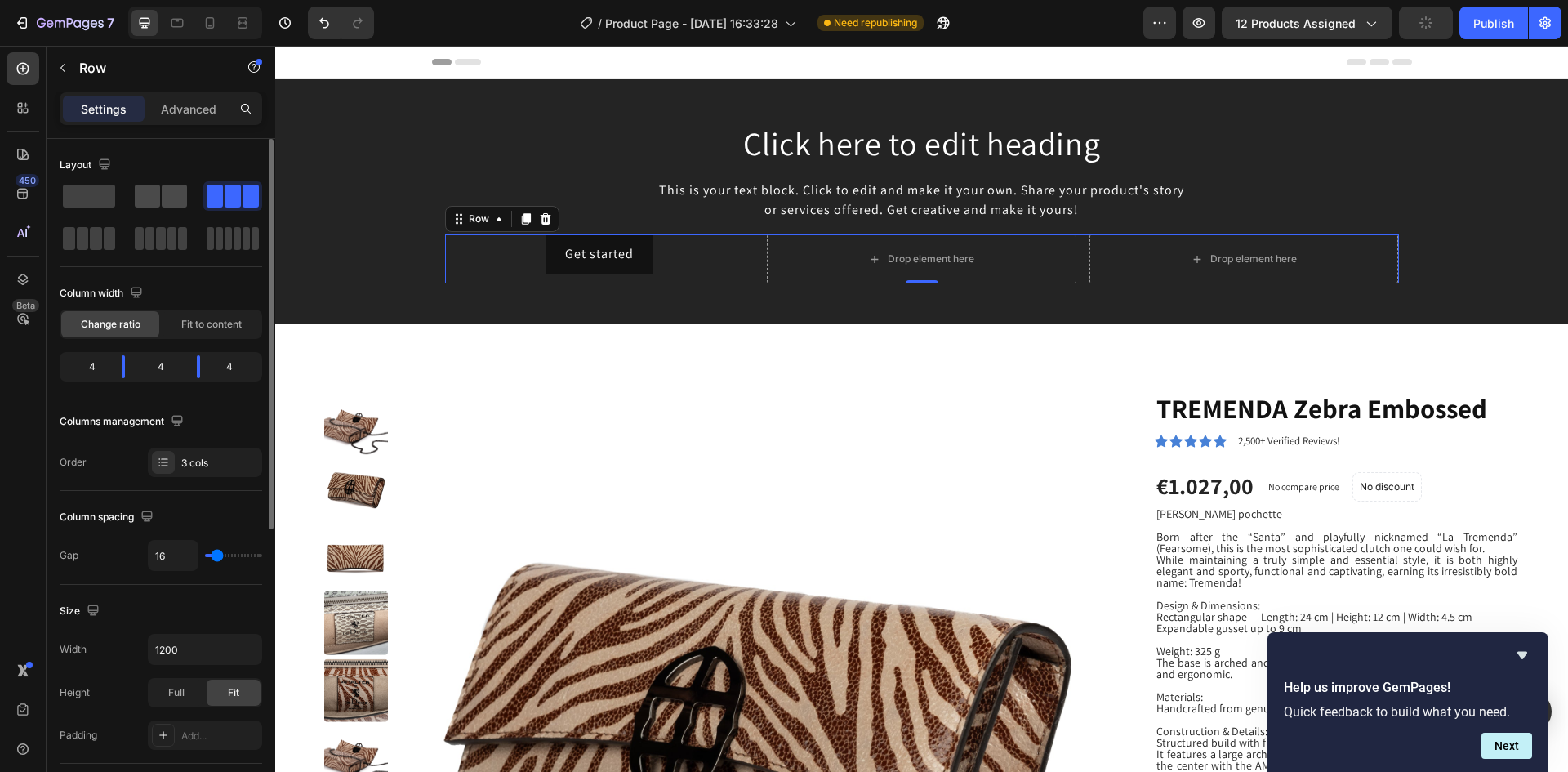
click at [177, 194] on span at bounding box center [174, 197] width 25 height 23
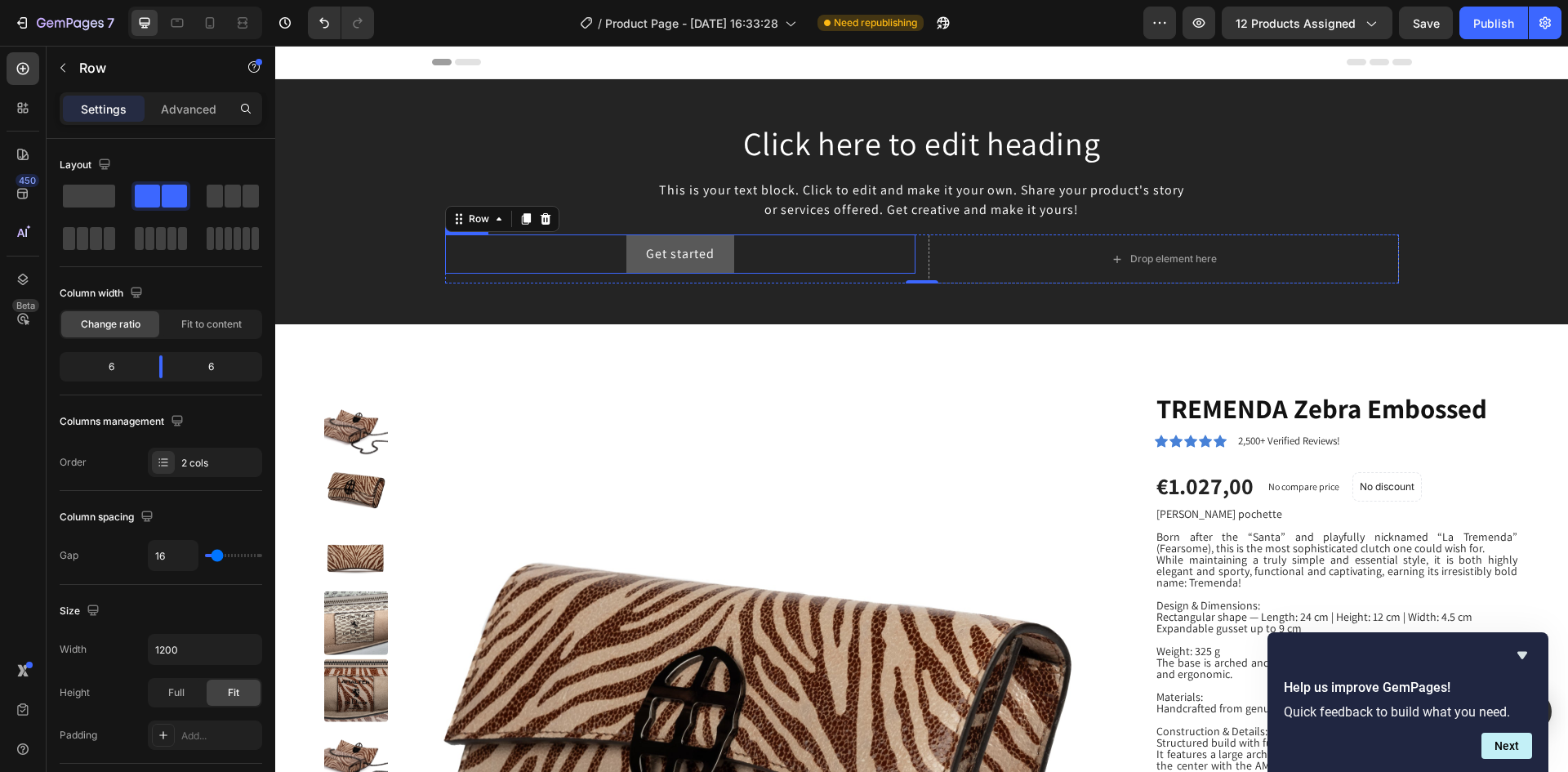
click at [633, 258] on button "Get started" at bounding box center [680, 254] width 108 height 39
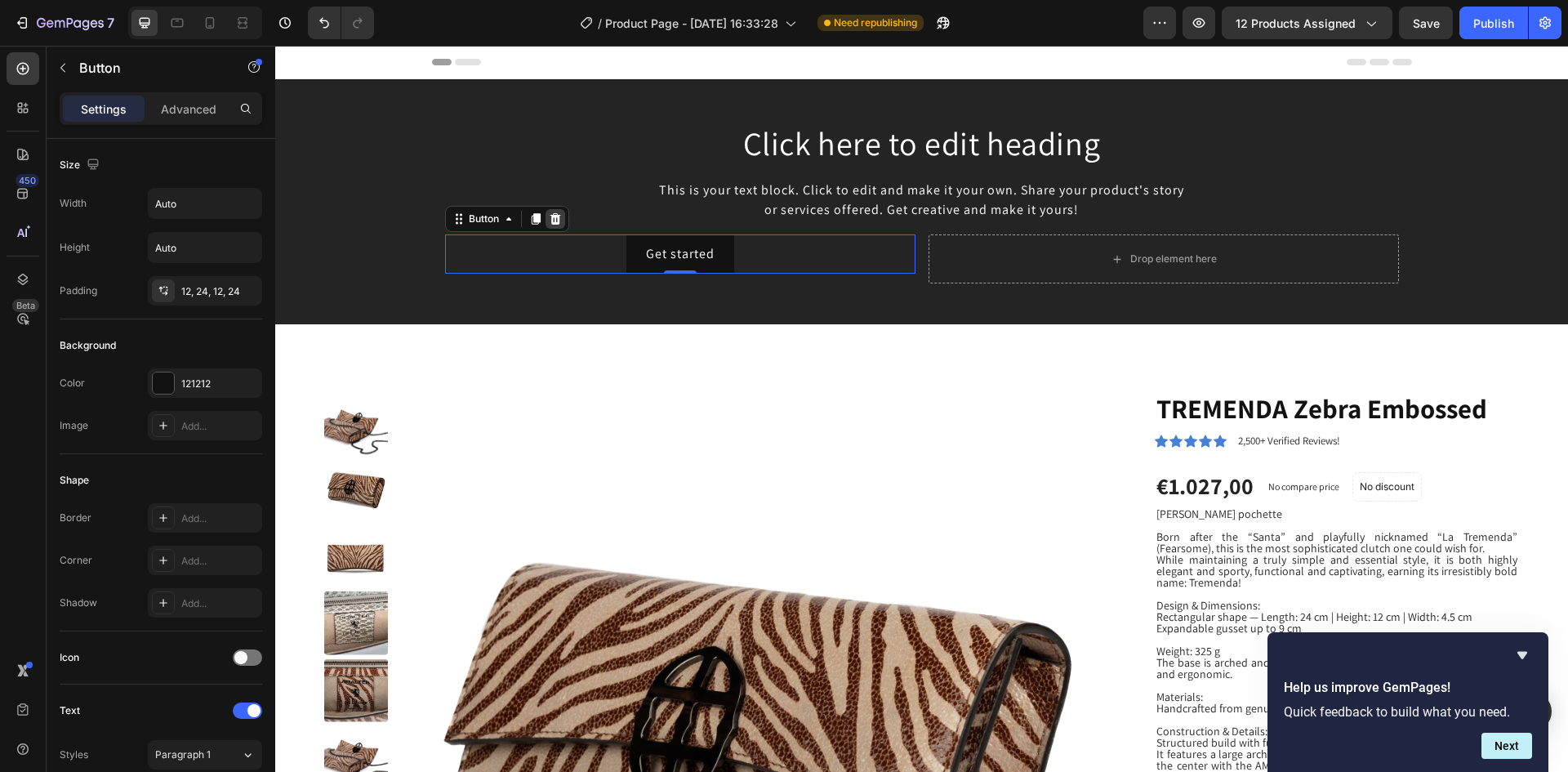
click at [549, 217] on icon at bounding box center [554, 219] width 11 height 12
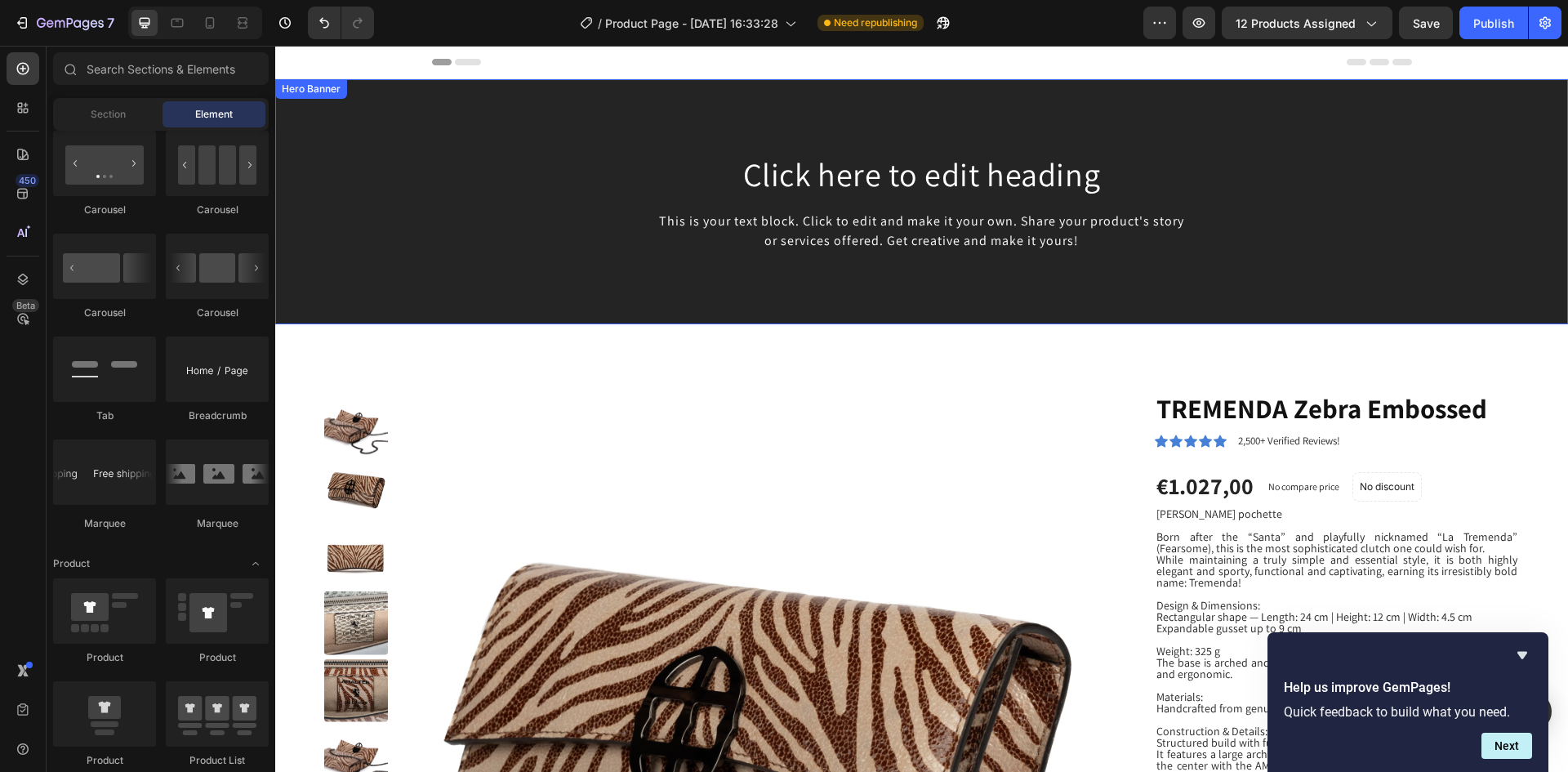
click at [663, 287] on div "Background Image" at bounding box center [921, 201] width 1293 height 245
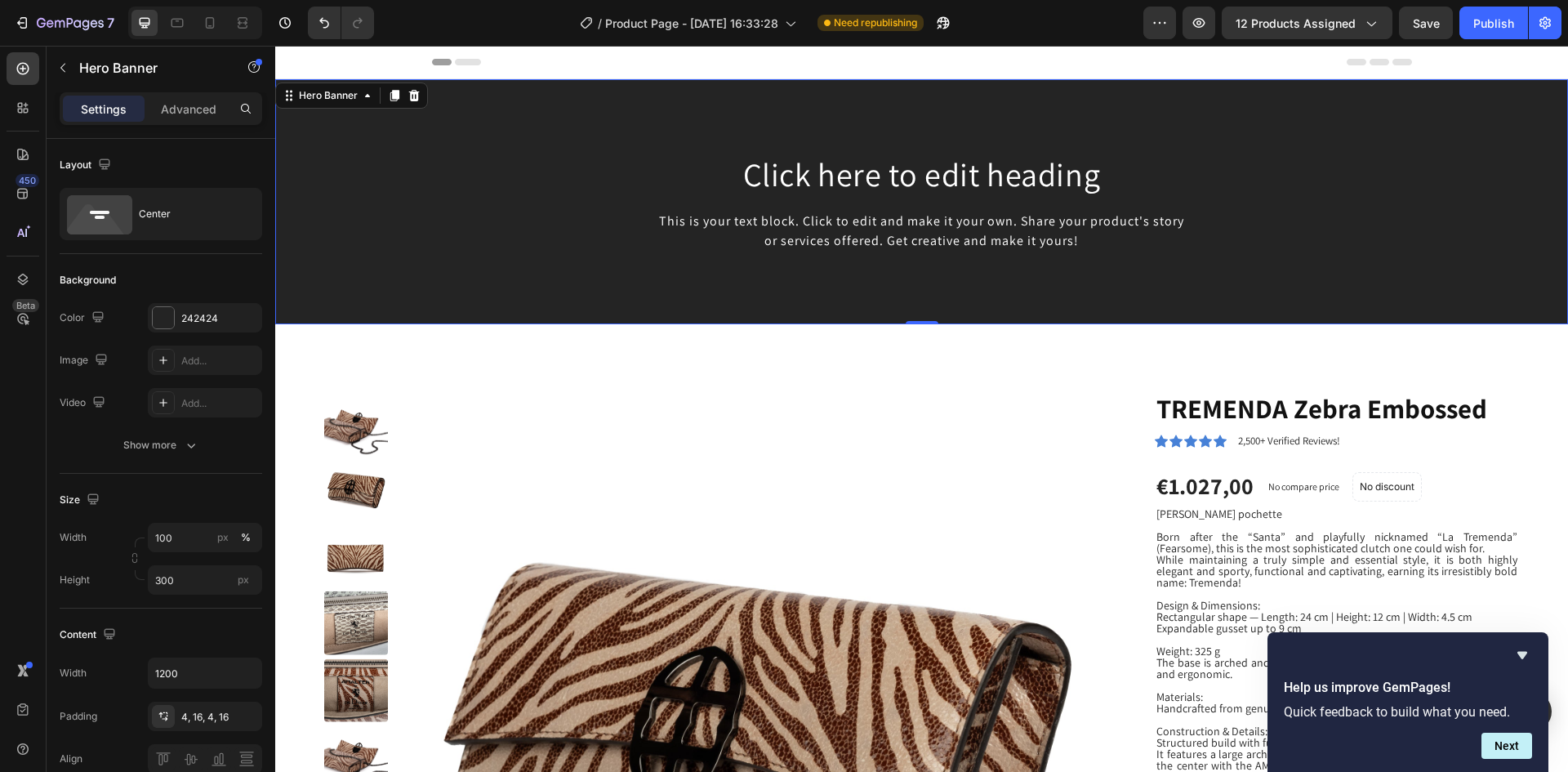
click at [663, 287] on div "Background Image" at bounding box center [921, 201] width 1293 height 245
click at [887, 225] on div "This is your text block. Click to edit and make it your own. Share your product…" at bounding box center [921, 232] width 954 height 43
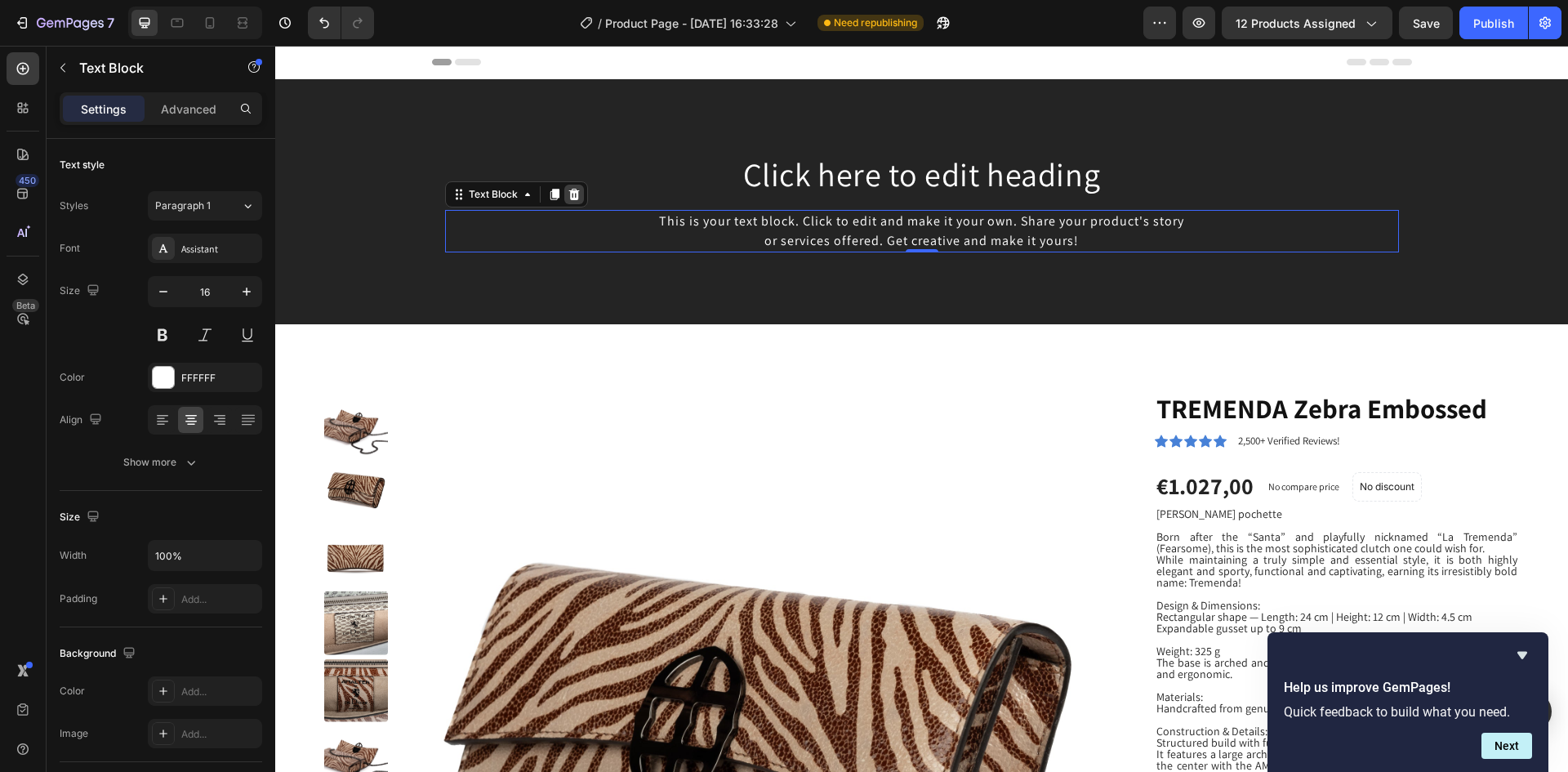
click at [569, 195] on icon at bounding box center [573, 195] width 11 height 12
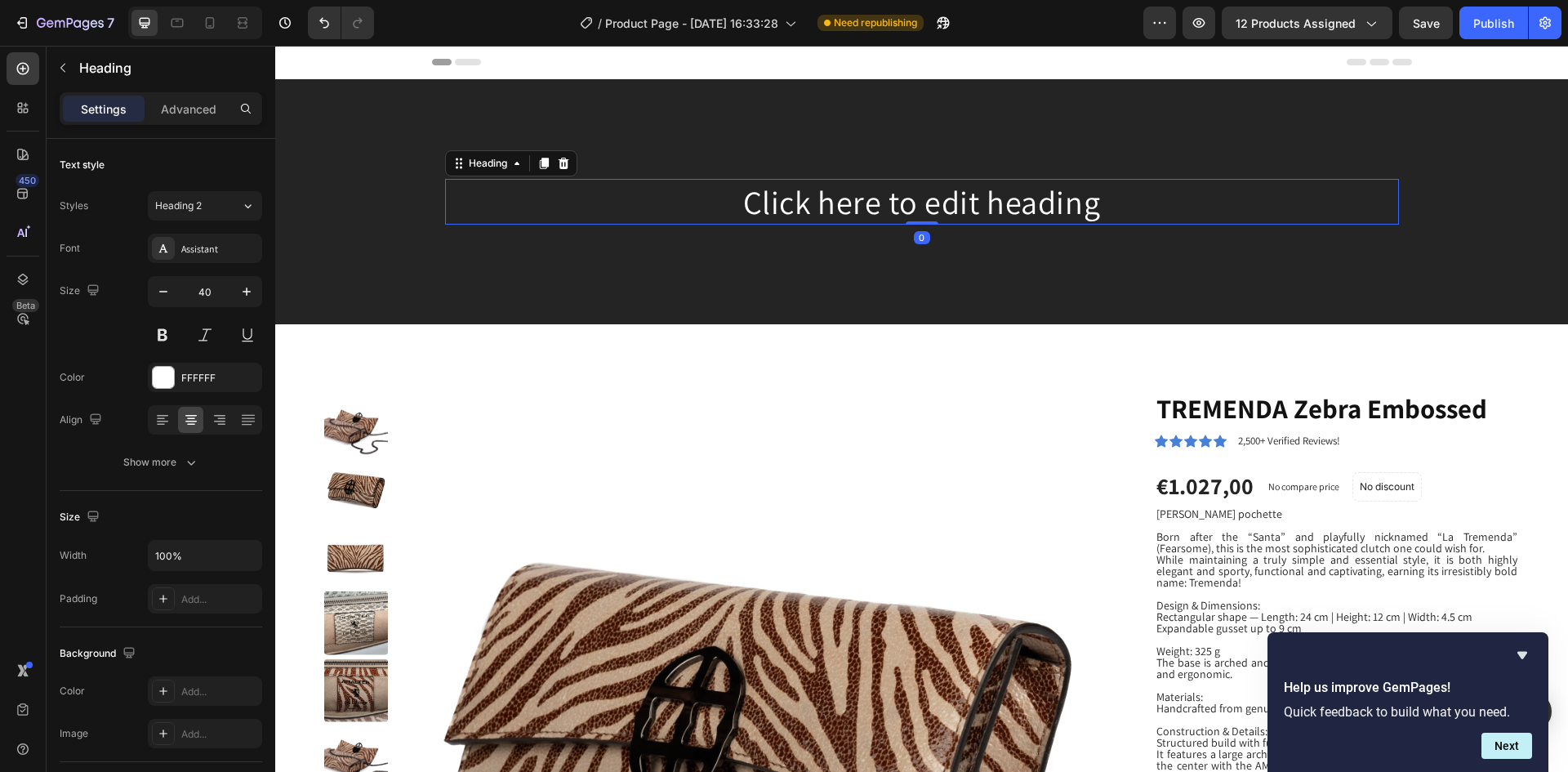
click at [908, 208] on p "Click here to edit heading" at bounding box center [921, 201] width 950 height 43
click at [907, 209] on p "Click here to edit heading" at bounding box center [921, 201] width 950 height 43
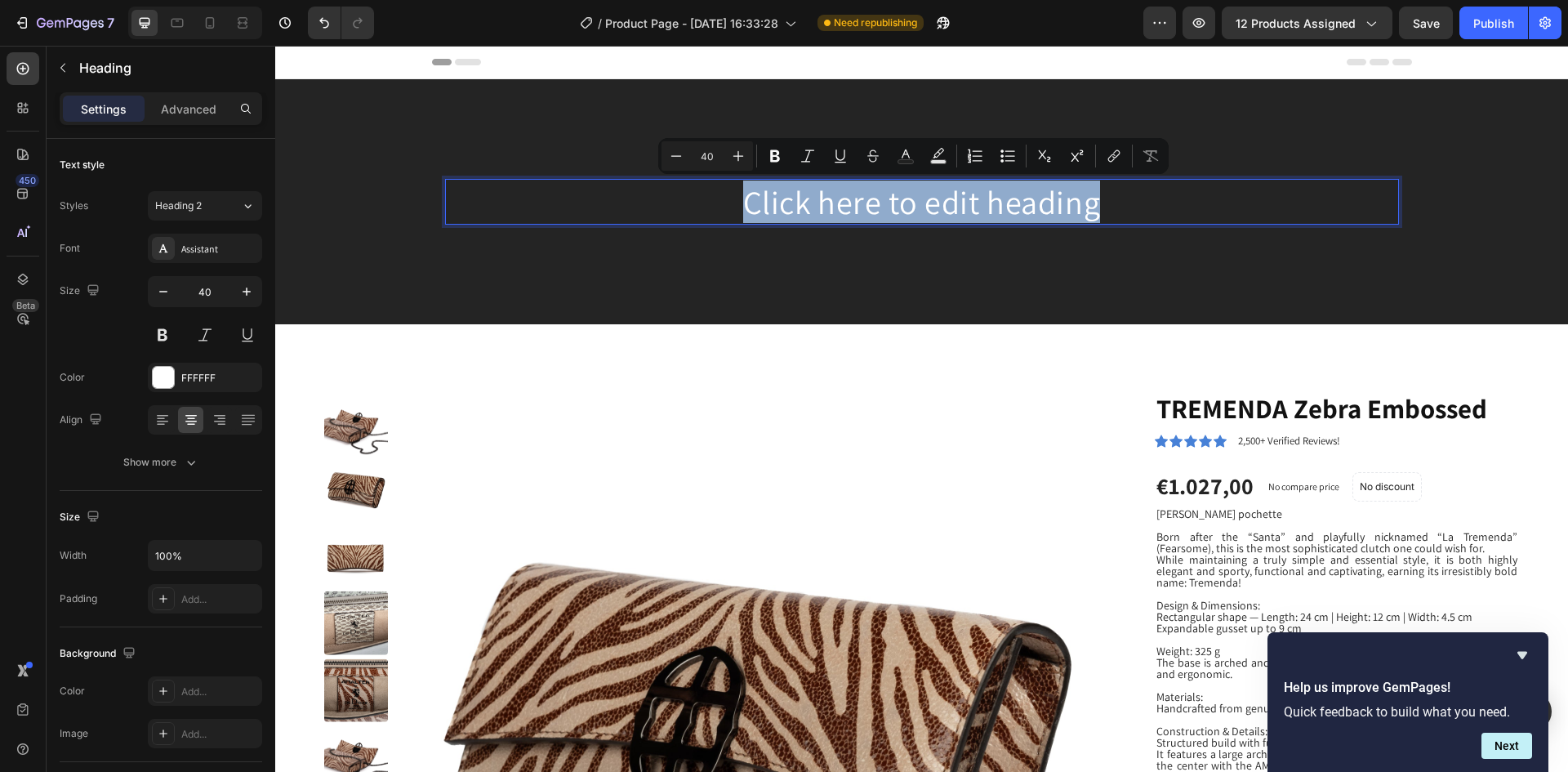
click at [907, 209] on p "Click here to edit heading" at bounding box center [921, 201] width 950 height 43
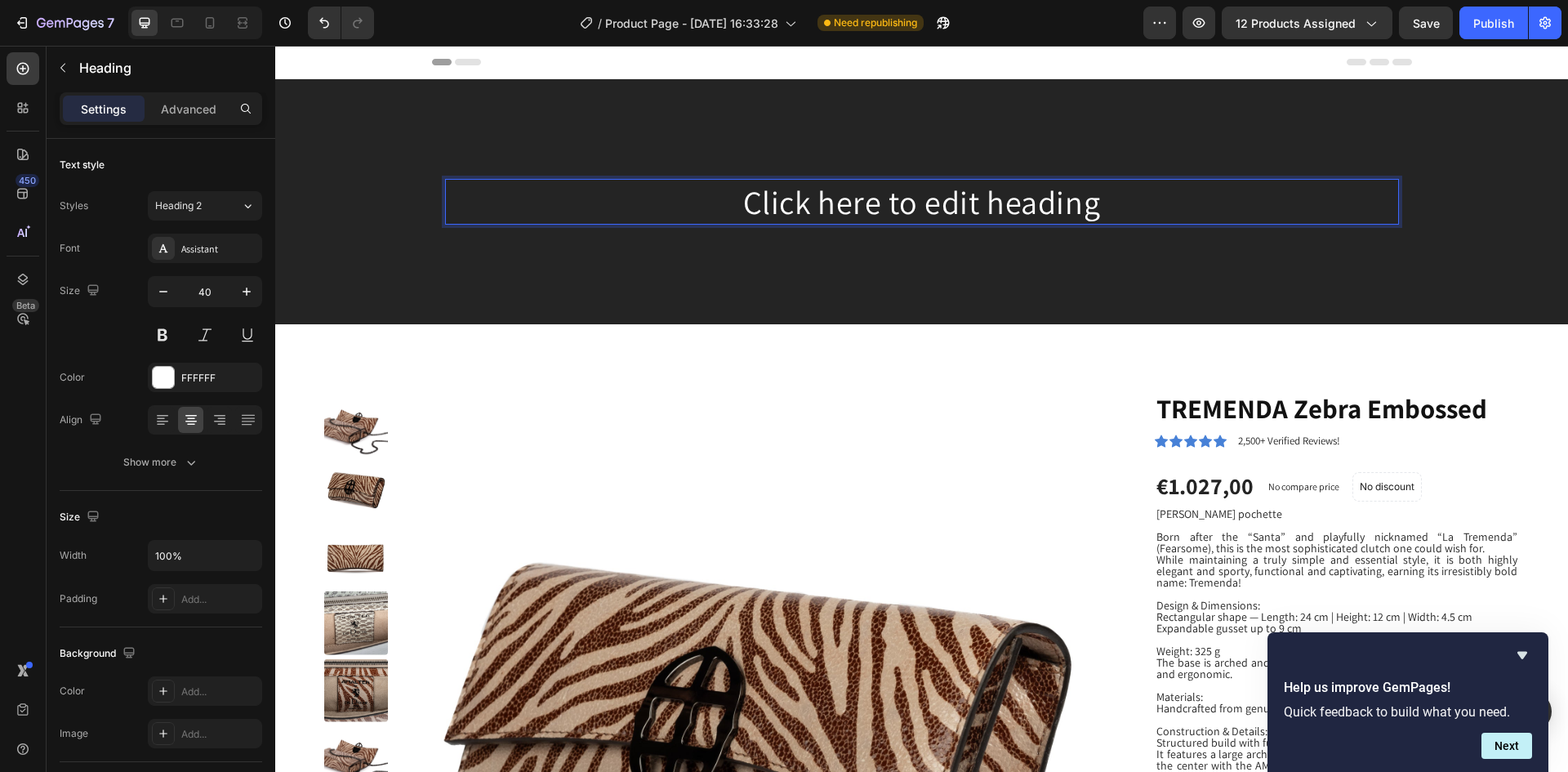
click at [548, 179] on h2 "Click here to edit heading" at bounding box center [921, 201] width 954 height 46
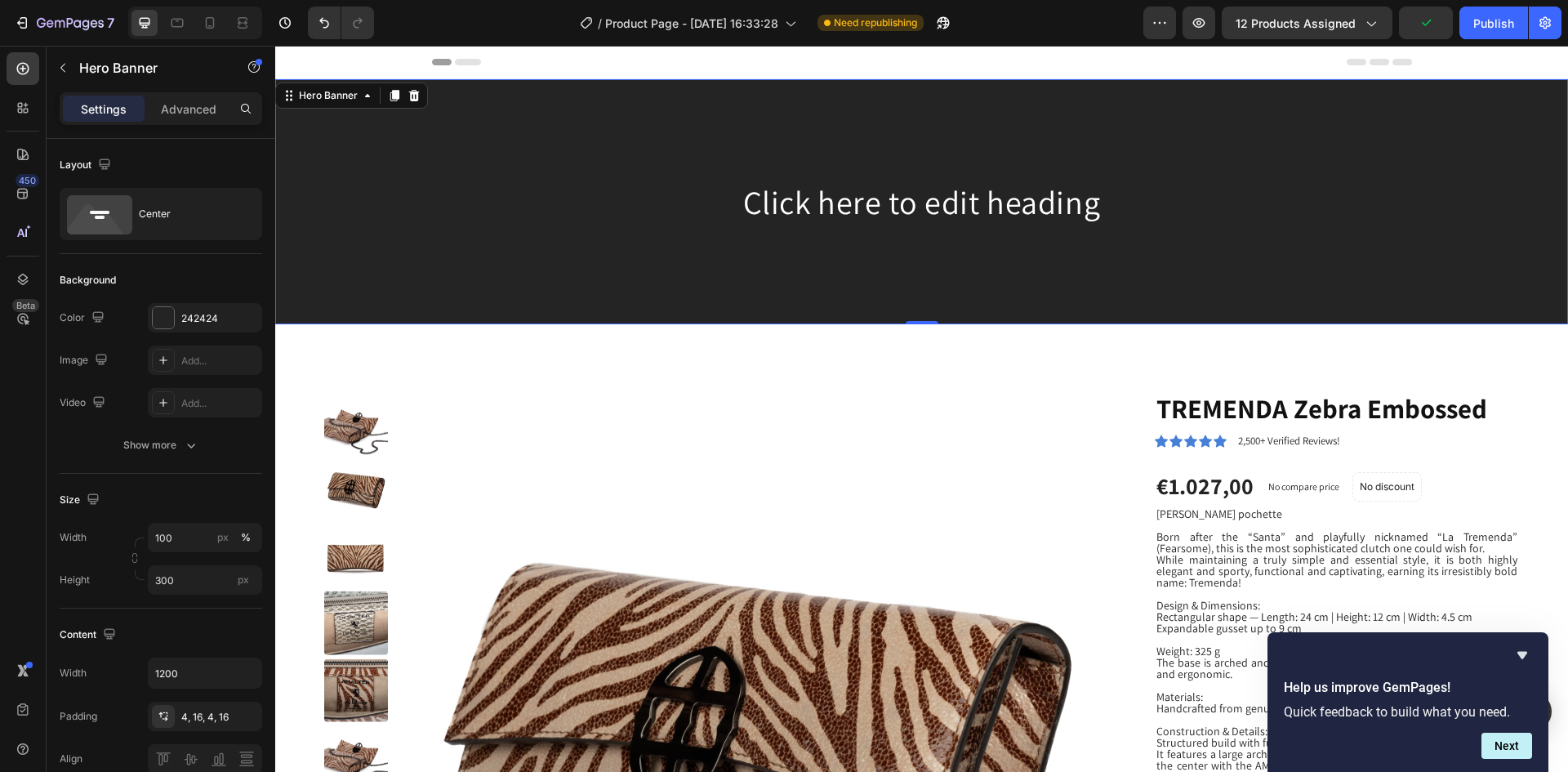
click at [828, 273] on div "Background Image" at bounding box center [921, 201] width 1293 height 245
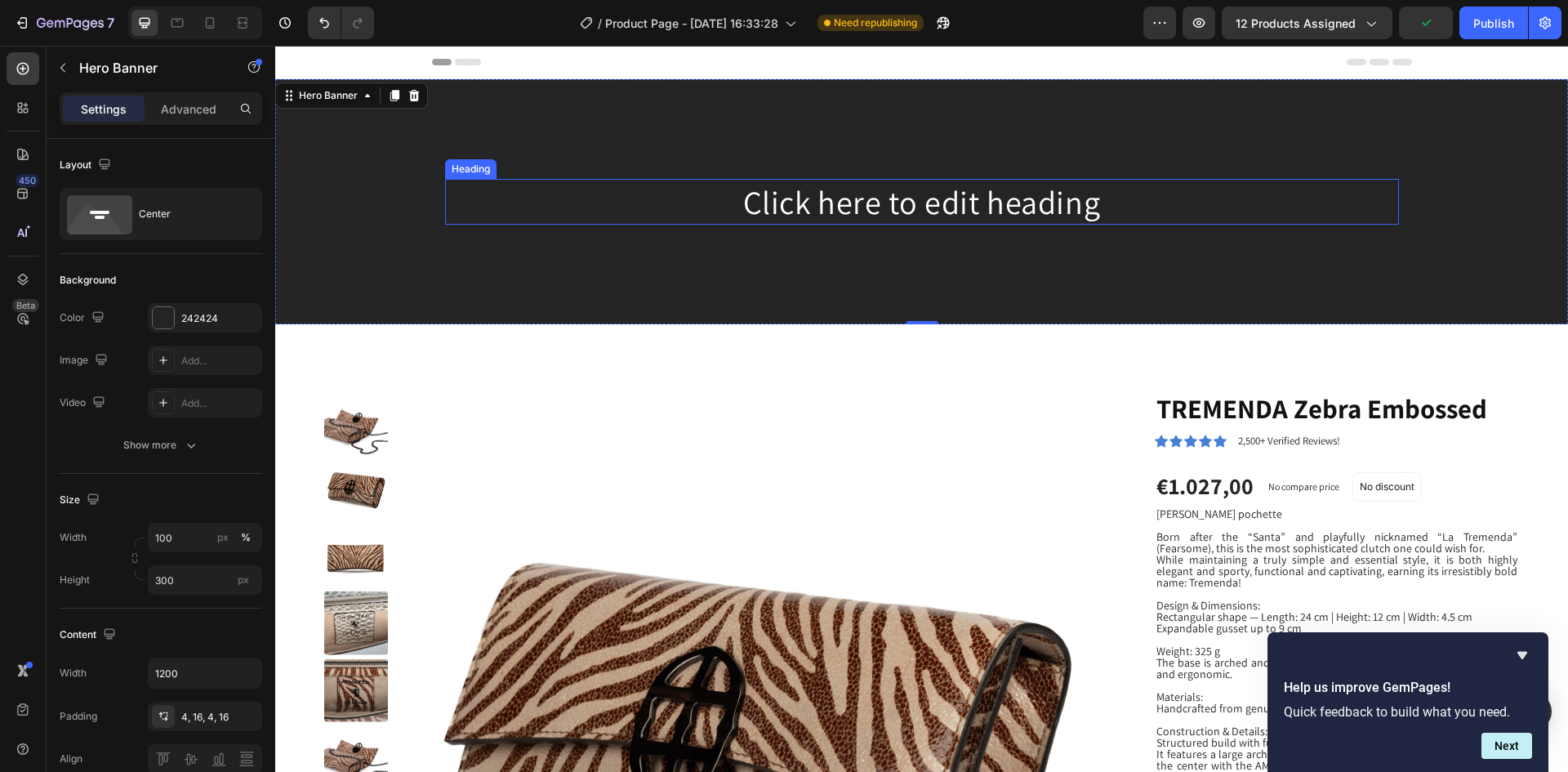
click at [893, 218] on p "Click here to edit heading" at bounding box center [921, 201] width 950 height 43
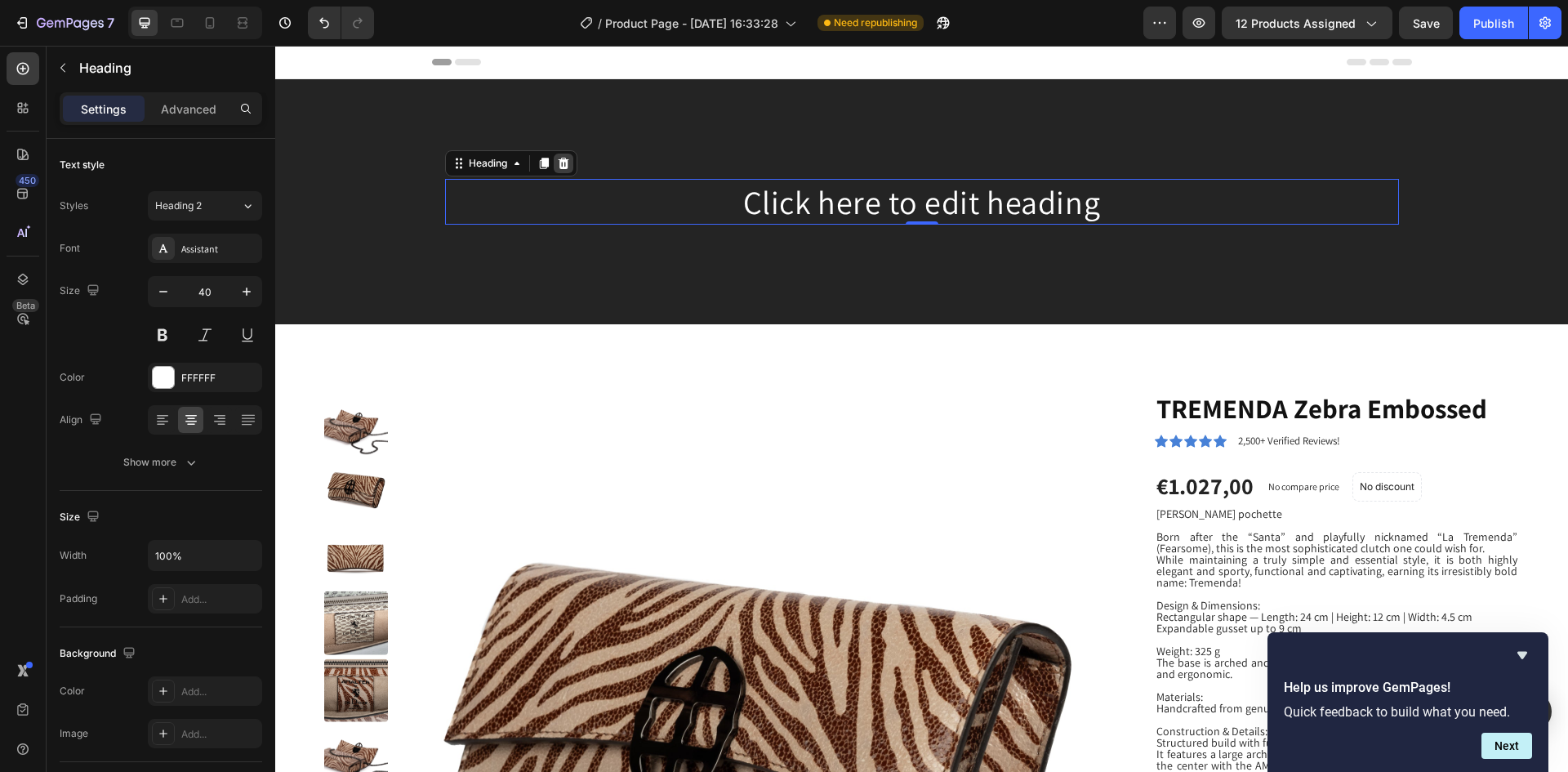
click at [558, 158] on icon at bounding box center [563, 164] width 11 height 12
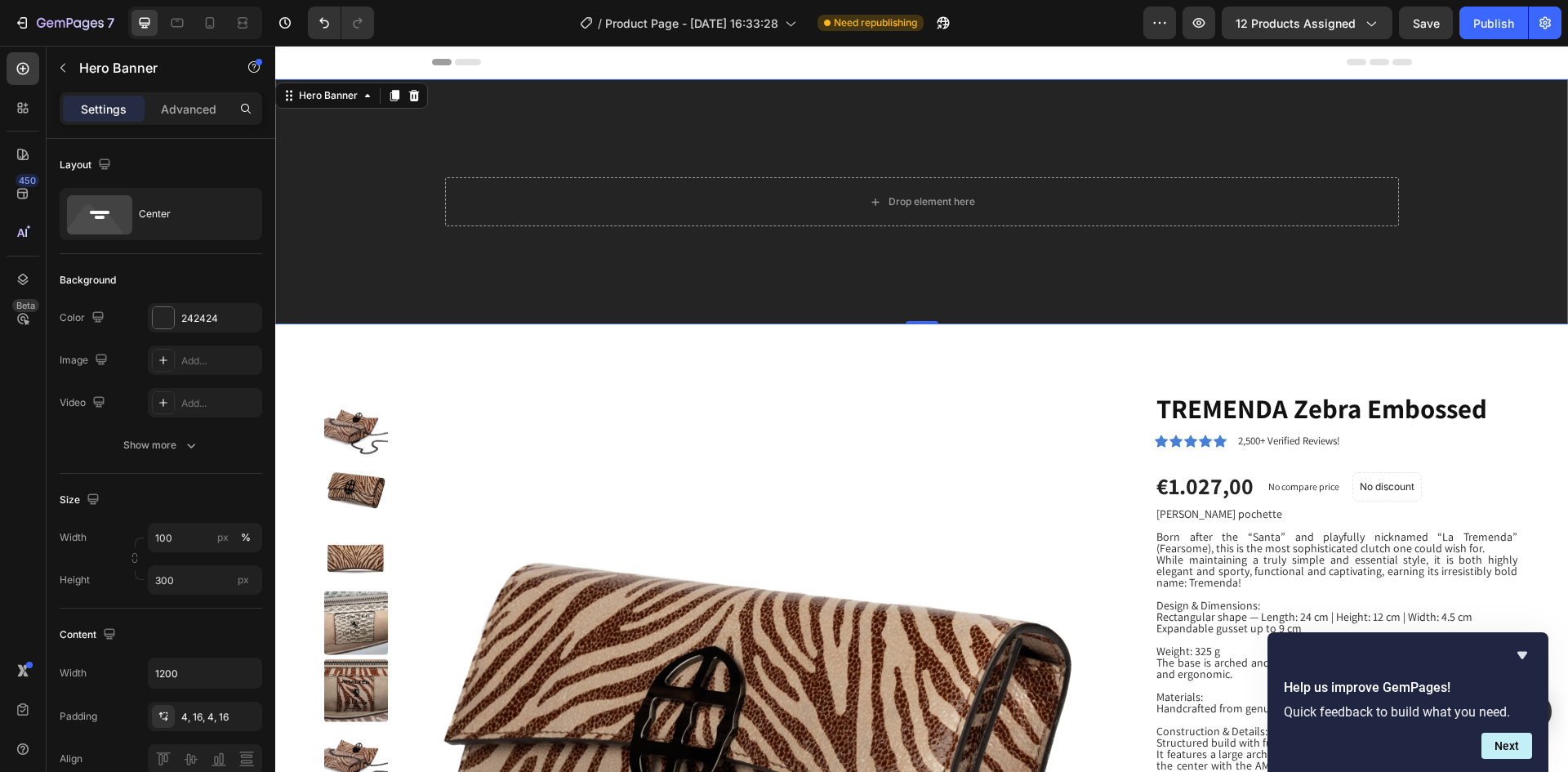
click at [753, 260] on div "Background Image" at bounding box center [921, 201] width 1293 height 245
click at [24, 67] on icon at bounding box center [22, 68] width 16 height 16
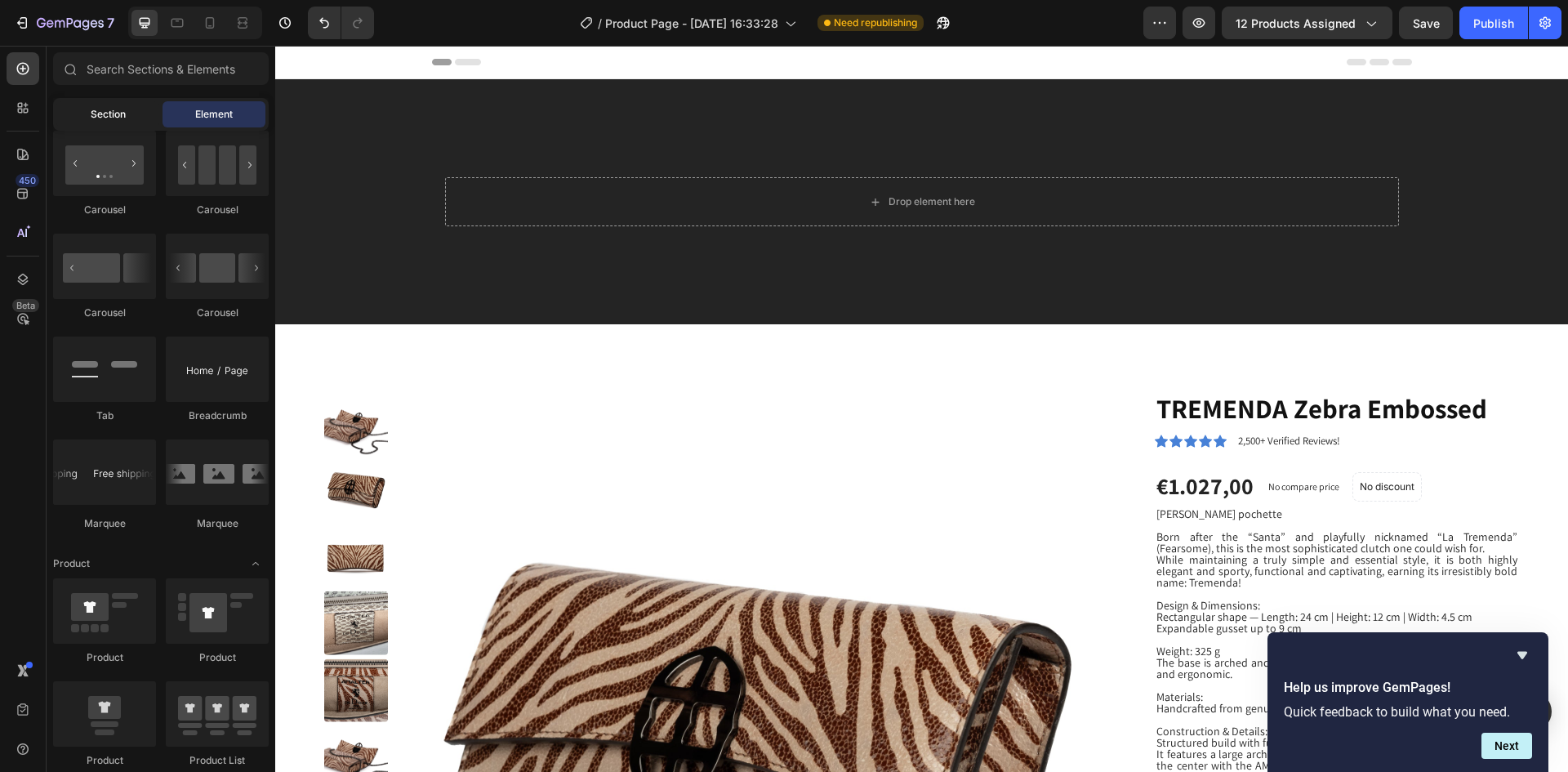
click at [127, 124] on div "Section" at bounding box center [108, 114] width 103 height 26
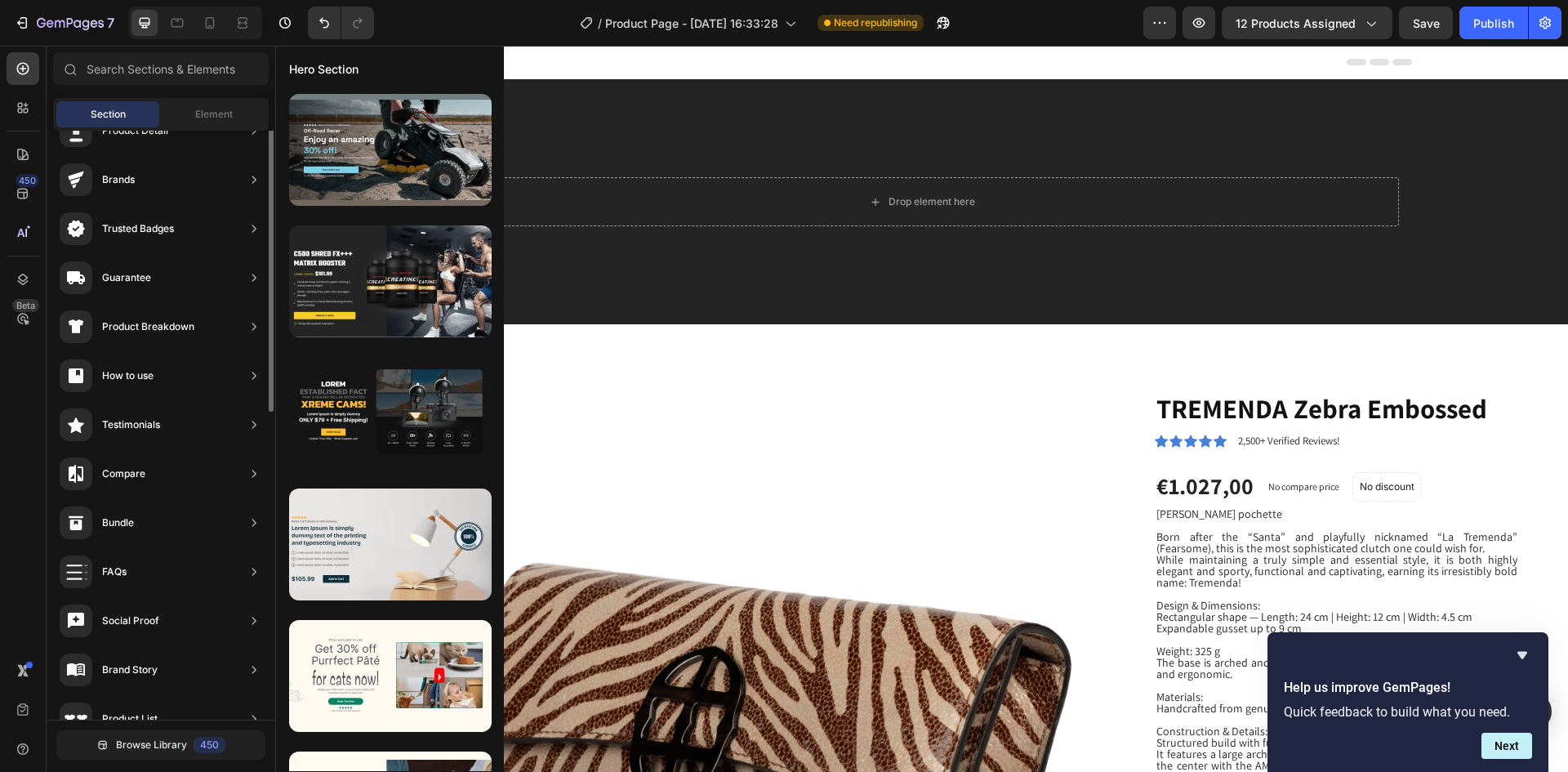
scroll to position [0, 0]
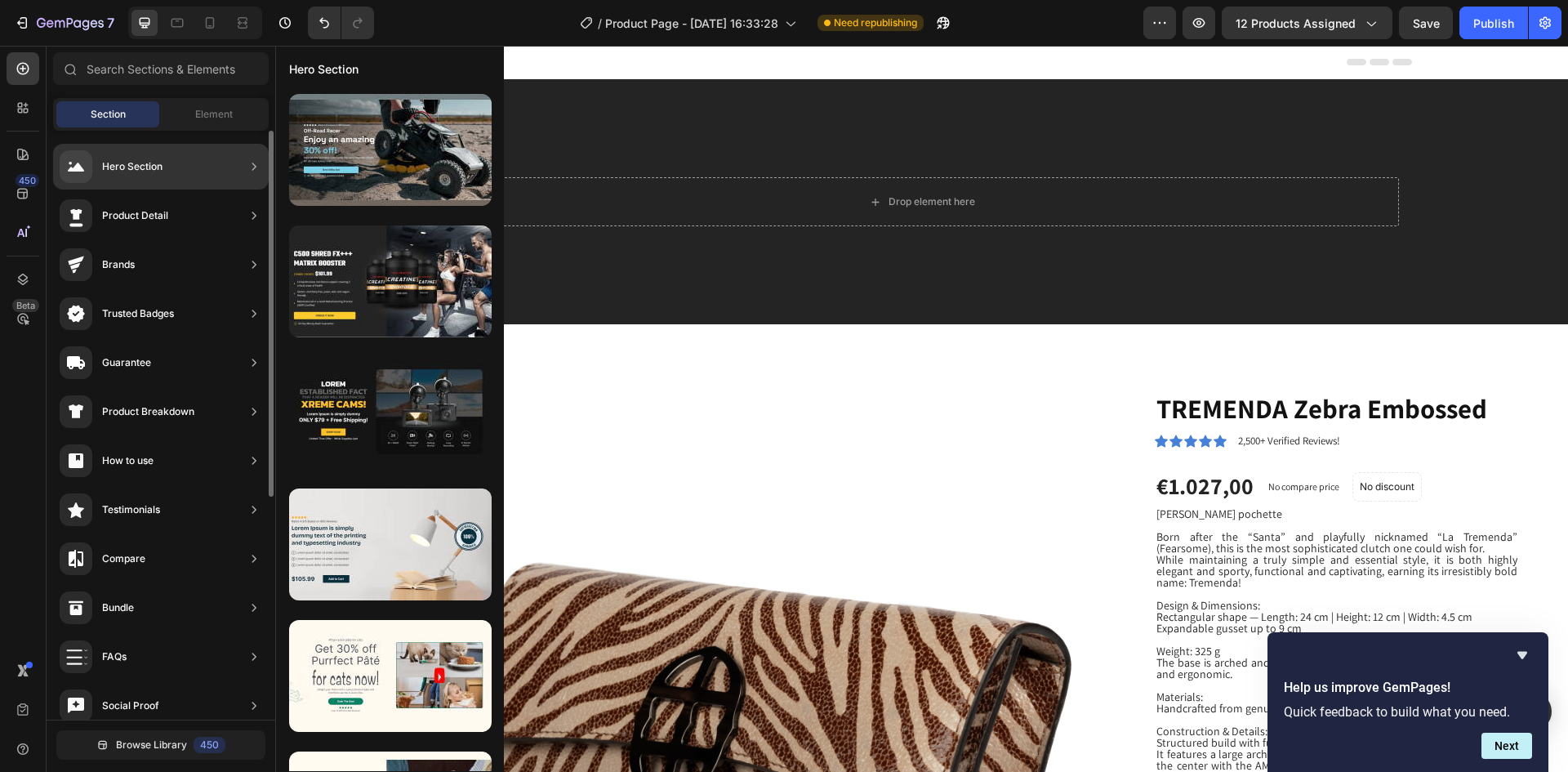
click at [229, 168] on div "Hero Section" at bounding box center [161, 166] width 216 height 46
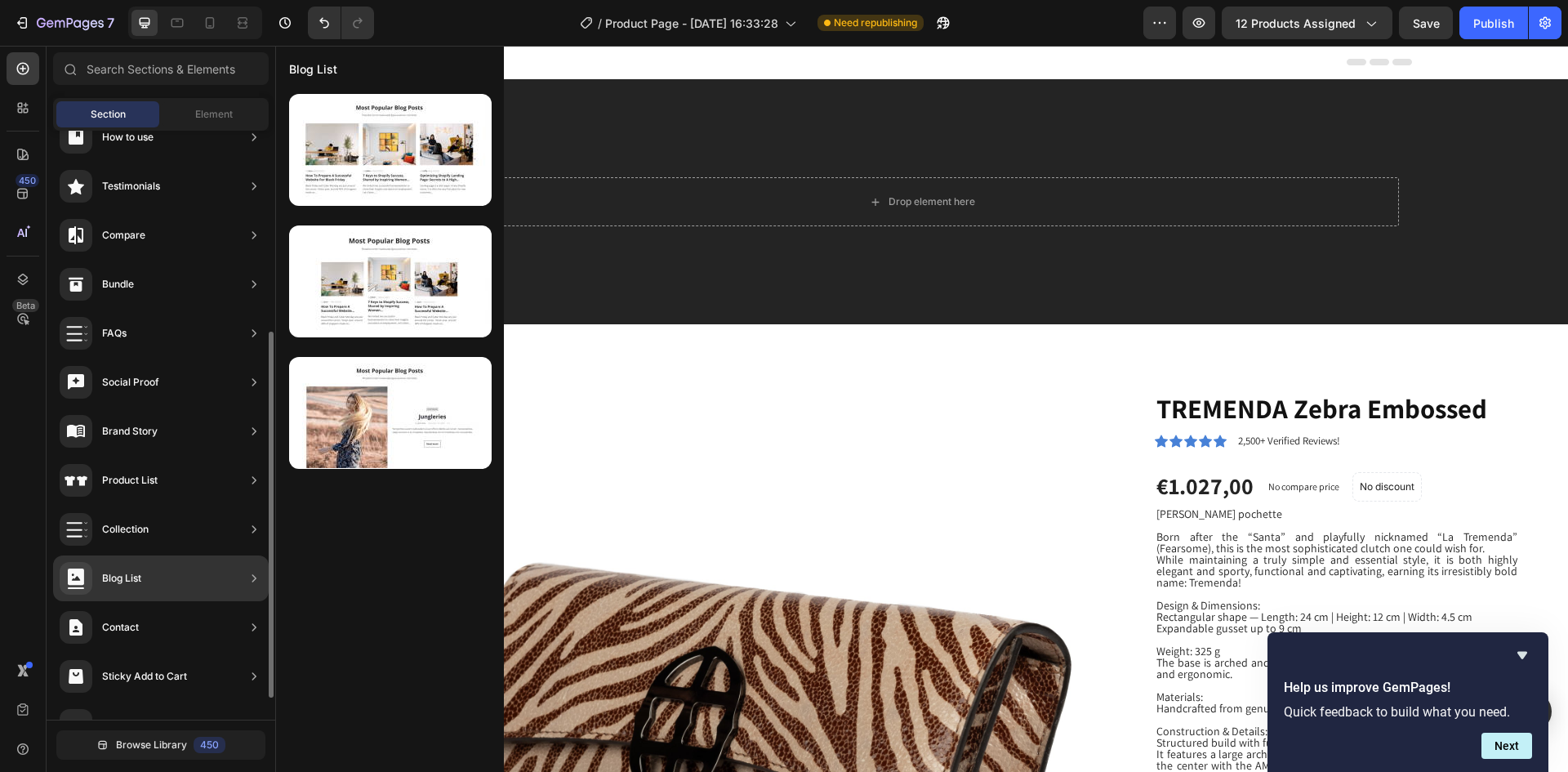
scroll to position [358, 0]
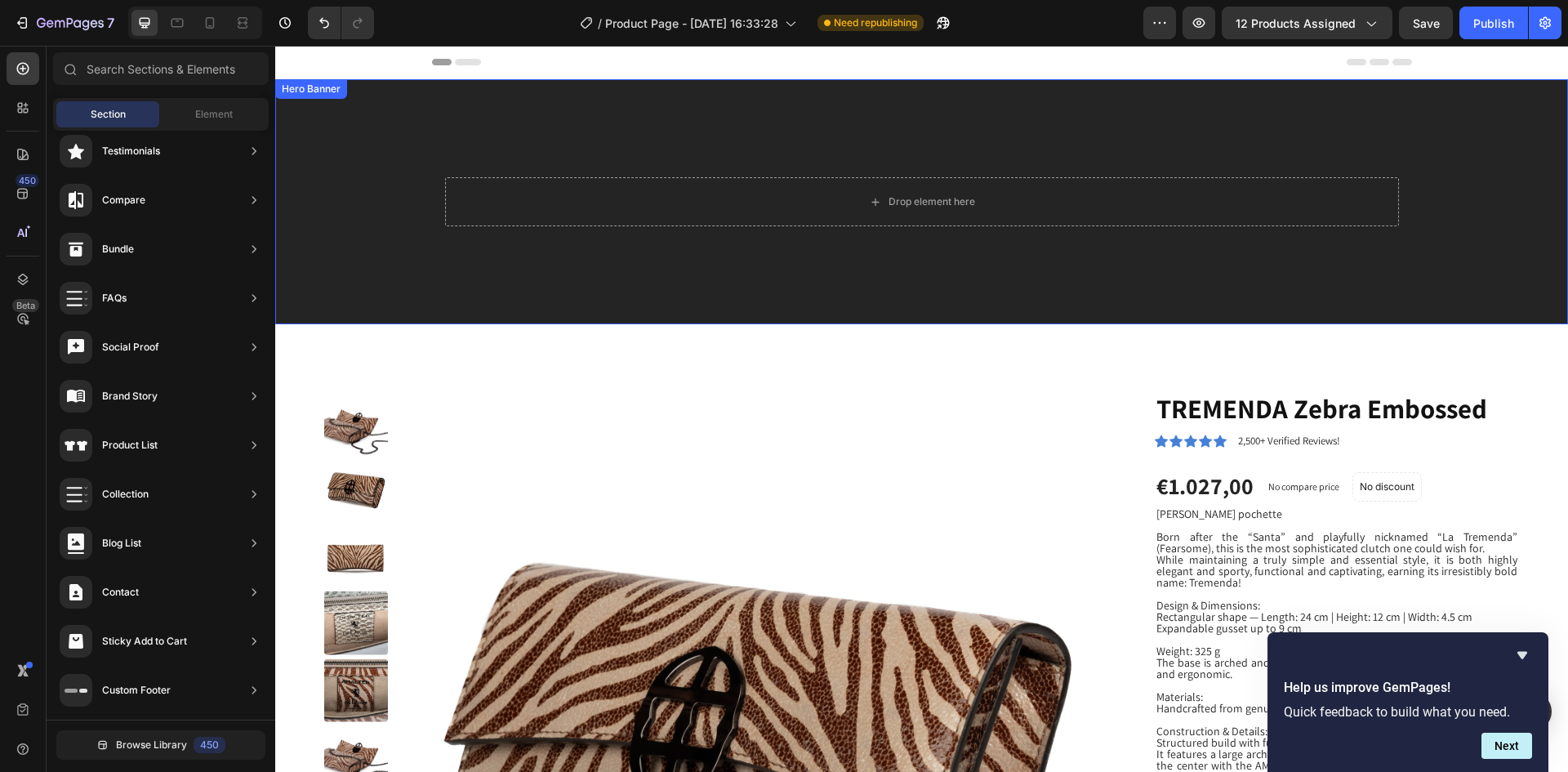
click at [583, 131] on div "Background Image" at bounding box center [921, 201] width 1293 height 245
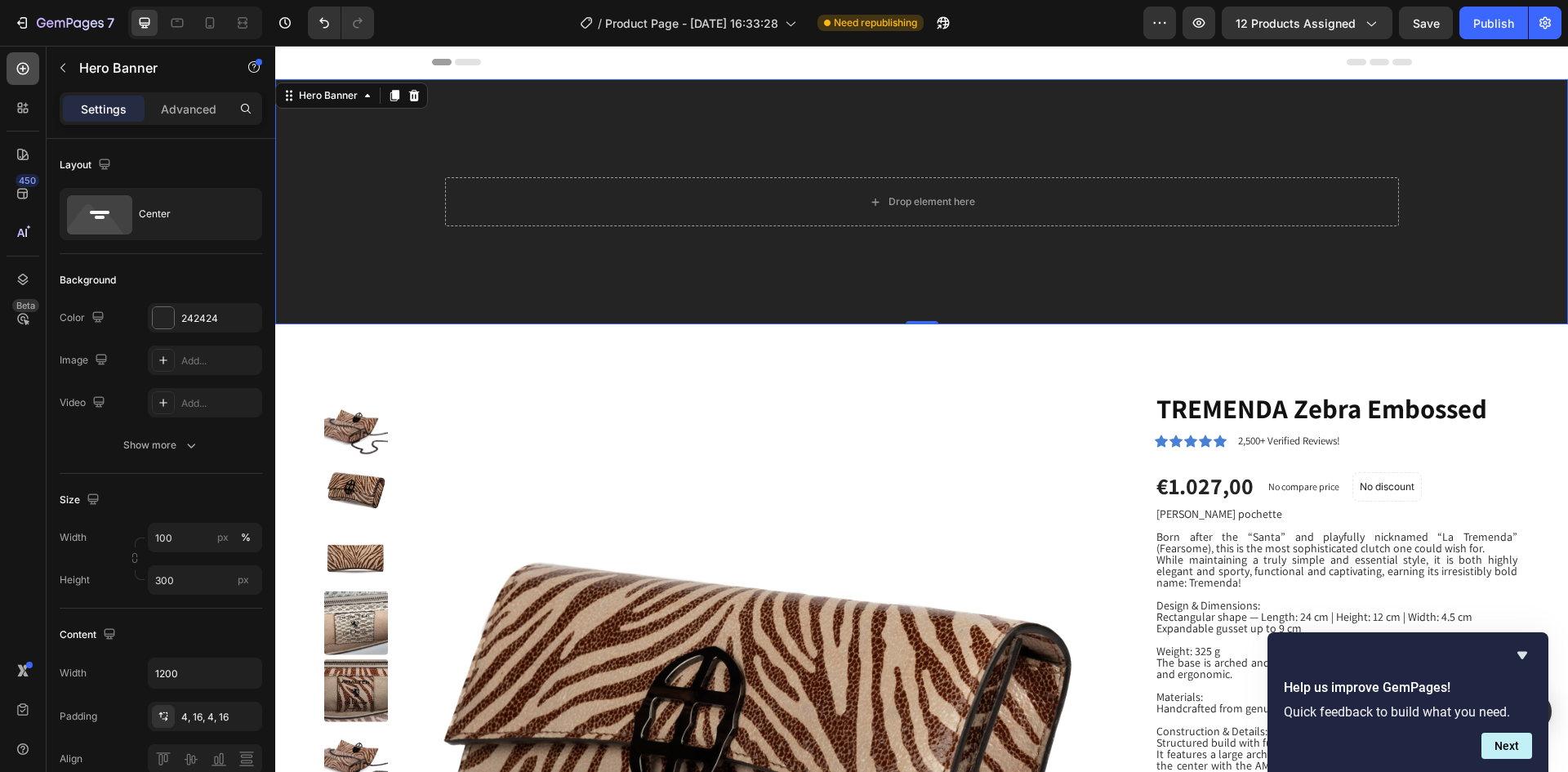
click at [23, 65] on icon at bounding box center [22, 68] width 16 height 16
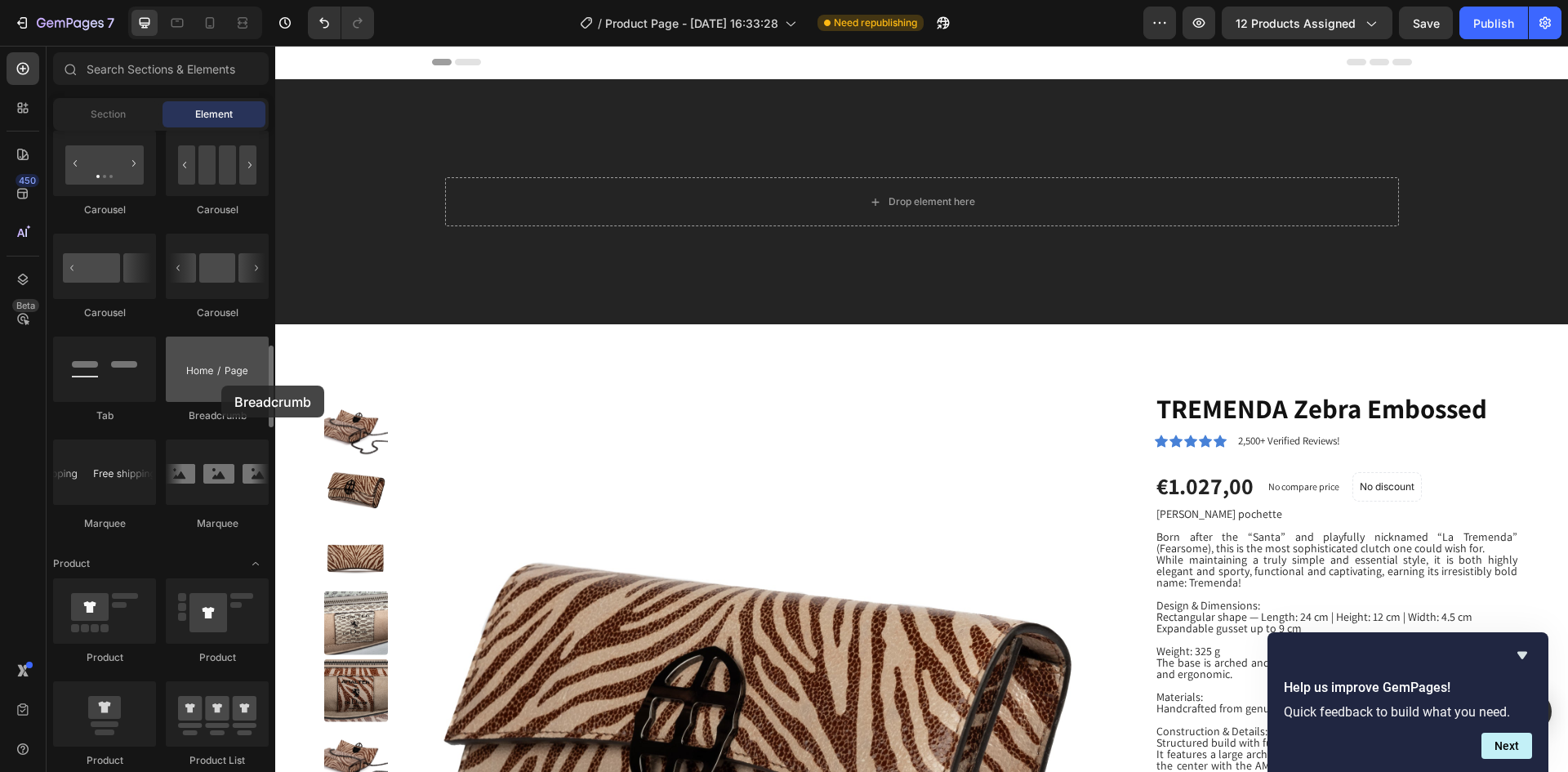
click at [221, 386] on div at bounding box center [217, 368] width 103 height 65
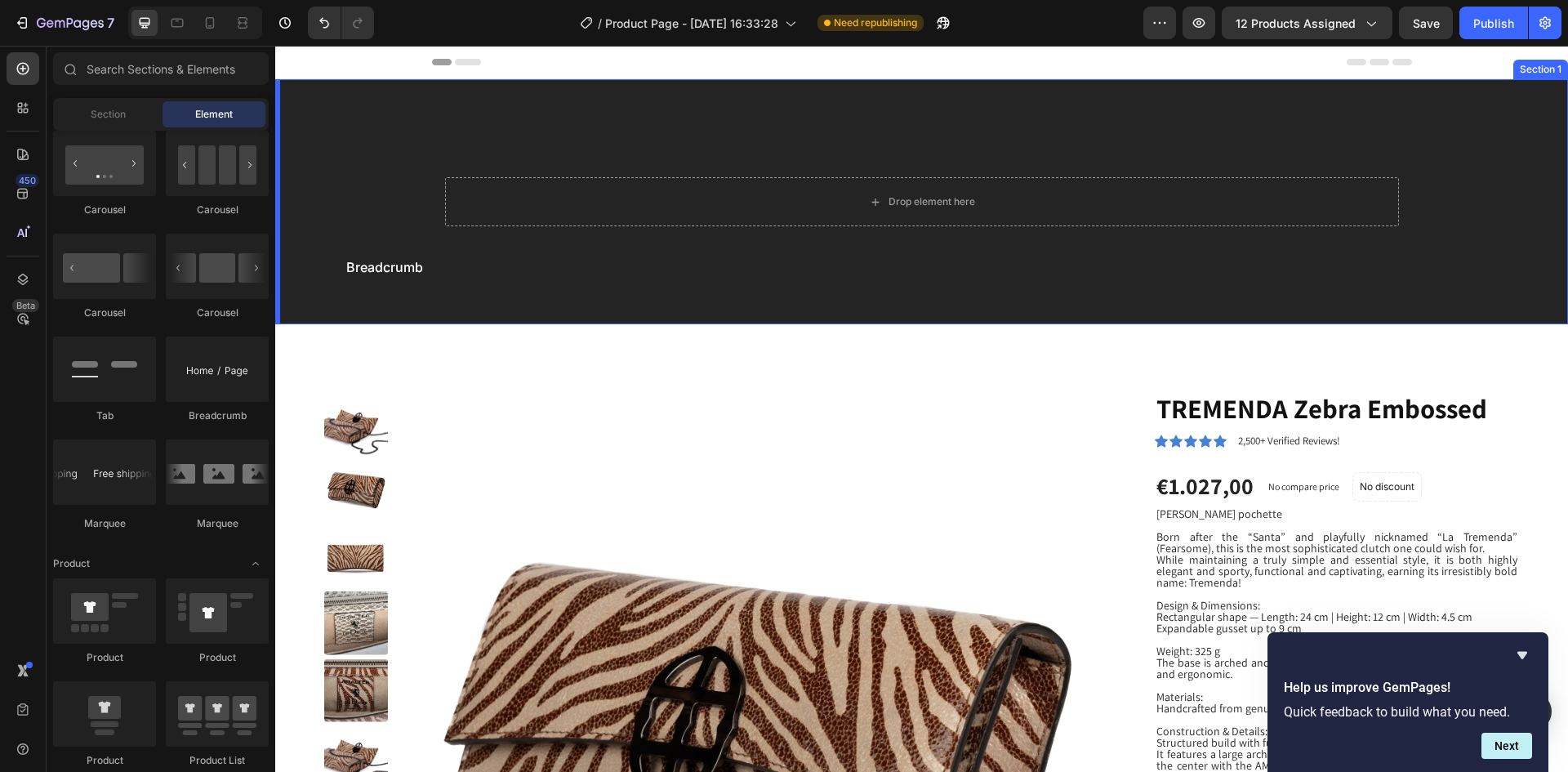
drag, startPoint x: 495, startPoint y: 436, endPoint x: 333, endPoint y: 251, distance: 245.9
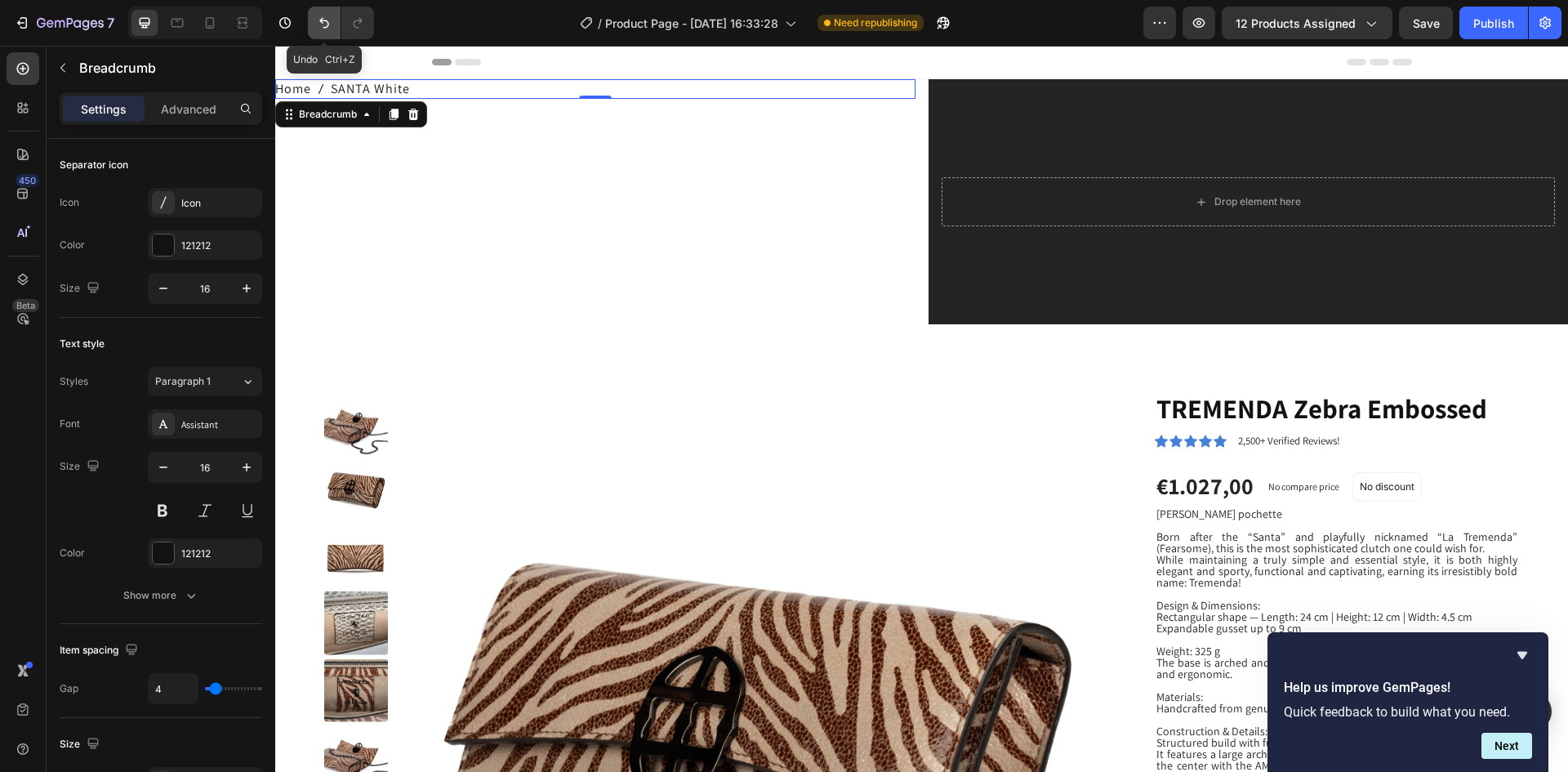
click at [325, 23] on icon "Undo/Redo" at bounding box center [323, 22] width 16 height 16
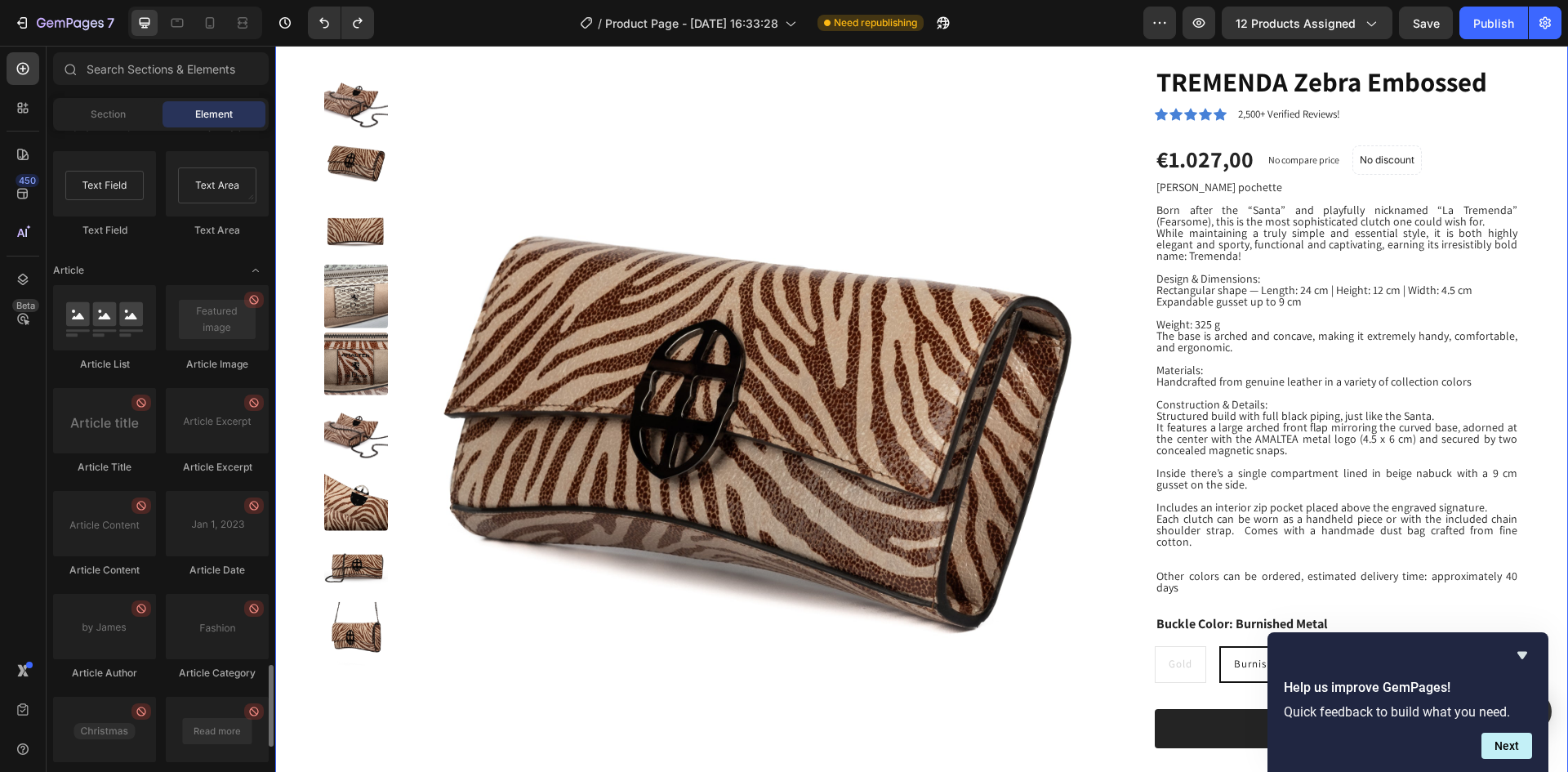
scroll to position [0, 0]
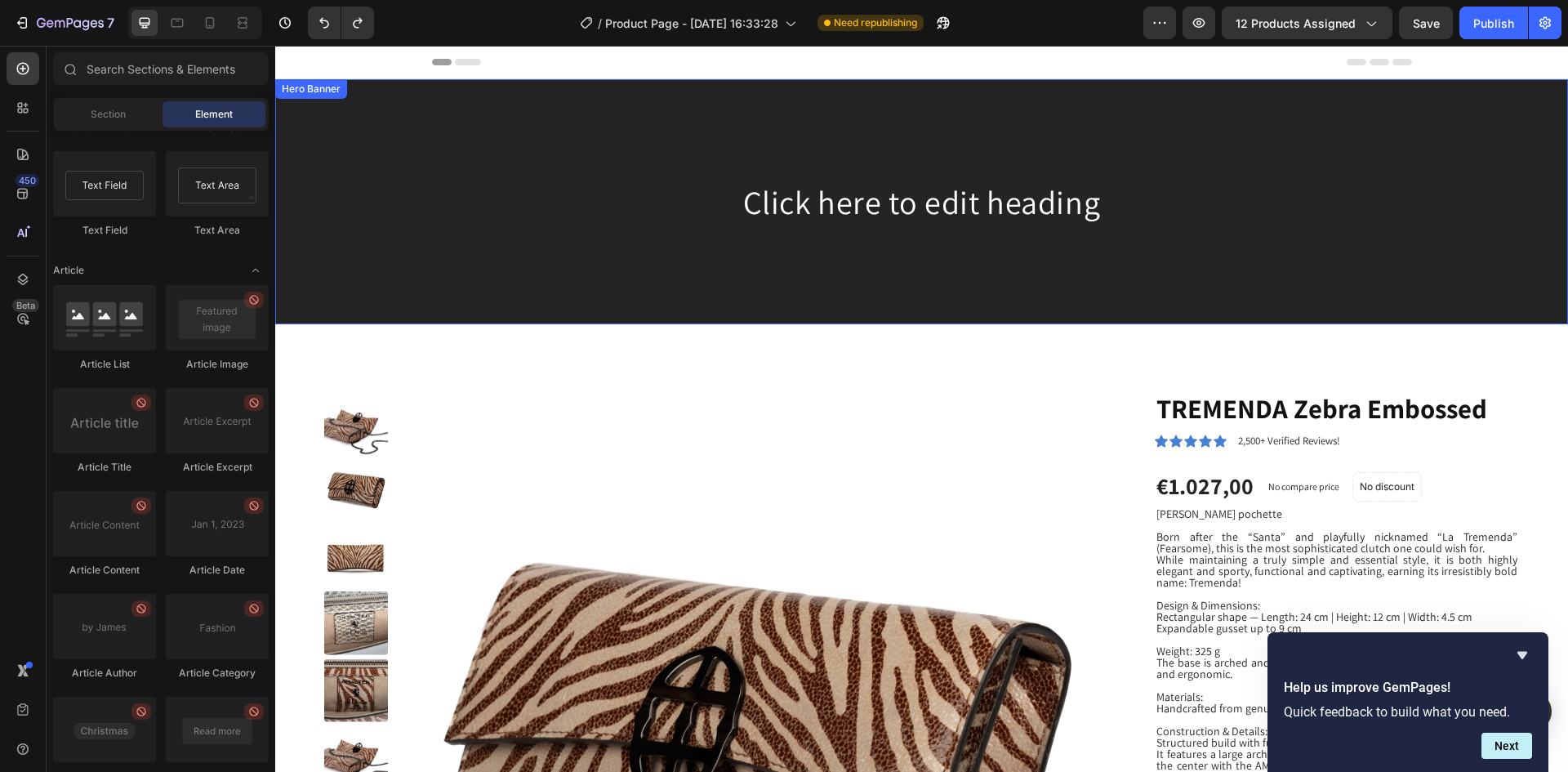
click at [600, 289] on div "Background Image" at bounding box center [921, 201] width 1293 height 245
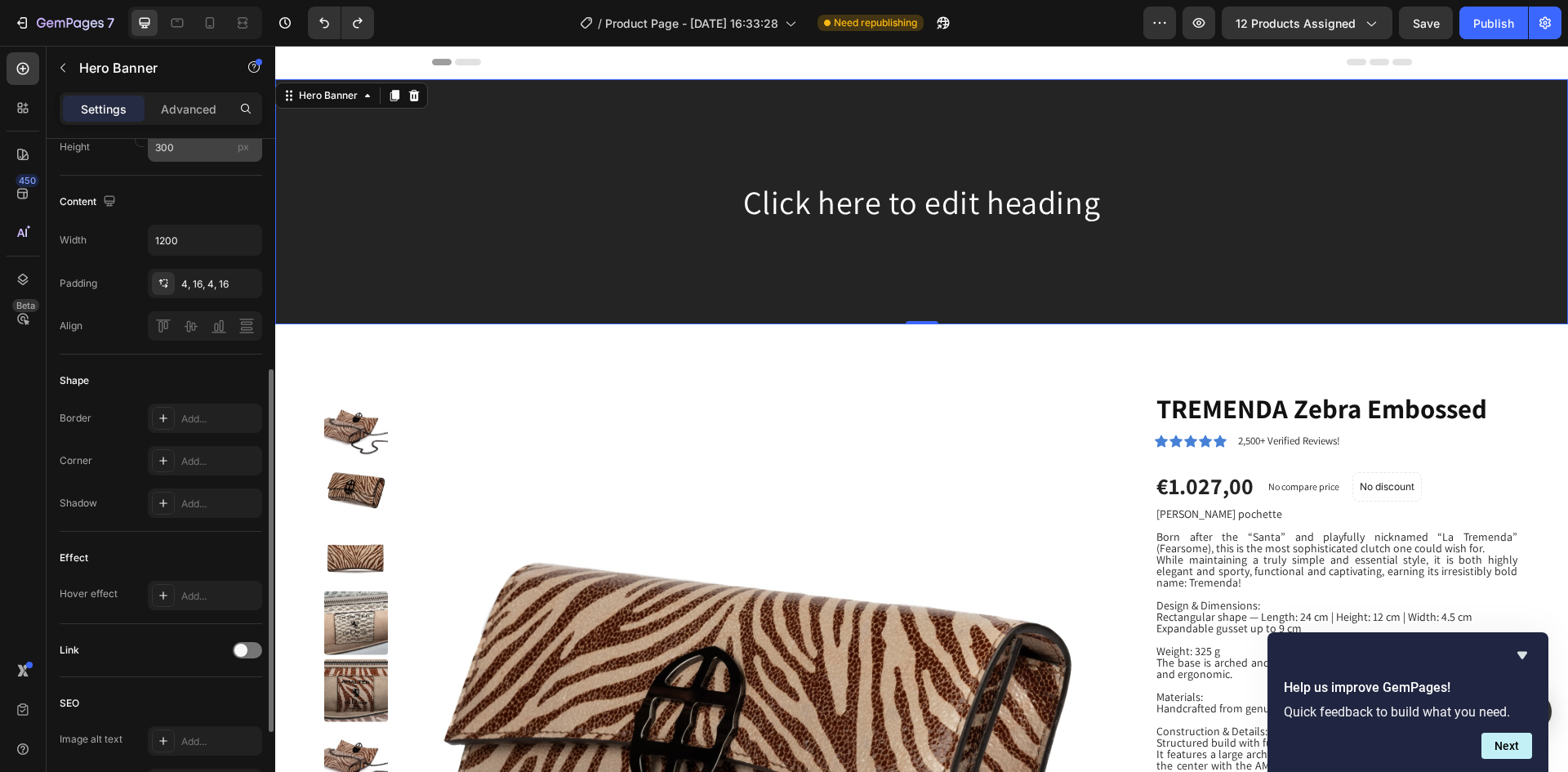
scroll to position [540, 0]
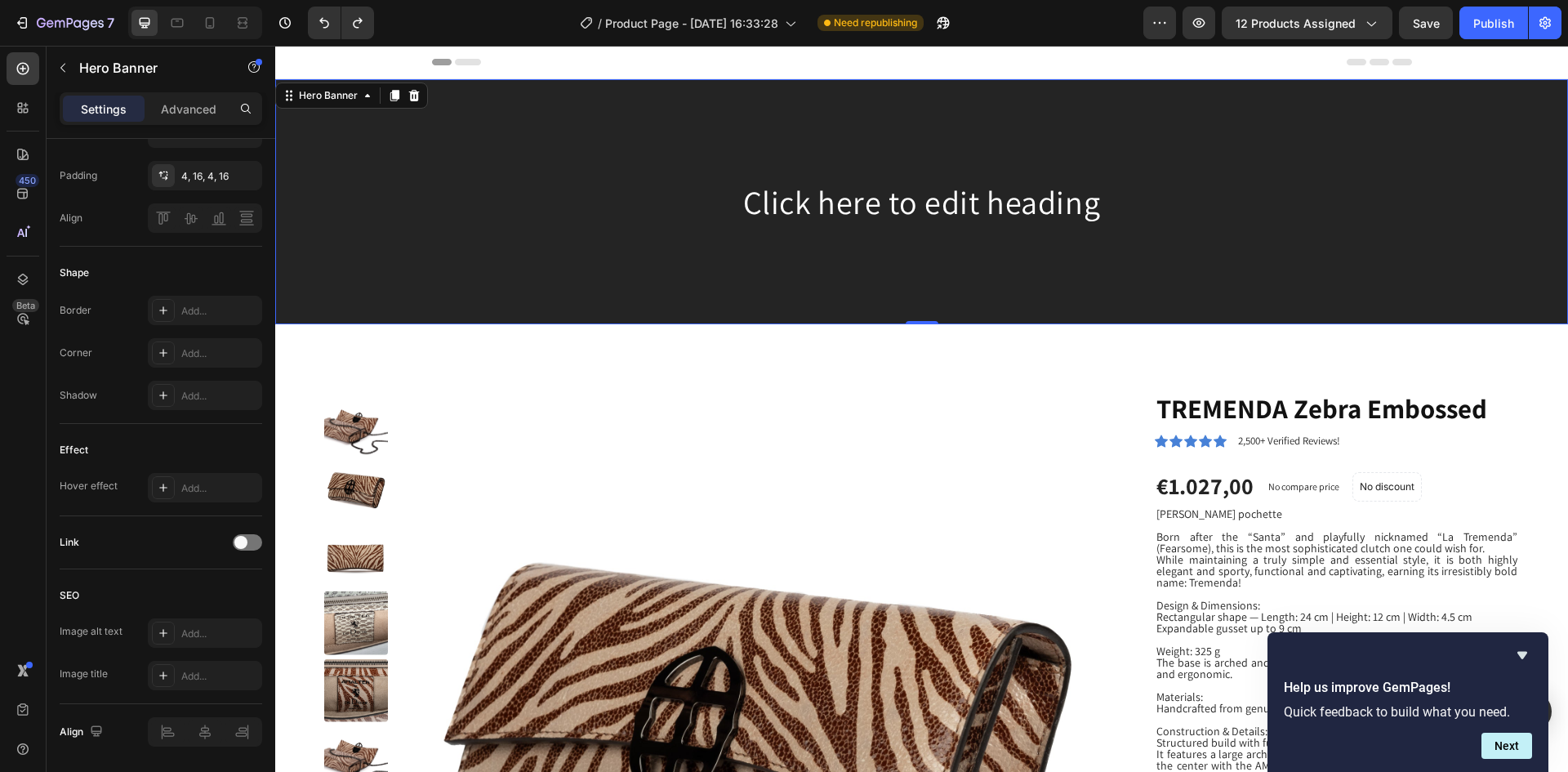
click at [882, 139] on div "Background Image" at bounding box center [921, 201] width 1293 height 245
click at [96, 107] on p "Settings" at bounding box center [103, 109] width 46 height 17
click at [20, 66] on icon at bounding box center [22, 68] width 16 height 16
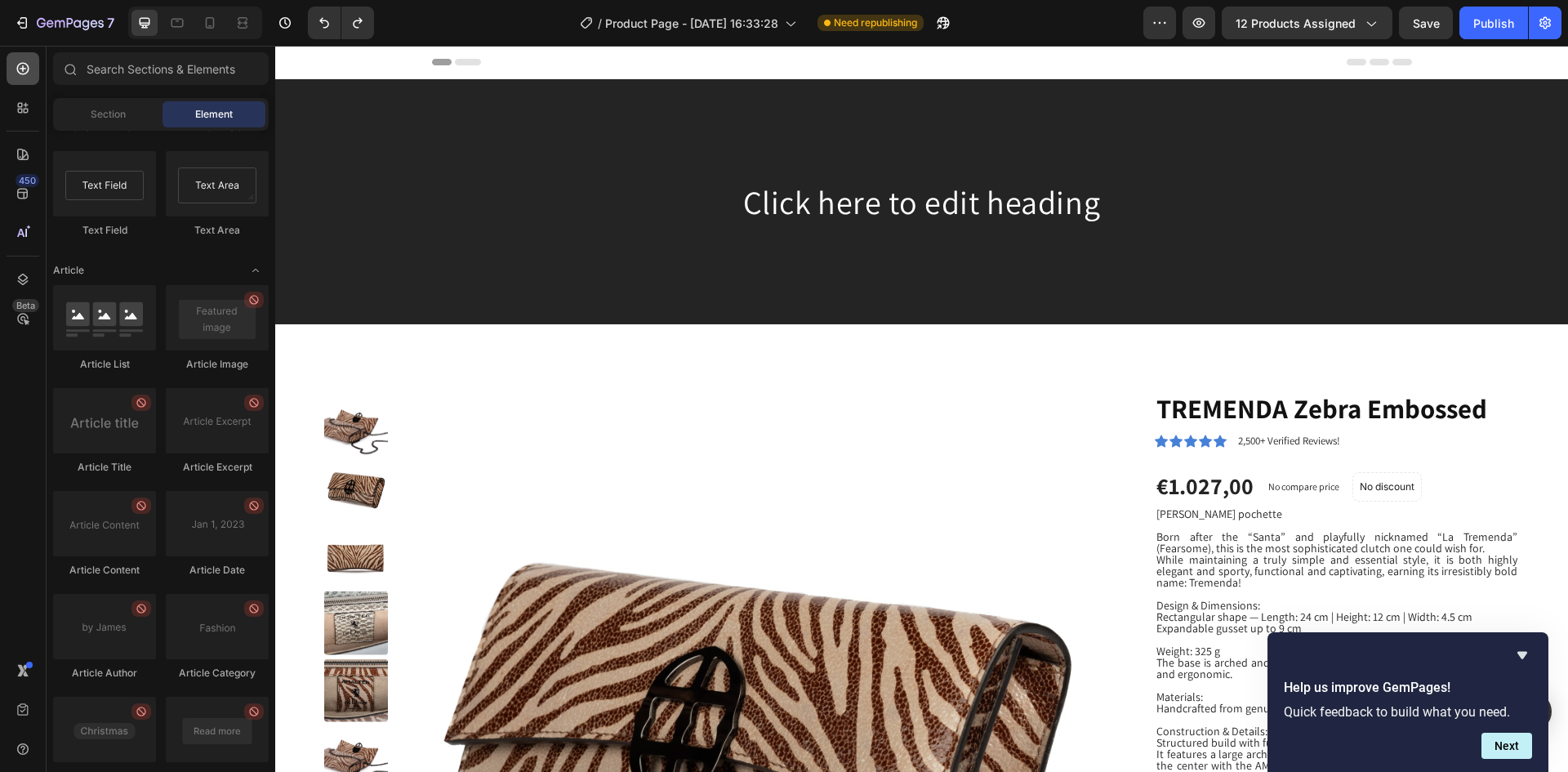
click at [20, 66] on icon at bounding box center [22, 68] width 16 height 16
click at [232, 117] on div "Element" at bounding box center [214, 114] width 103 height 26
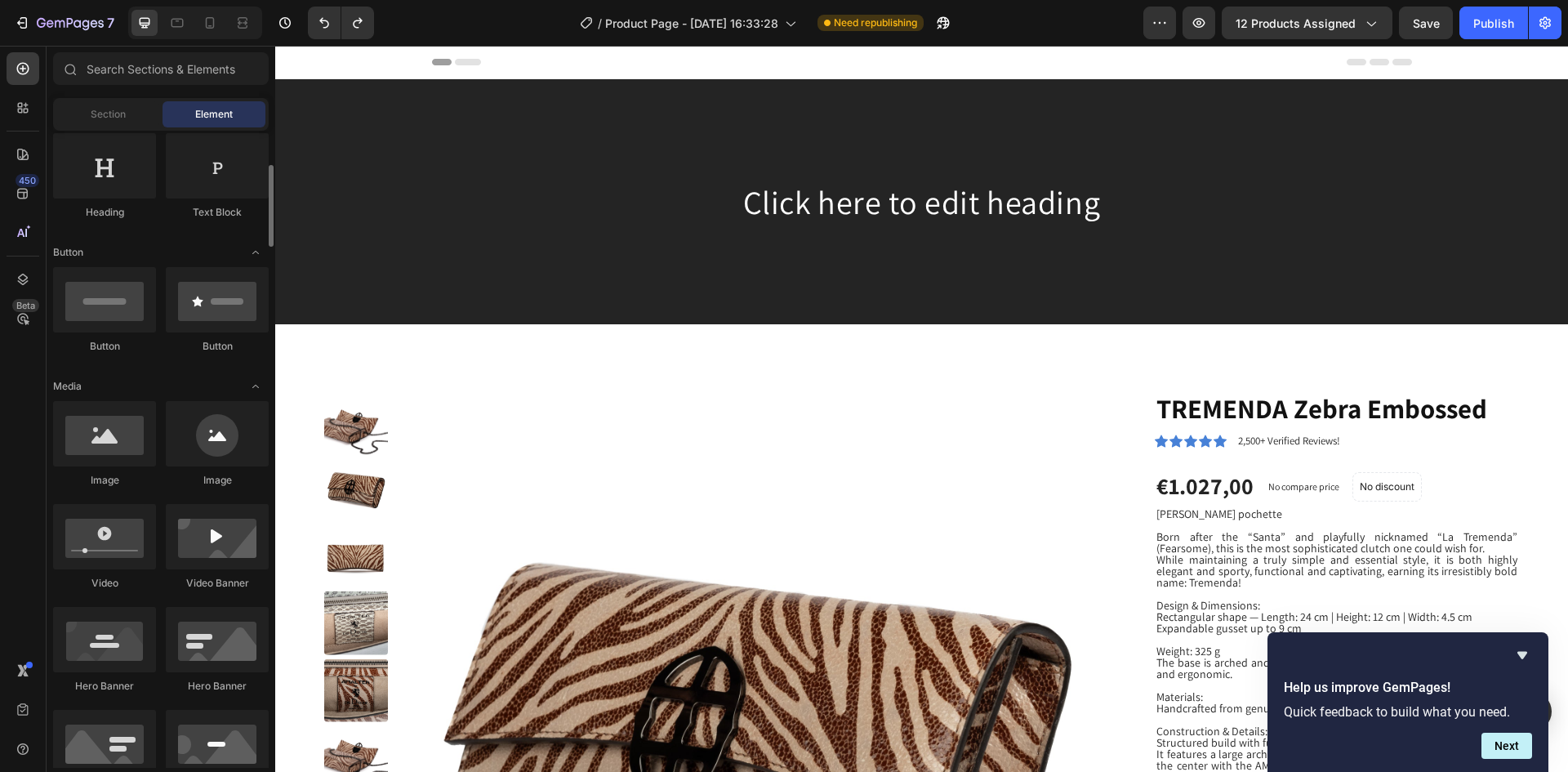
scroll to position [324, 0]
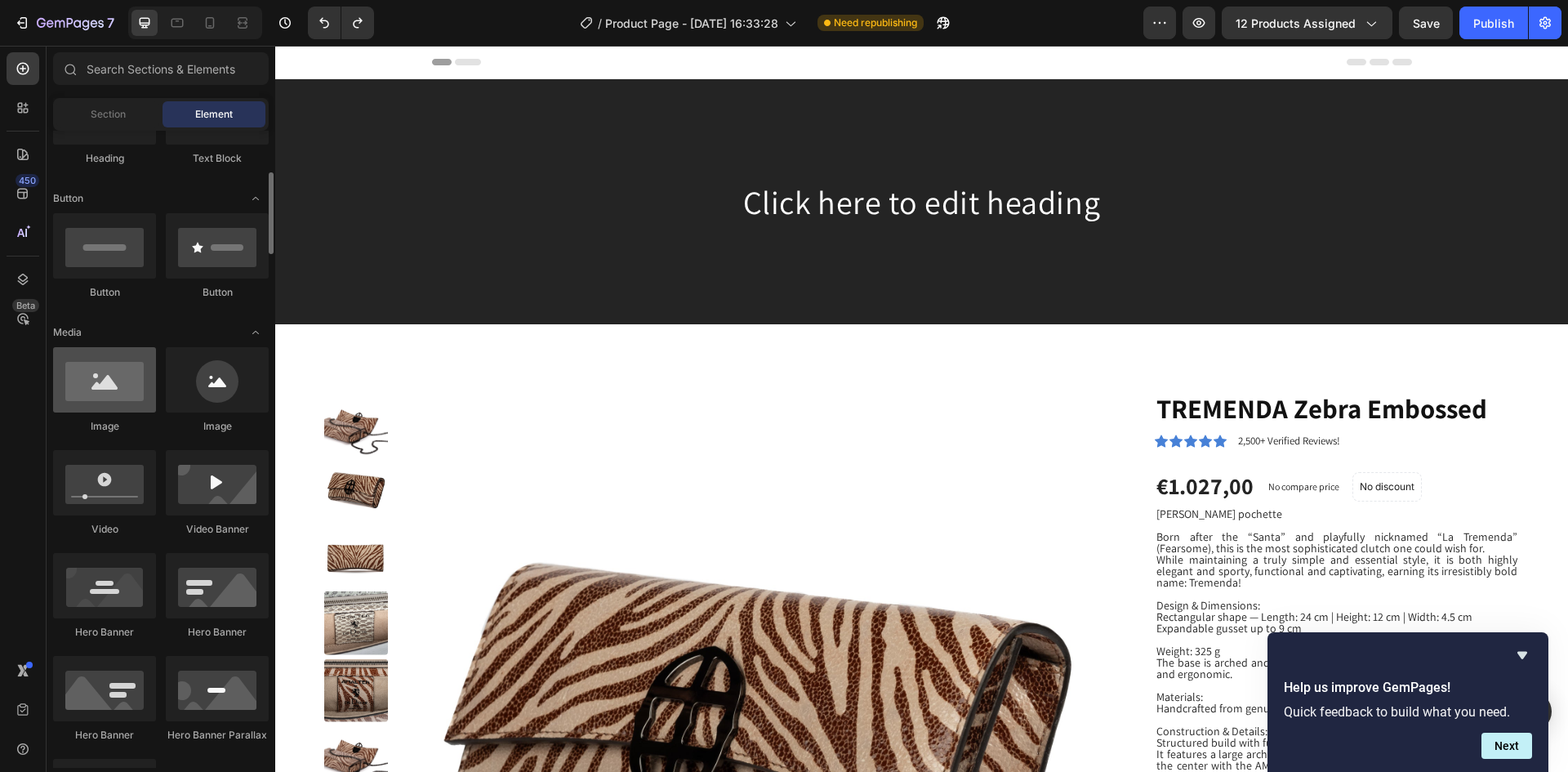
click at [114, 370] on div at bounding box center [105, 379] width 103 height 65
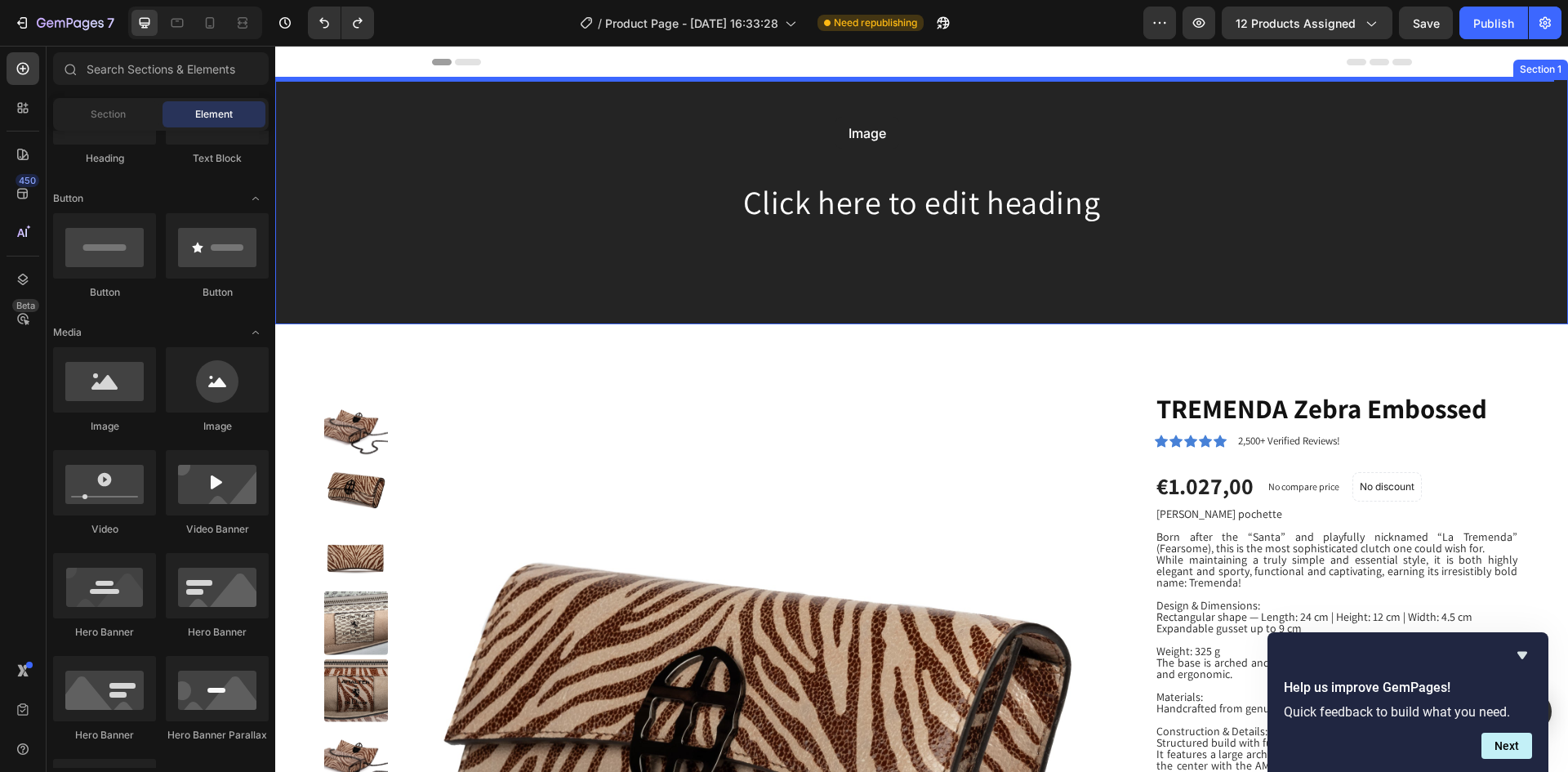
drag, startPoint x: 385, startPoint y: 433, endPoint x: 835, endPoint y: 117, distance: 549.9
click at [835, 117] on div "Background Image" at bounding box center [921, 201] width 1293 height 245
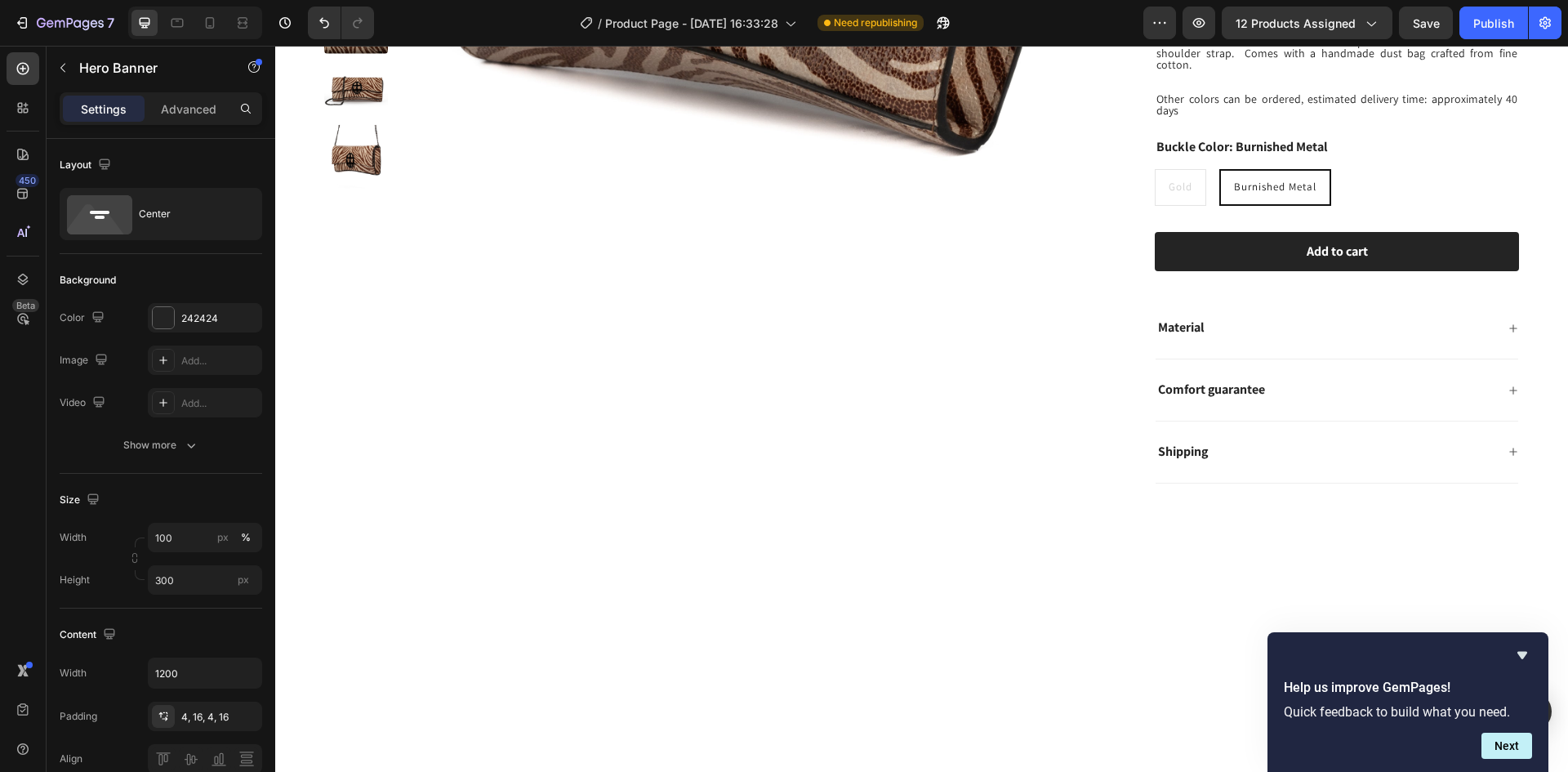
scroll to position [762, 0]
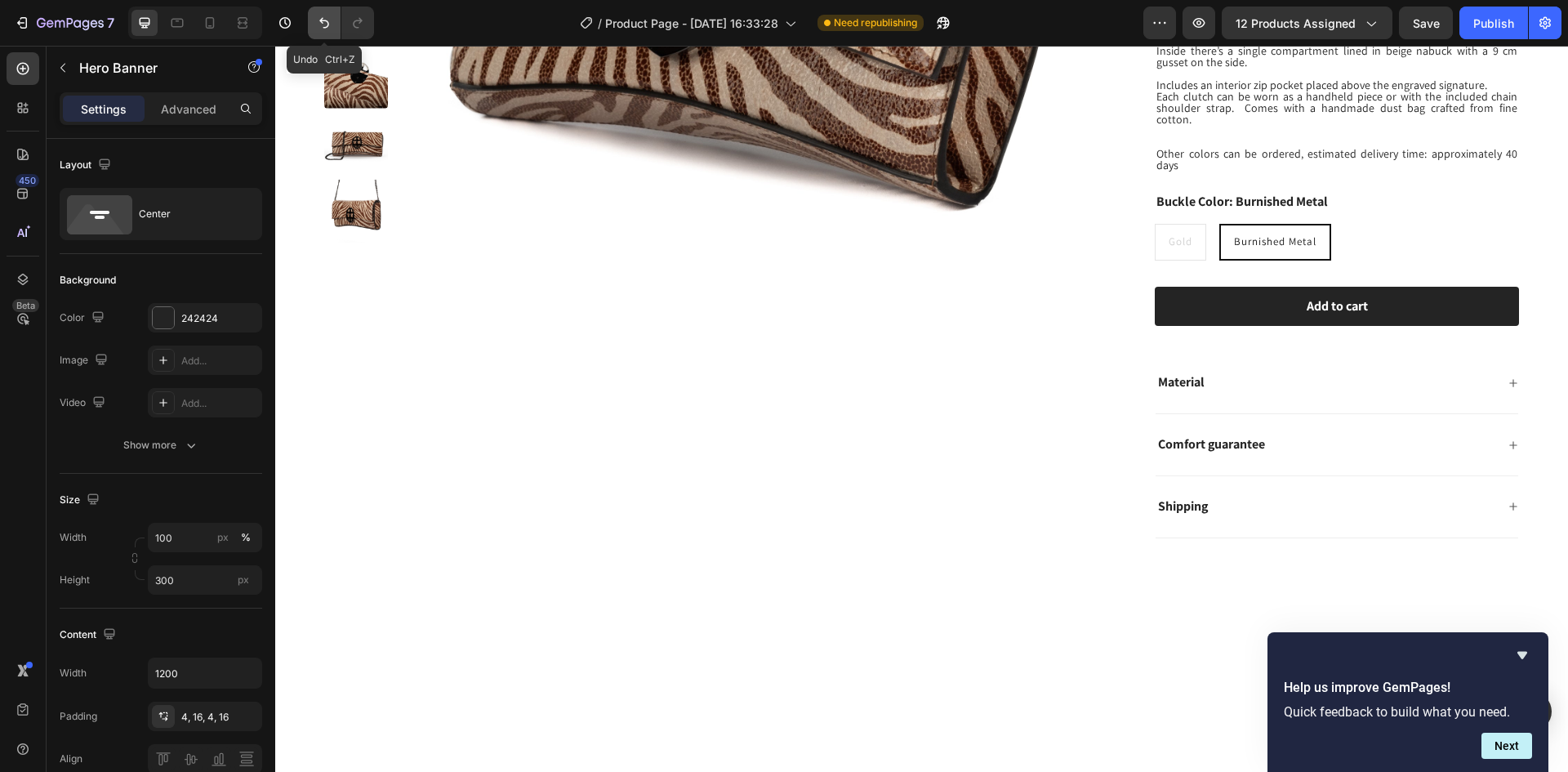
click at [328, 23] on icon "Undo/Redo" at bounding box center [324, 23] width 10 height 11
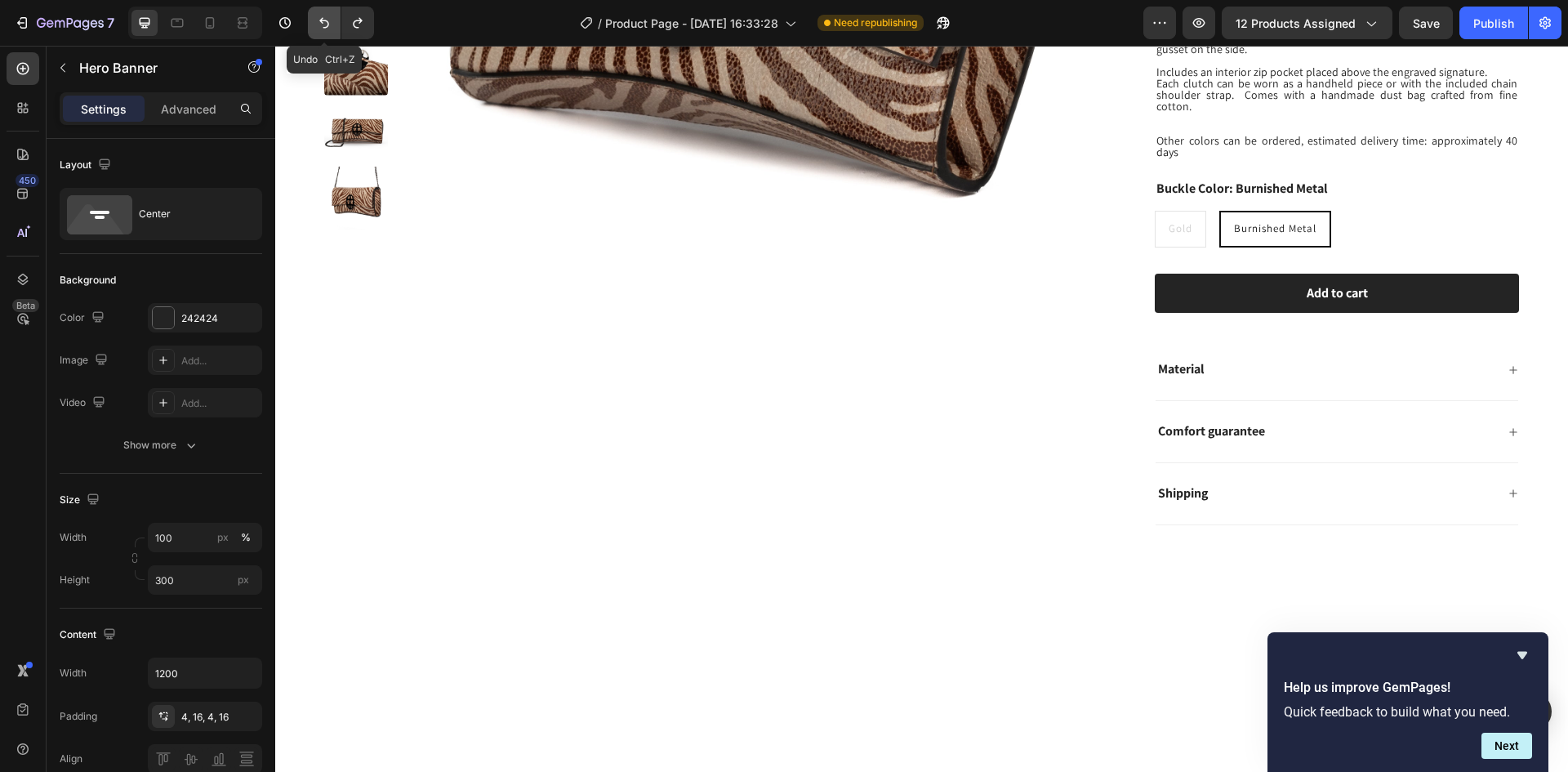
scroll to position [0, 0]
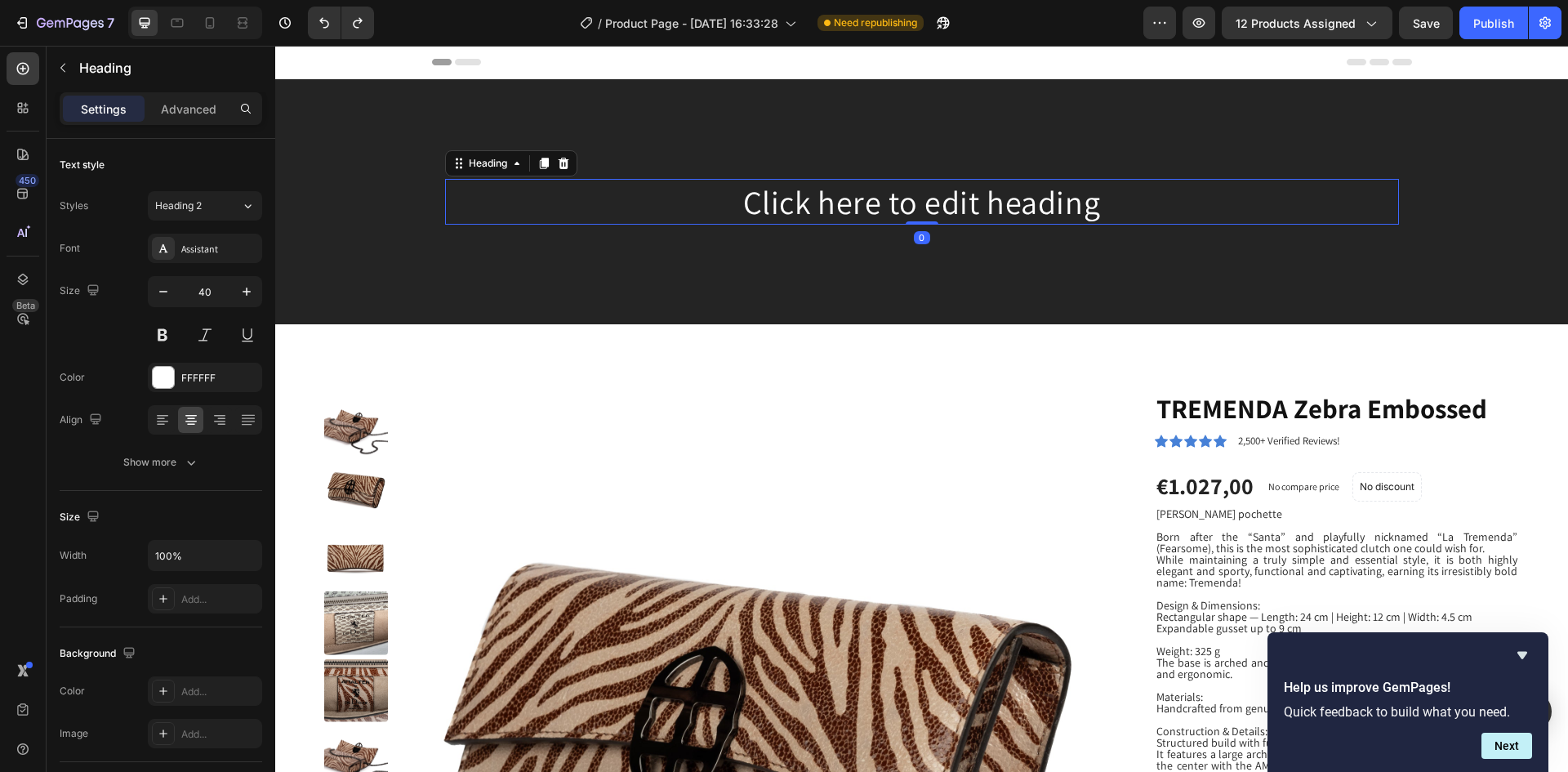
click at [832, 201] on h2 "Click here to edit heading" at bounding box center [921, 201] width 954 height 46
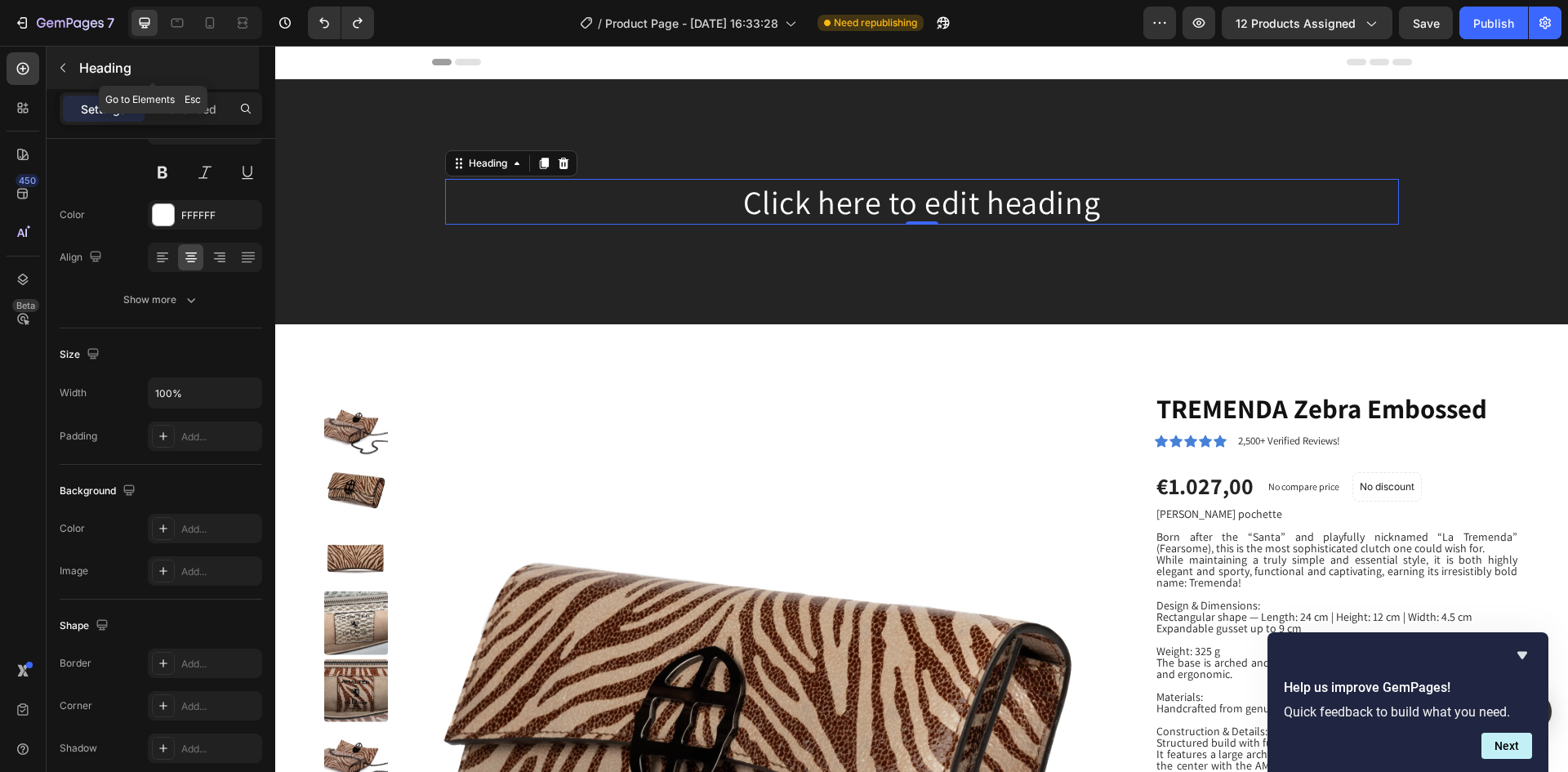
click at [62, 60] on button "button" at bounding box center [62, 67] width 26 height 26
click at [0, 0] on div at bounding box center [0, 0] width 0 height 0
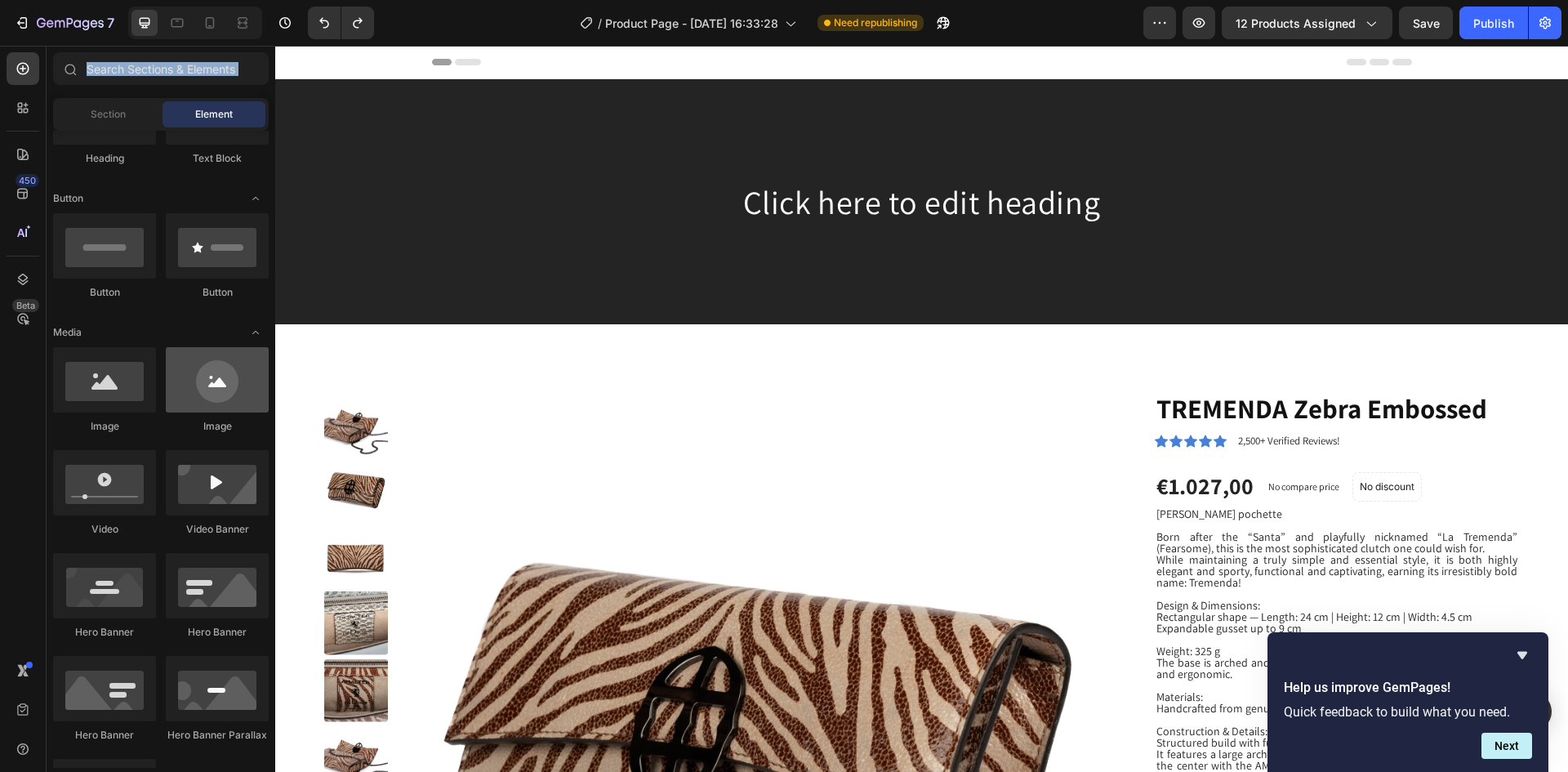
click at [226, 393] on div at bounding box center [217, 379] width 103 height 65
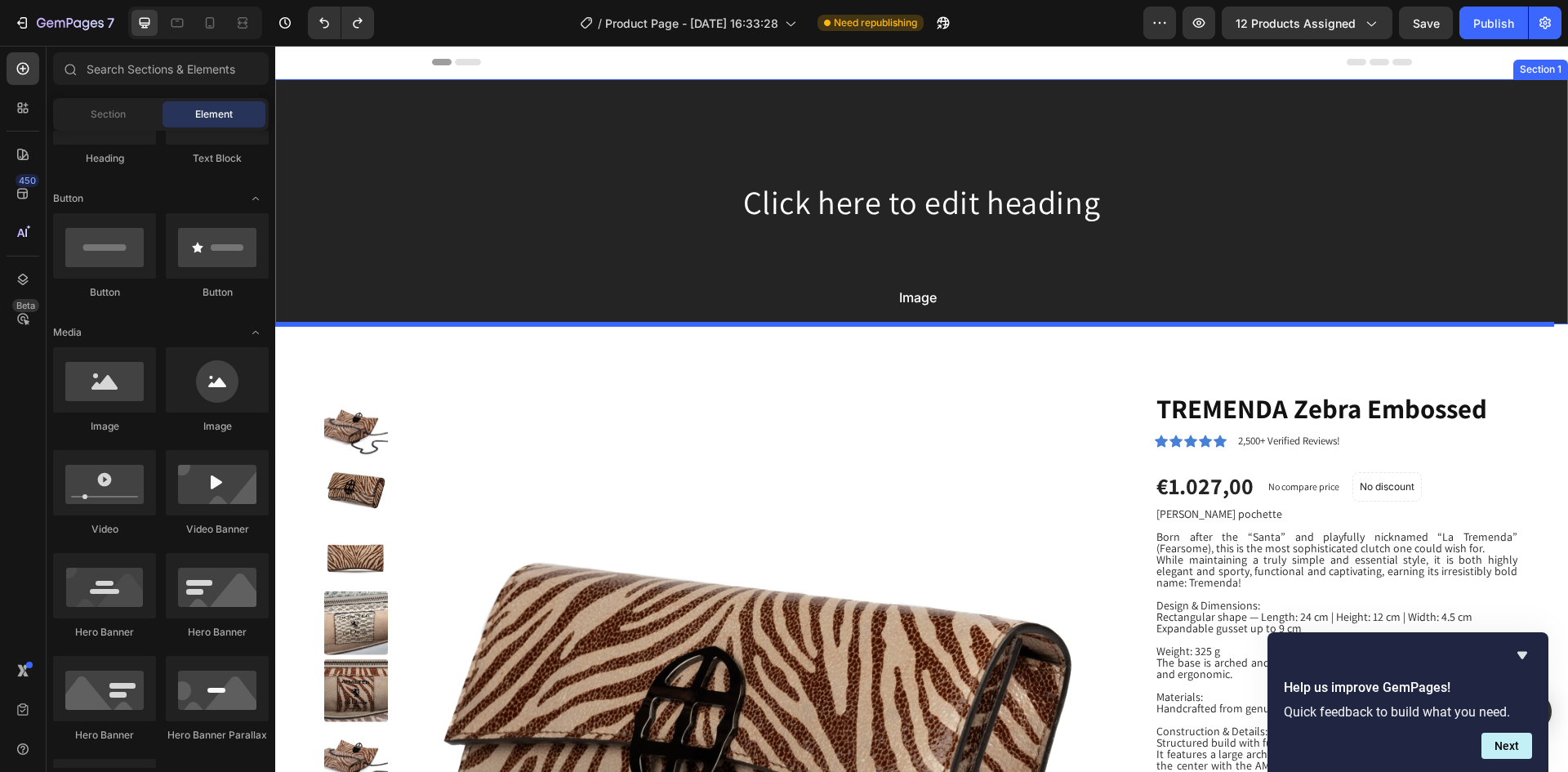
drag, startPoint x: 500, startPoint y: 445, endPoint x: 886, endPoint y: 281, distance: 419.4
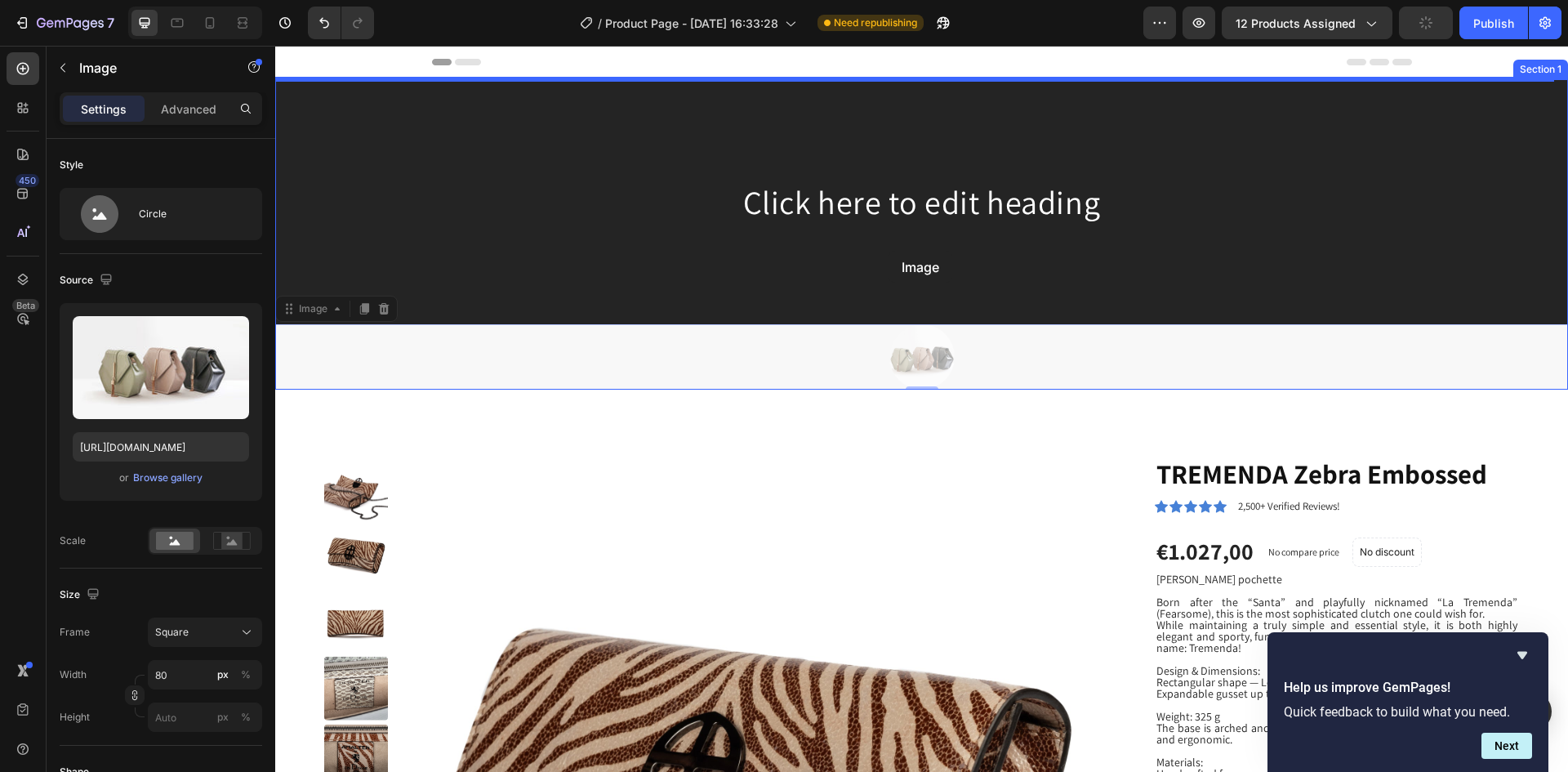
drag, startPoint x: 918, startPoint y: 358, endPoint x: 887, endPoint y: 250, distance: 112.4
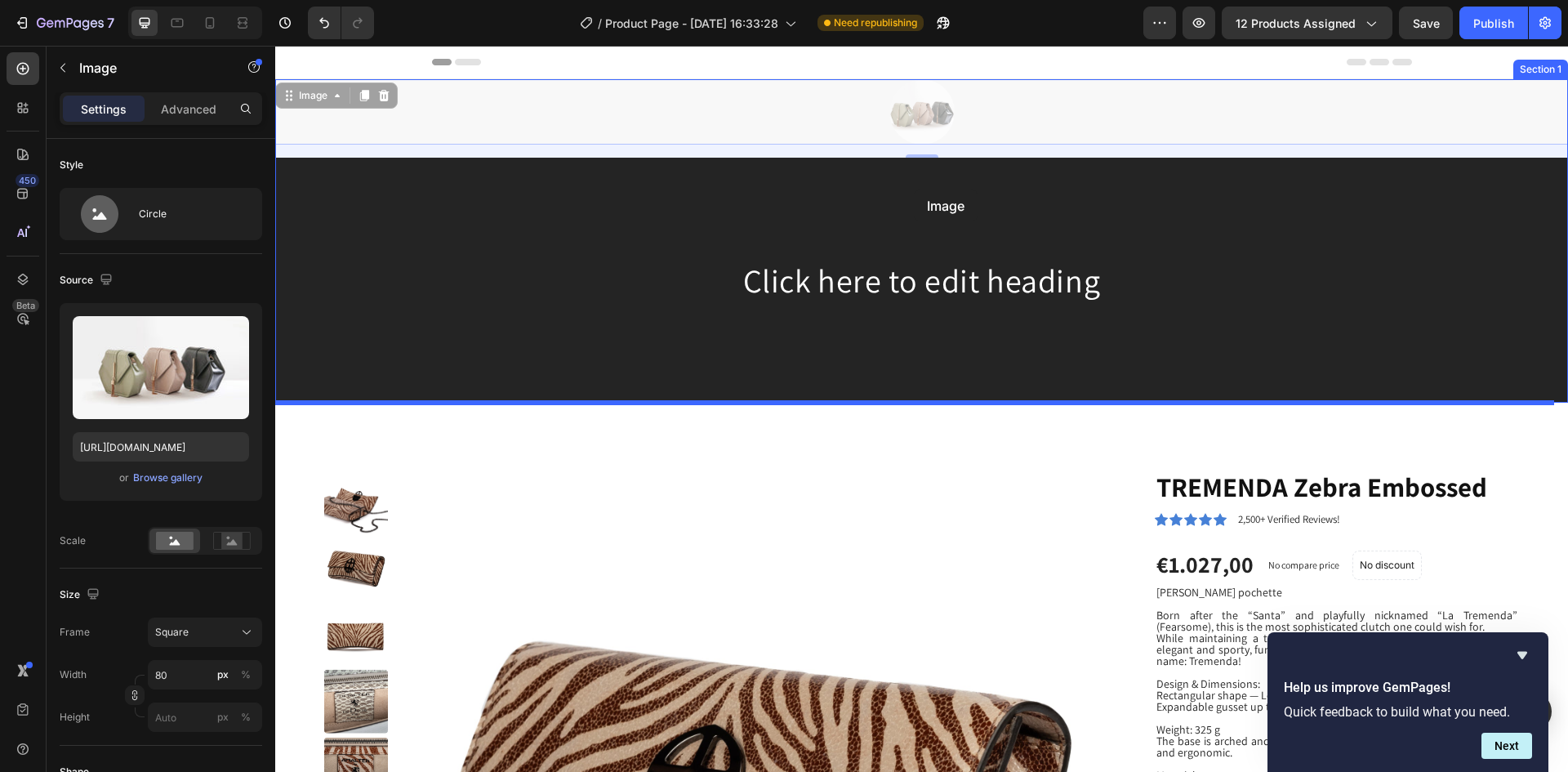
drag, startPoint x: 916, startPoint y: 111, endPoint x: 913, endPoint y: 190, distance: 79.1
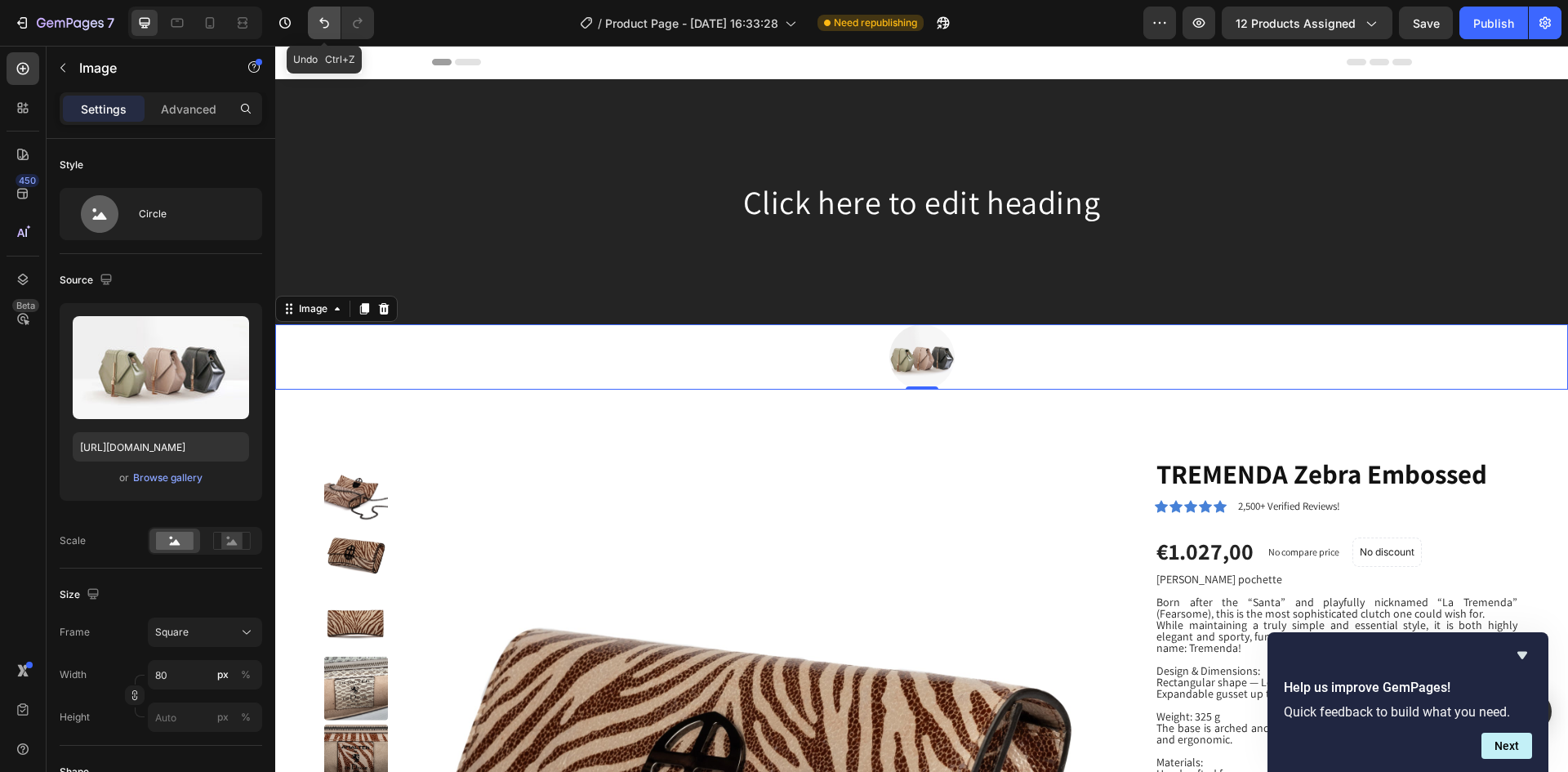
click at [323, 22] on icon "Undo/Redo" at bounding box center [323, 22] width 16 height 16
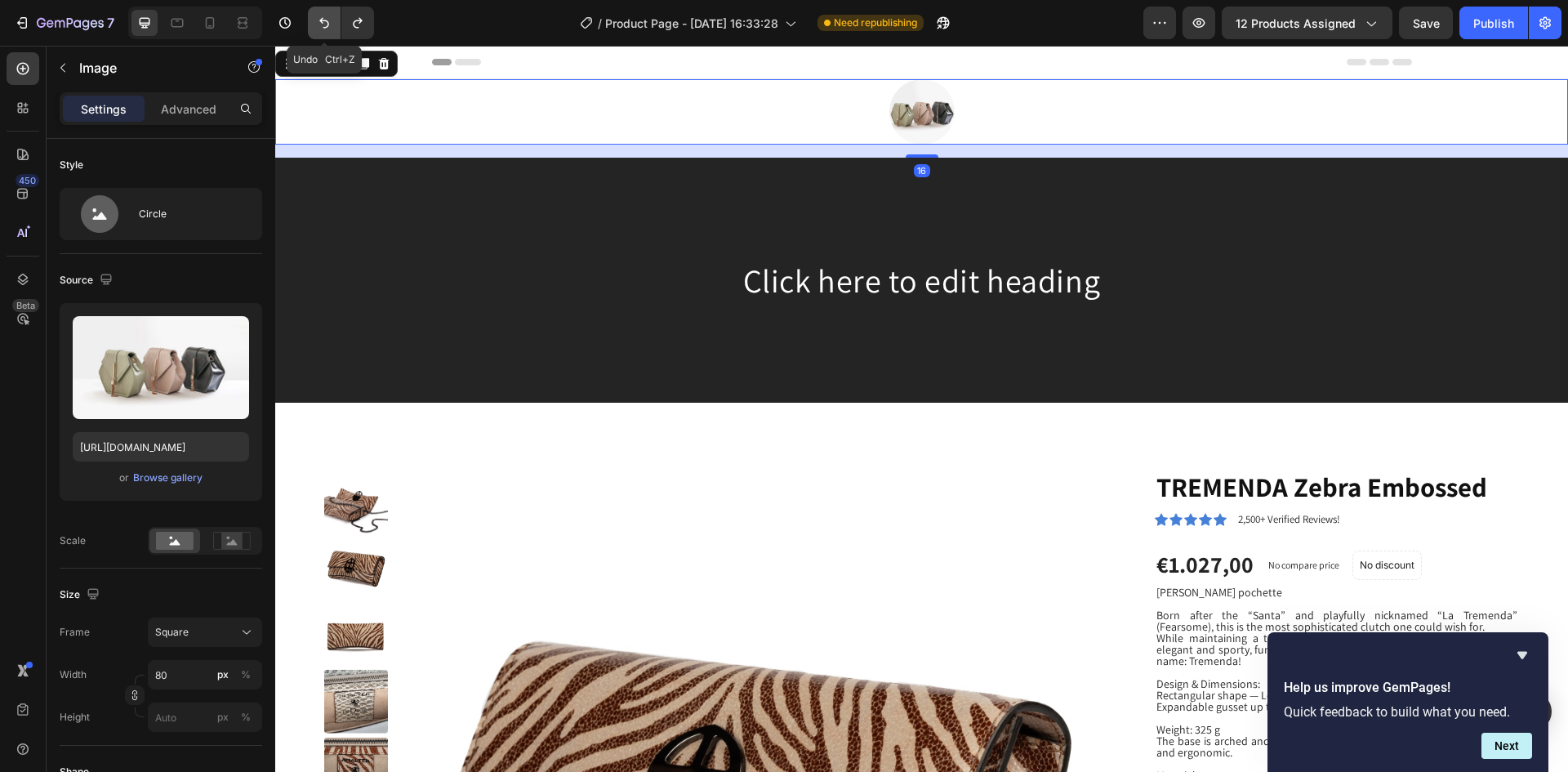
click at [323, 22] on icon "Undo/Redo" at bounding box center [323, 22] width 16 height 16
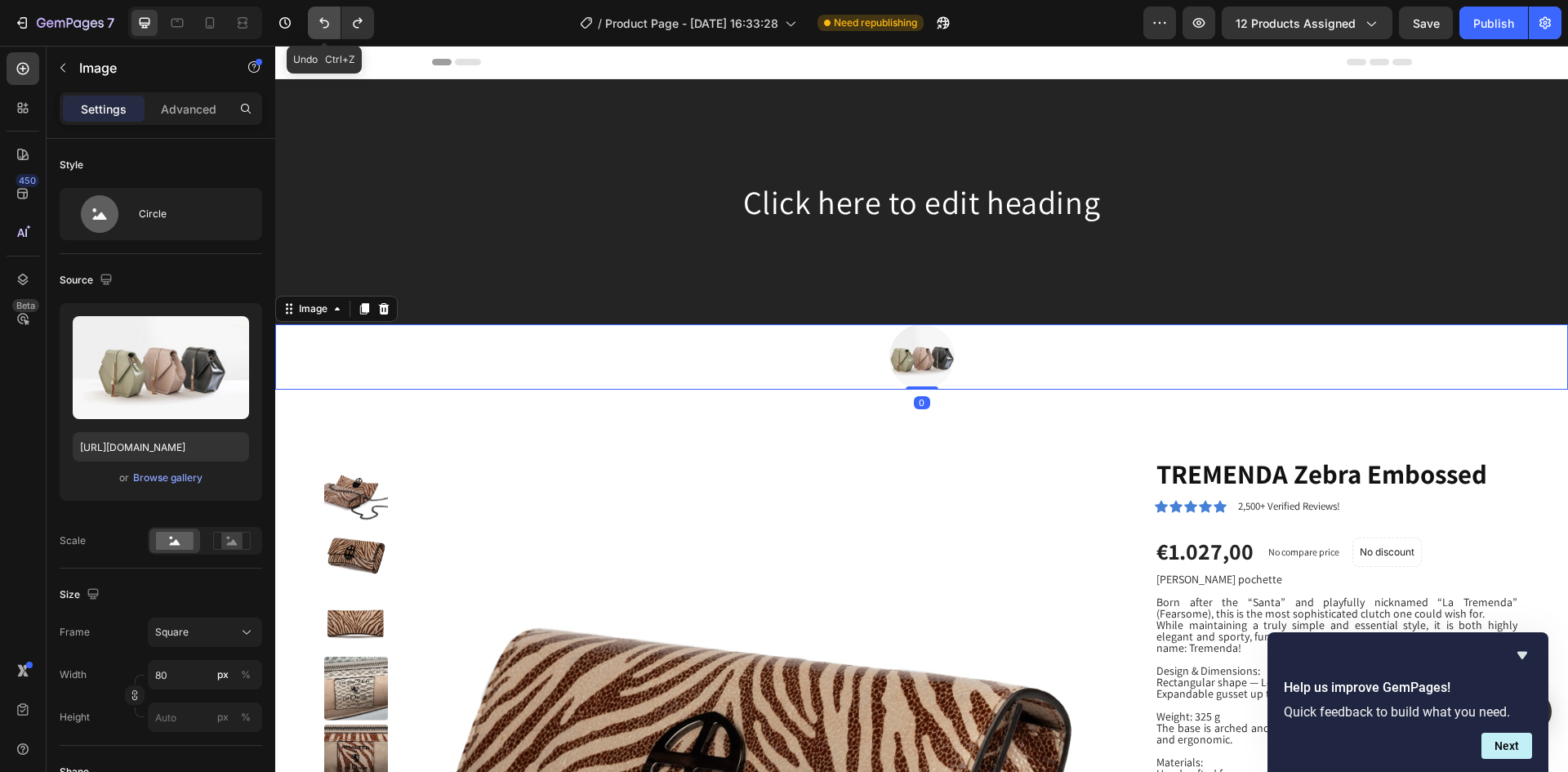
click at [323, 22] on icon "Undo/Redo" at bounding box center [323, 22] width 16 height 16
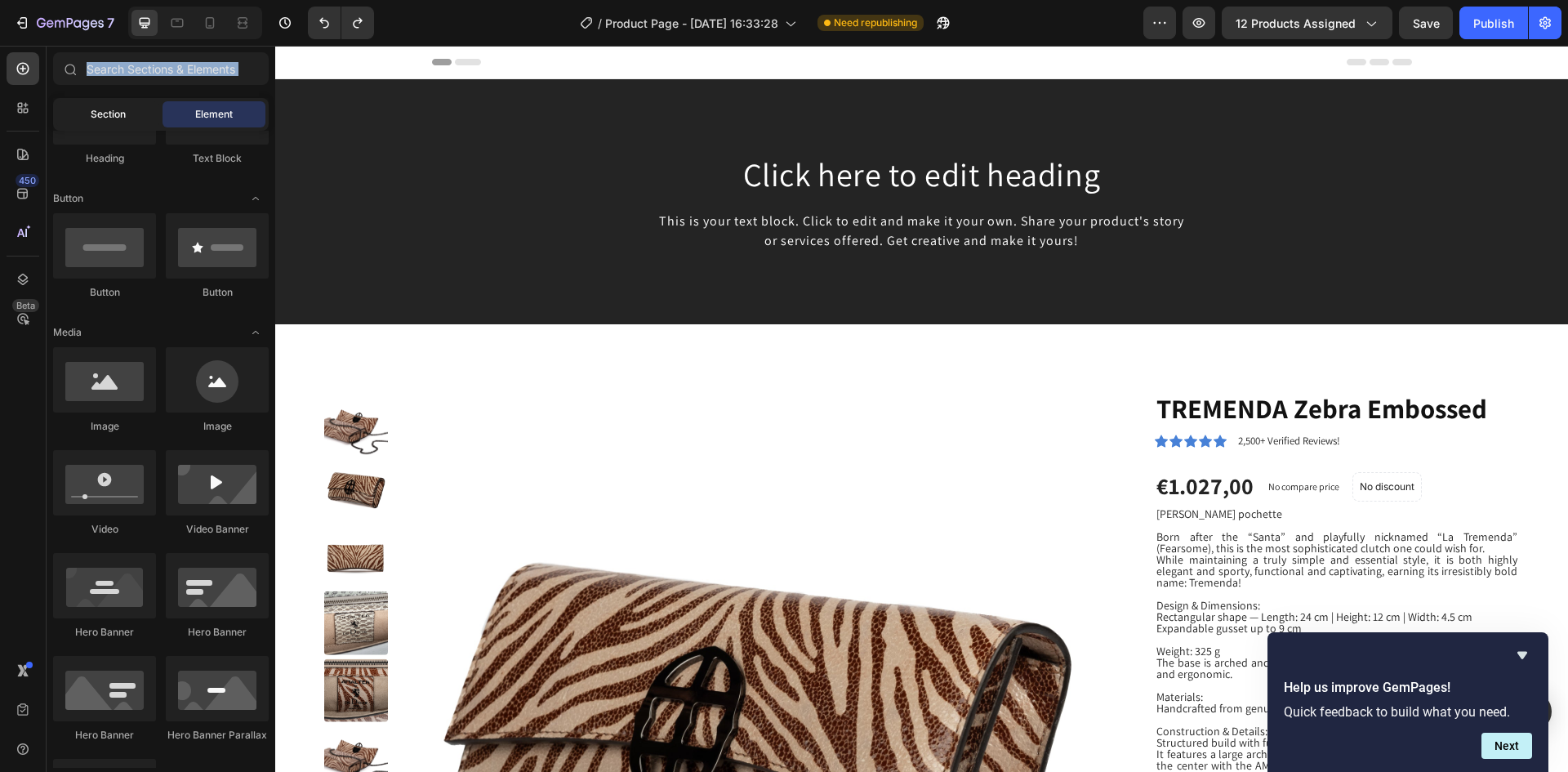
click at [117, 117] on span "Section" at bounding box center [108, 113] width 35 height 15
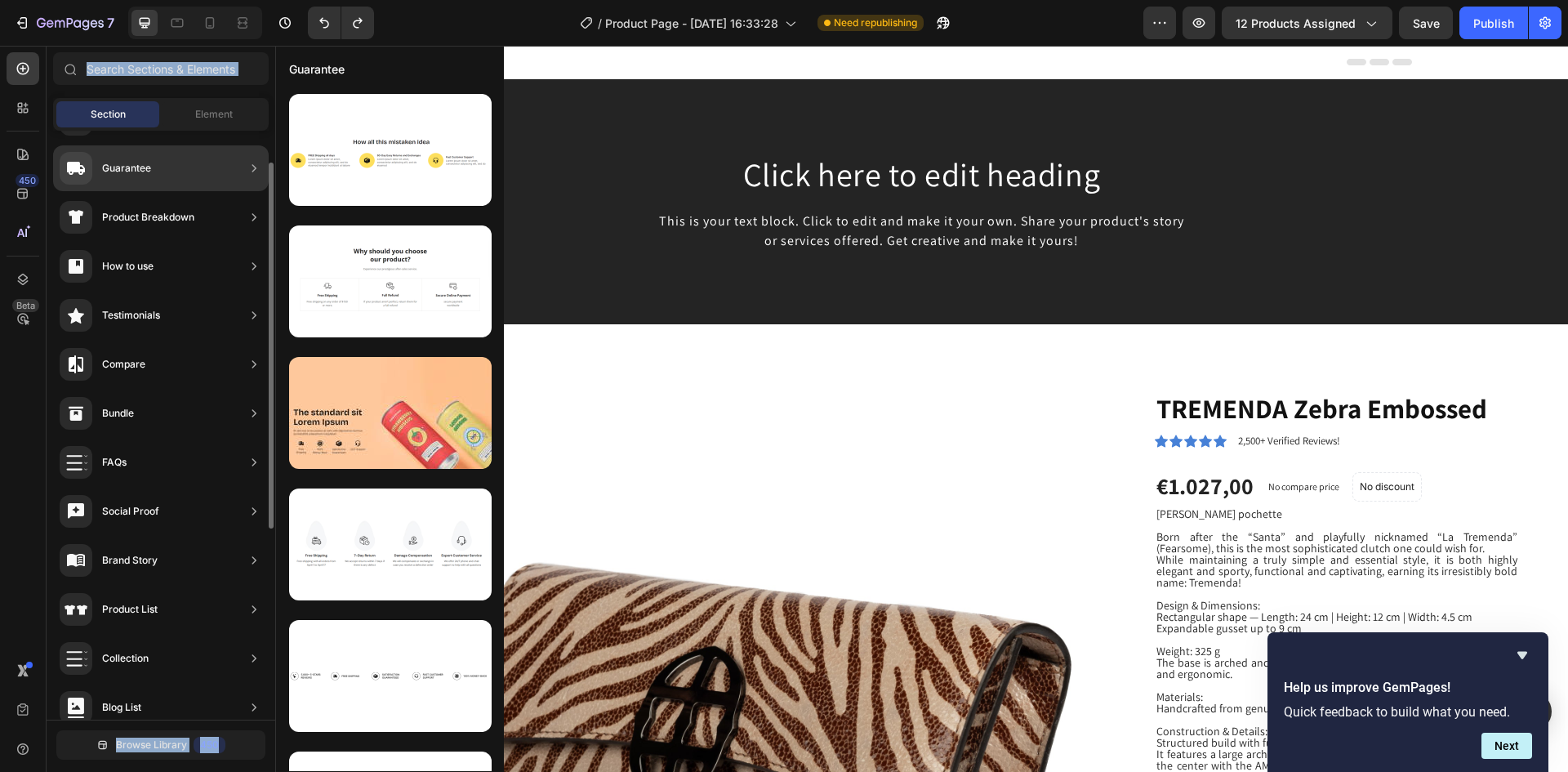
scroll to position [0, 0]
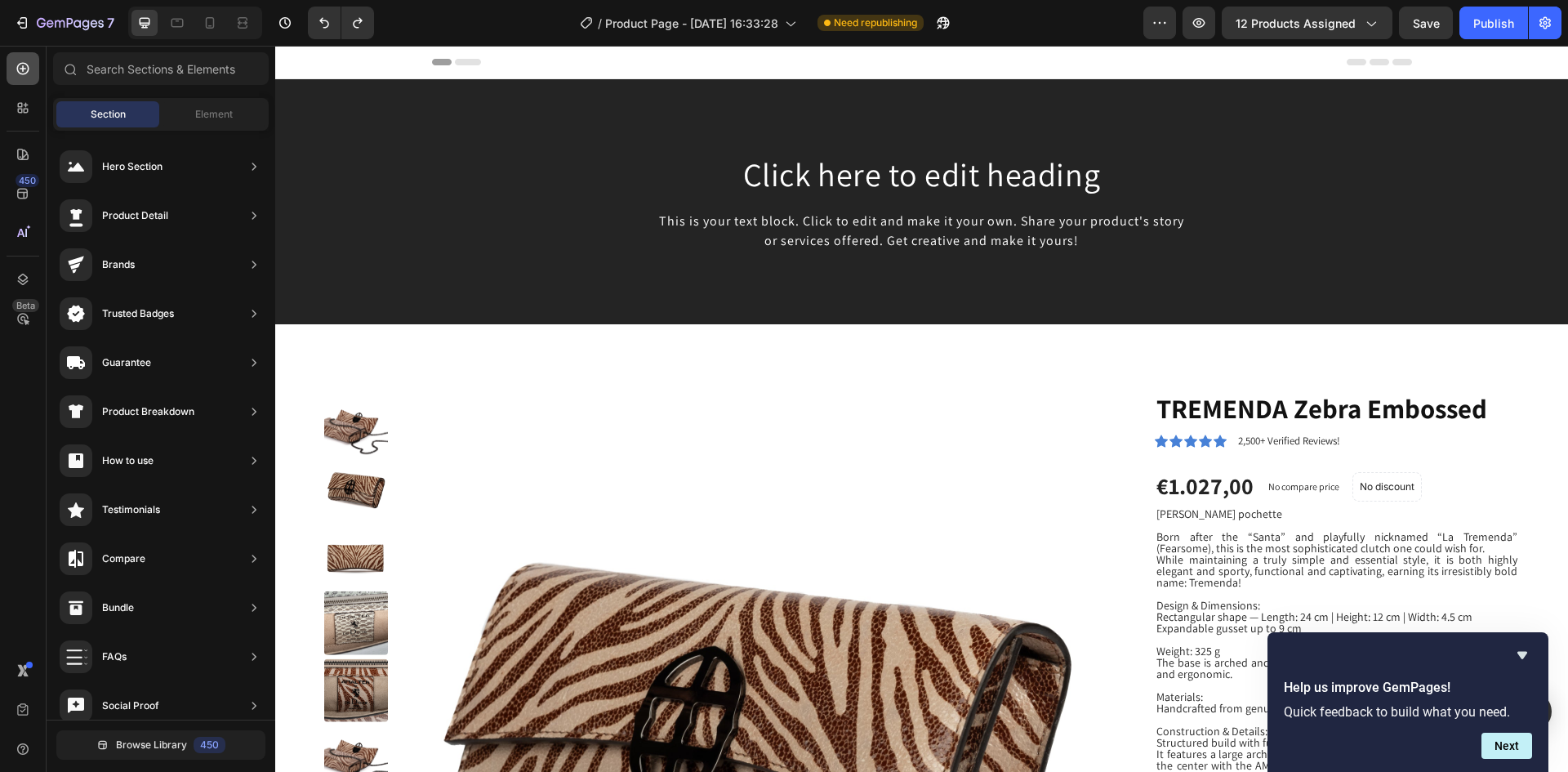
click at [23, 68] on icon at bounding box center [22, 68] width 7 height 7
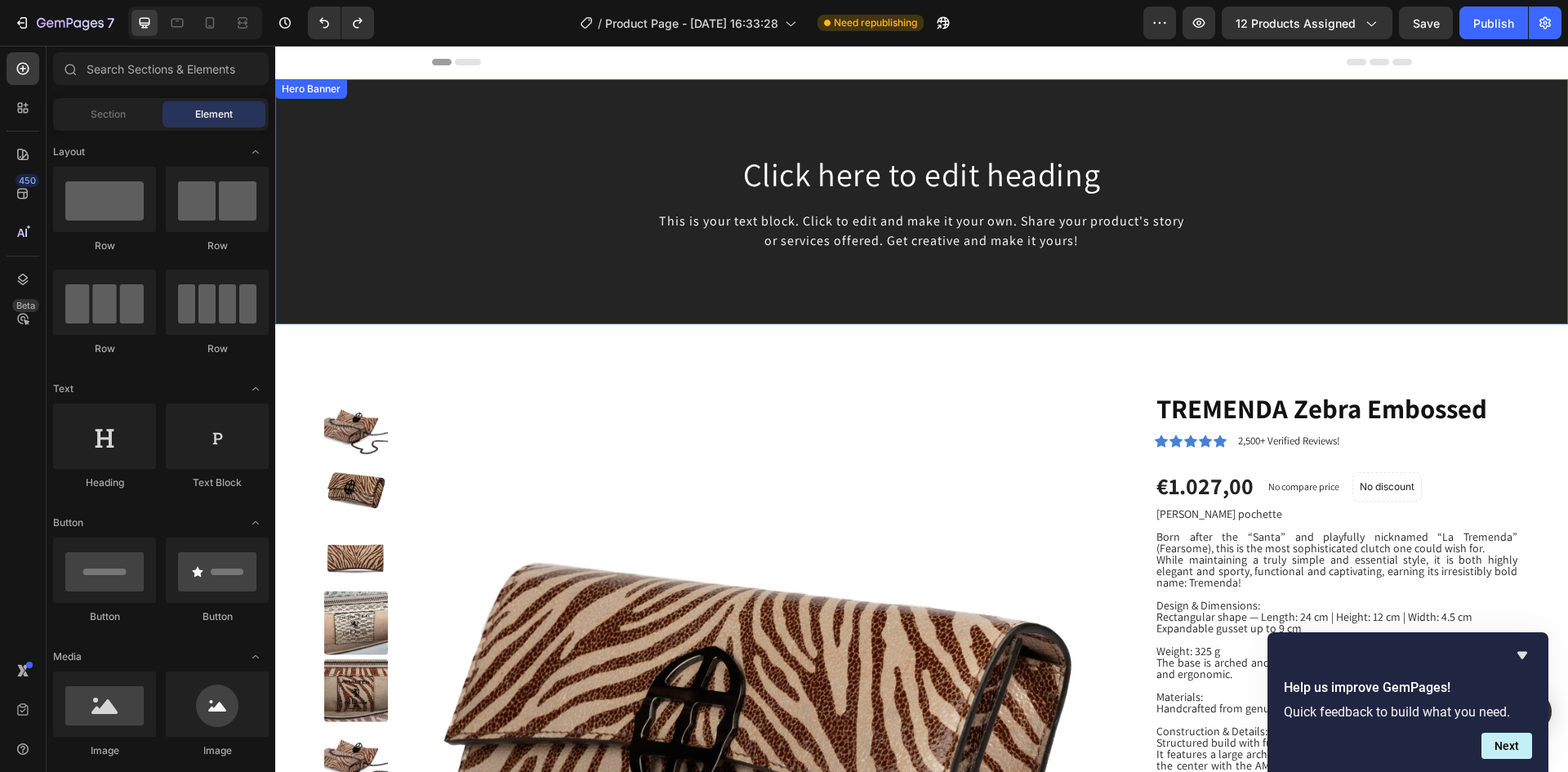
drag, startPoint x: 366, startPoint y: 160, endPoint x: 876, endPoint y: 117, distance: 511.8
click at [876, 117] on div "Background Image" at bounding box center [921, 201] width 1293 height 245
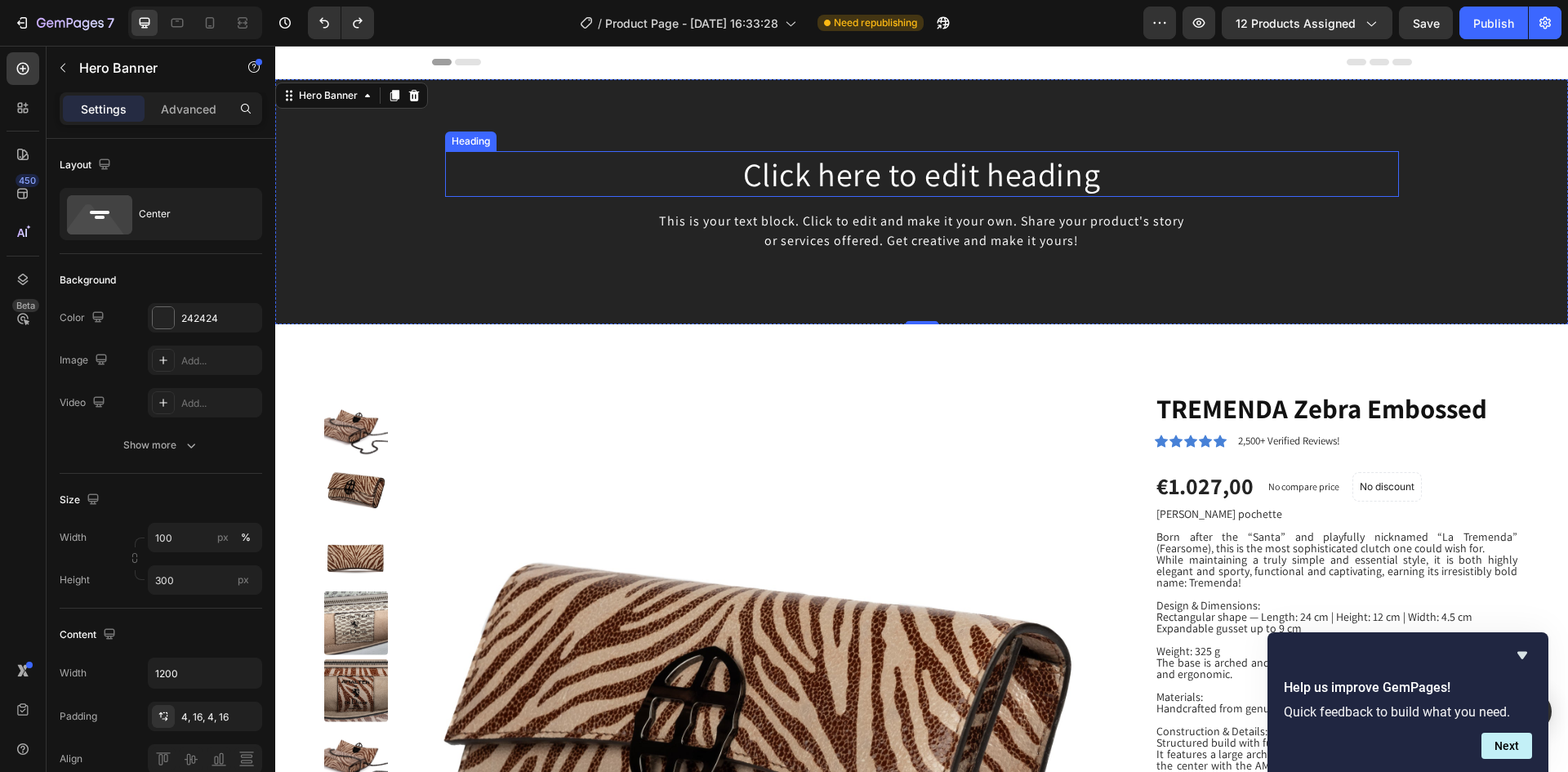
click at [825, 177] on h2 "Click here to edit heading" at bounding box center [921, 173] width 954 height 46
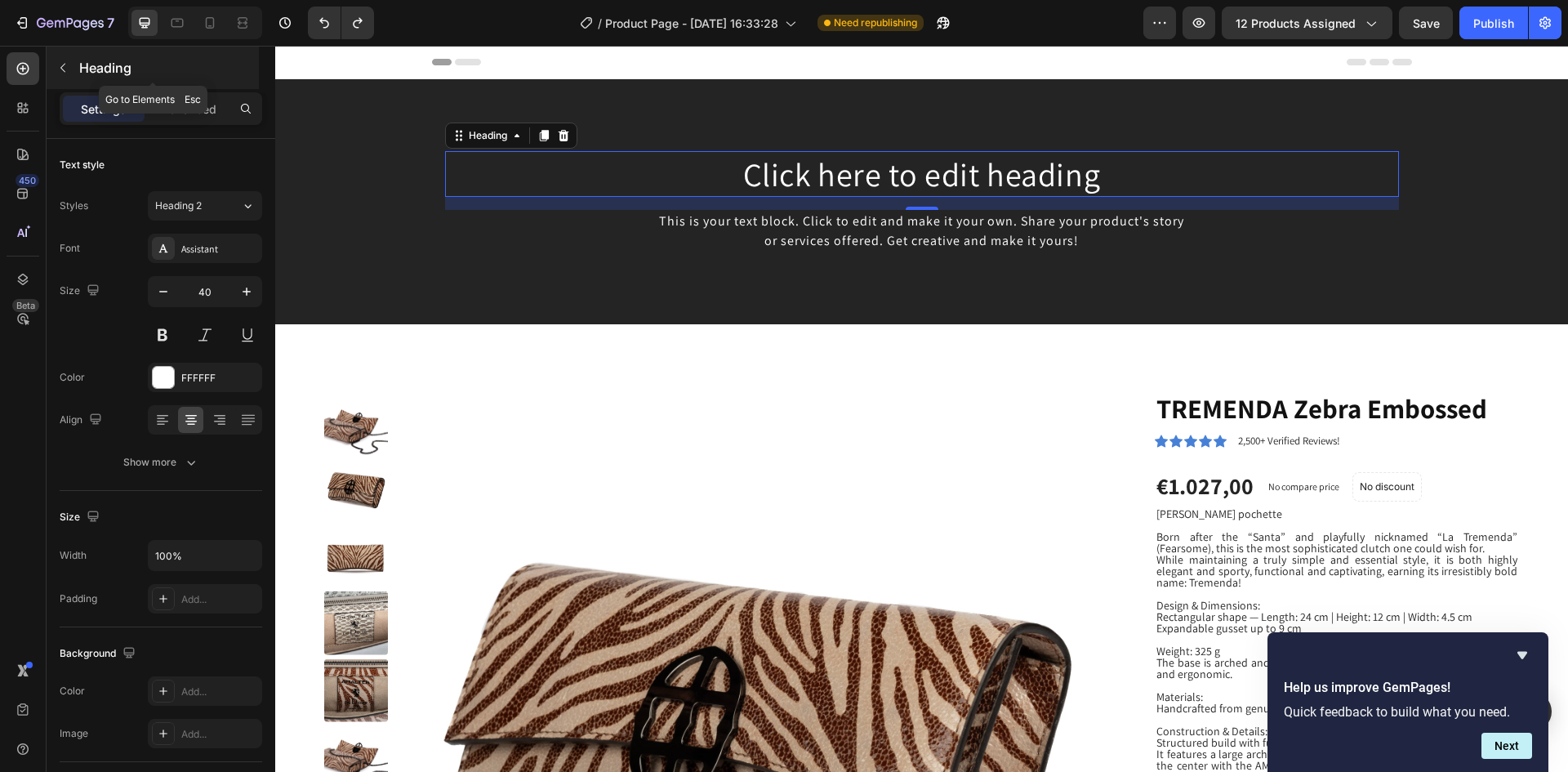
click at [63, 65] on icon "button" at bounding box center [62, 68] width 5 height 9
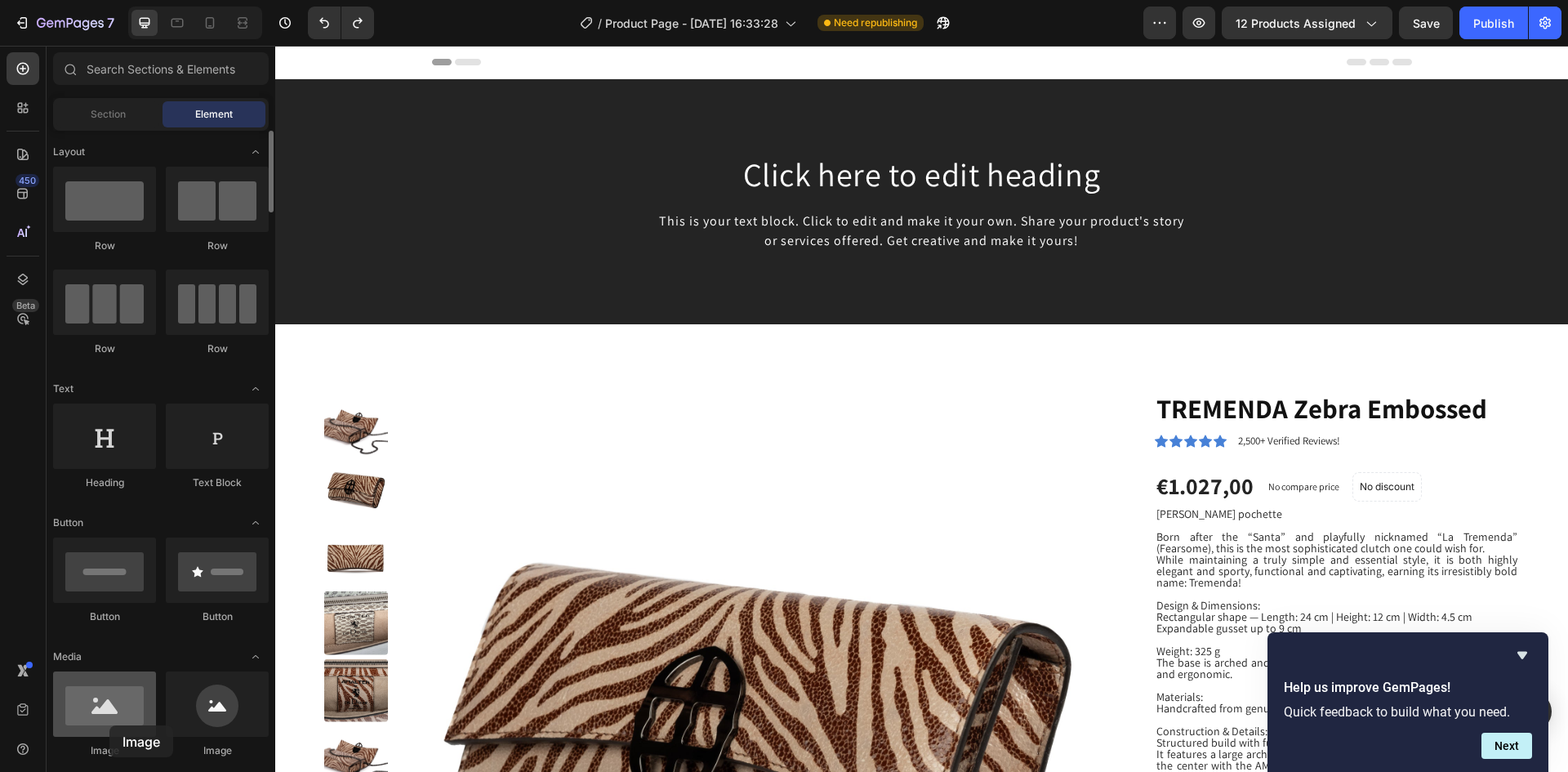
click at [109, 726] on div at bounding box center [105, 703] width 103 height 65
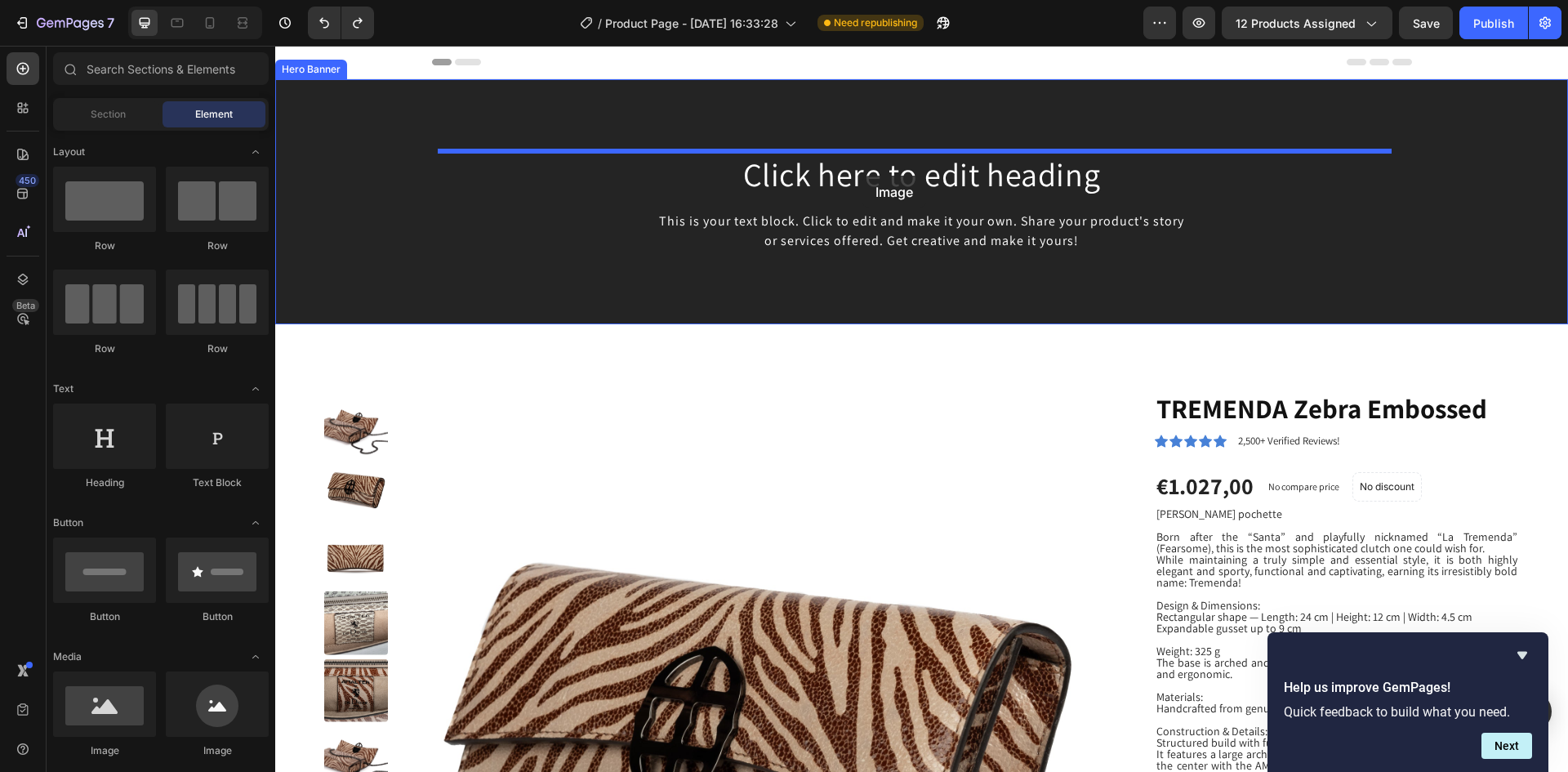
drag, startPoint x: 377, startPoint y: 764, endPoint x: 862, endPoint y: 175, distance: 763.0
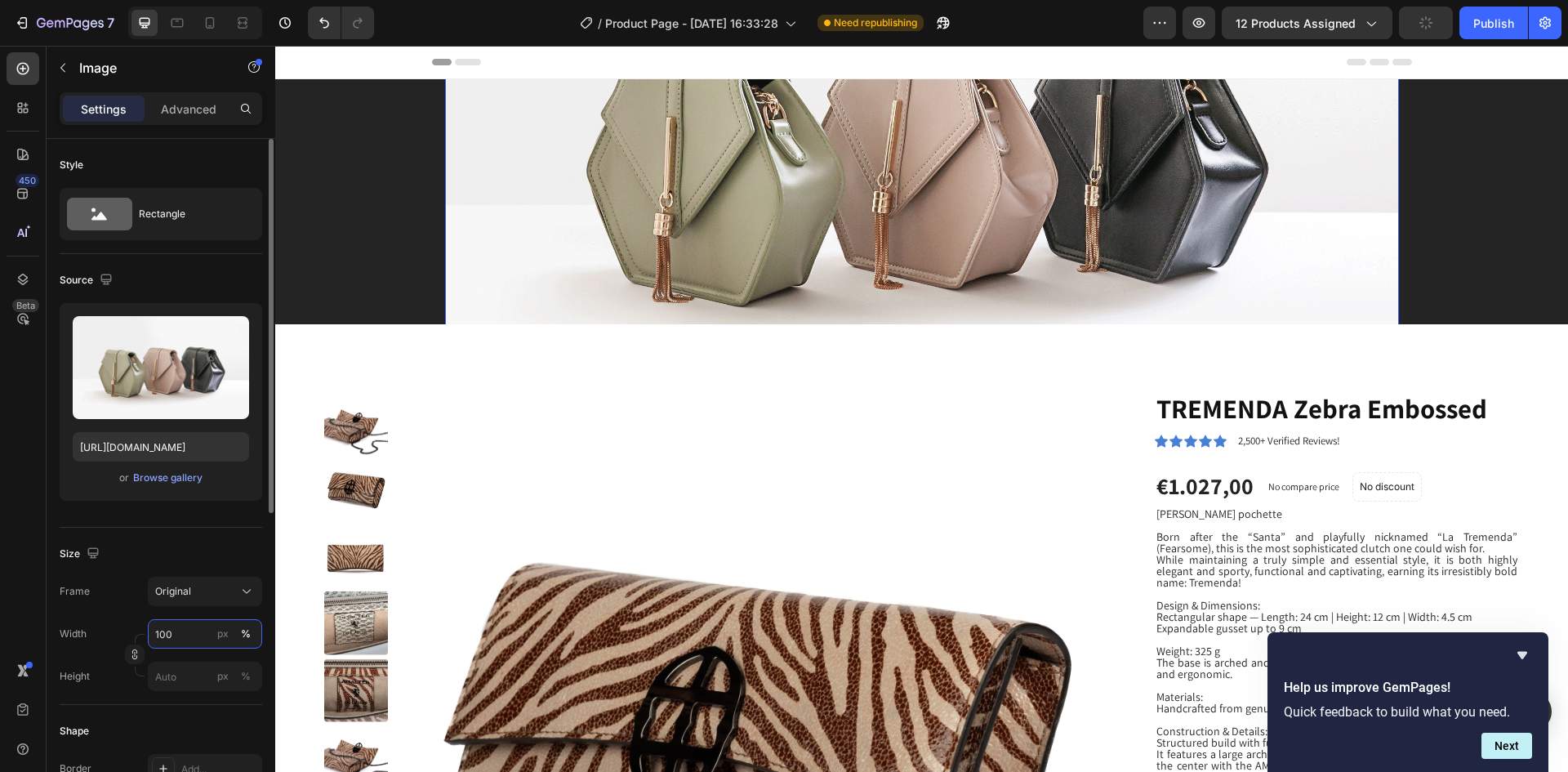
click at [207, 633] on input "100" at bounding box center [205, 633] width 114 height 29
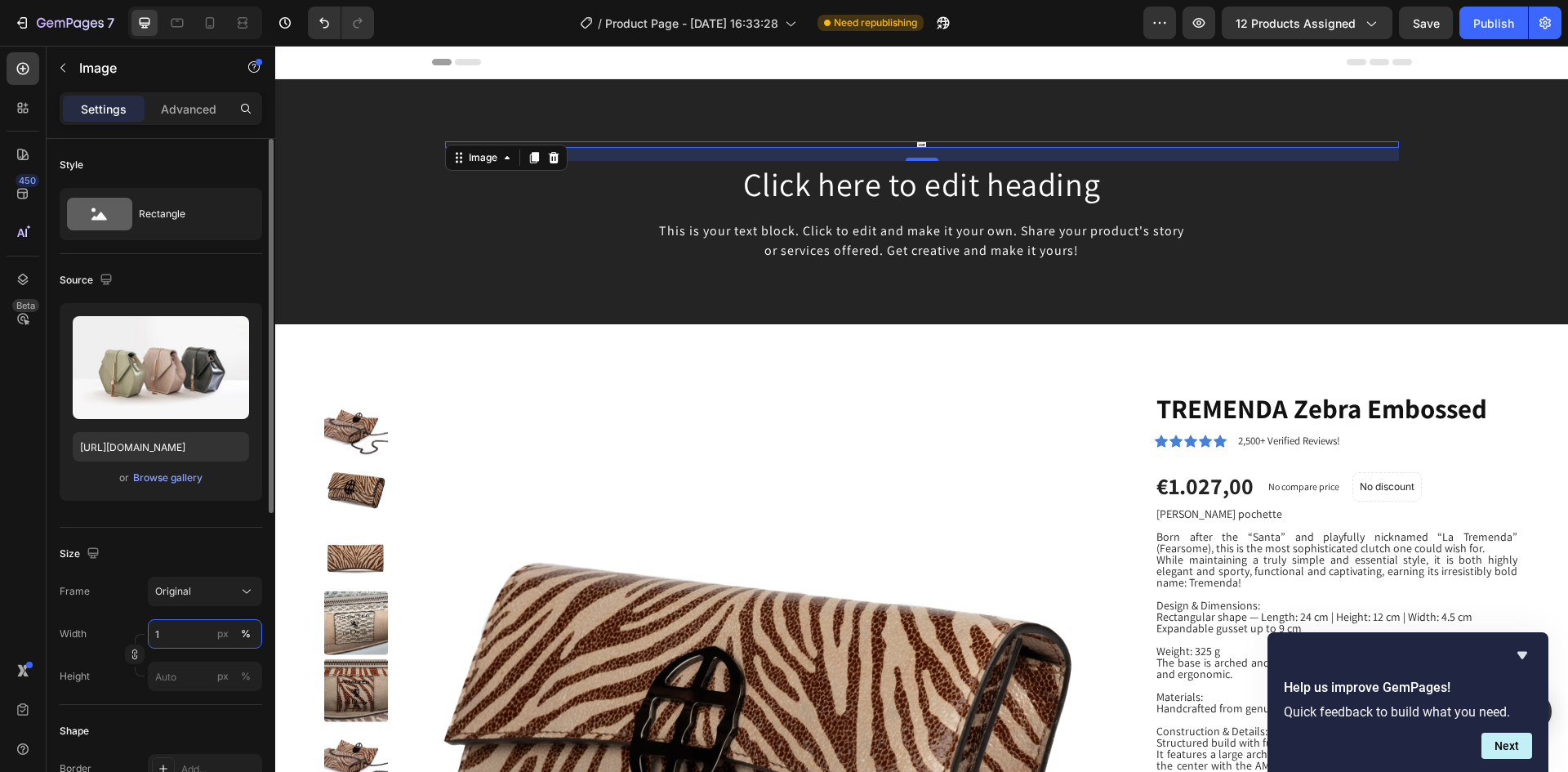
type input "10"
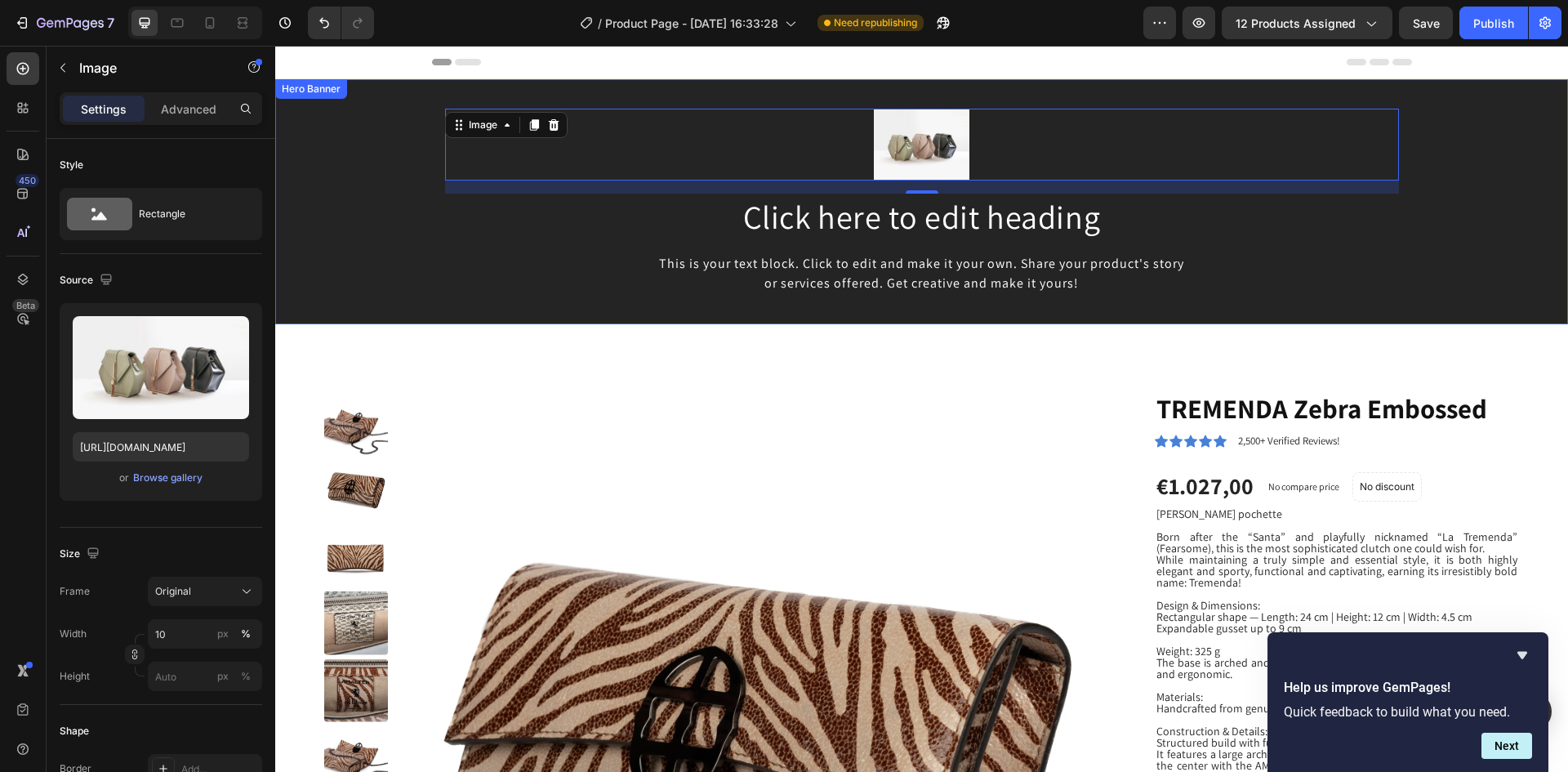
click at [460, 249] on div "Image 16 Click here to edit heading Heading This is your text block. Click to e…" at bounding box center [921, 201] width 954 height 186
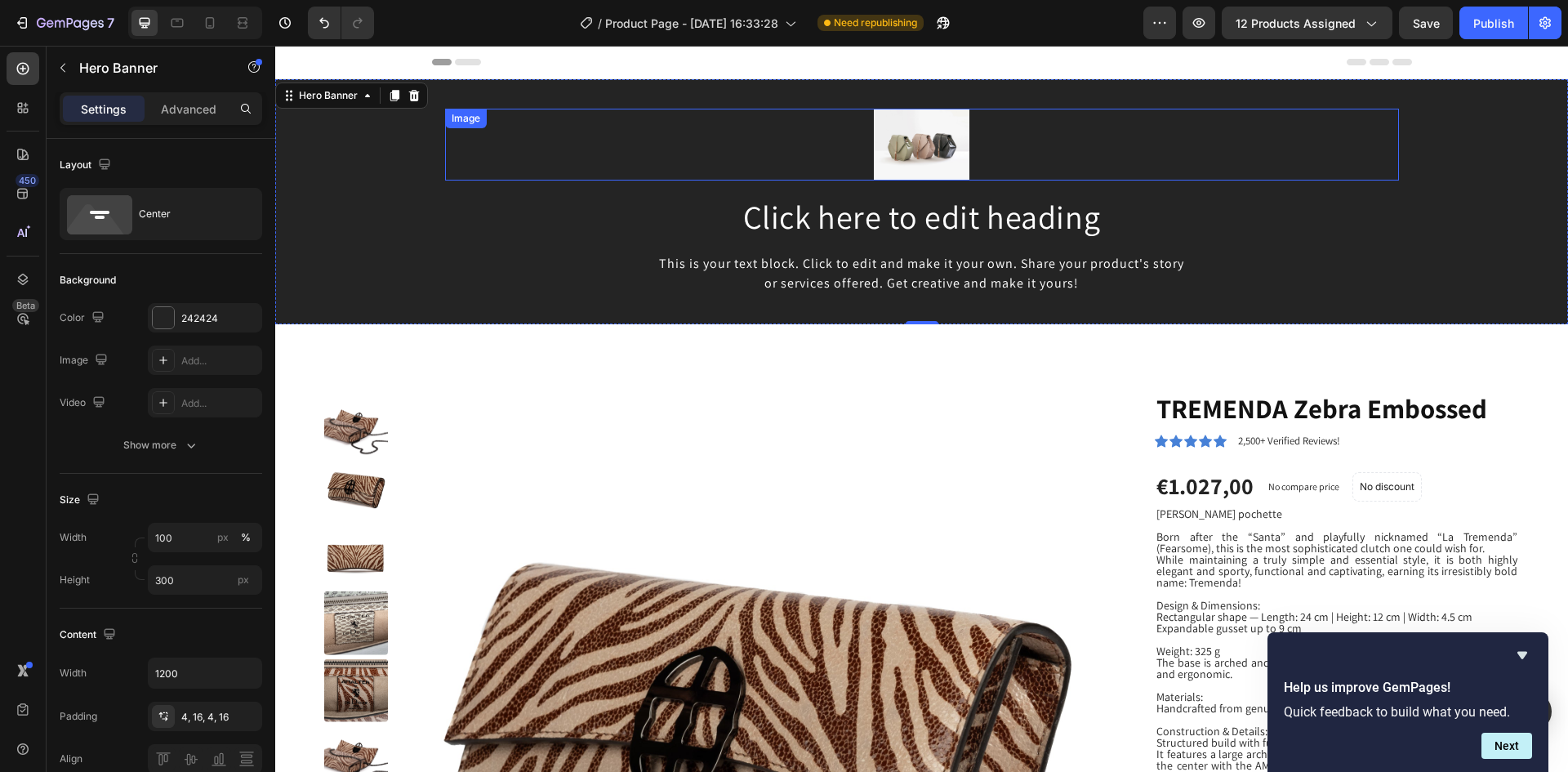
click at [921, 148] on img at bounding box center [921, 144] width 96 height 72
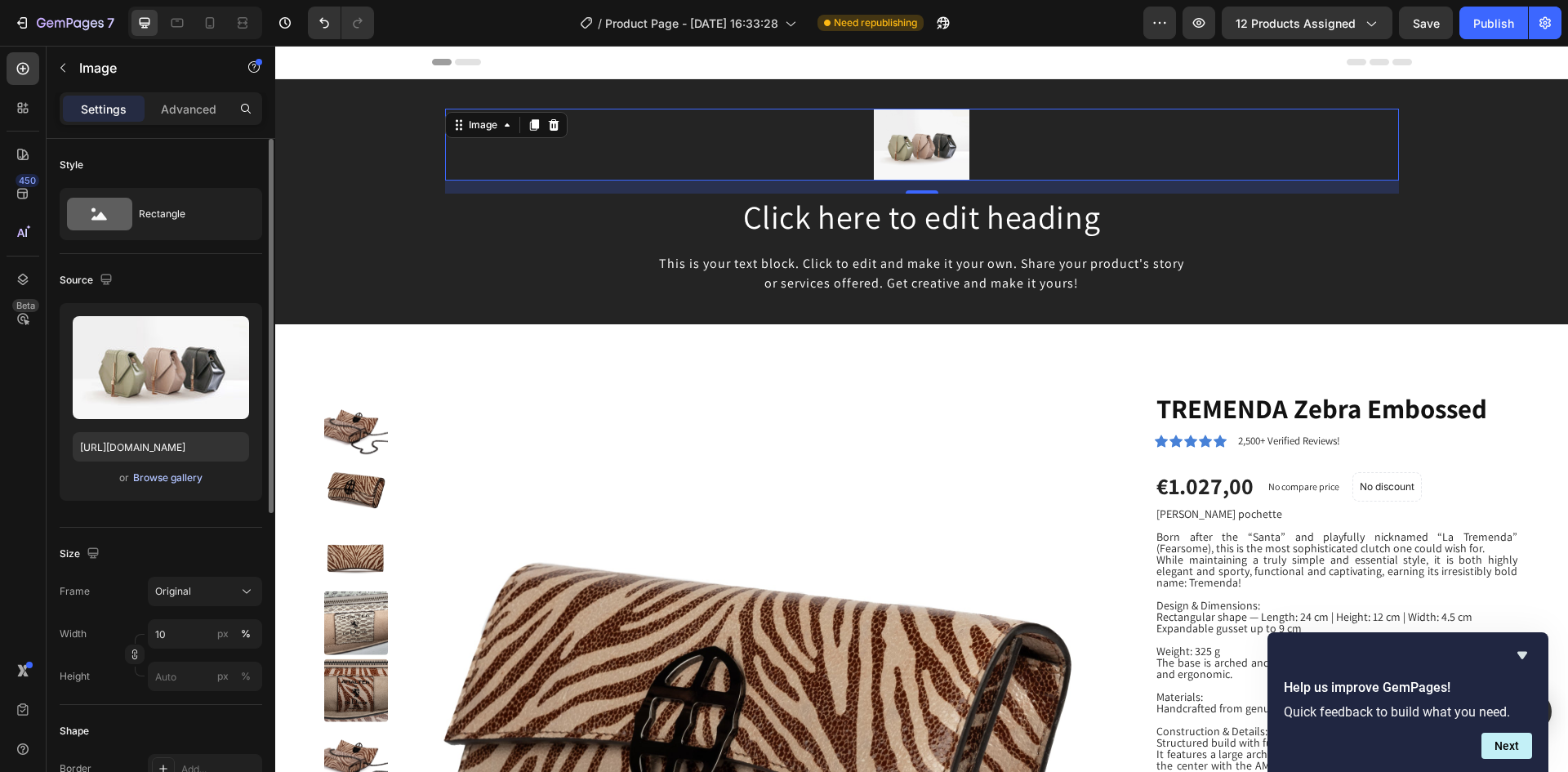
click at [174, 478] on div "Browse gallery" at bounding box center [168, 478] width 70 height 15
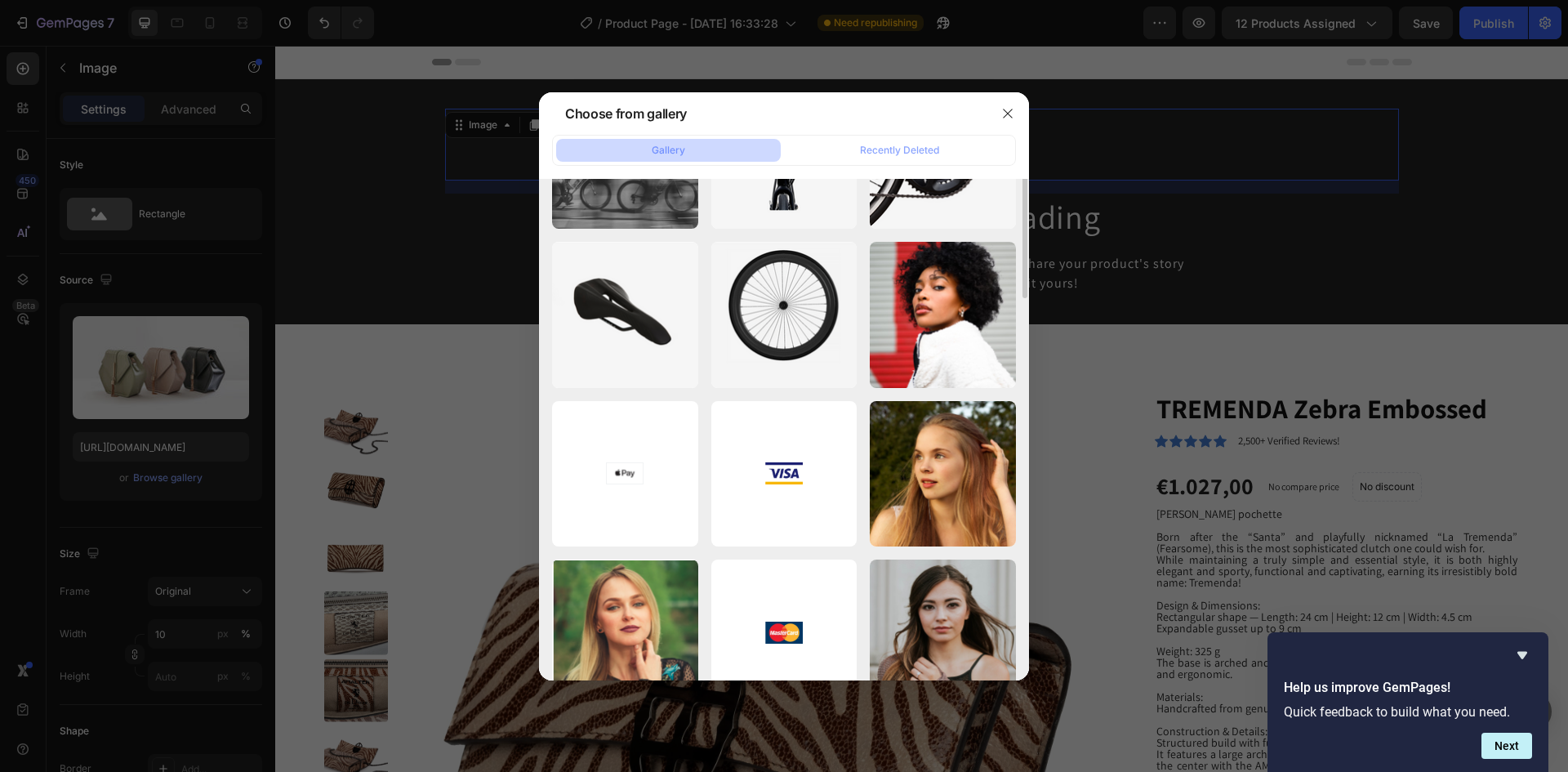
scroll to position [159, 0]
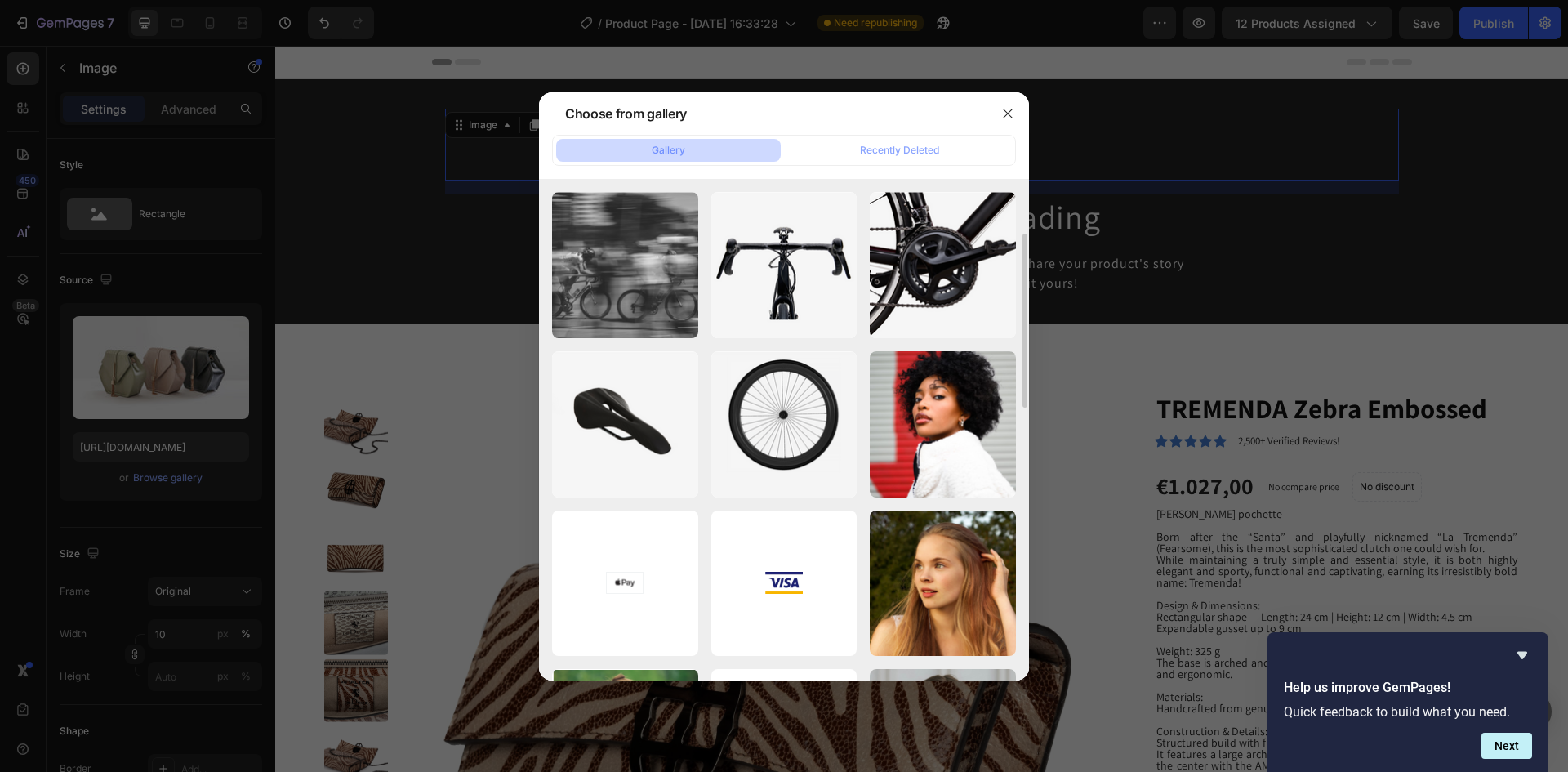
click at [683, 151] on div "Gallery" at bounding box center [668, 150] width 34 height 15
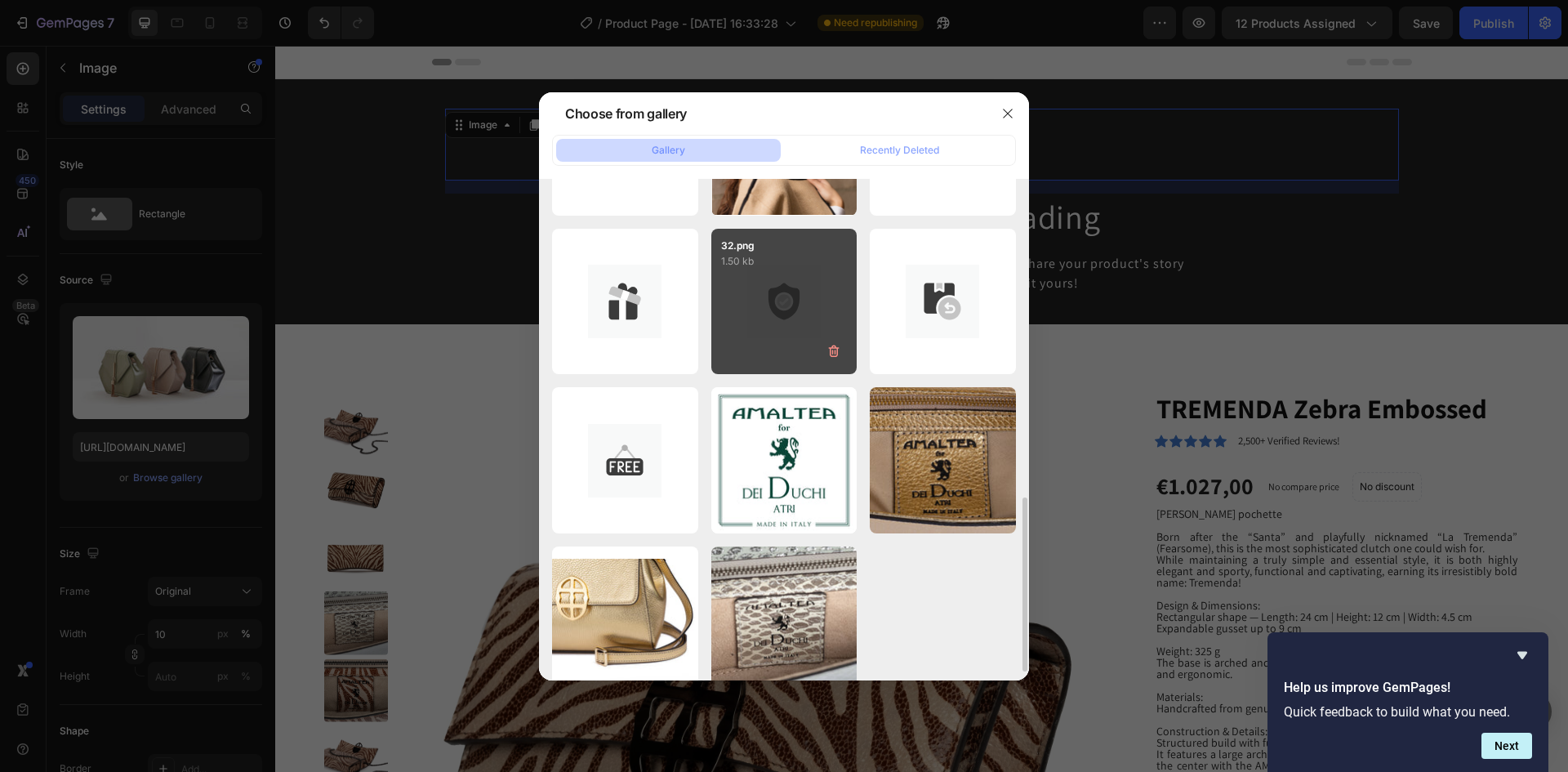
scroll to position [942, 0]
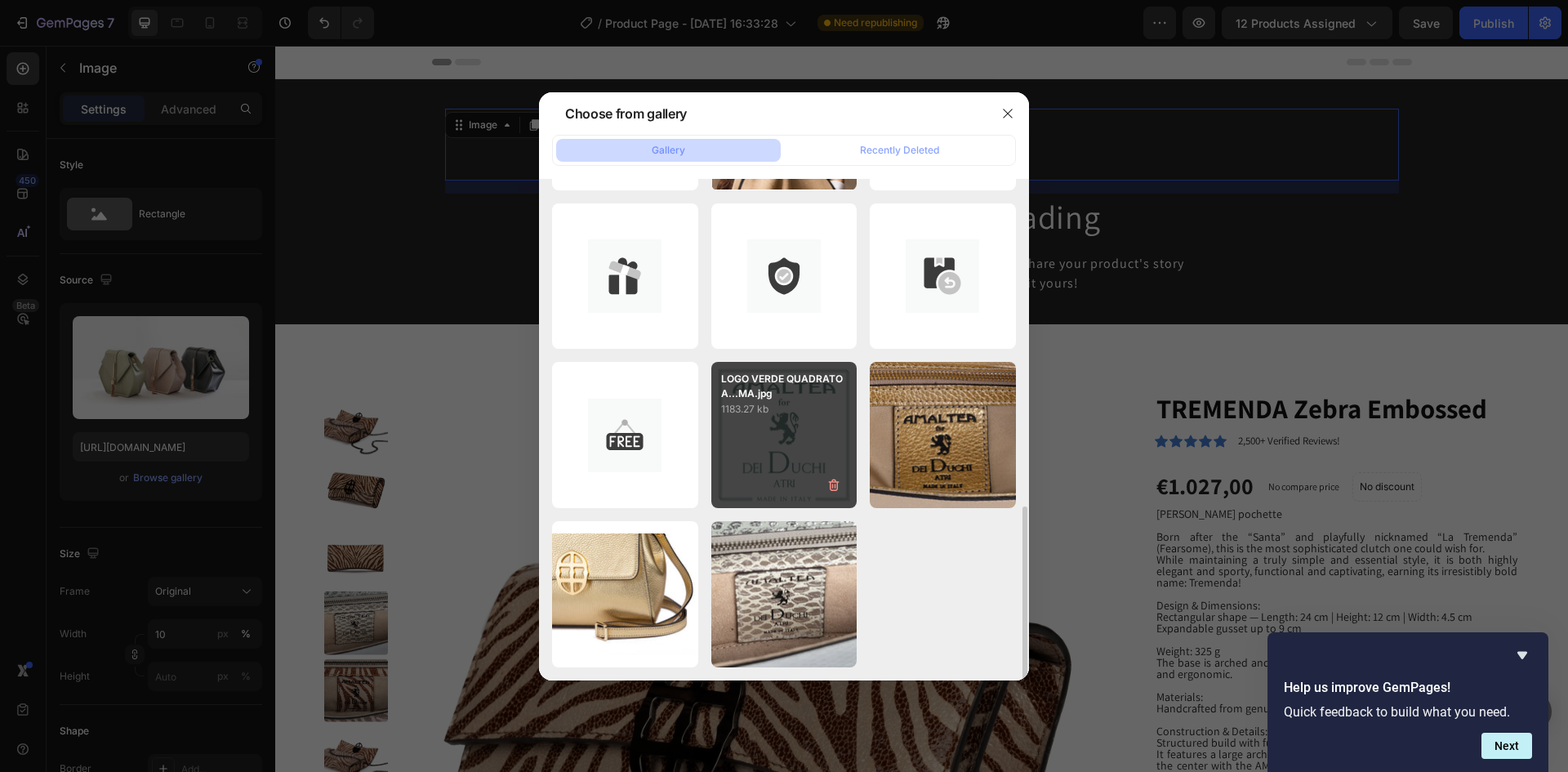
click at [795, 429] on div "LOGO VERDE QUADRATO A...MA.jpg 1183.27 kb" at bounding box center [784, 434] width 146 height 146
type input "[URL][DOMAIN_NAME]"
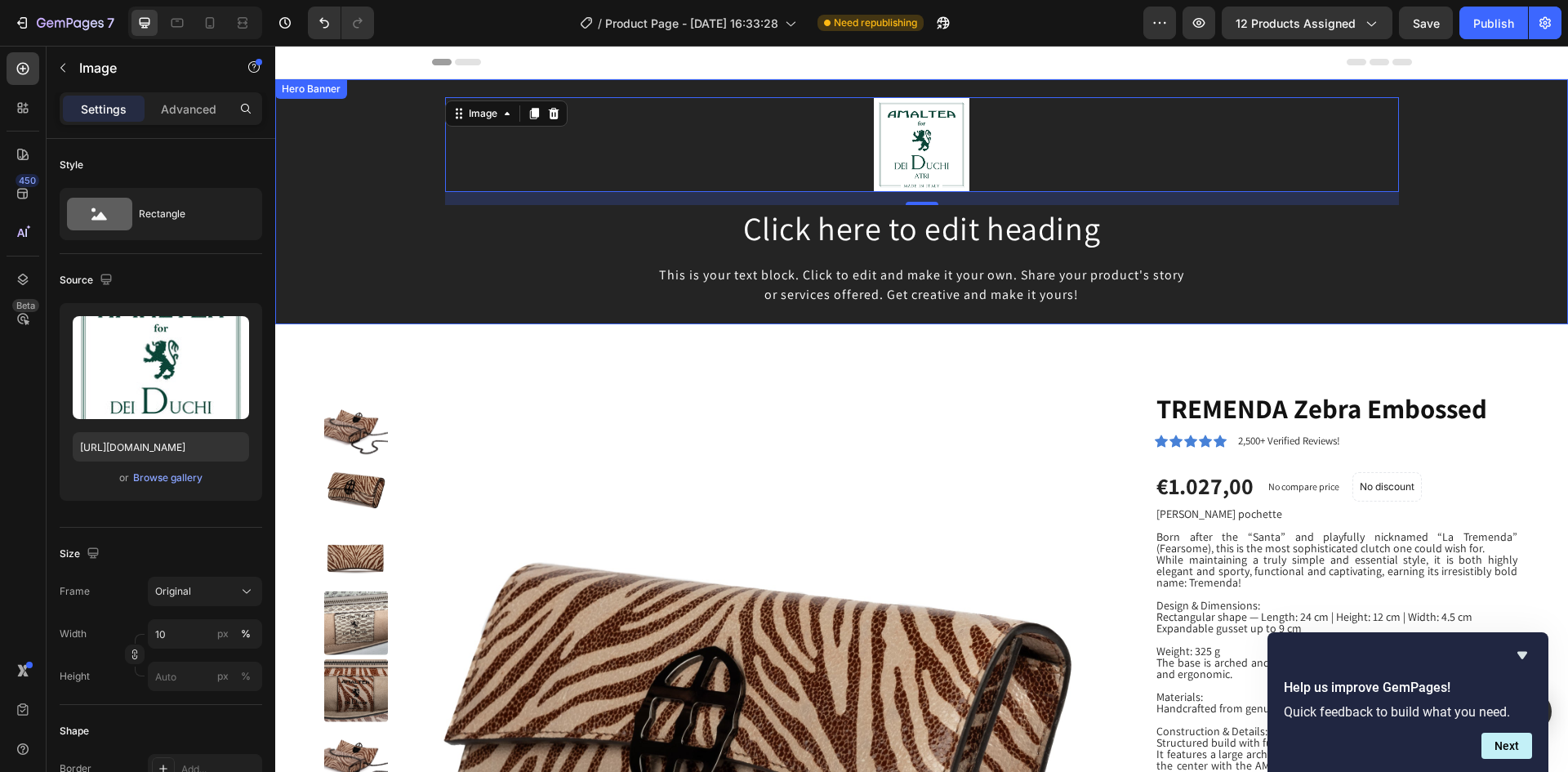
click at [348, 244] on div "Background Image" at bounding box center [921, 201] width 1293 height 245
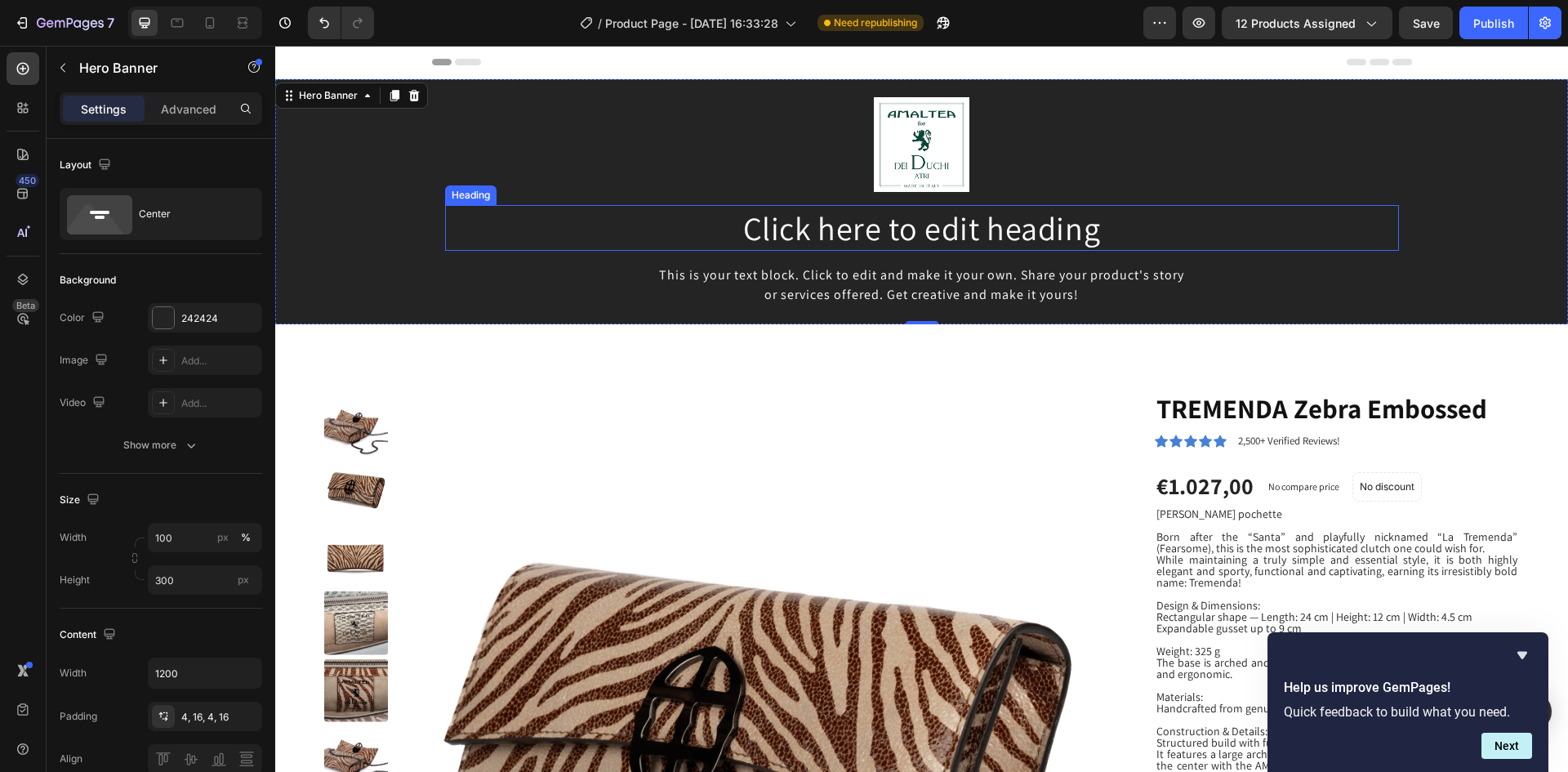
click at [955, 235] on h2 "Click here to edit heading" at bounding box center [921, 228] width 954 height 46
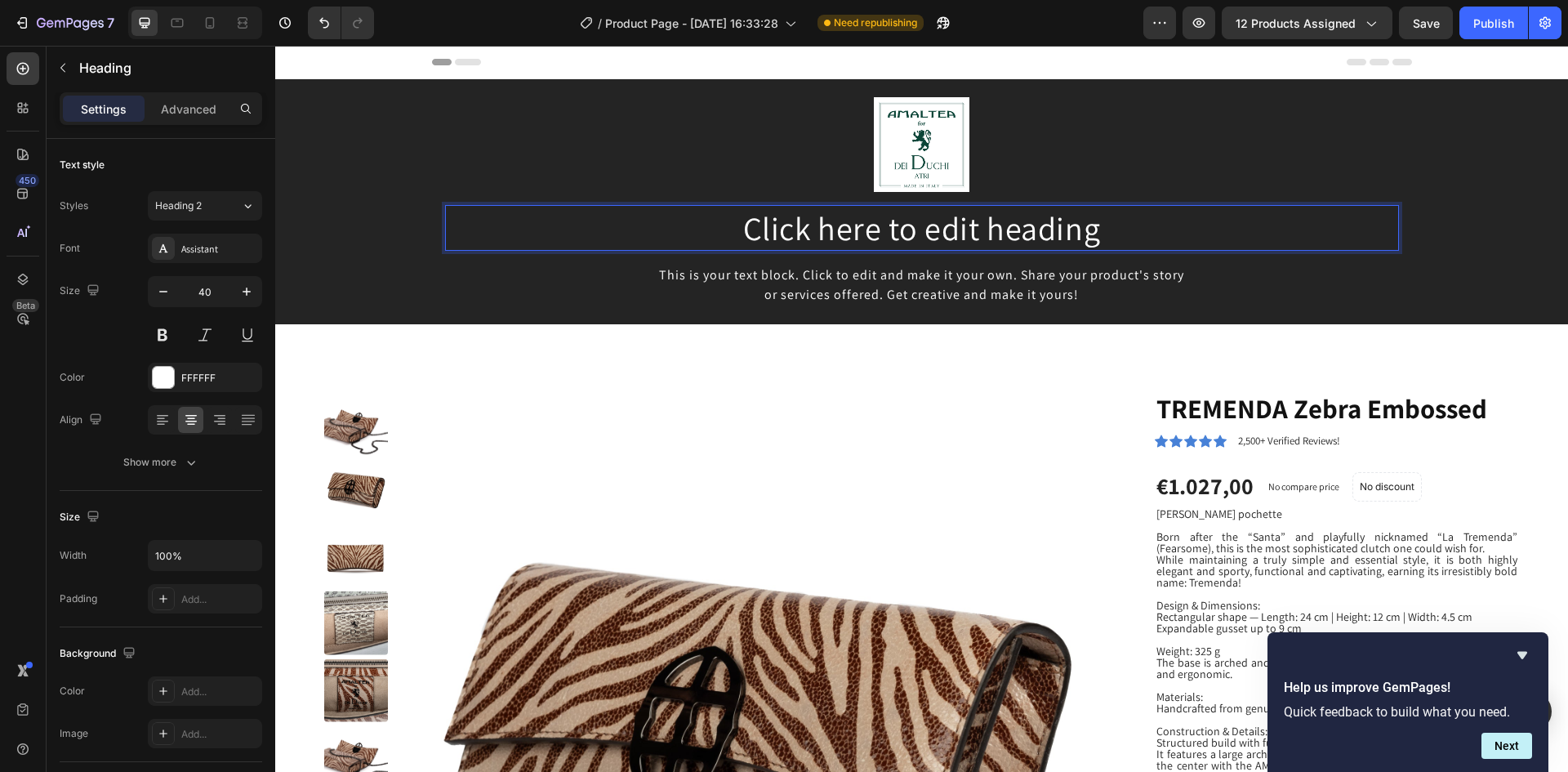
click at [834, 225] on p "Click here to edit heading" at bounding box center [921, 228] width 950 height 43
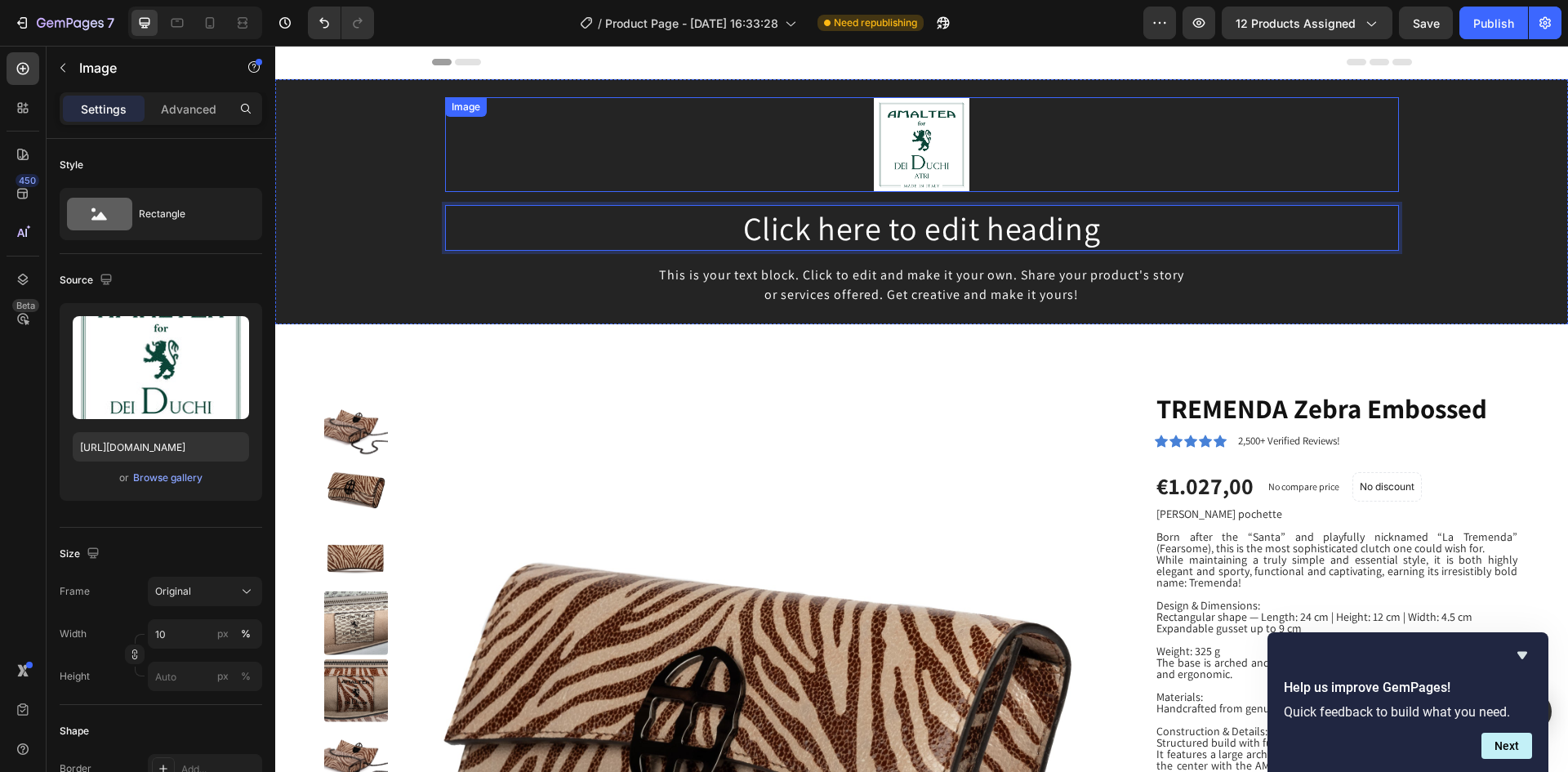
click at [609, 164] on div at bounding box center [921, 144] width 954 height 96
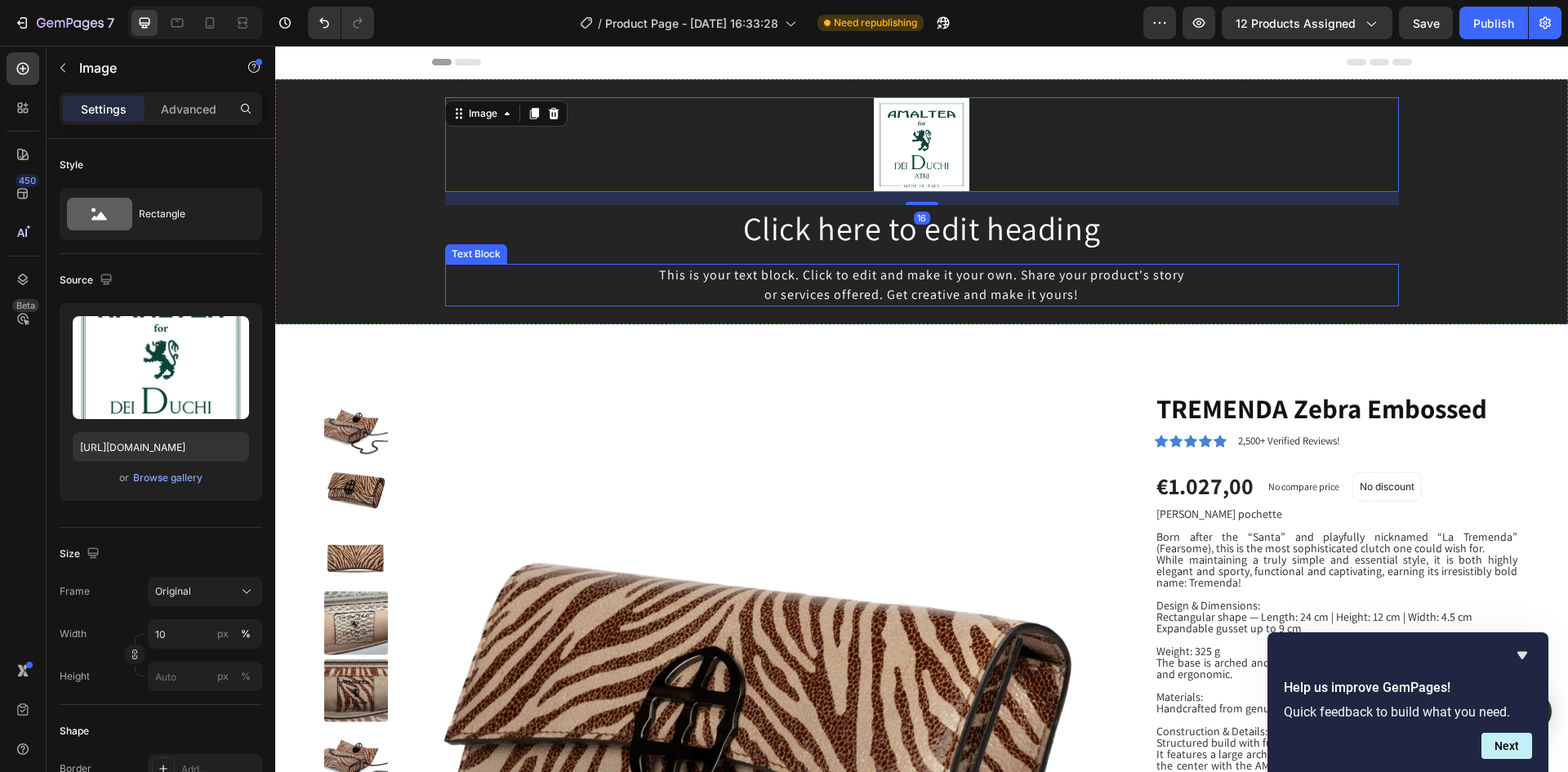
click at [600, 267] on div "This is your text block. Click to edit and make it your own. Share your product…" at bounding box center [921, 285] width 954 height 43
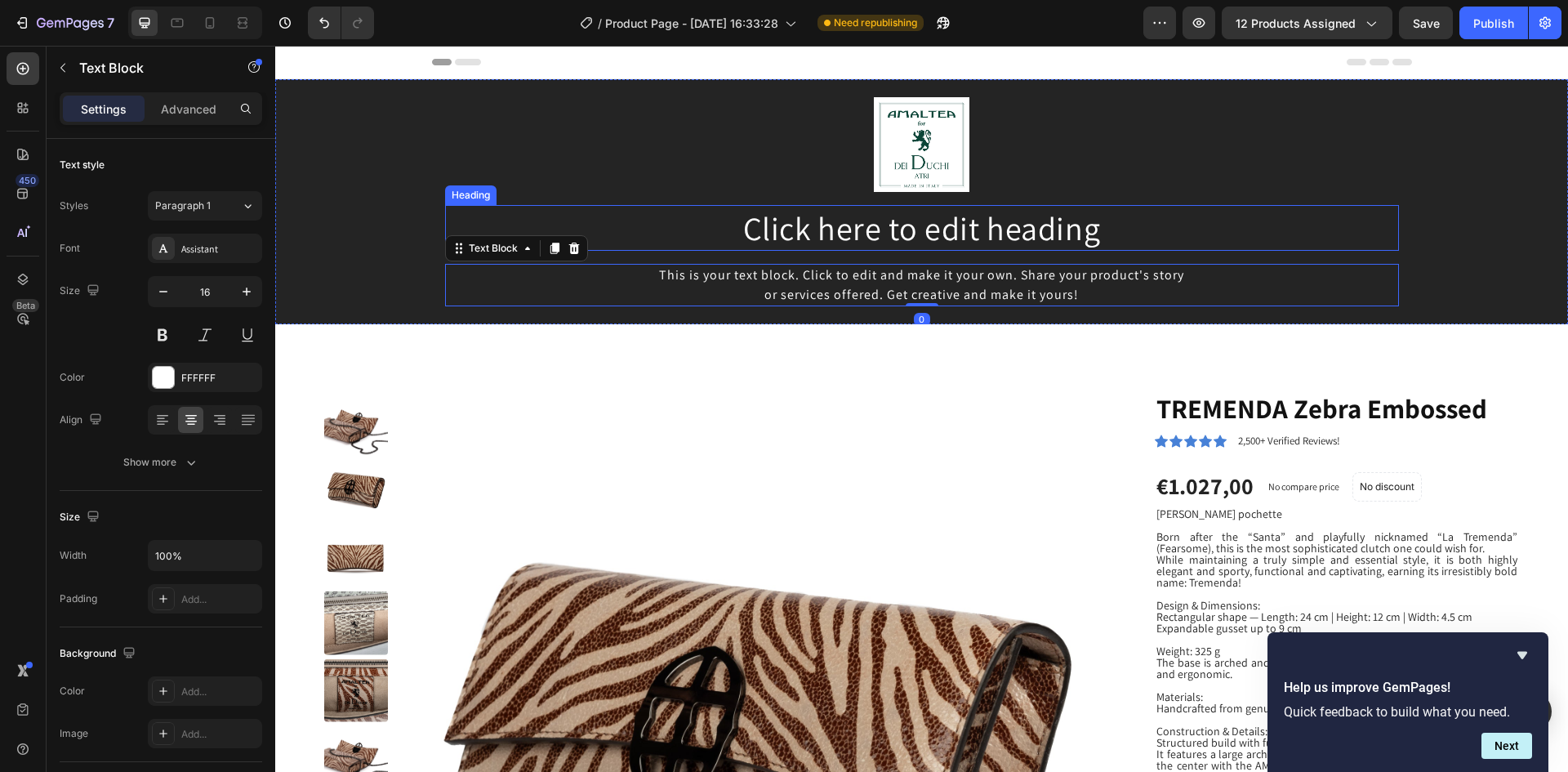
click at [826, 234] on p "Click here to edit heading" at bounding box center [921, 228] width 950 height 43
click at [550, 291] on div "This is your text block. Click to edit and make it your own. Share your product…" at bounding box center [921, 285] width 954 height 43
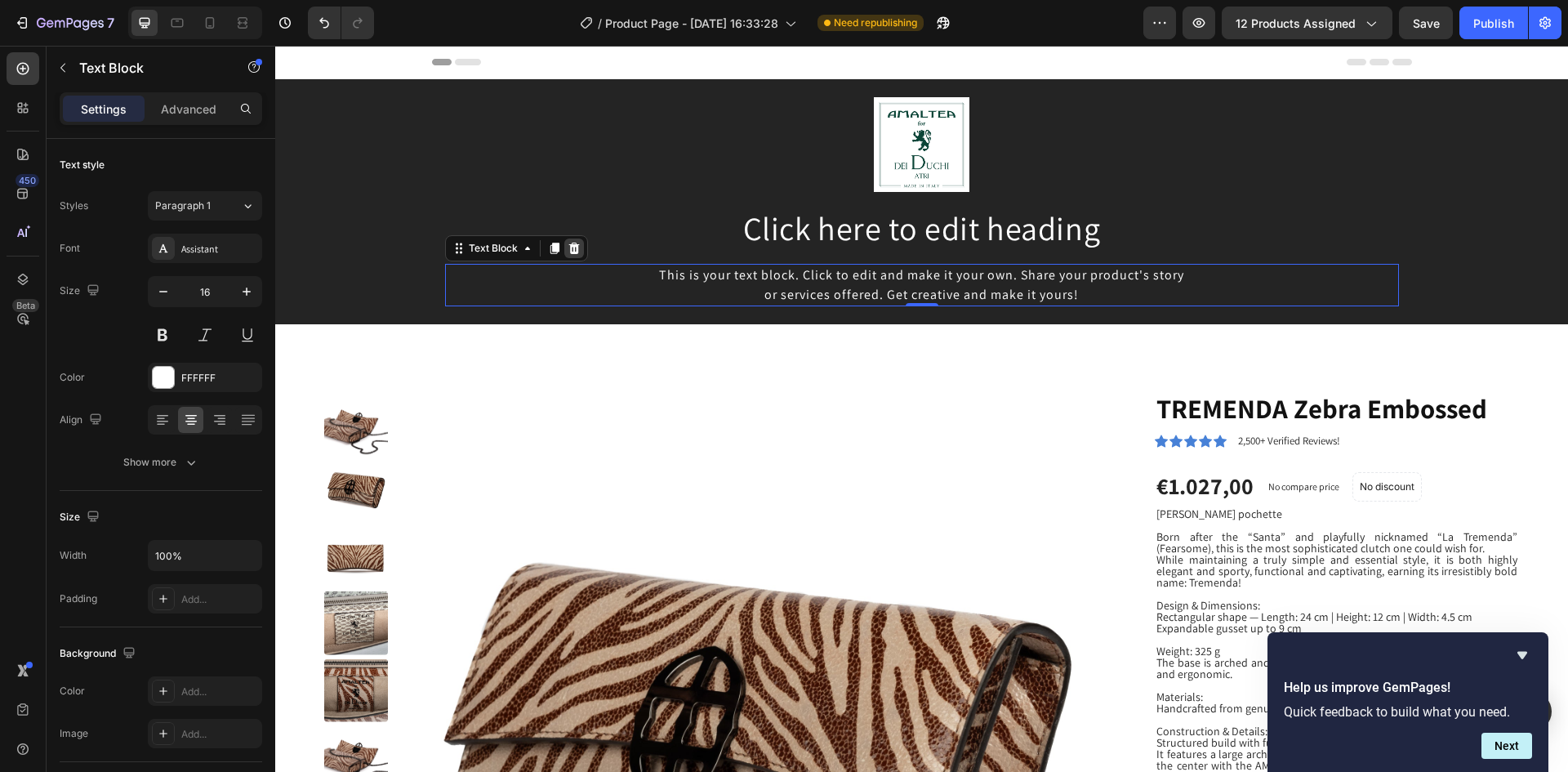
click at [569, 250] on icon at bounding box center [573, 248] width 11 height 12
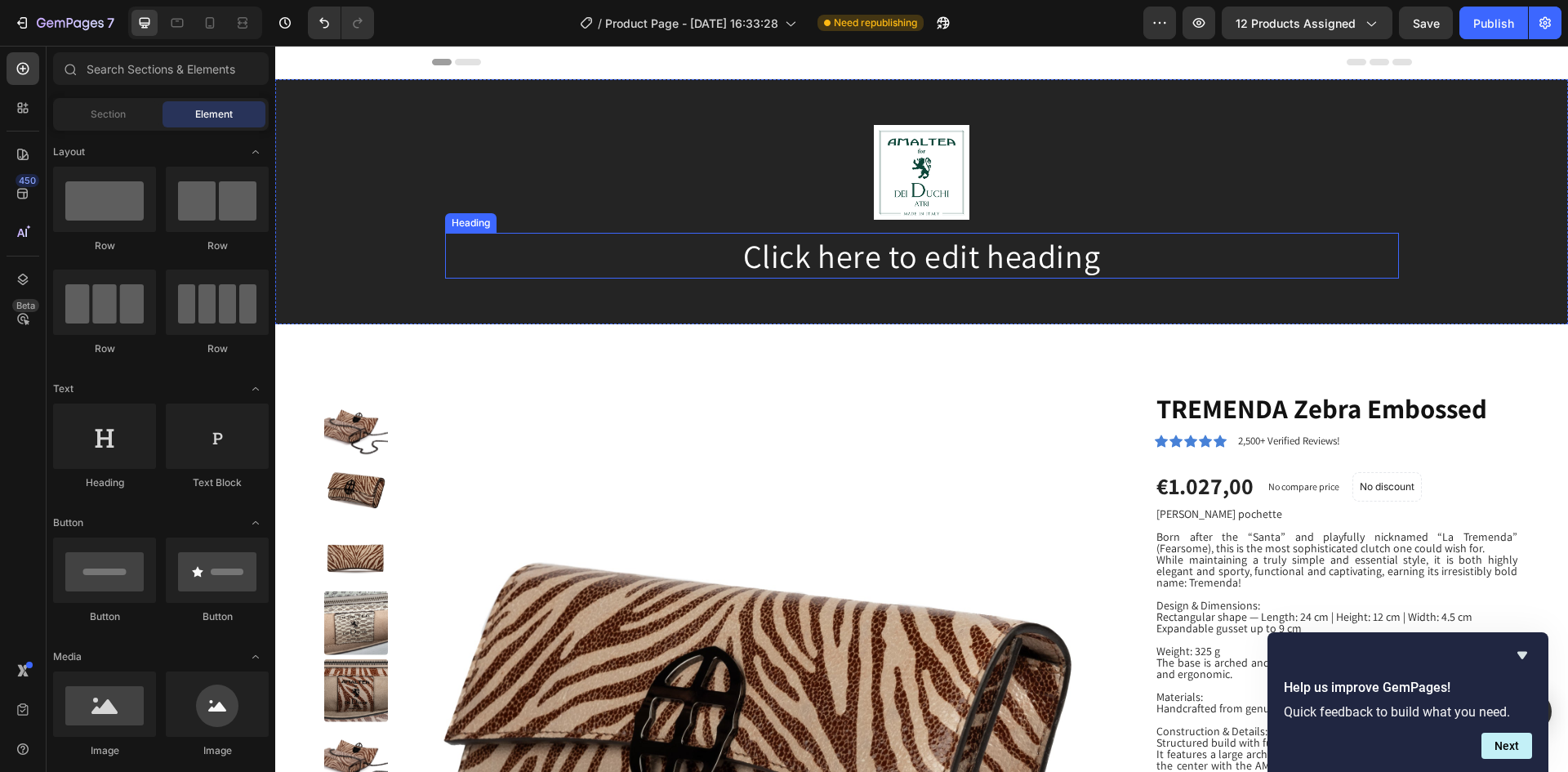
click at [815, 255] on p "Click here to edit heading" at bounding box center [921, 256] width 950 height 43
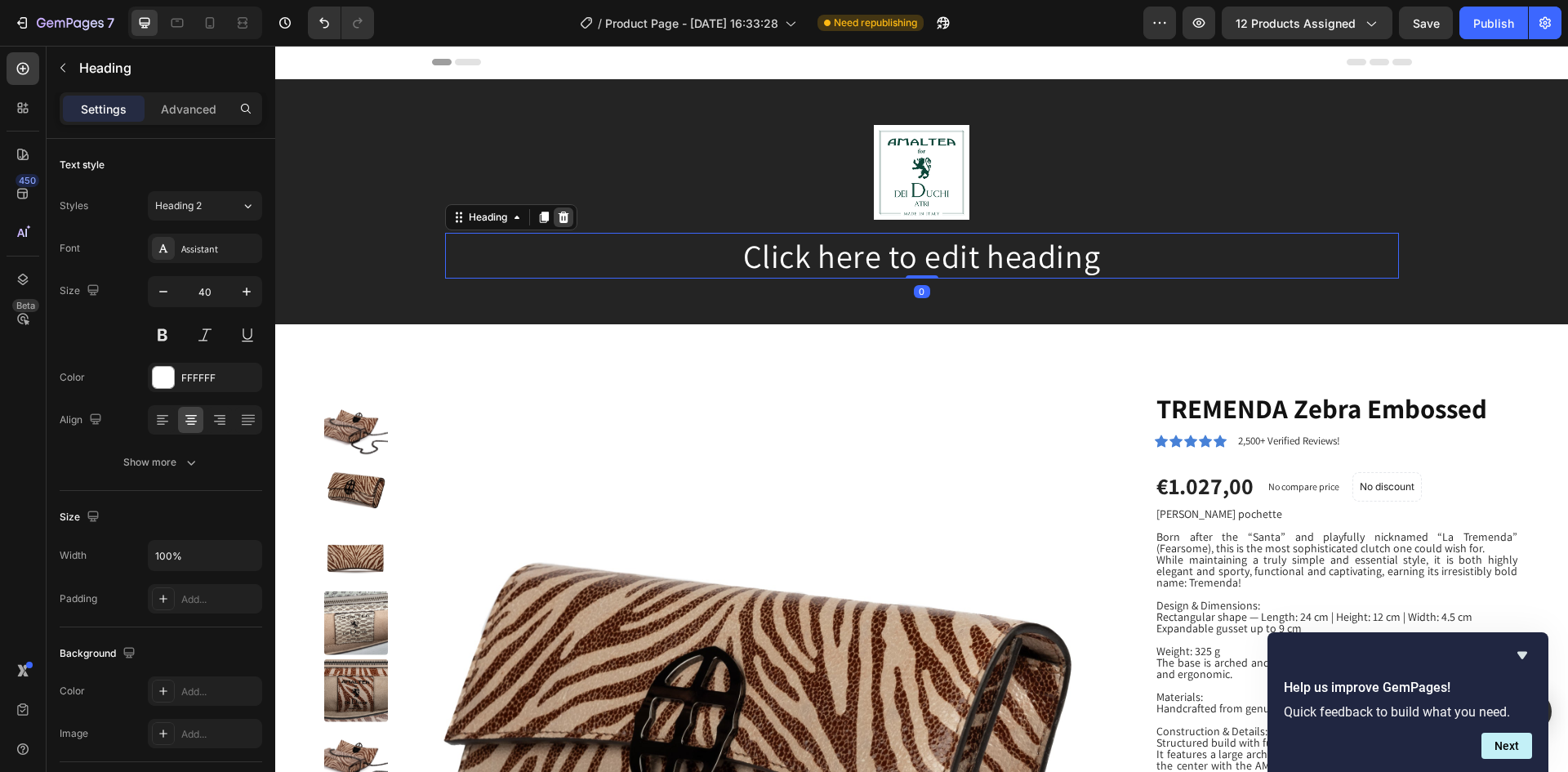
click at [559, 221] on icon at bounding box center [563, 217] width 11 height 12
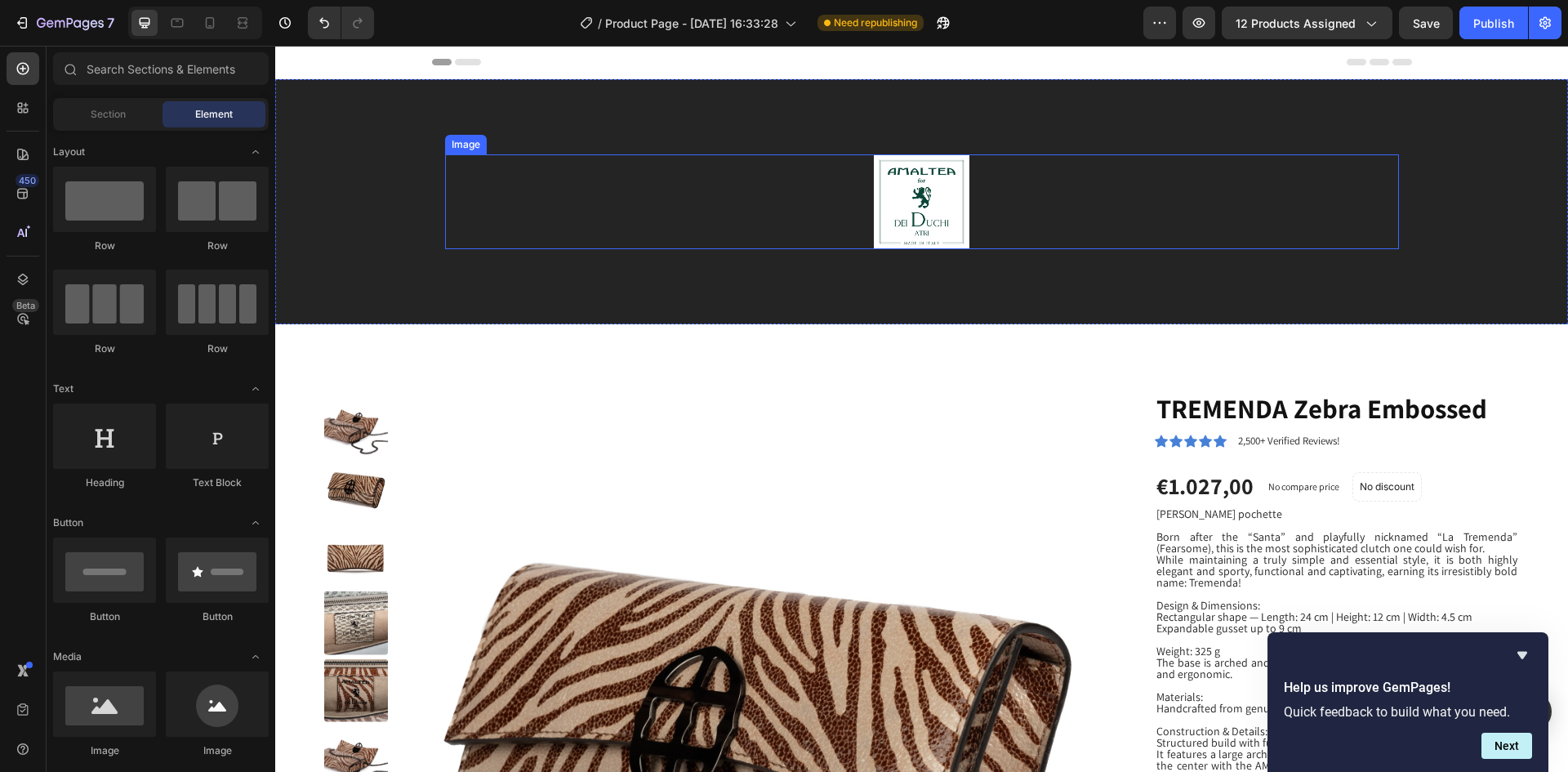
click at [752, 220] on div at bounding box center [921, 201] width 954 height 96
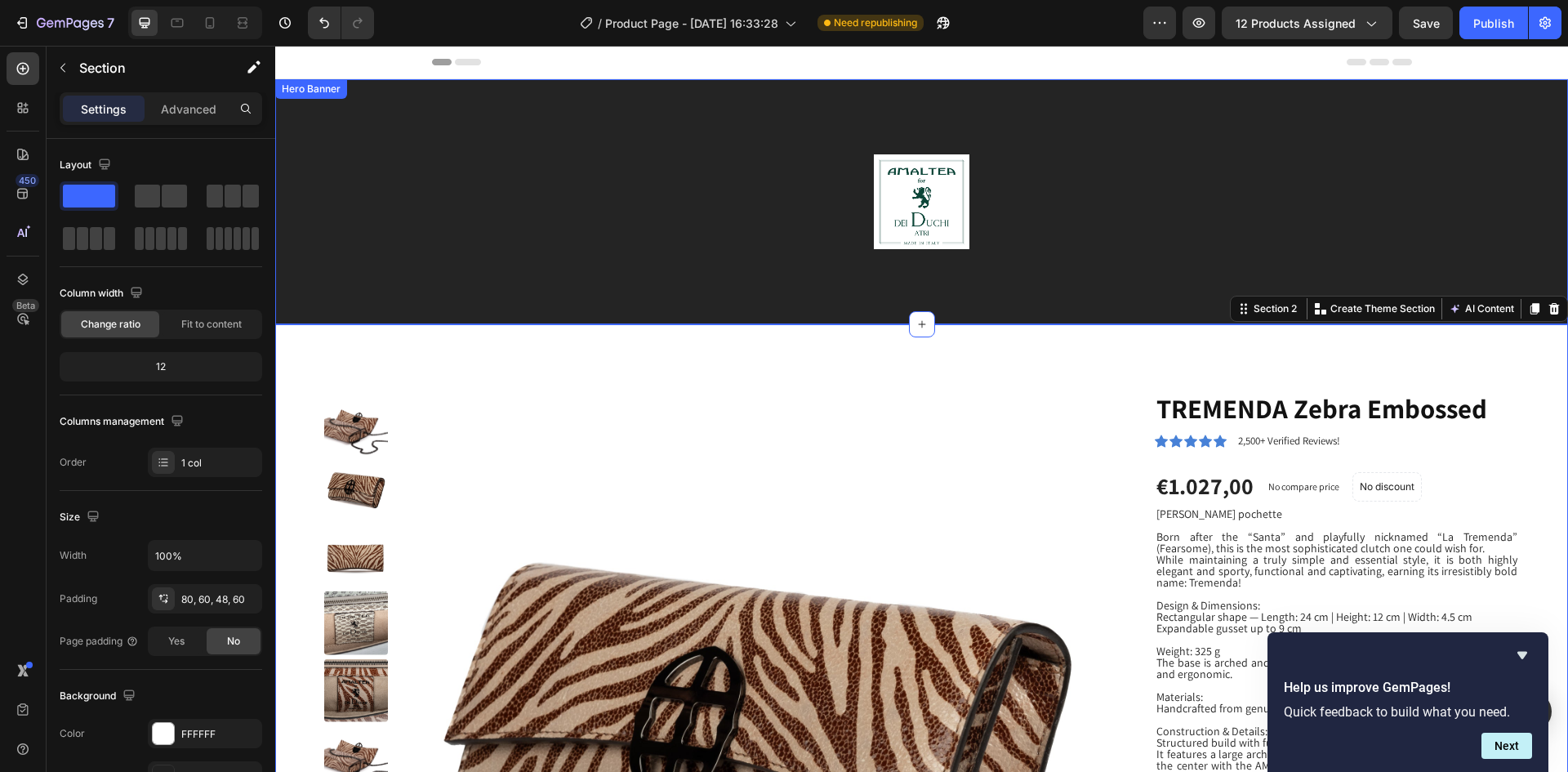
click at [512, 303] on div "Background Image" at bounding box center [921, 201] width 1293 height 245
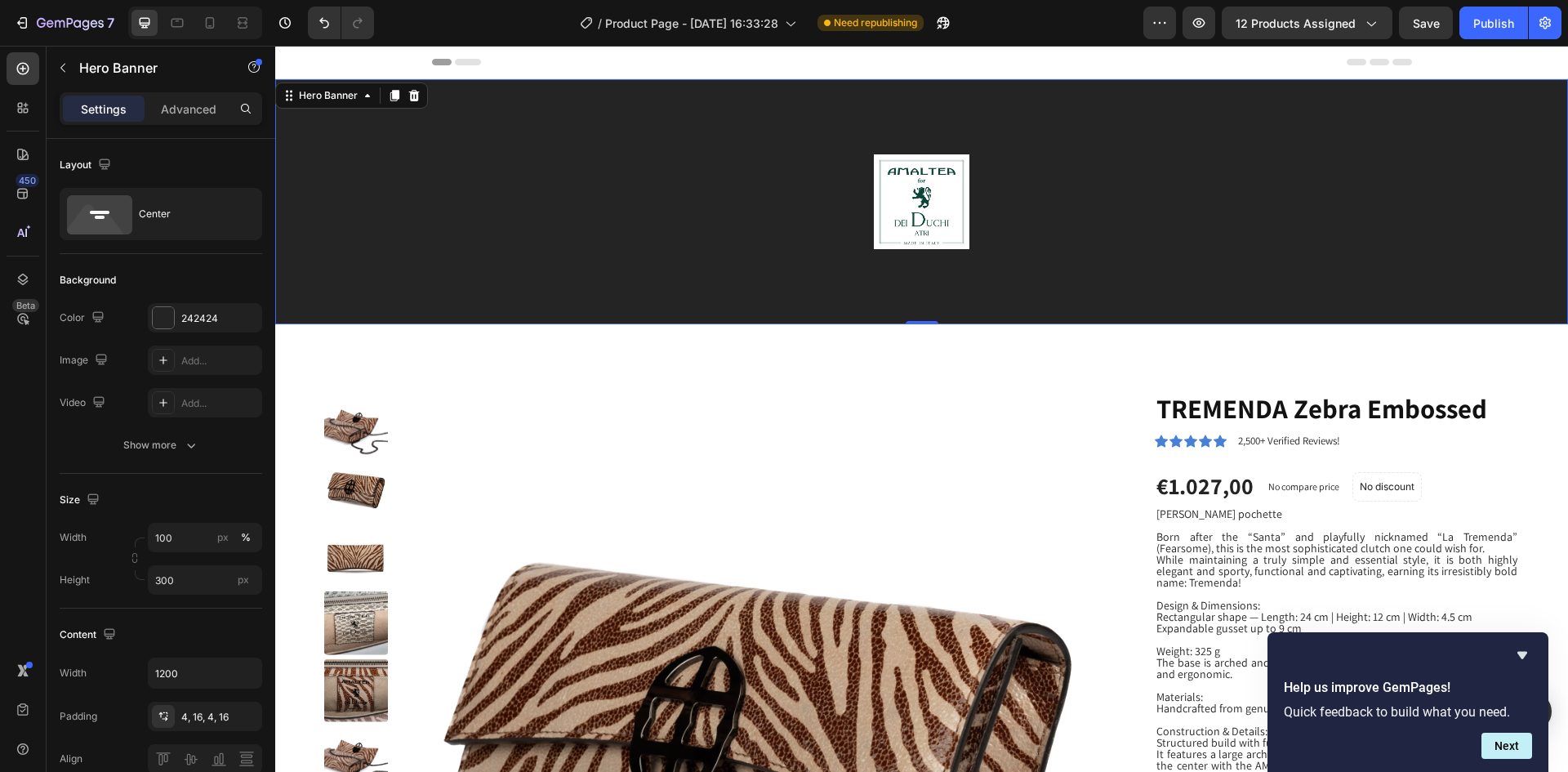
click at [512, 303] on div "Background Image" at bounding box center [921, 201] width 1293 height 245
click at [1290, 289] on div "Background Image" at bounding box center [921, 201] width 1293 height 245
click at [1191, 310] on div "Background Image" at bounding box center [921, 201] width 1293 height 245
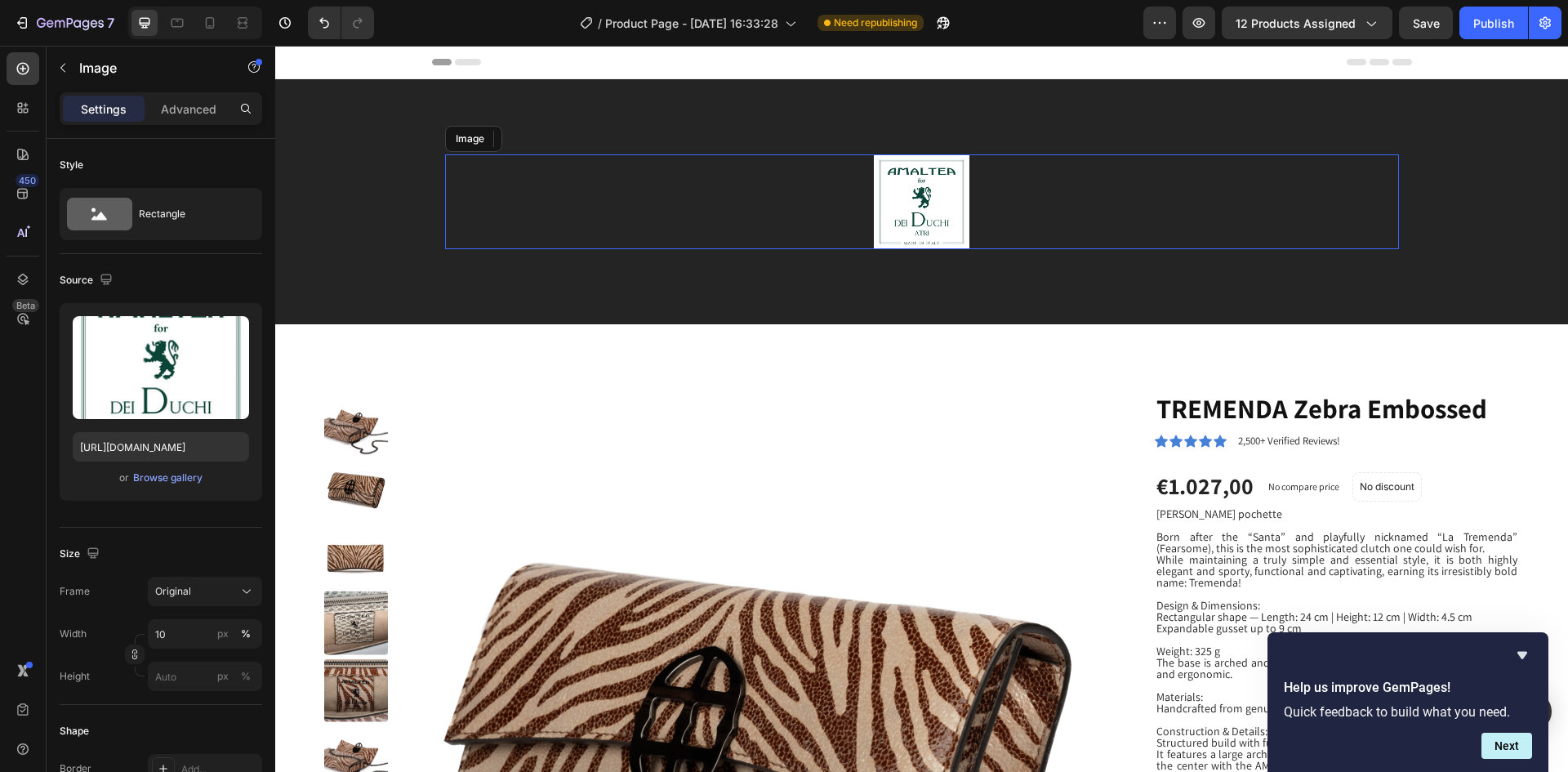
click at [903, 230] on img at bounding box center [921, 201] width 96 height 96
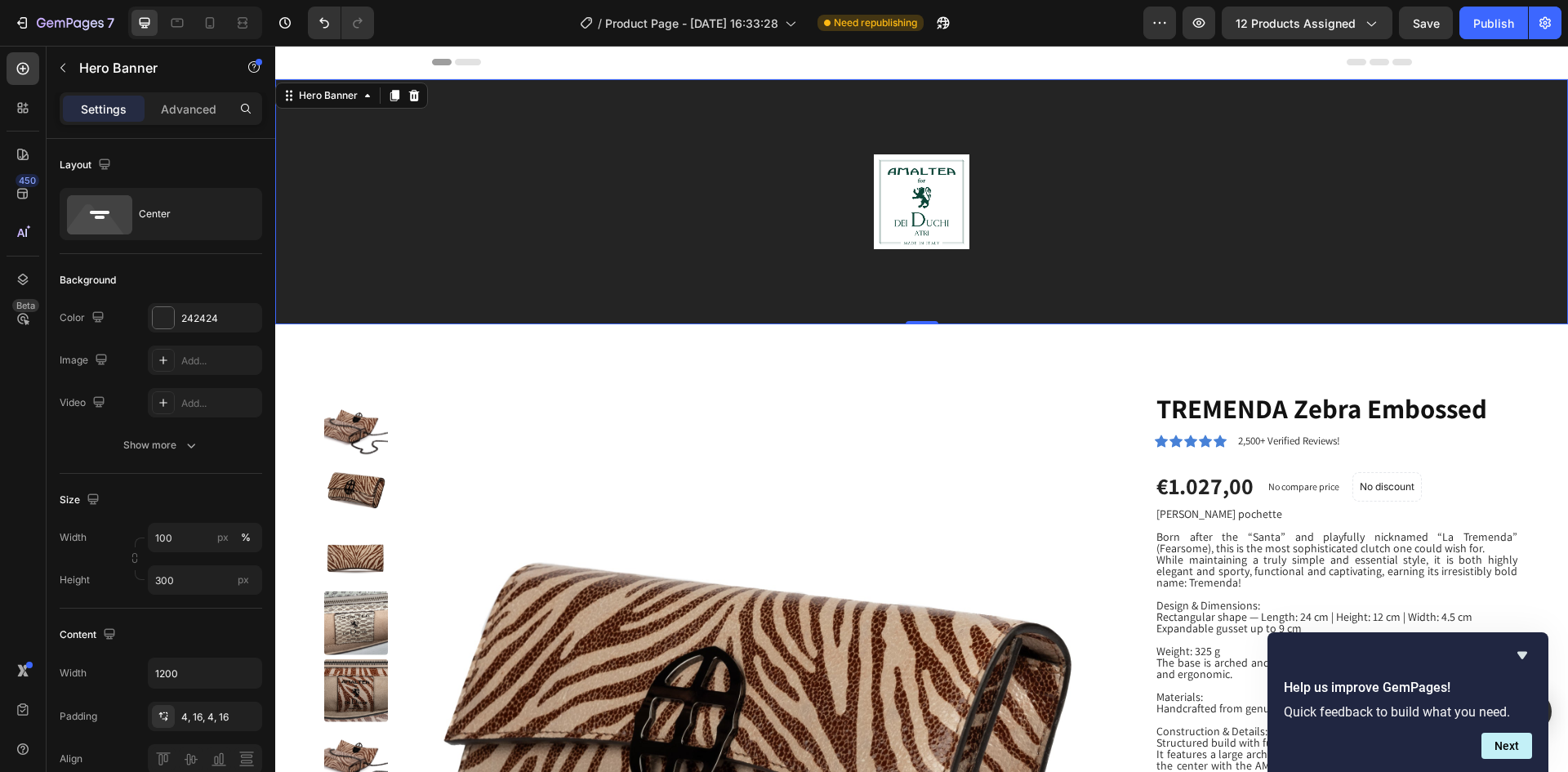
click at [967, 292] on div "Background Image" at bounding box center [921, 201] width 1293 height 245
click at [1099, 283] on div "Background Image" at bounding box center [921, 201] width 1293 height 245
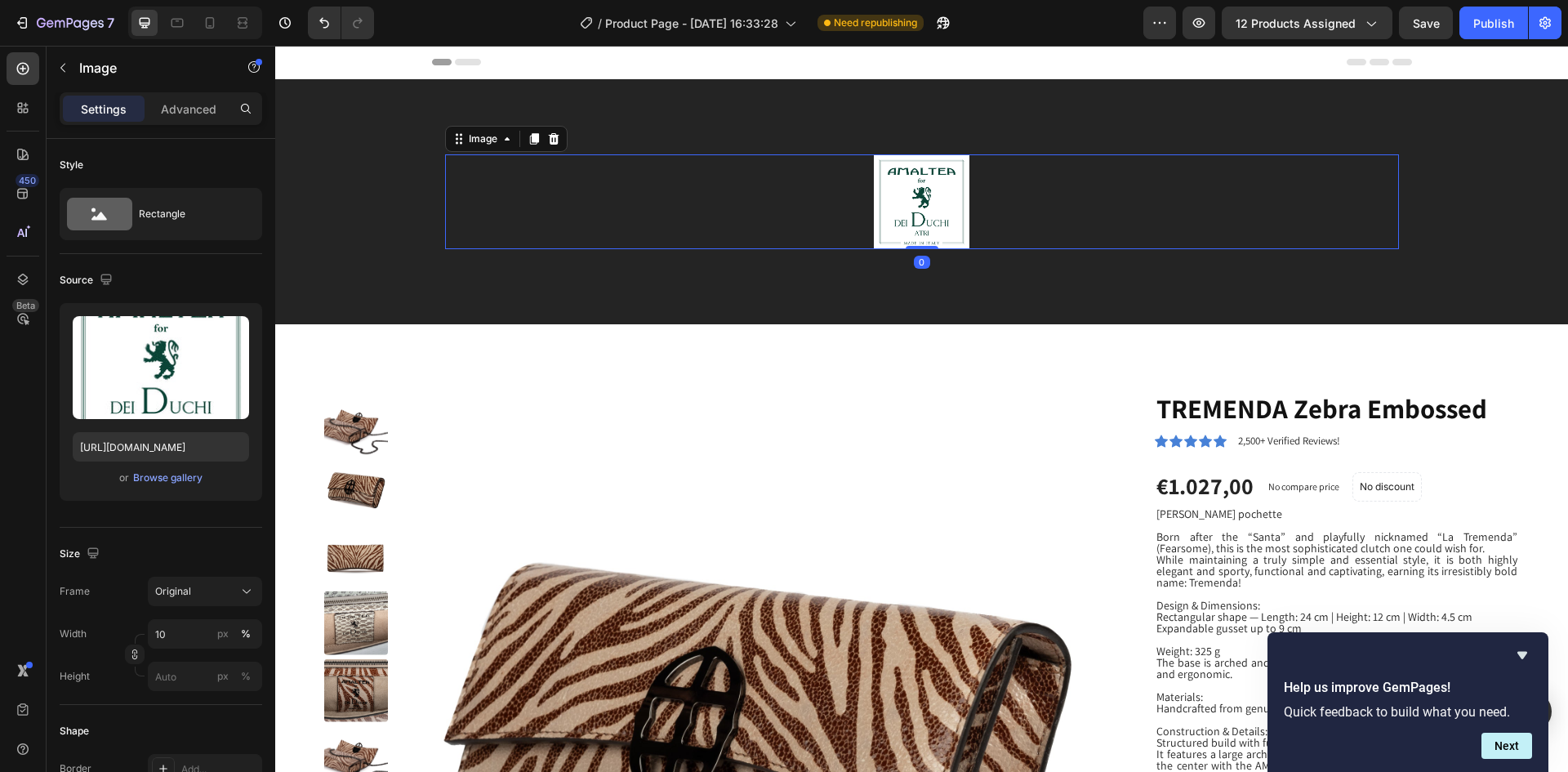
click at [928, 213] on img at bounding box center [921, 201] width 96 height 96
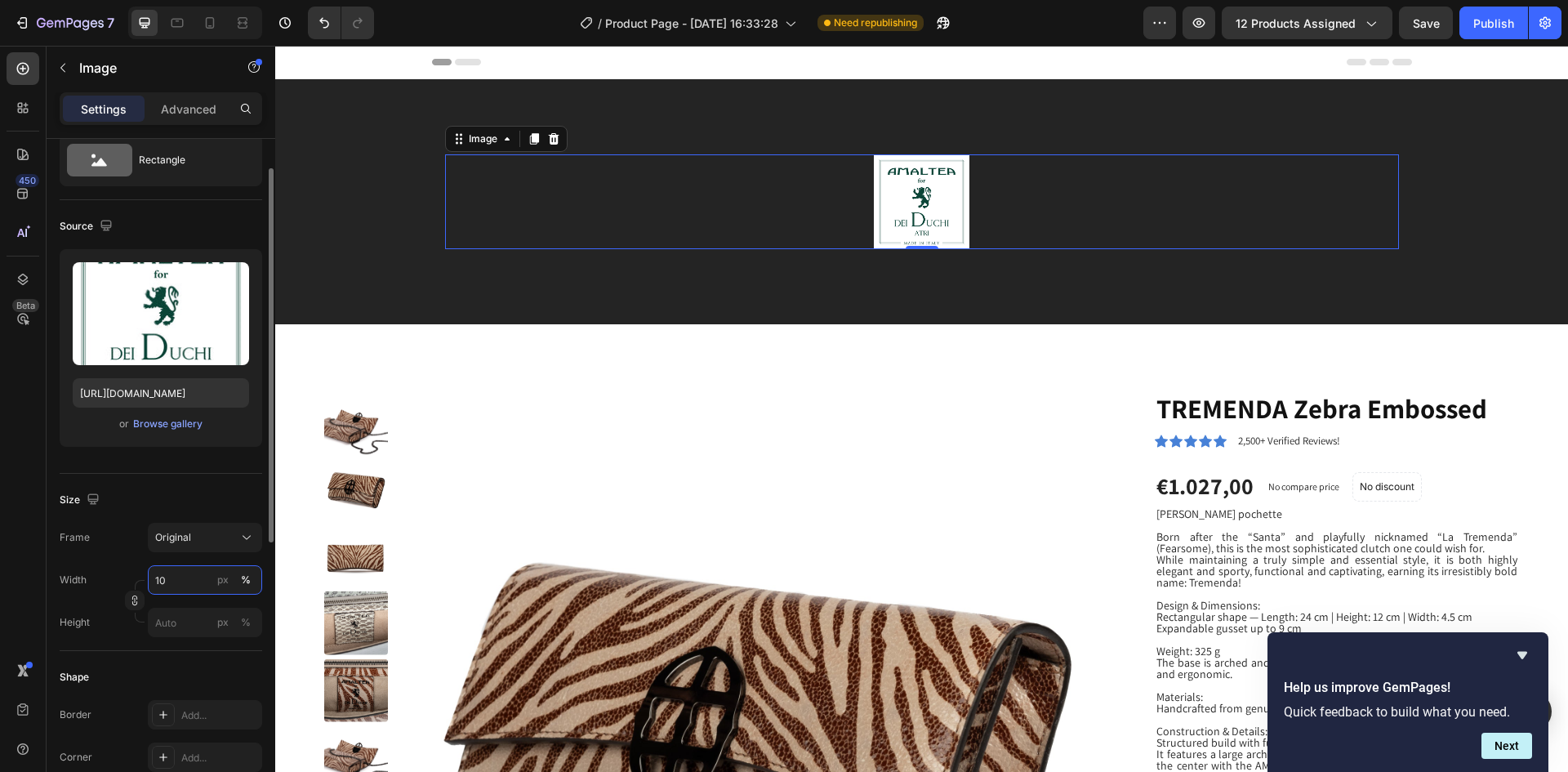
click at [165, 580] on input "10" at bounding box center [205, 579] width 114 height 29
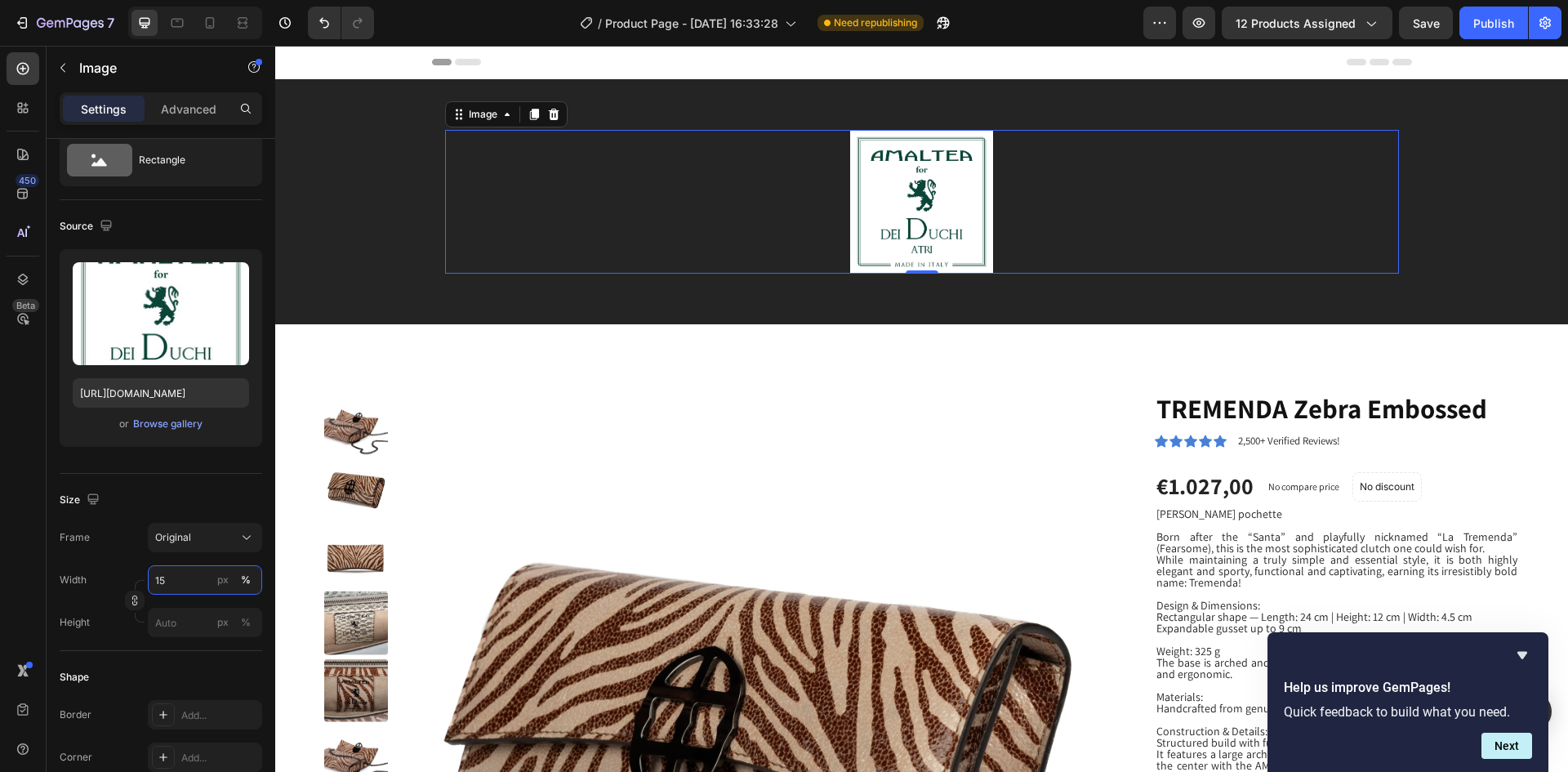
type input "15"
click at [591, 230] on div at bounding box center [921, 201] width 954 height 143
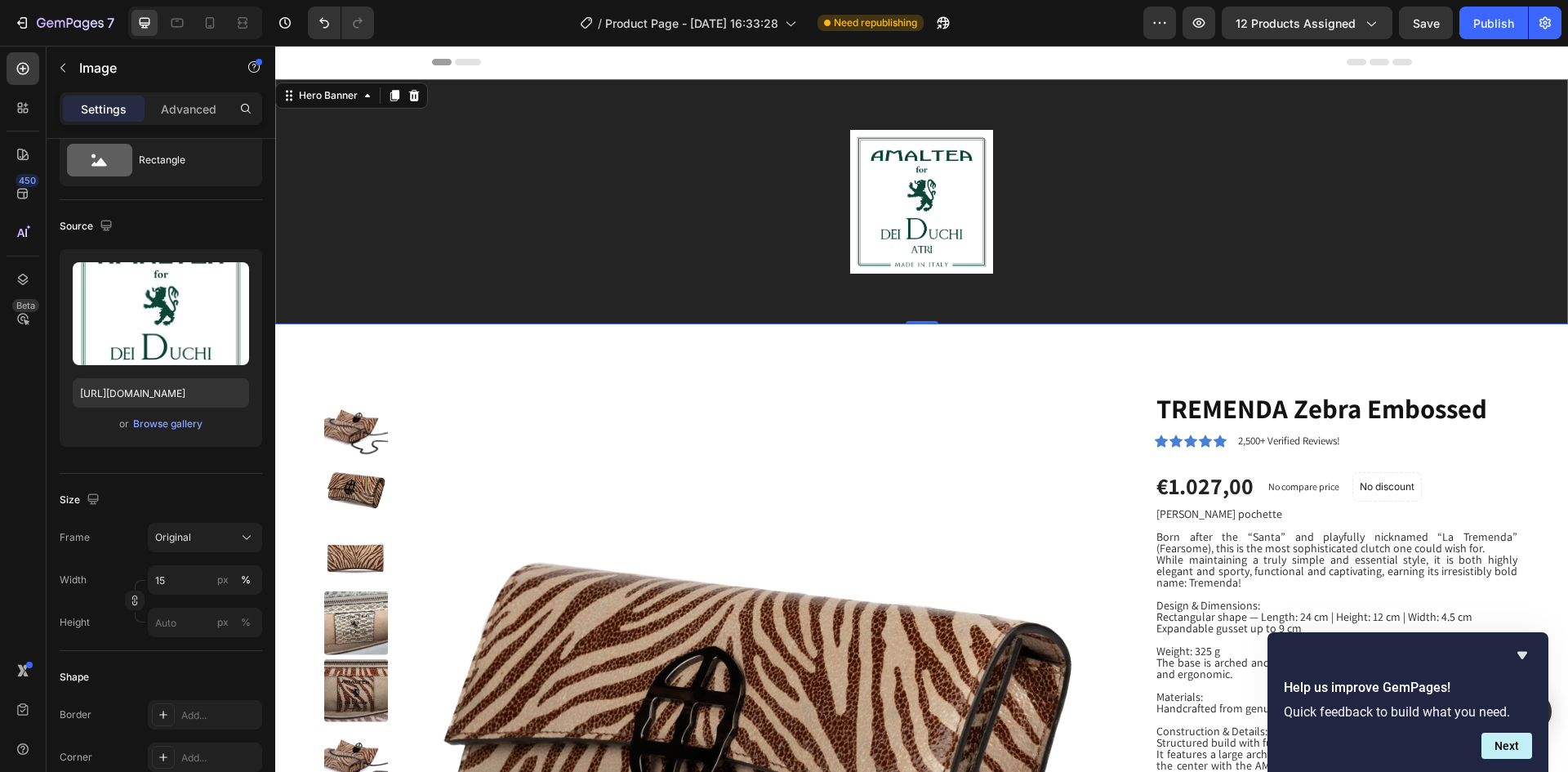
click at [378, 268] on div "Background Image" at bounding box center [921, 201] width 1293 height 245
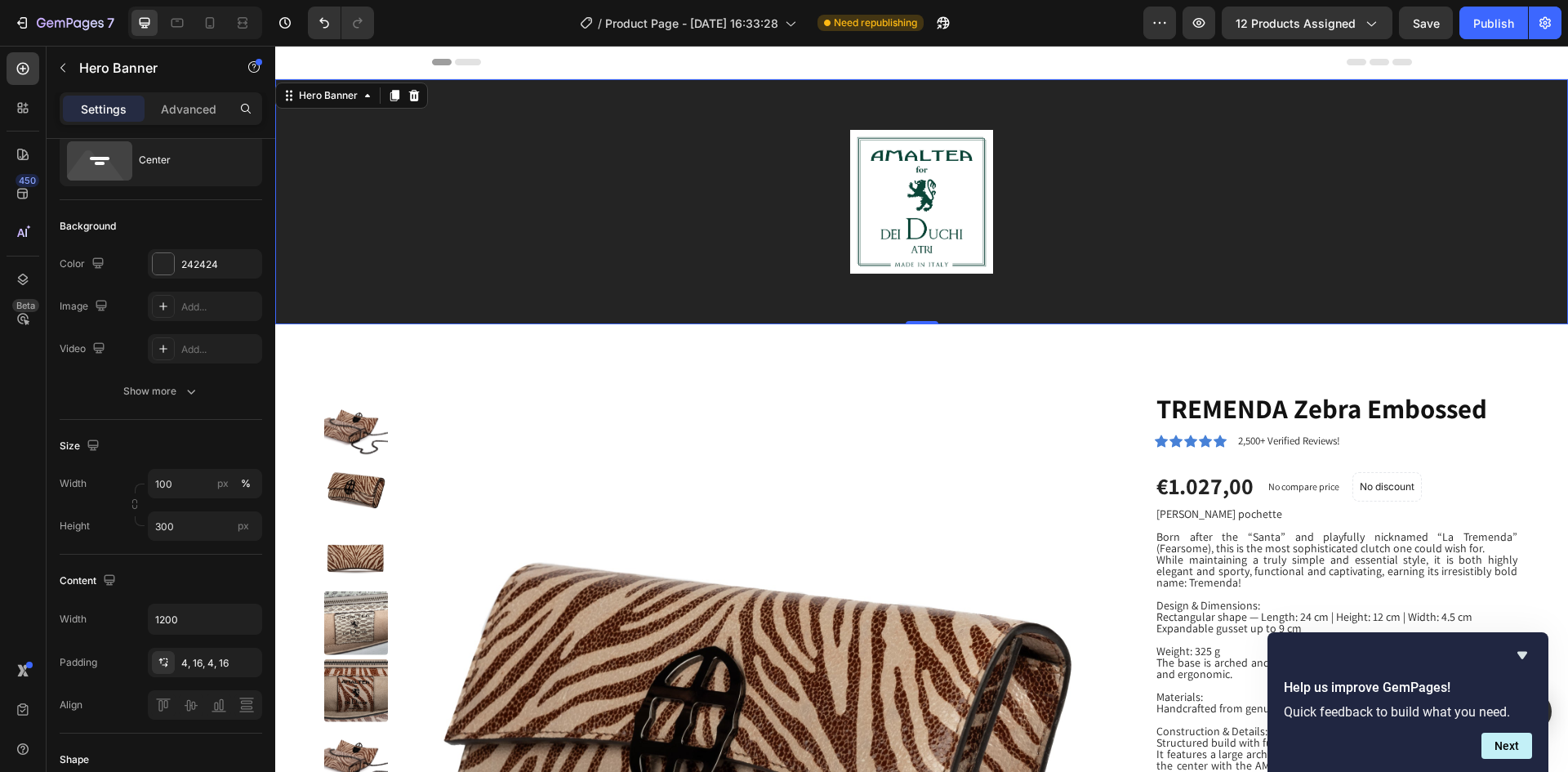
scroll to position [0, 0]
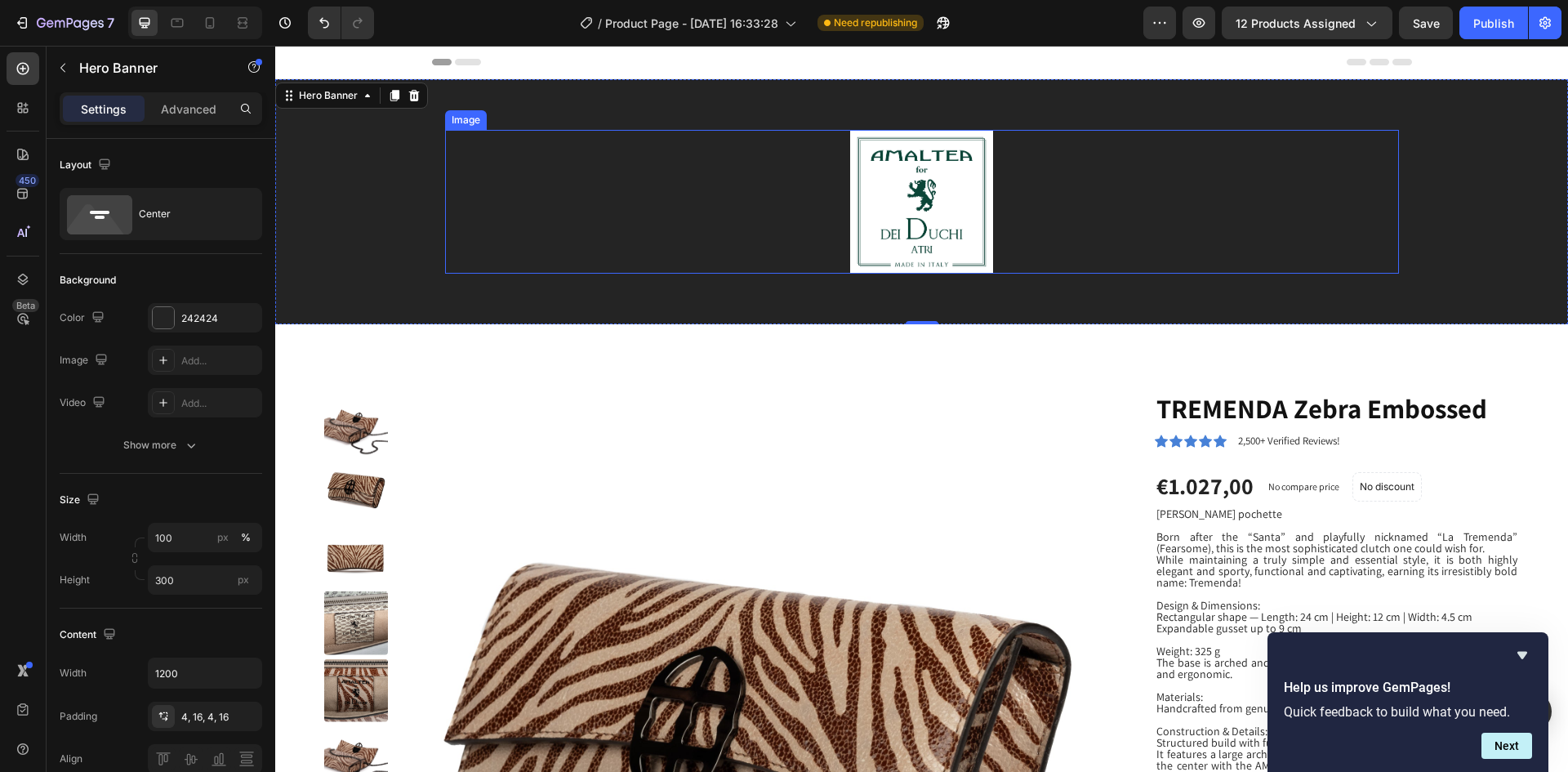
click at [923, 181] on img at bounding box center [922, 201] width 143 height 143
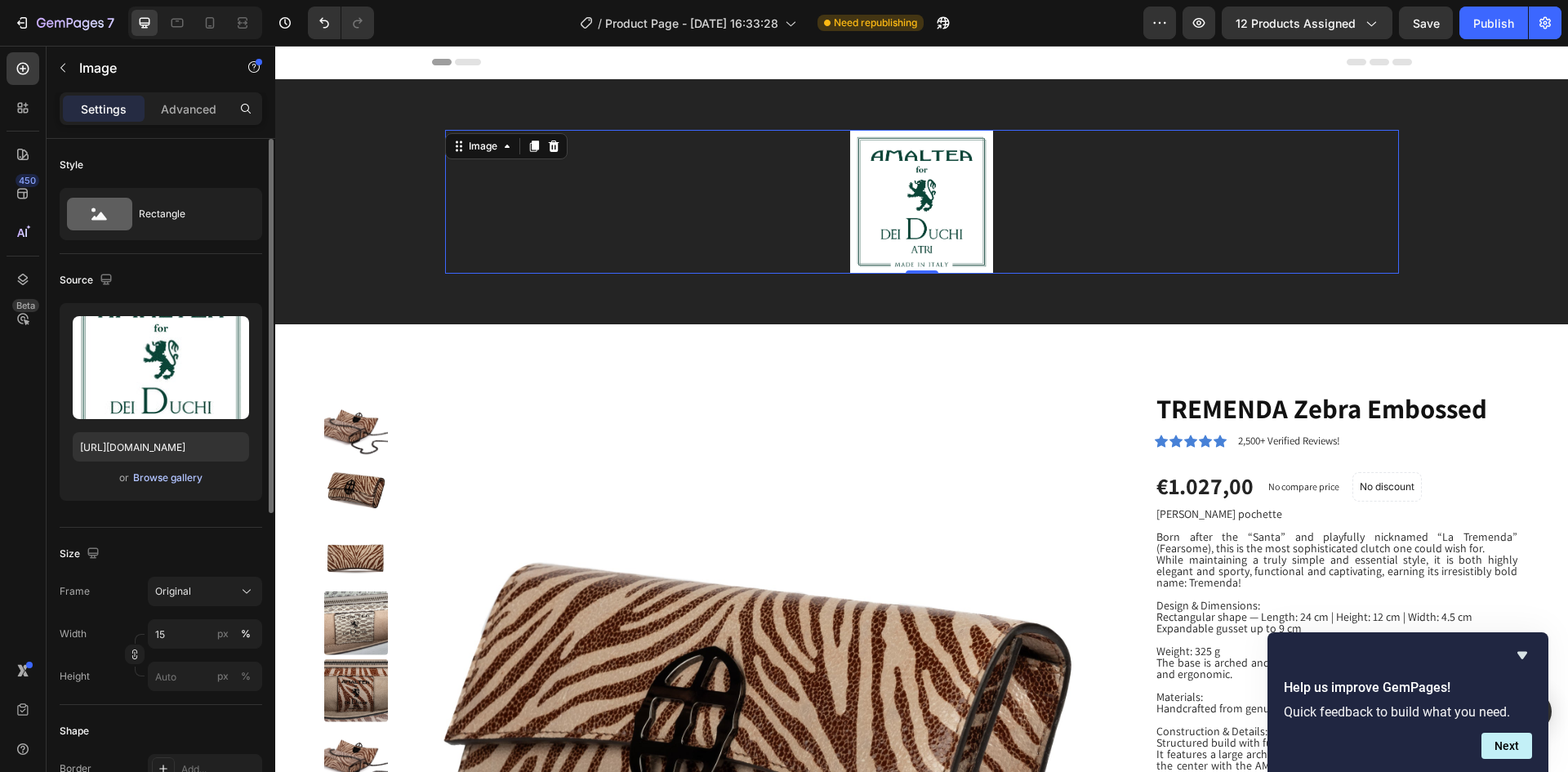
click at [164, 478] on div "Browse gallery" at bounding box center [168, 478] width 70 height 15
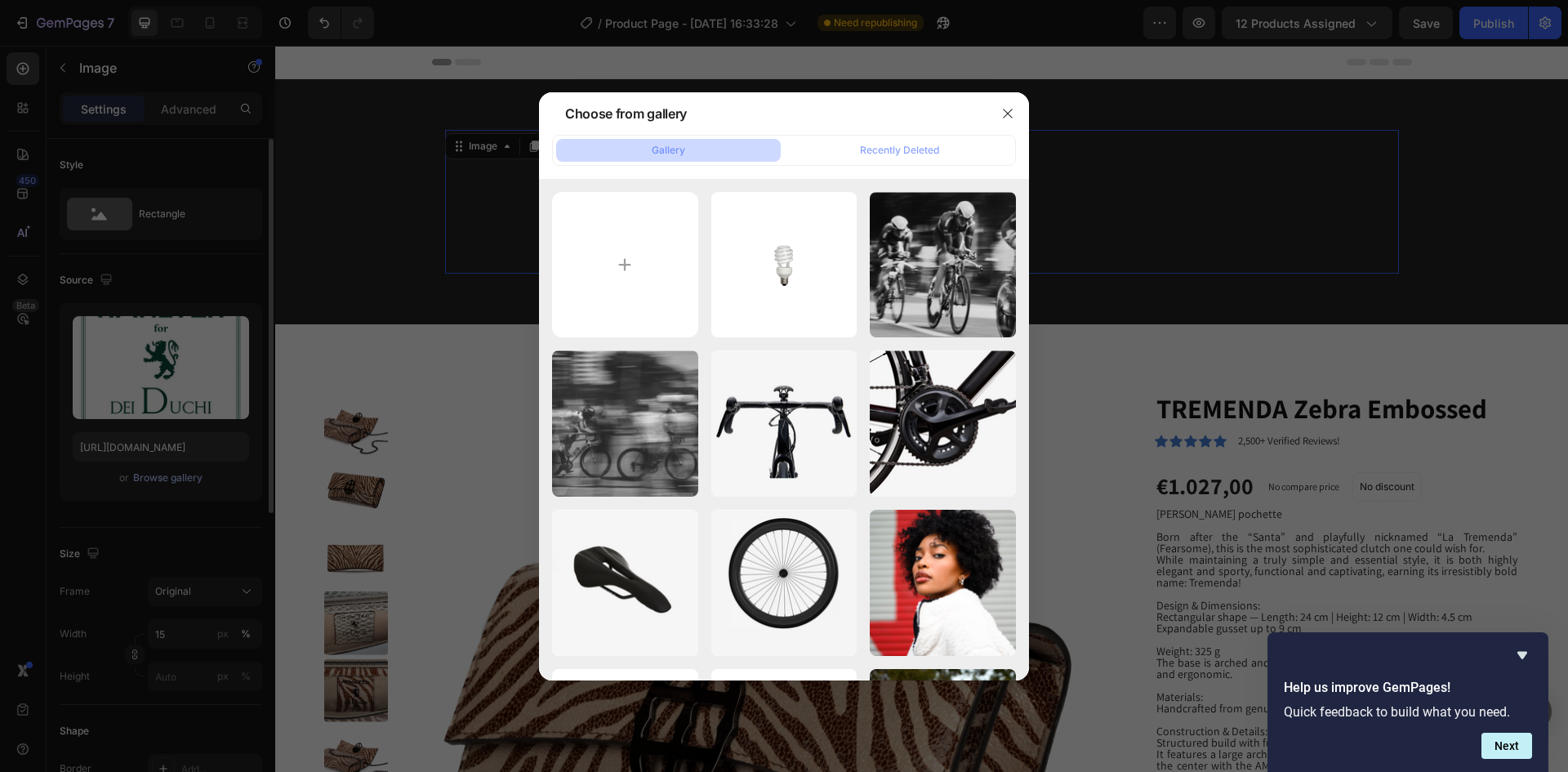
click at [164, 478] on div at bounding box center [784, 386] width 1568 height 772
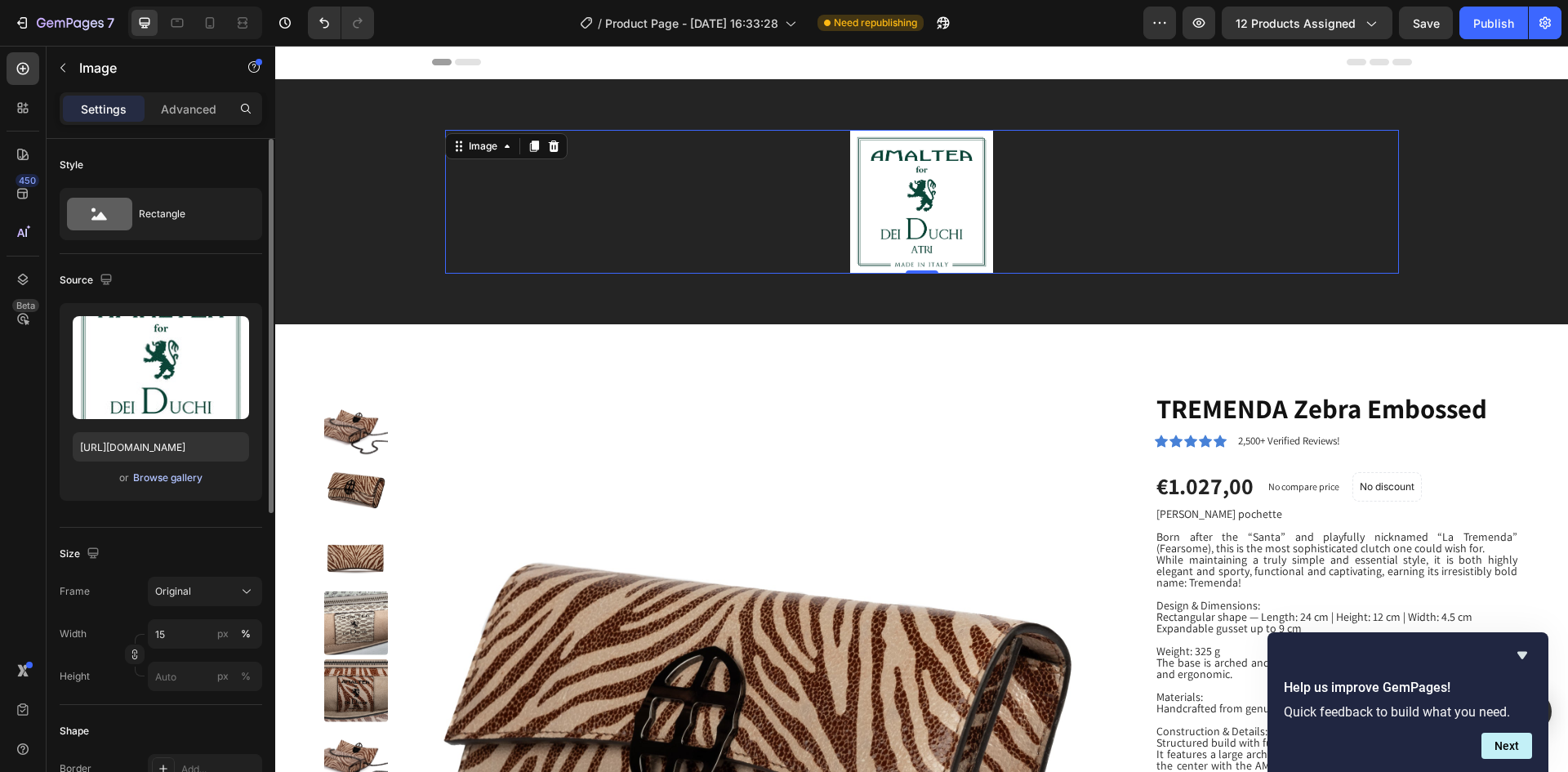
click at [164, 478] on div "Browse gallery" at bounding box center [168, 478] width 70 height 15
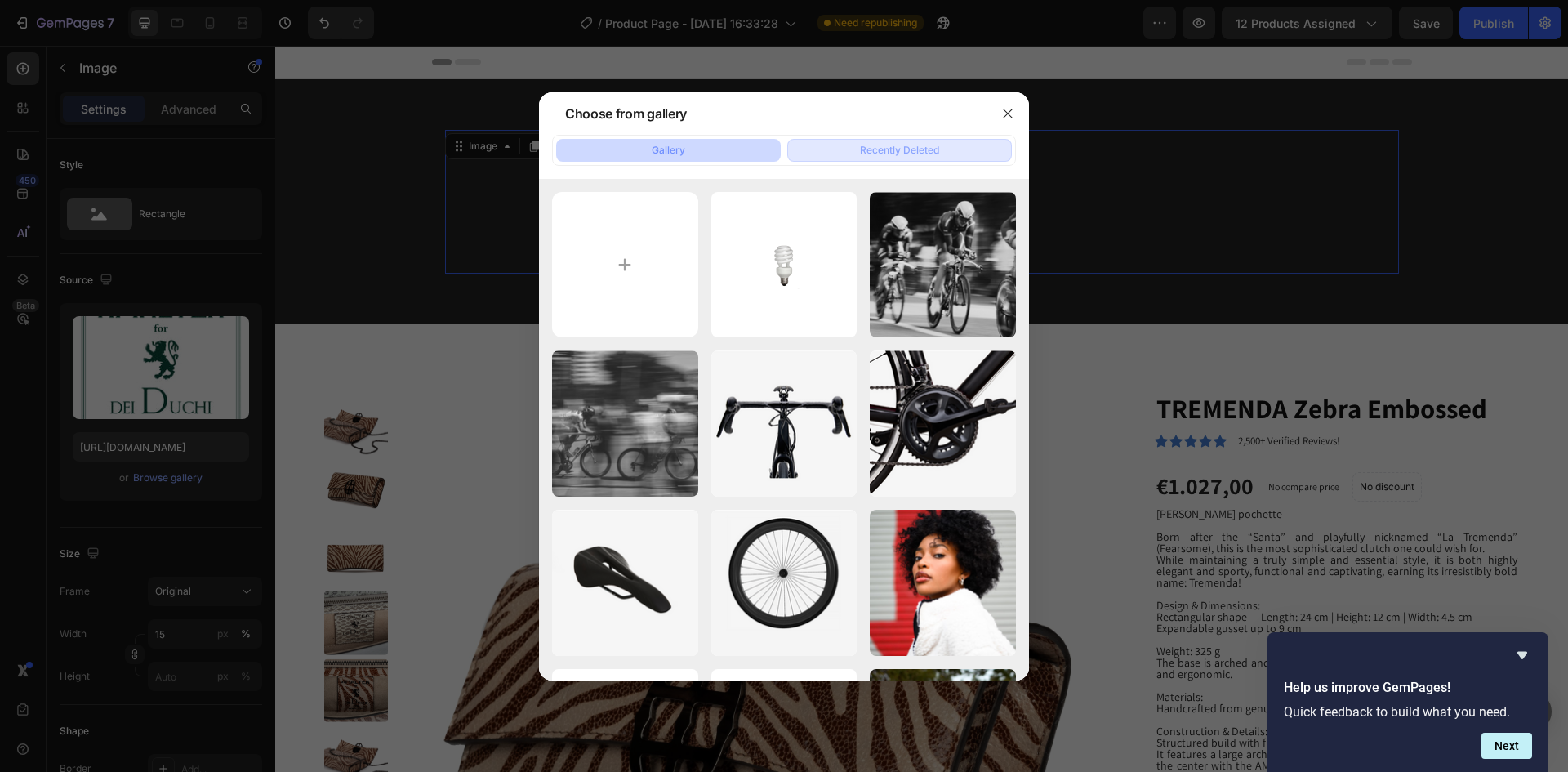
click at [892, 151] on div "Recently Deleted" at bounding box center [900, 150] width 79 height 15
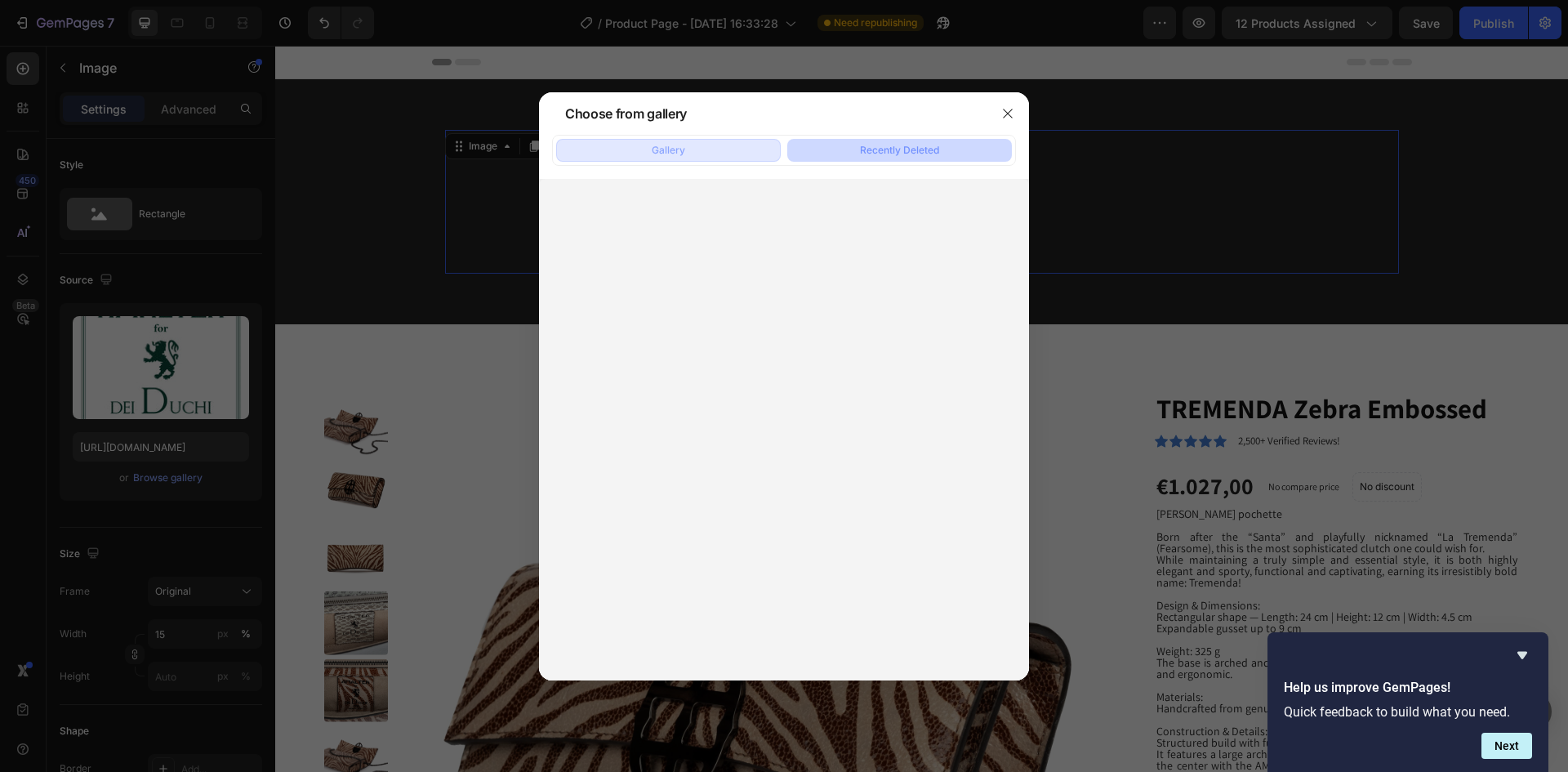
click at [726, 153] on button "Gallery" at bounding box center [668, 150] width 225 height 23
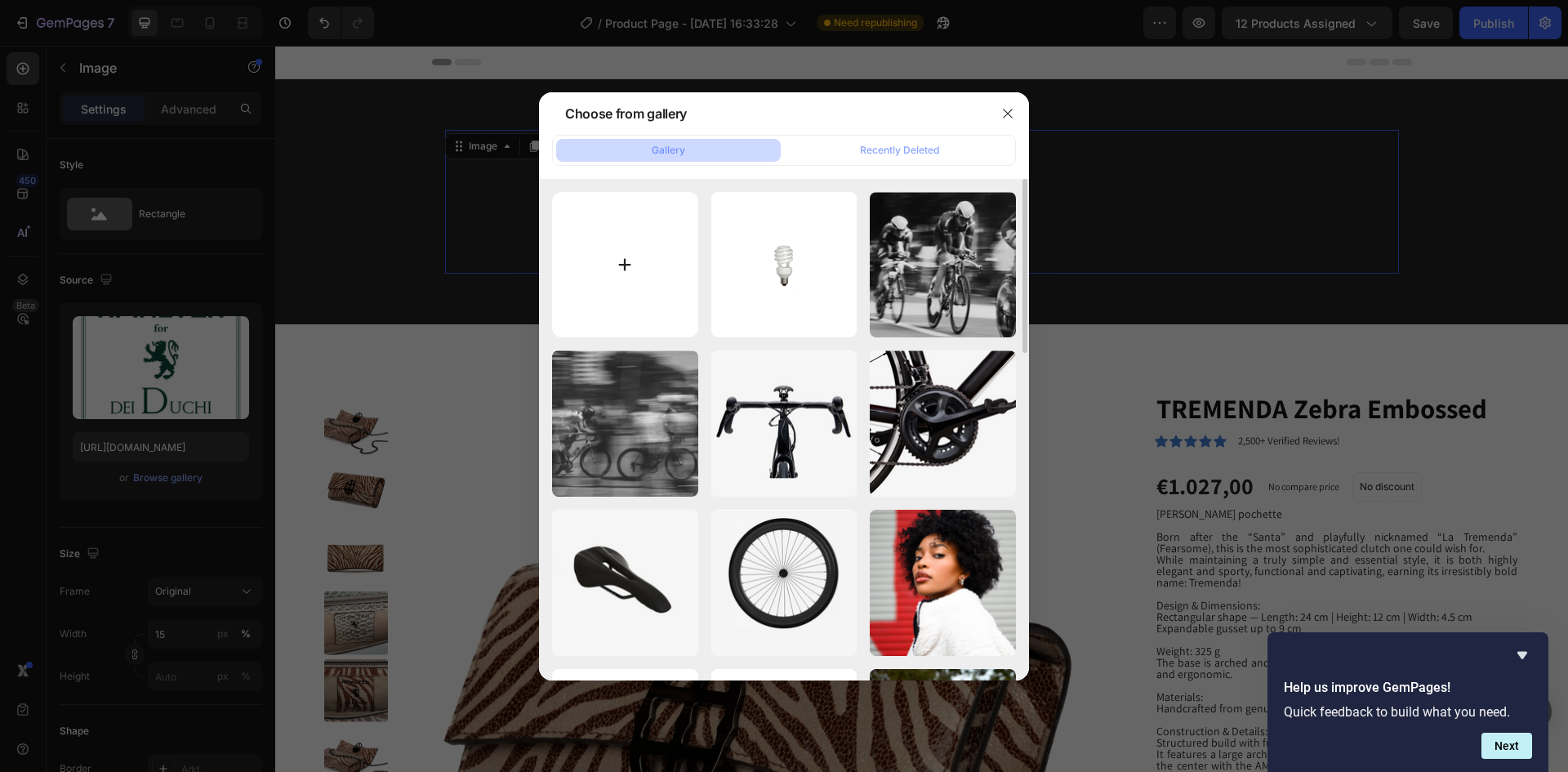
click at [623, 262] on input "file" at bounding box center [625, 264] width 146 height 146
click at [344, 190] on div at bounding box center [784, 386] width 1568 height 772
